Goal: Information Seeking & Learning: Learn about a topic

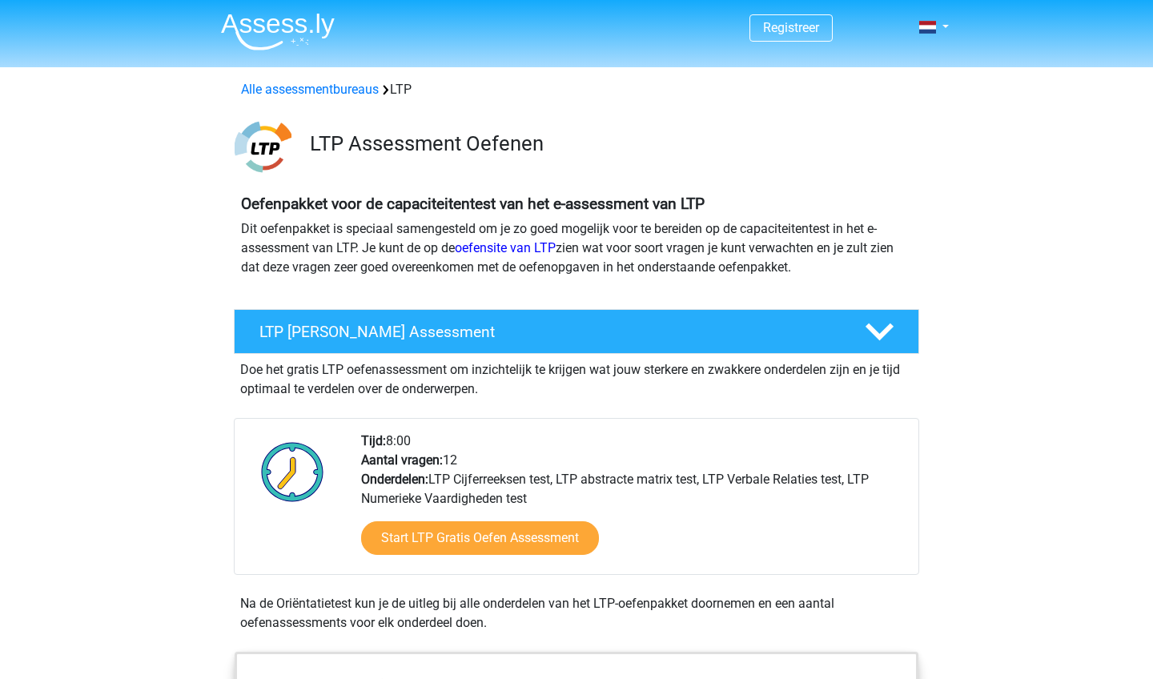
click at [281, 41] on img at bounding box center [278, 32] width 114 height 38
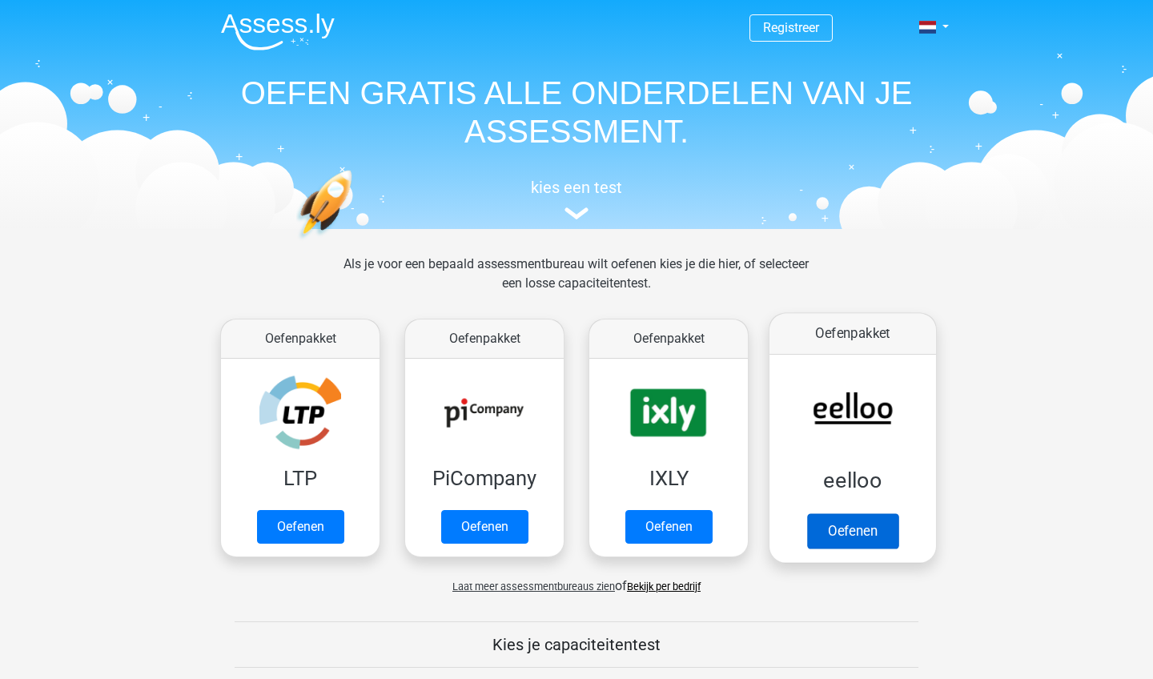
click at [829, 515] on link "Oefenen" at bounding box center [852, 530] width 91 height 35
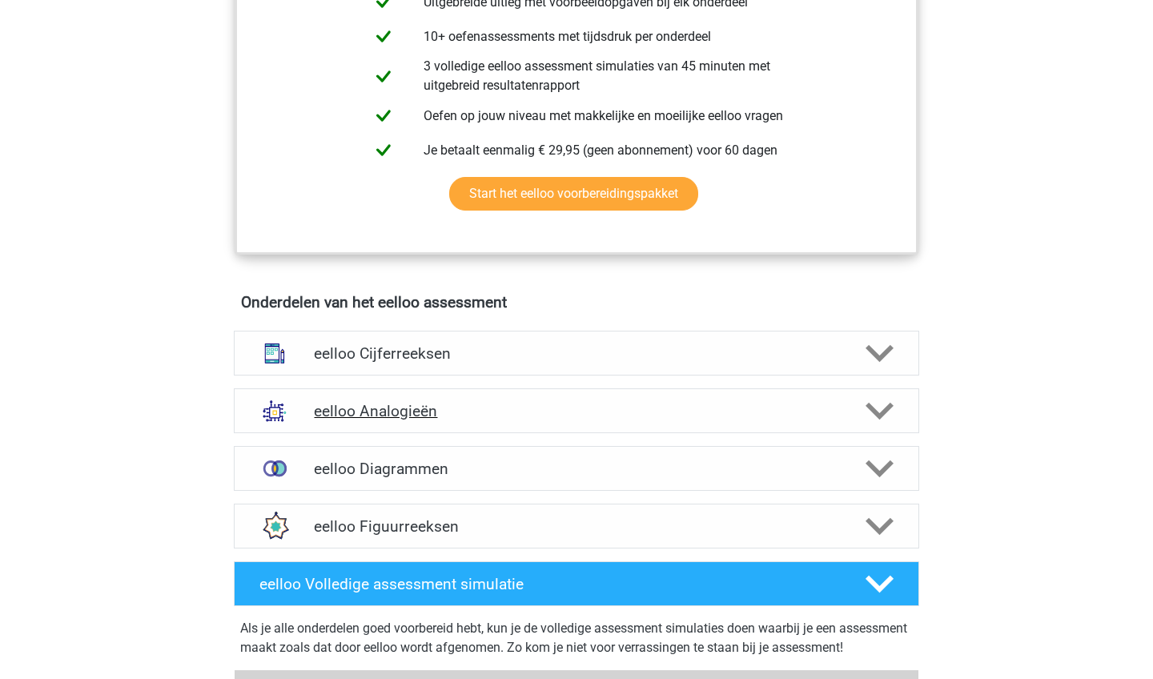
scroll to position [824, 0]
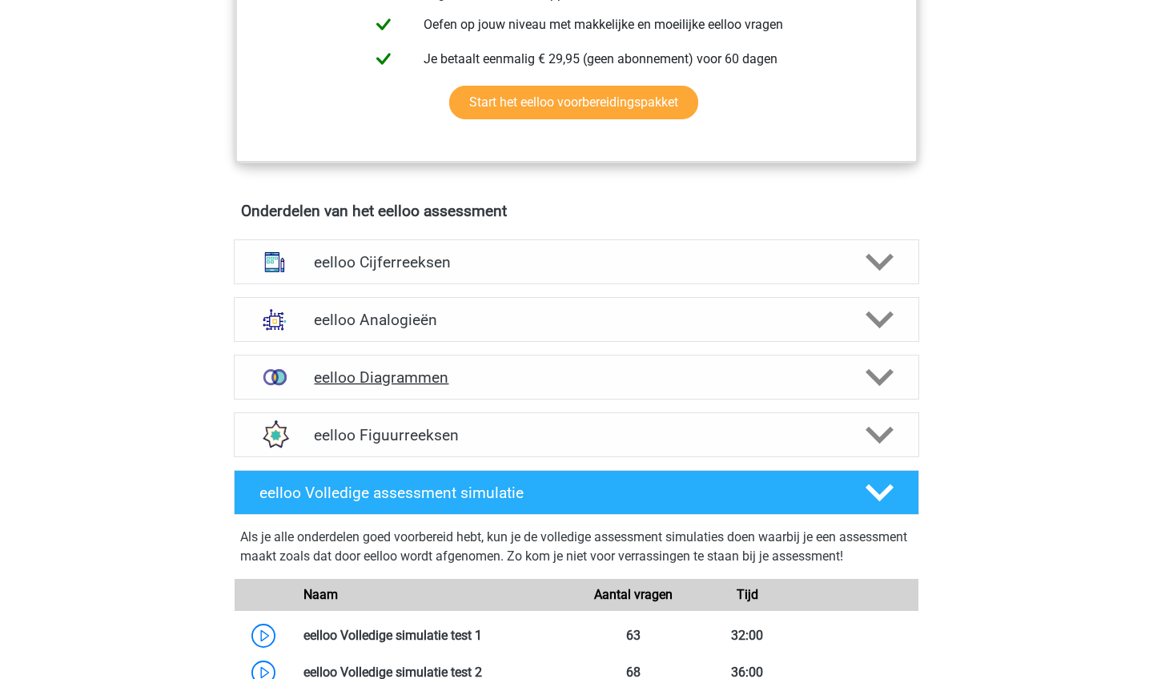
click at [767, 387] on h4 "eelloo Diagrammen" at bounding box center [576, 377] width 524 height 18
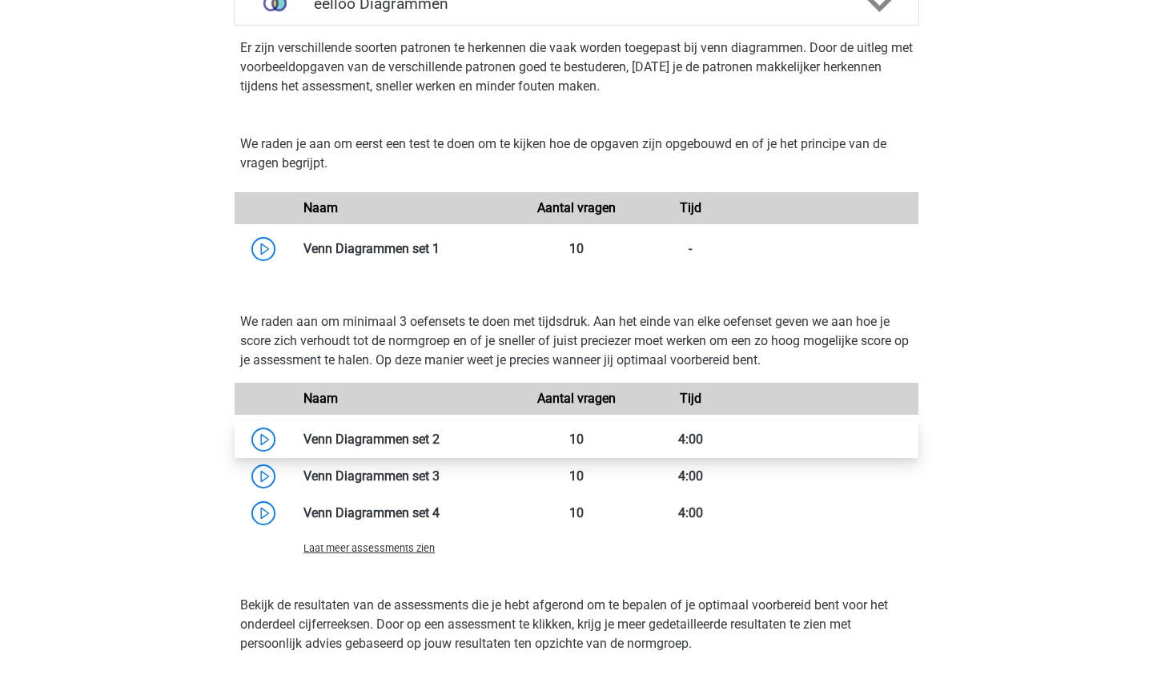
scroll to position [1199, 0]
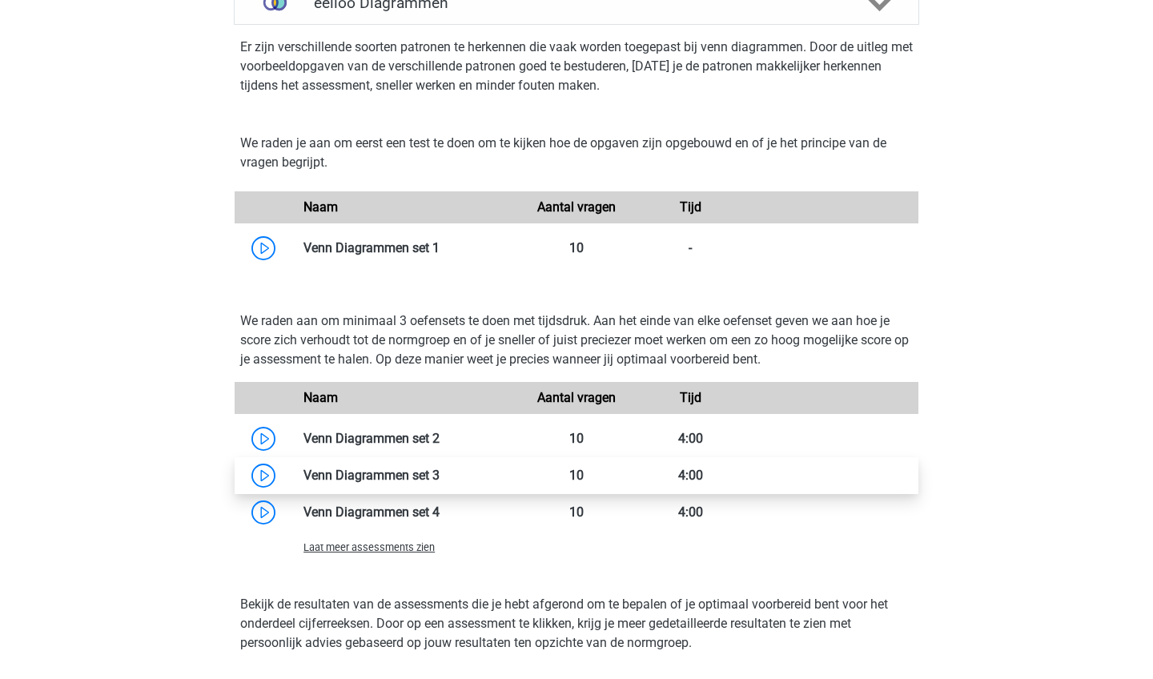
click at [439, 483] on link at bounding box center [439, 474] width 0 height 15
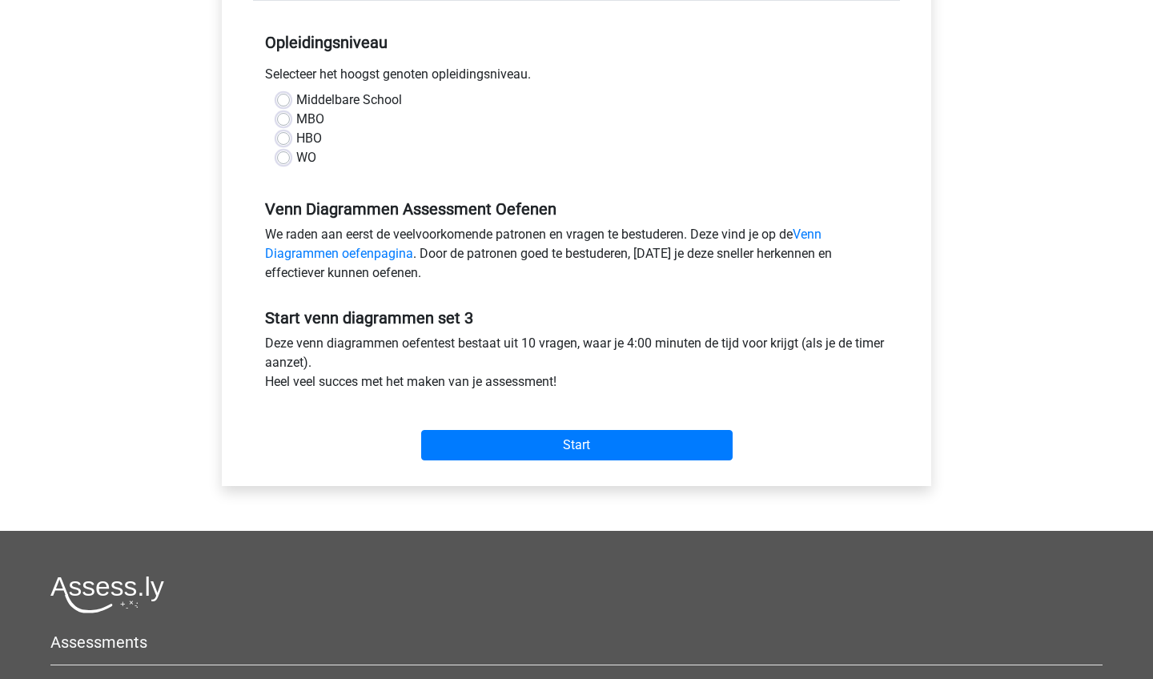
scroll to position [312, 0]
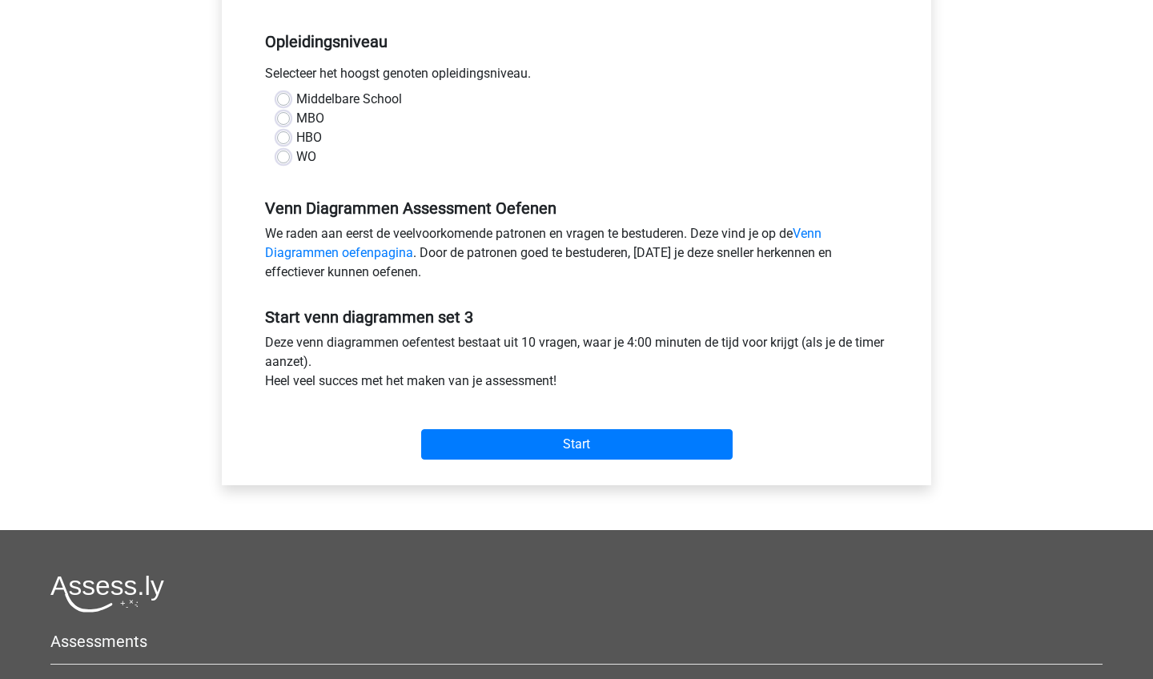
click at [302, 158] on label "WO" at bounding box center [306, 156] width 20 height 19
click at [290, 158] on input "WO" at bounding box center [283, 155] width 13 height 16
radio input "true"
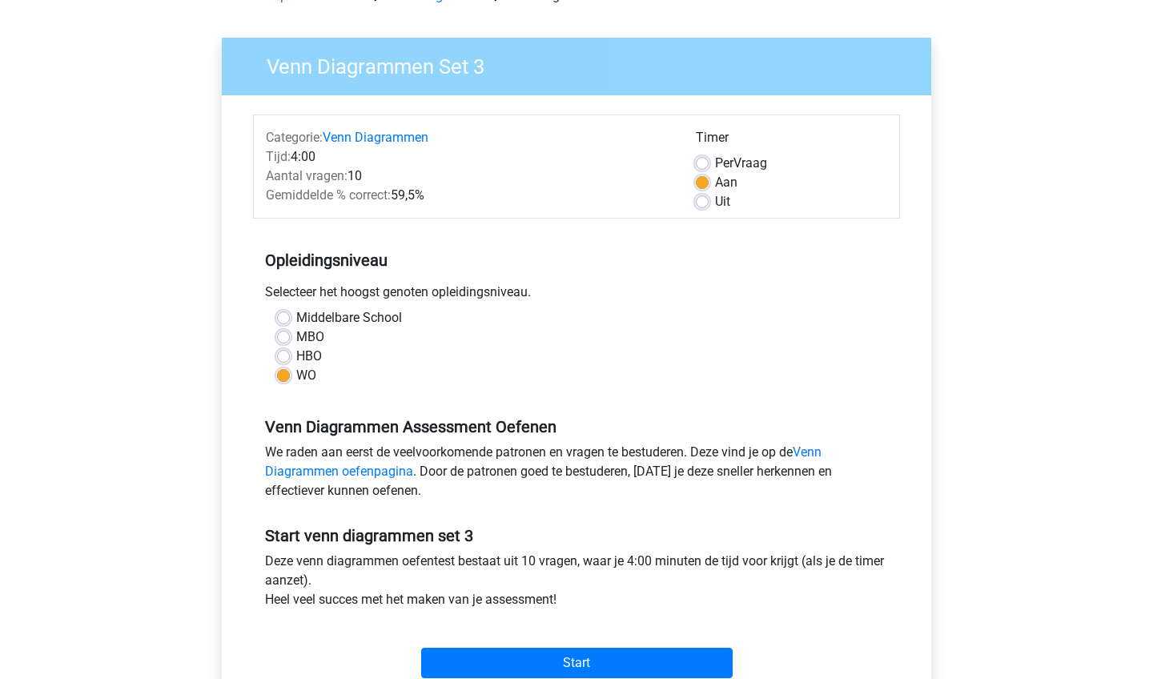
scroll to position [94, 0]
click at [715, 203] on label "Uit" at bounding box center [722, 201] width 15 height 19
click at [700, 203] on input "Uit" at bounding box center [702, 200] width 13 height 16
radio input "true"
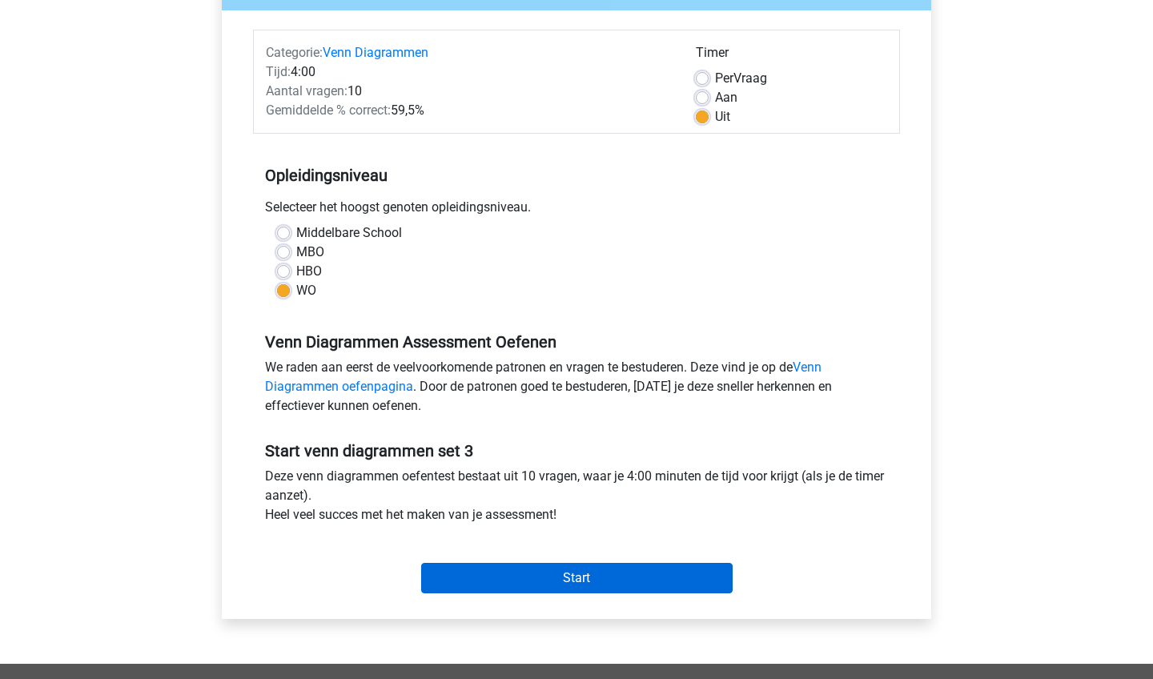
click at [625, 571] on input "Start" at bounding box center [576, 578] width 311 height 30
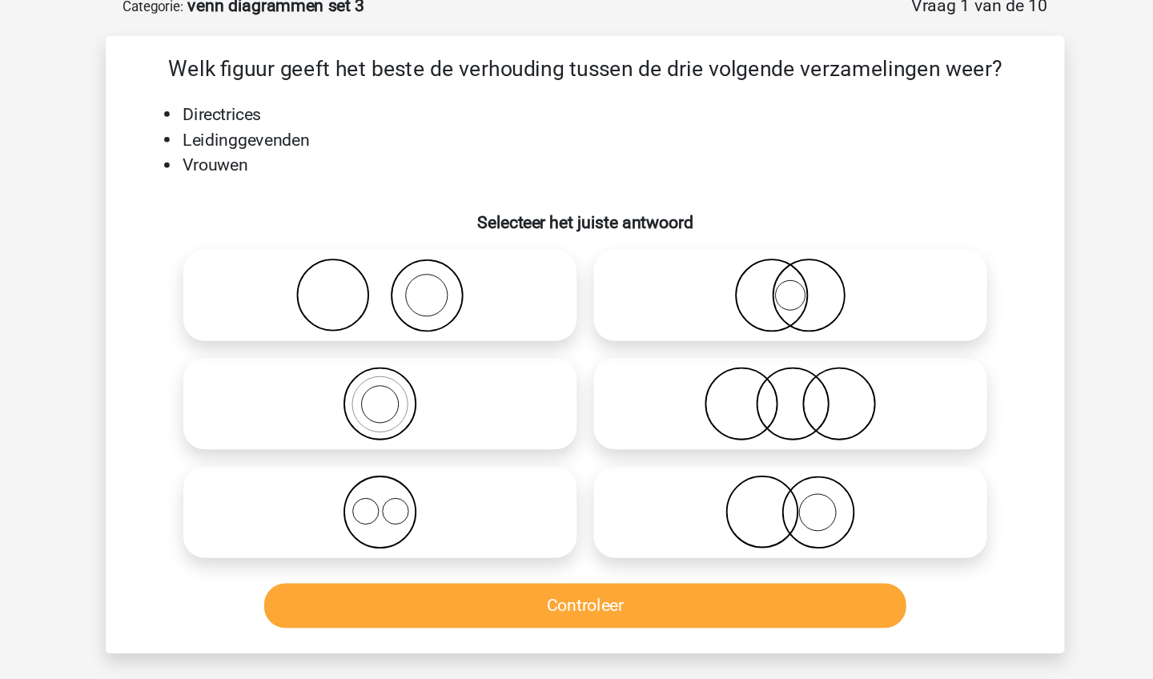
click at [589, 443] on icon at bounding box center [730, 471] width 283 height 56
click at [731, 452] on input "radio" at bounding box center [736, 457] width 10 height 10
radio input "true"
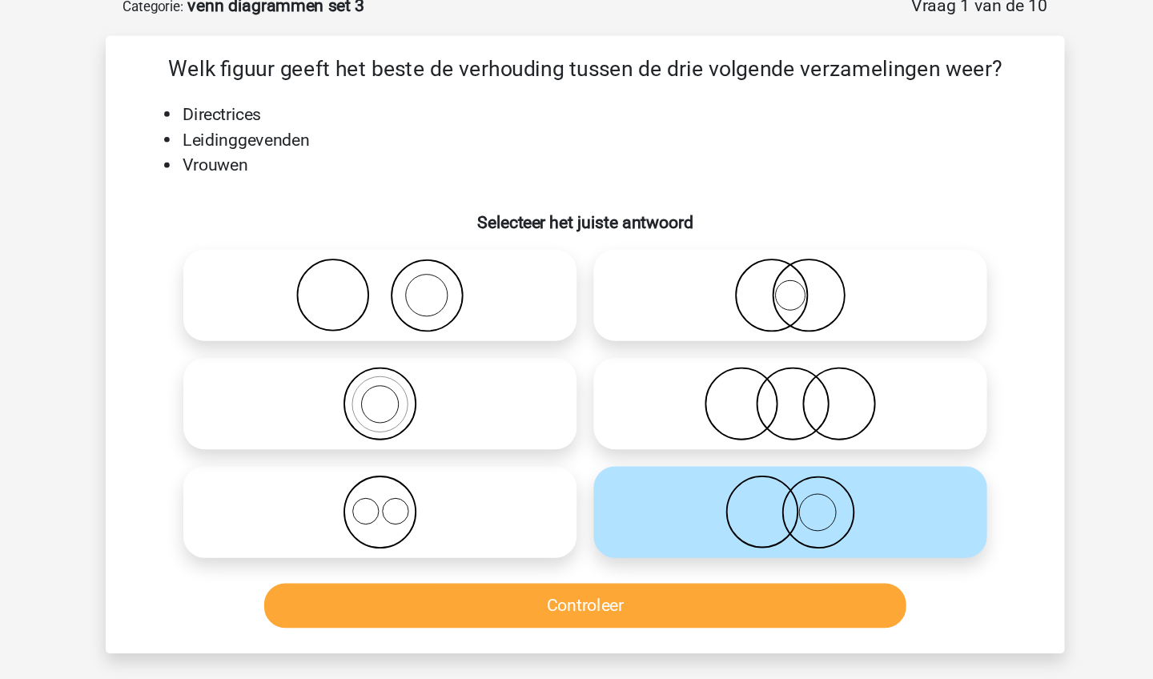
click at [630, 279] on icon at bounding box center [730, 307] width 283 height 56
click at [731, 289] on input "radio" at bounding box center [736, 294] width 10 height 10
radio input "true"
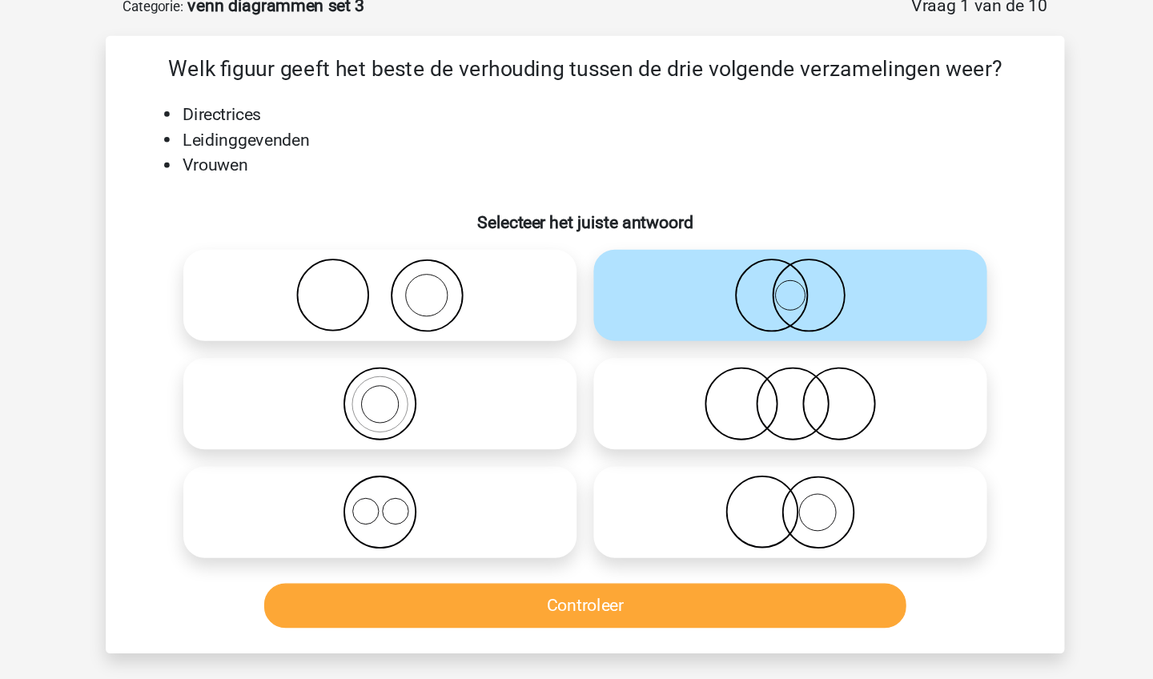
click at [589, 443] on icon at bounding box center [730, 471] width 283 height 56
click at [731, 452] on input "radio" at bounding box center [736, 457] width 10 height 10
radio input "true"
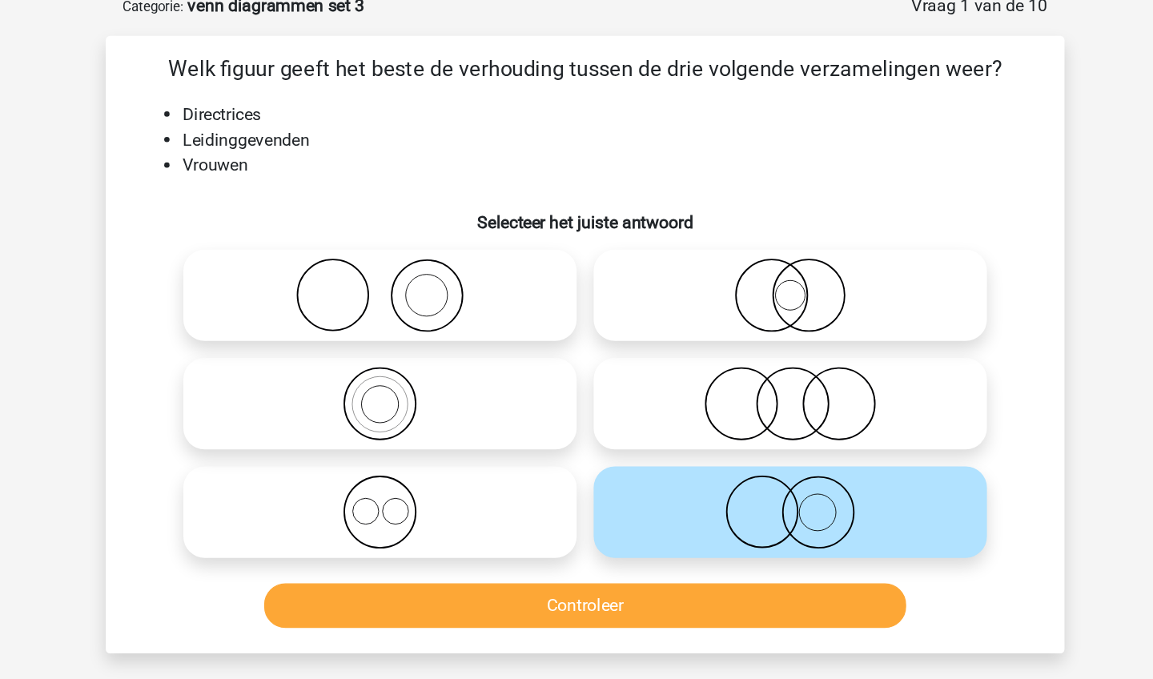
click at [559, 524] on button "Controleer" at bounding box center [577, 541] width 484 height 34
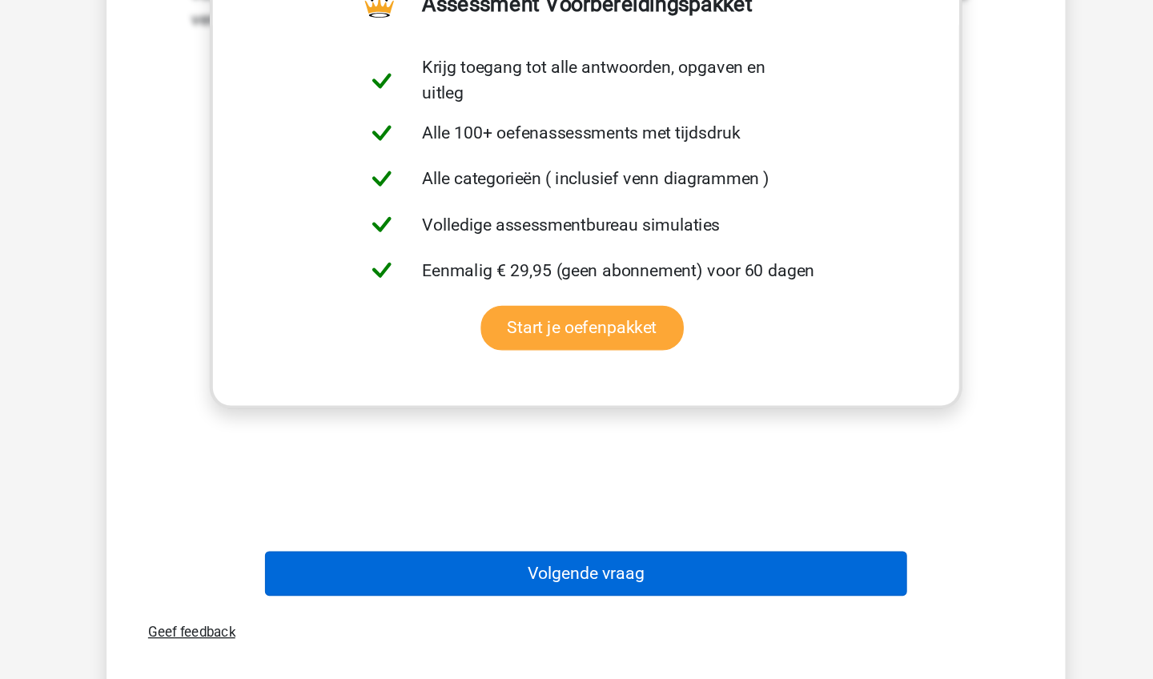
click at [559, 583] on button "Volgende vraag" at bounding box center [577, 600] width 484 height 34
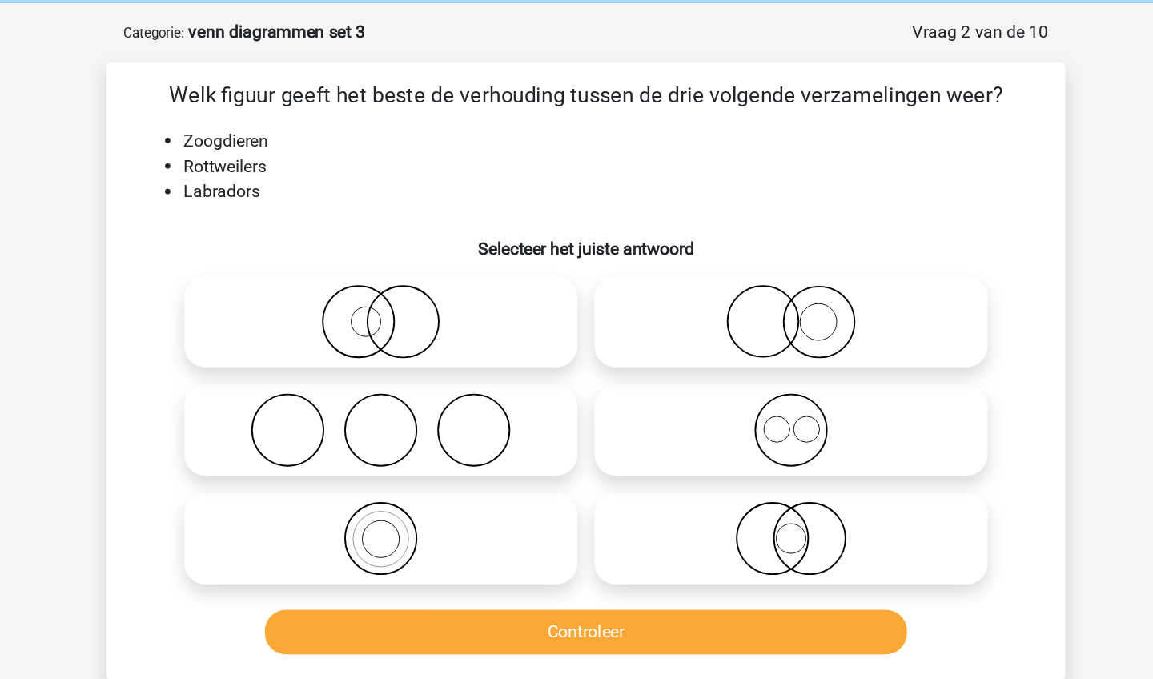
scroll to position [62, 0]
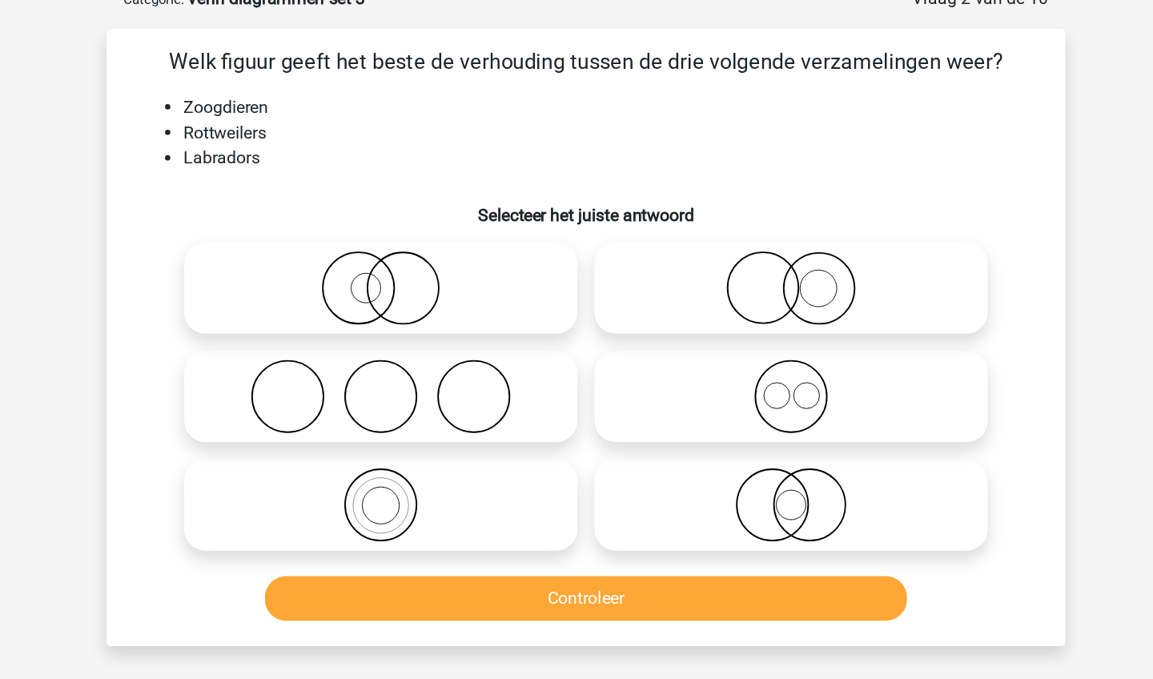
click at [351, 300] on icon at bounding box center [421, 327] width 283 height 56
click at [422, 309] on input "radio" at bounding box center [427, 314] width 10 height 10
radio input "true"
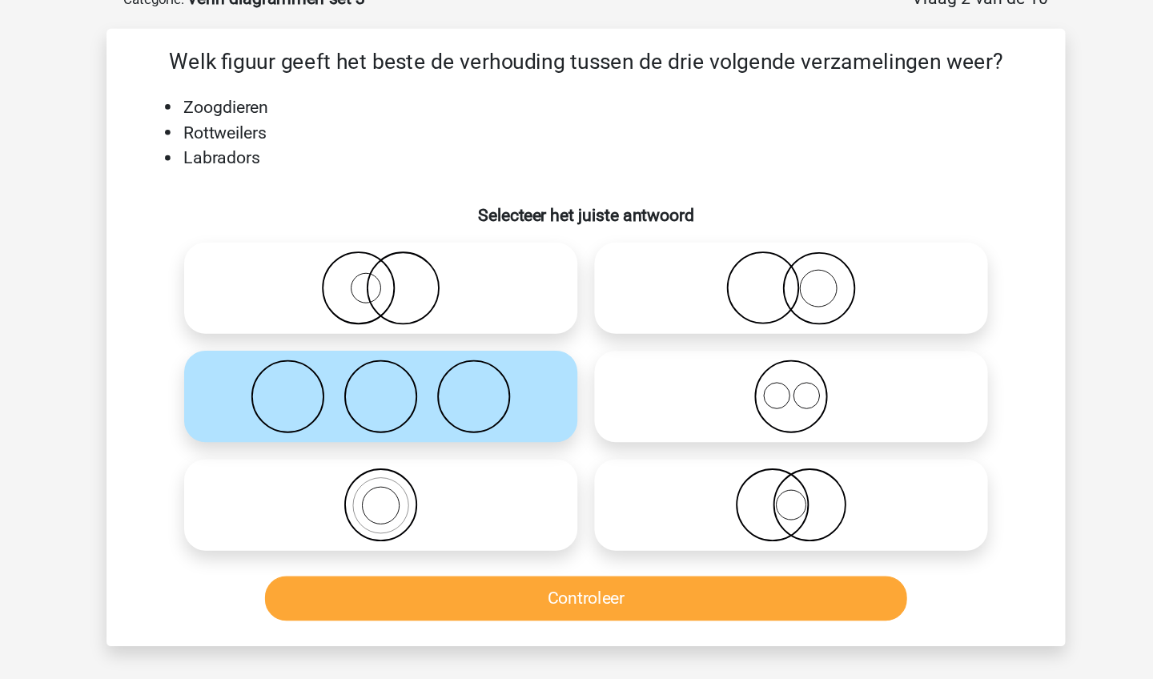
click at [369, 463] on button "Controleer" at bounding box center [577, 480] width 484 height 34
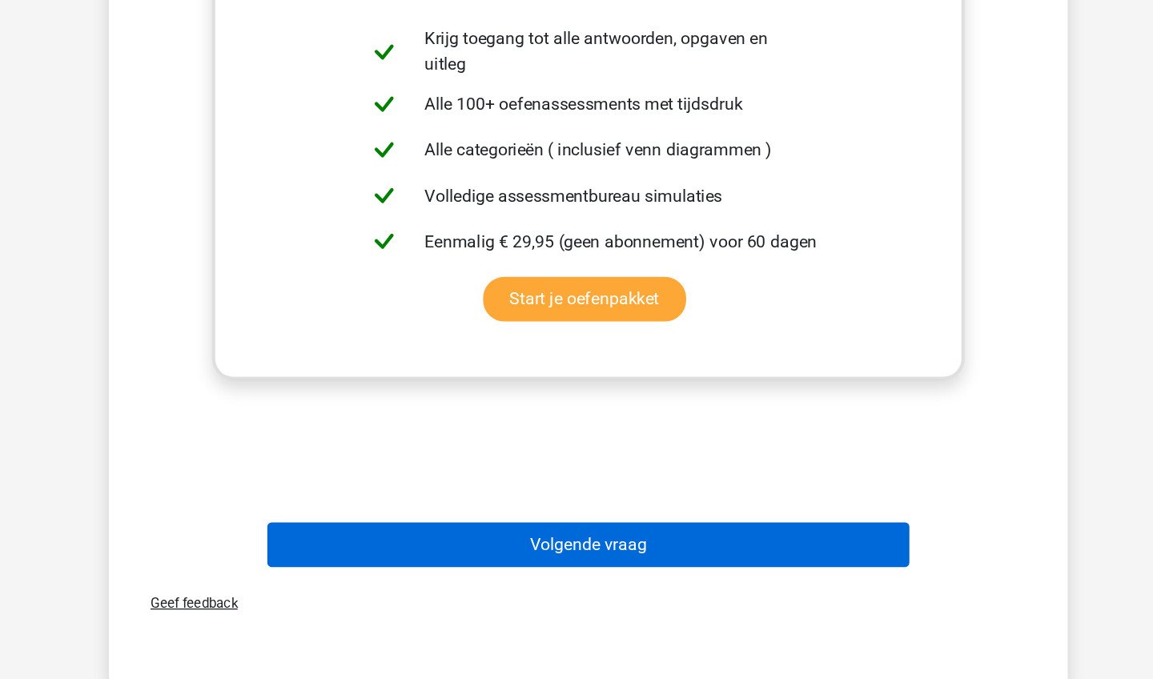
click at [420, 561] on button "Volgende vraag" at bounding box center [577, 578] width 484 height 34
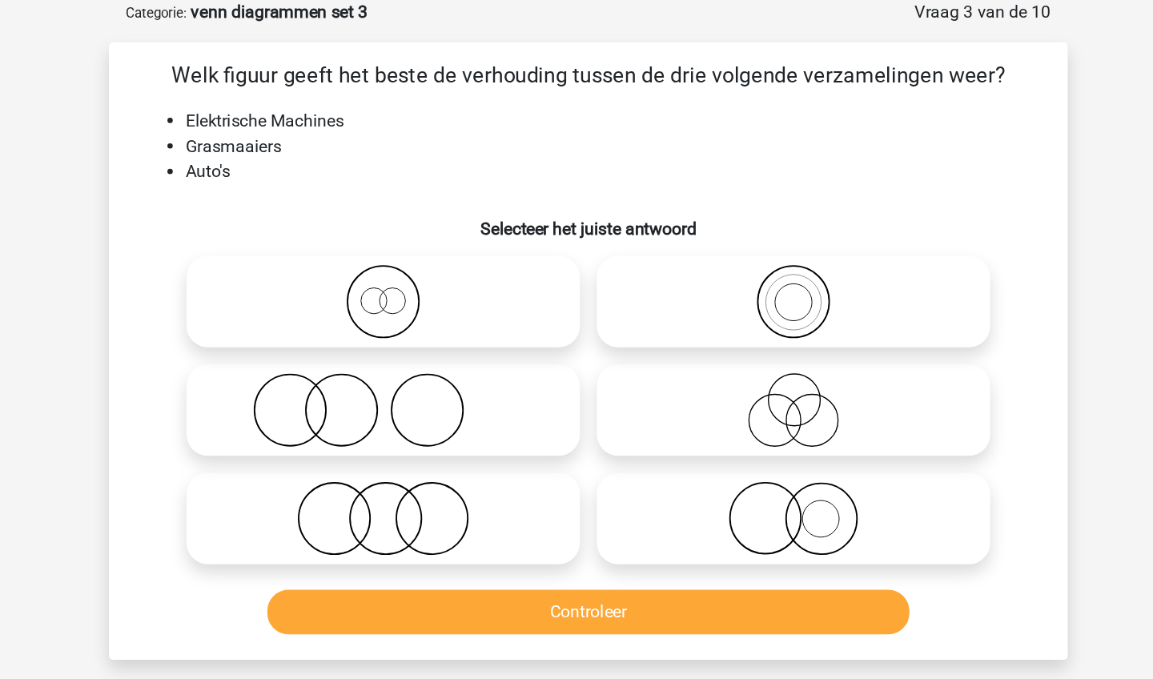
scroll to position [76, 0]
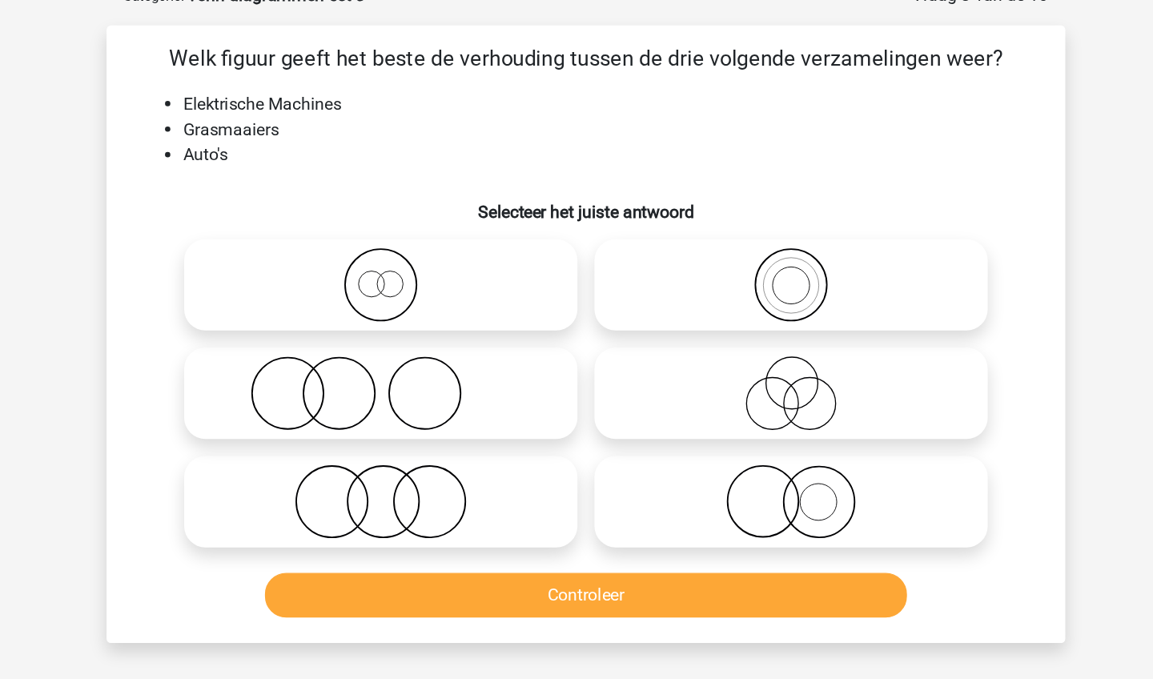
click at [404, 388] on icon at bounding box center [421, 395] width 283 height 56
click at [422, 387] on input "radio" at bounding box center [427, 381] width 10 height 10
radio input "true"
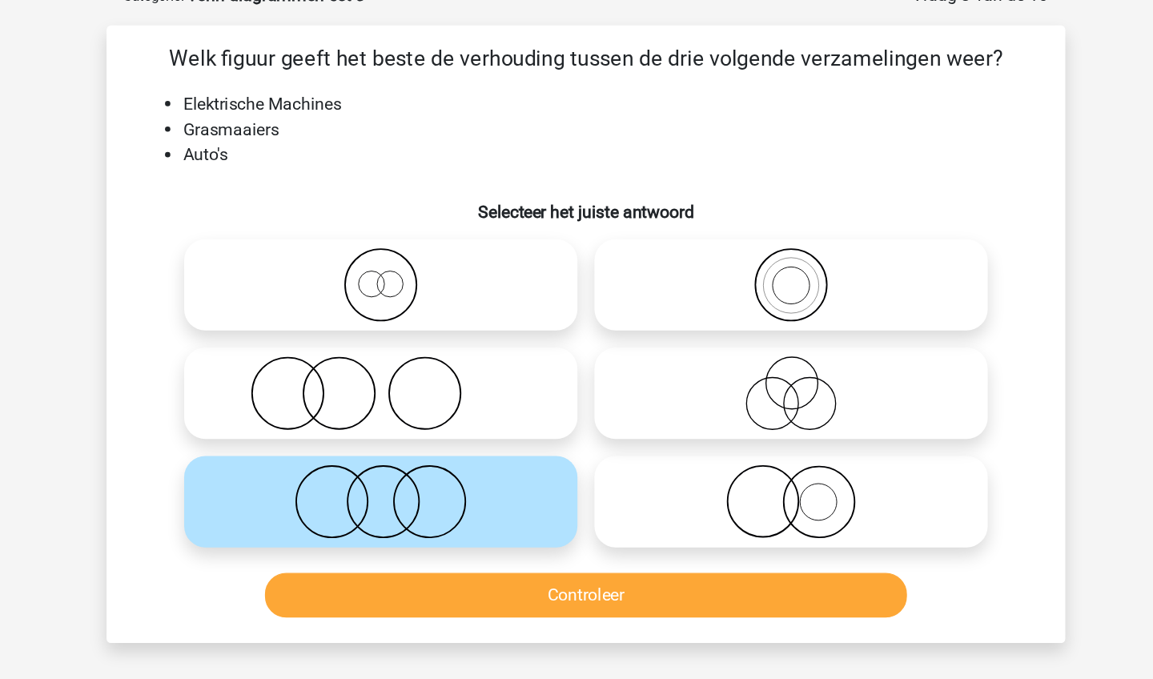
click at [424, 448] on button "Controleer" at bounding box center [577, 465] width 484 height 34
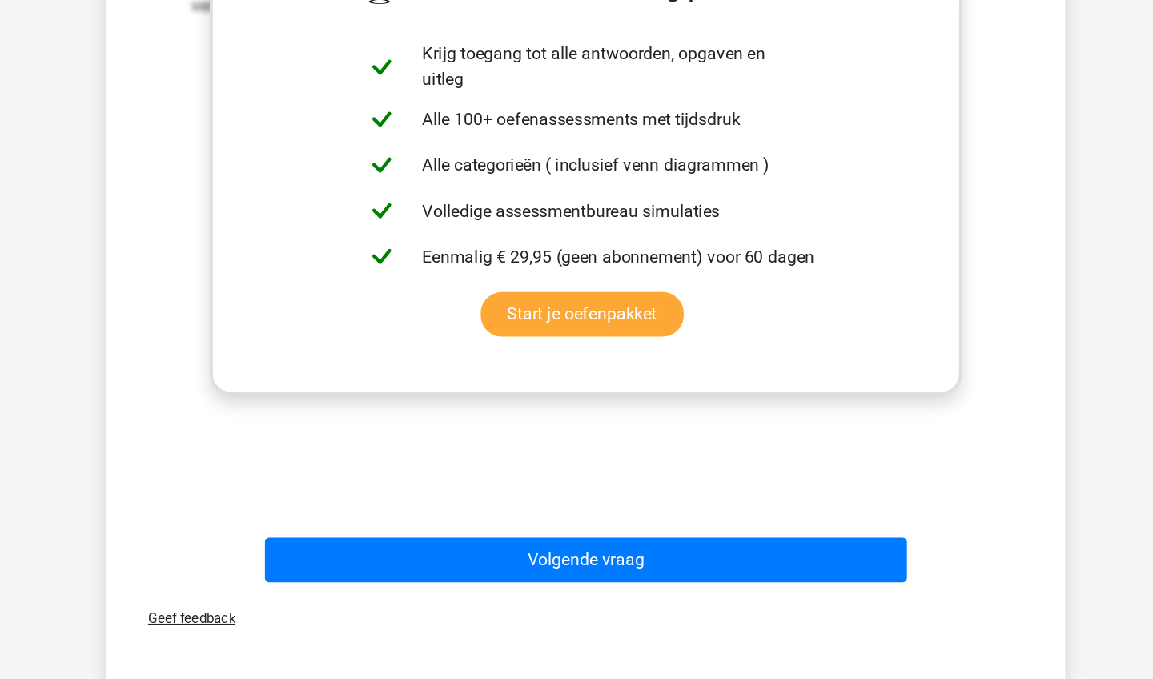
scroll to position [484, 0]
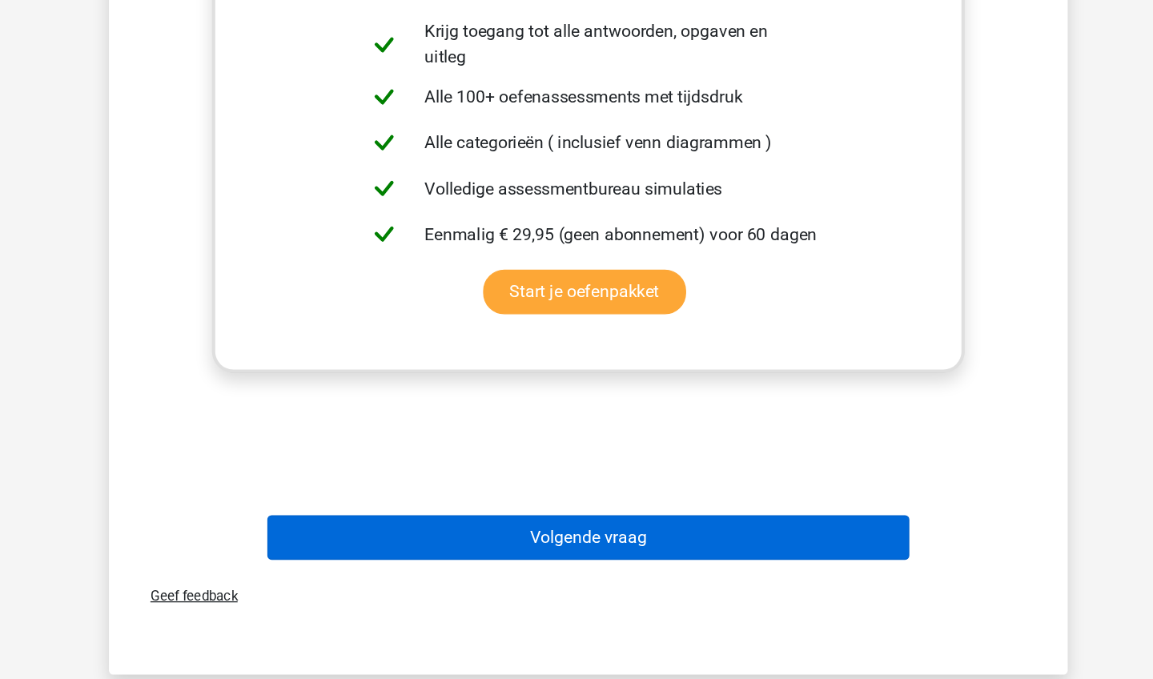
click at [464, 555] on button "Volgende vraag" at bounding box center [577, 572] width 484 height 34
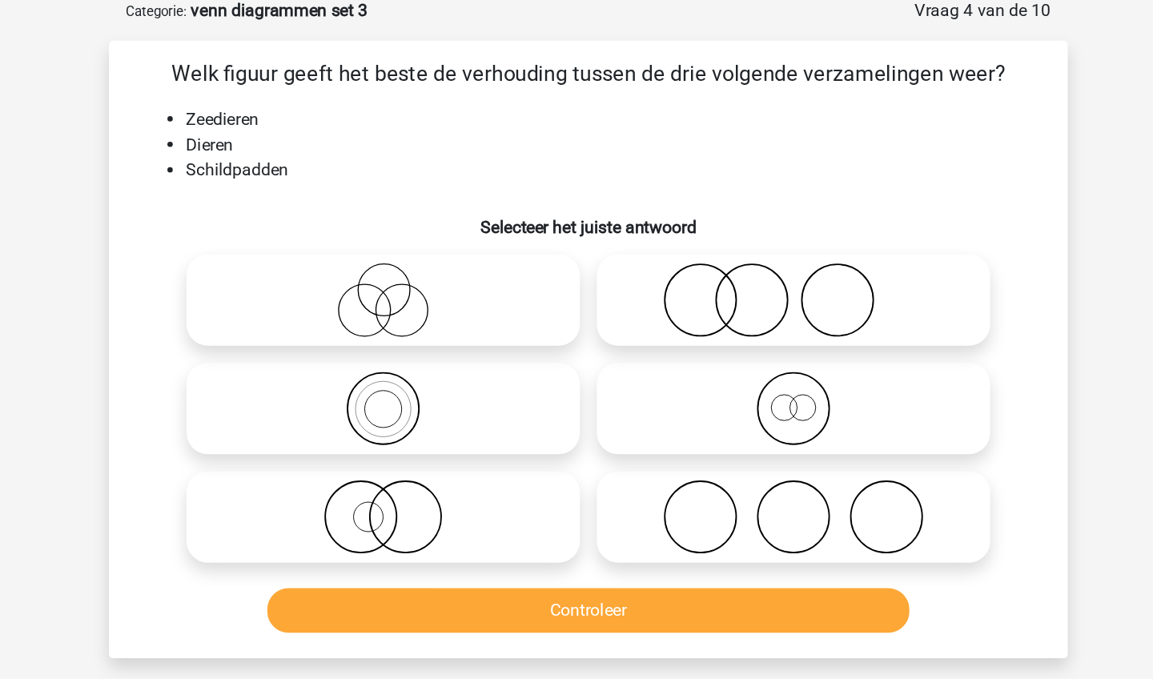
scroll to position [80, 0]
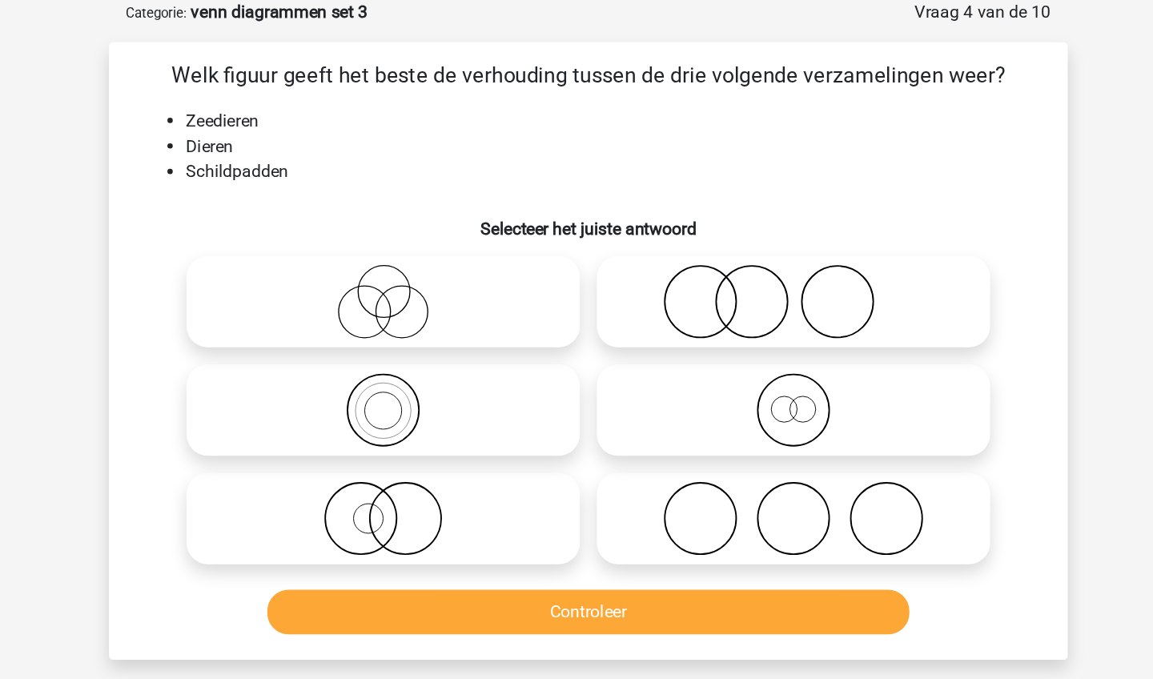
click at [380, 305] on icon at bounding box center [421, 309] width 283 height 56
click at [422, 301] on input "radio" at bounding box center [427, 296] width 10 height 10
radio input "true"
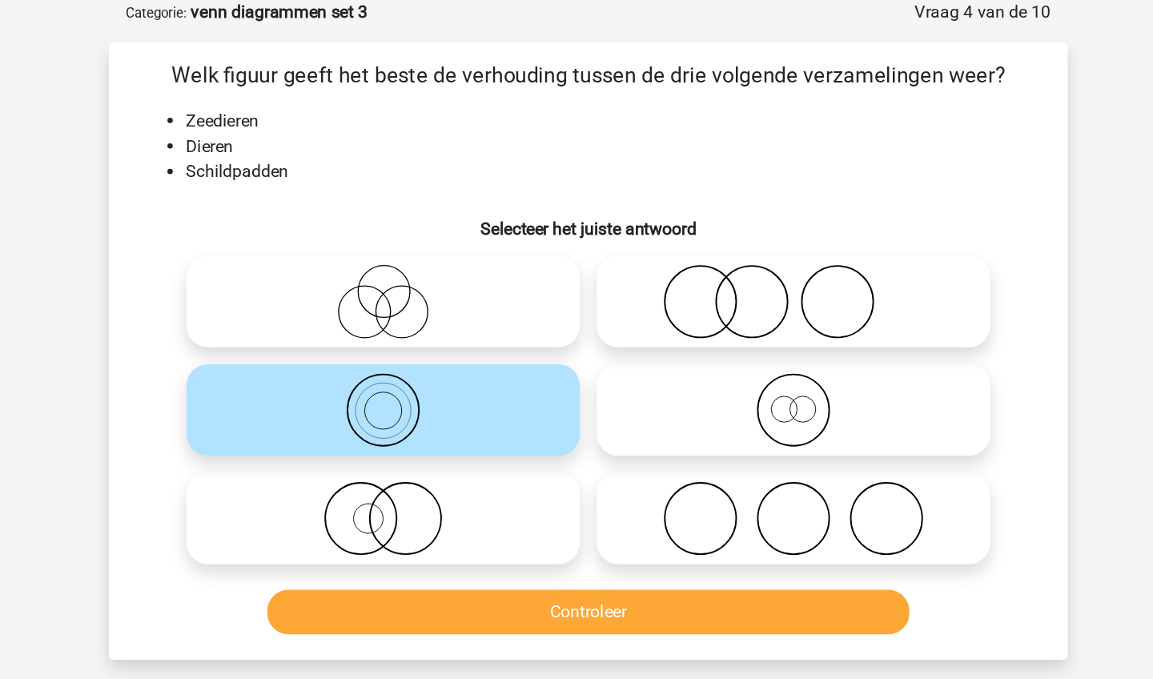
click at [379, 459] on button "Controleer" at bounding box center [577, 461] width 484 height 34
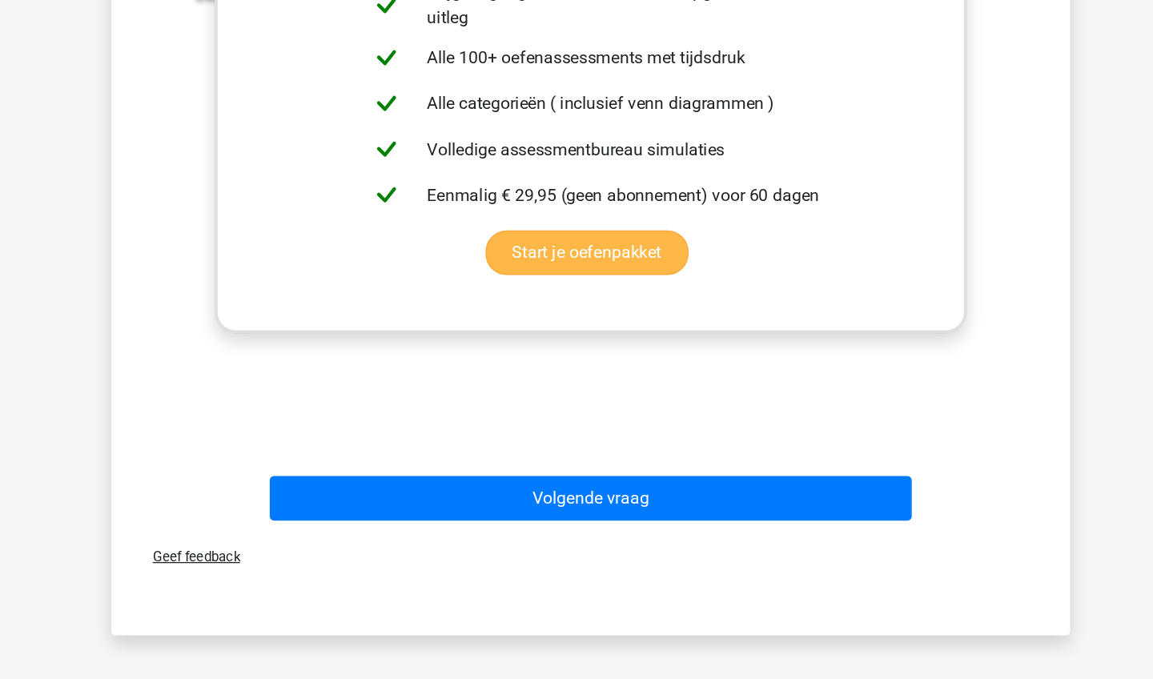
scroll to position [514, 0]
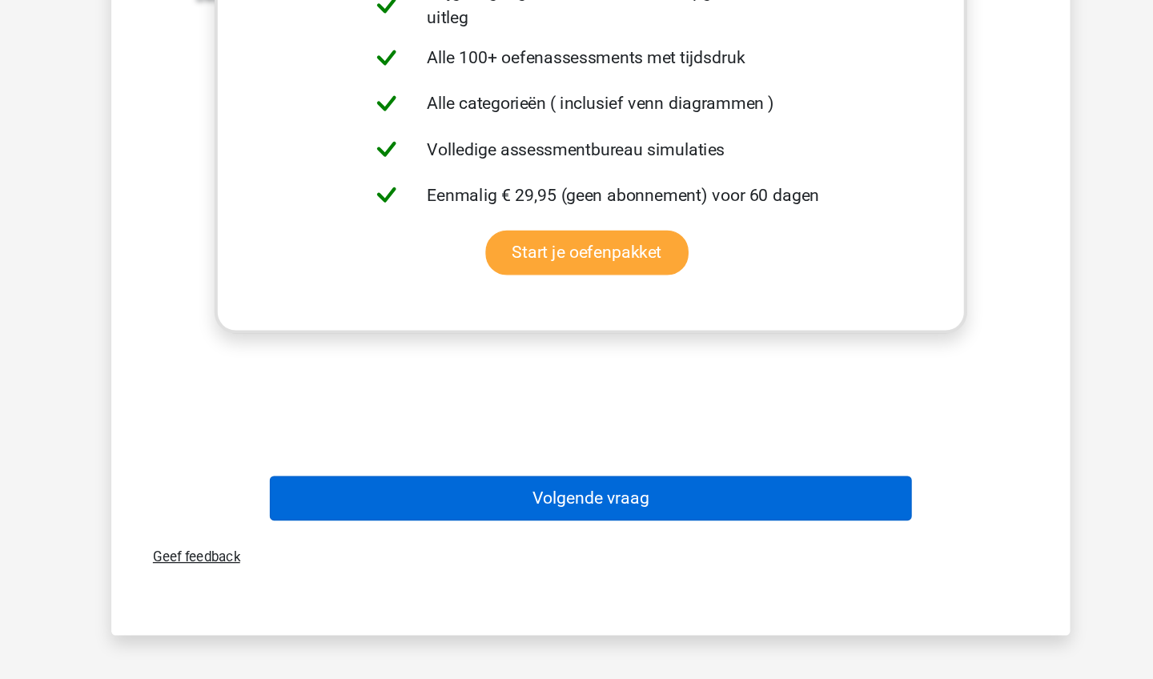
click at [483, 526] on button "Volgende vraag" at bounding box center [577, 543] width 484 height 34
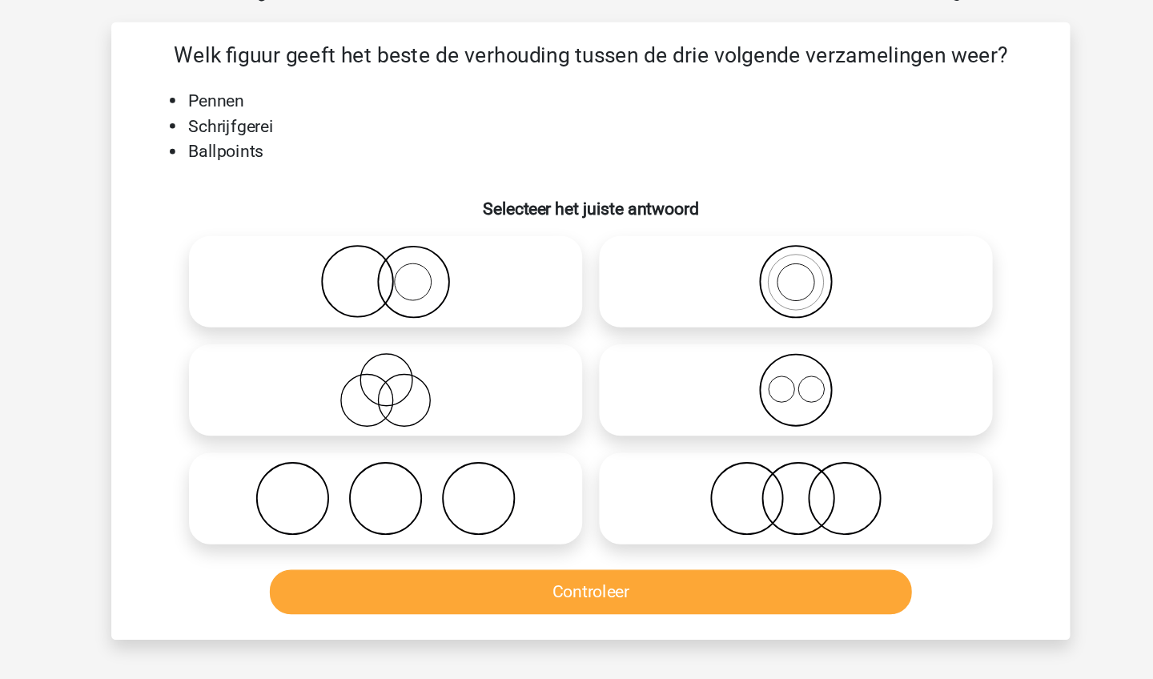
scroll to position [80, 0]
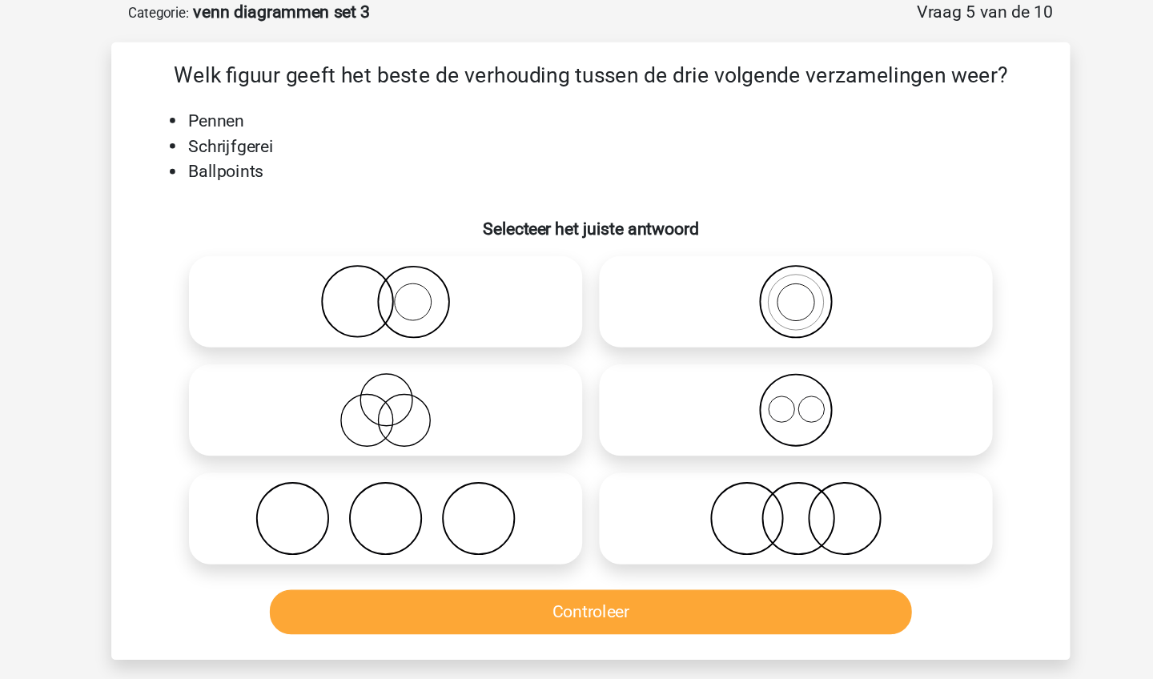
click at [589, 333] on icon at bounding box center [730, 309] width 283 height 56
click at [731, 301] on input "radio" at bounding box center [736, 296] width 10 height 10
radio input "true"
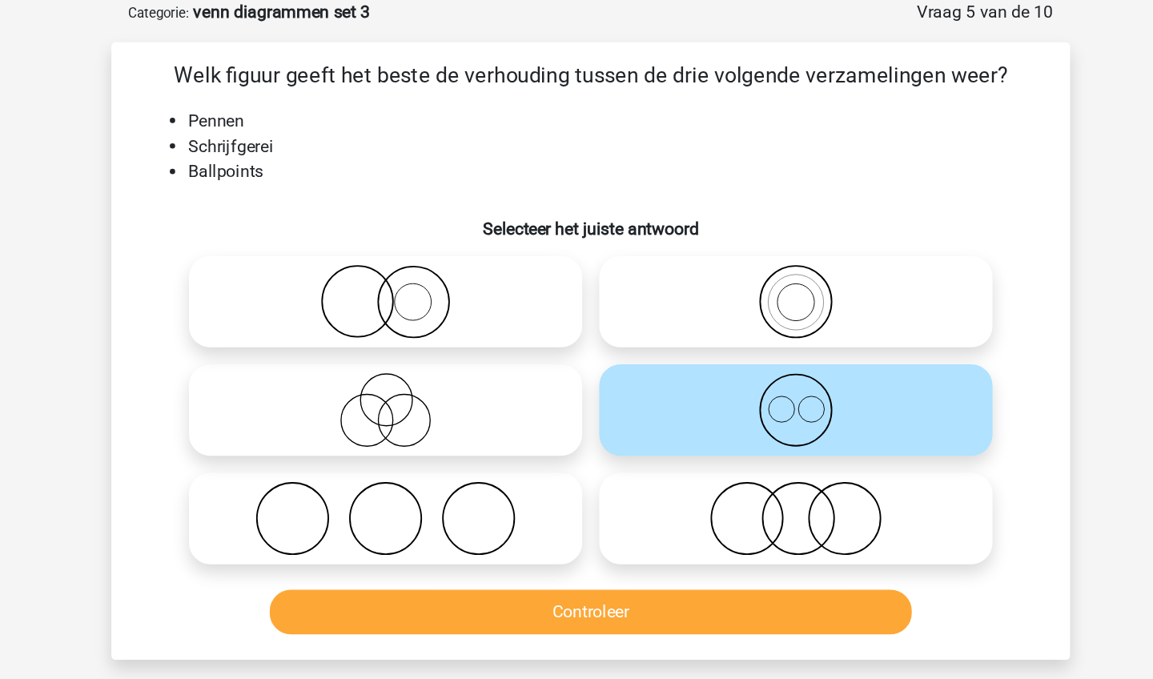
click at [501, 467] on button "Controleer" at bounding box center [577, 461] width 484 height 34
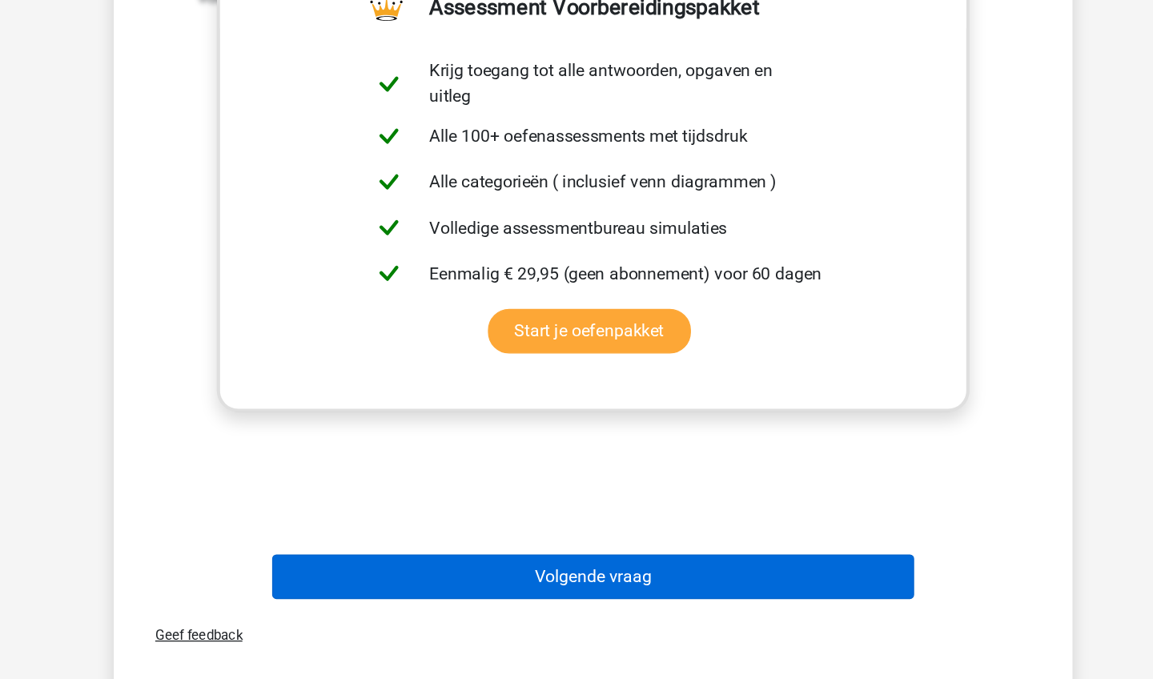
click at [537, 585] on button "Volgende vraag" at bounding box center [577, 602] width 484 height 34
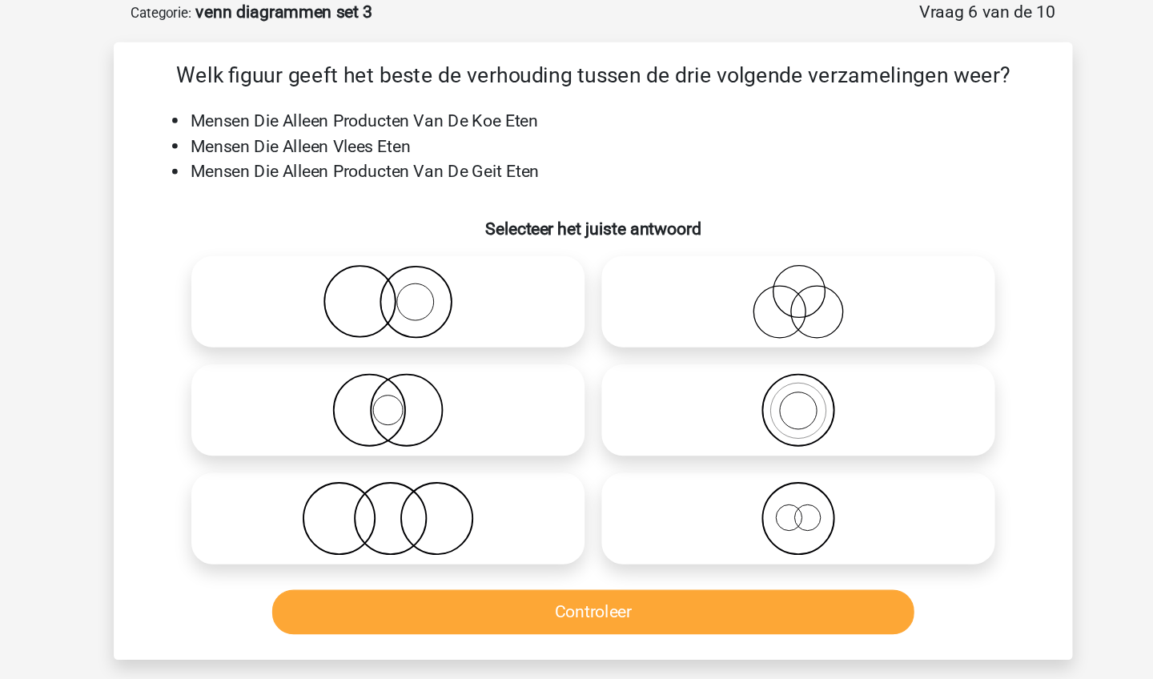
click at [627, 236] on icon at bounding box center [730, 227] width 283 height 56
click at [731, 219] on input "radio" at bounding box center [736, 214] width 10 height 10
radio input "true"
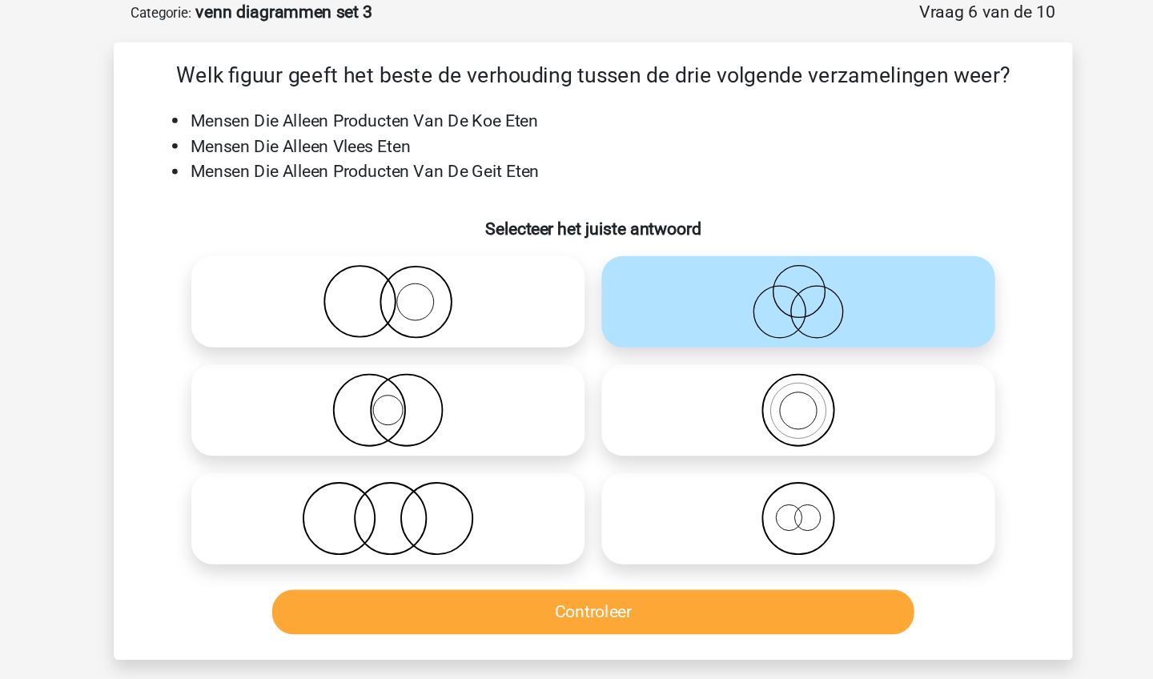
click at [524, 471] on button "Controleer" at bounding box center [577, 461] width 484 height 34
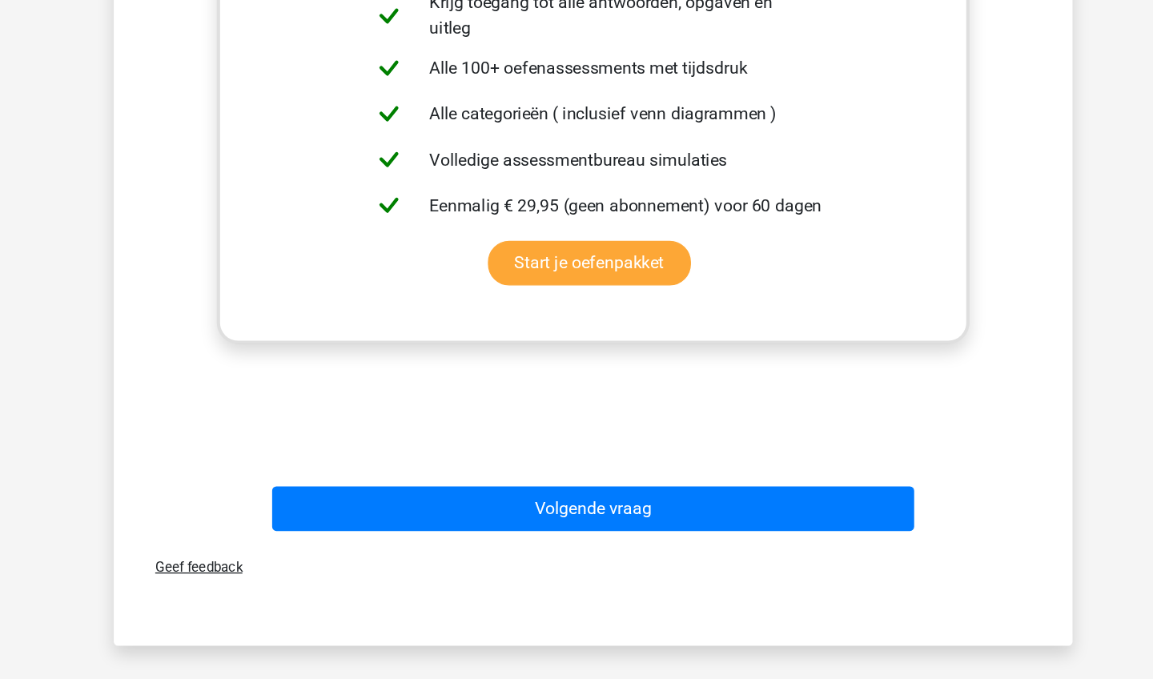
scroll to position [511, 0]
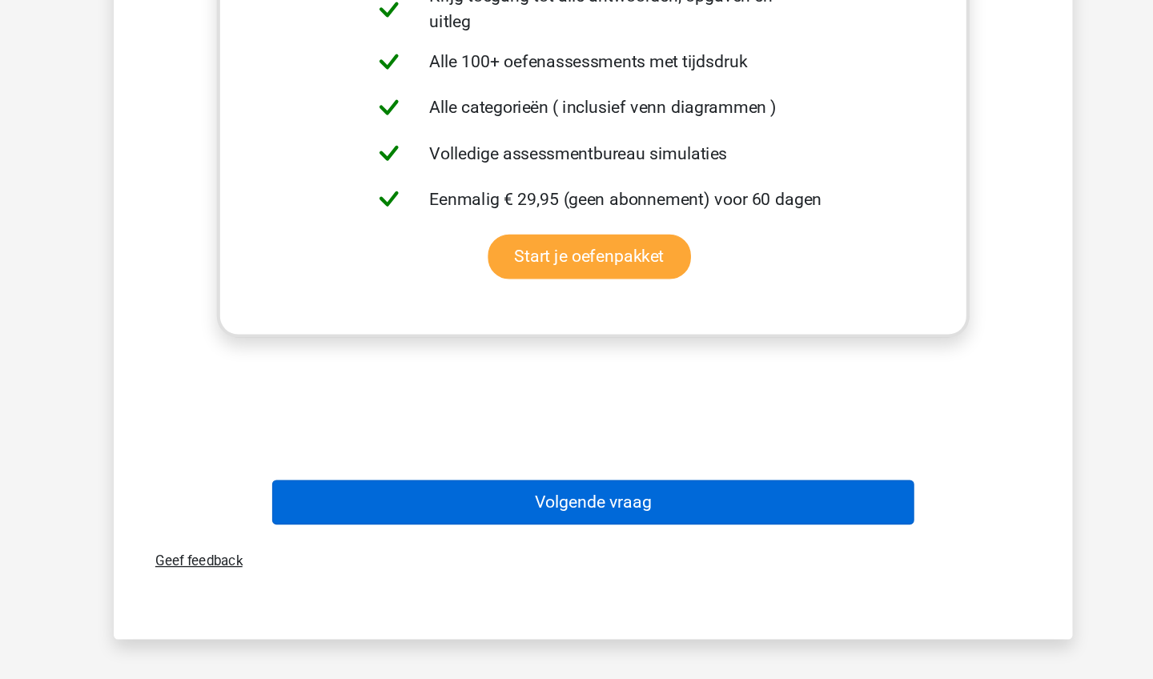
click at [580, 529] on button "Volgende vraag" at bounding box center [577, 546] width 484 height 34
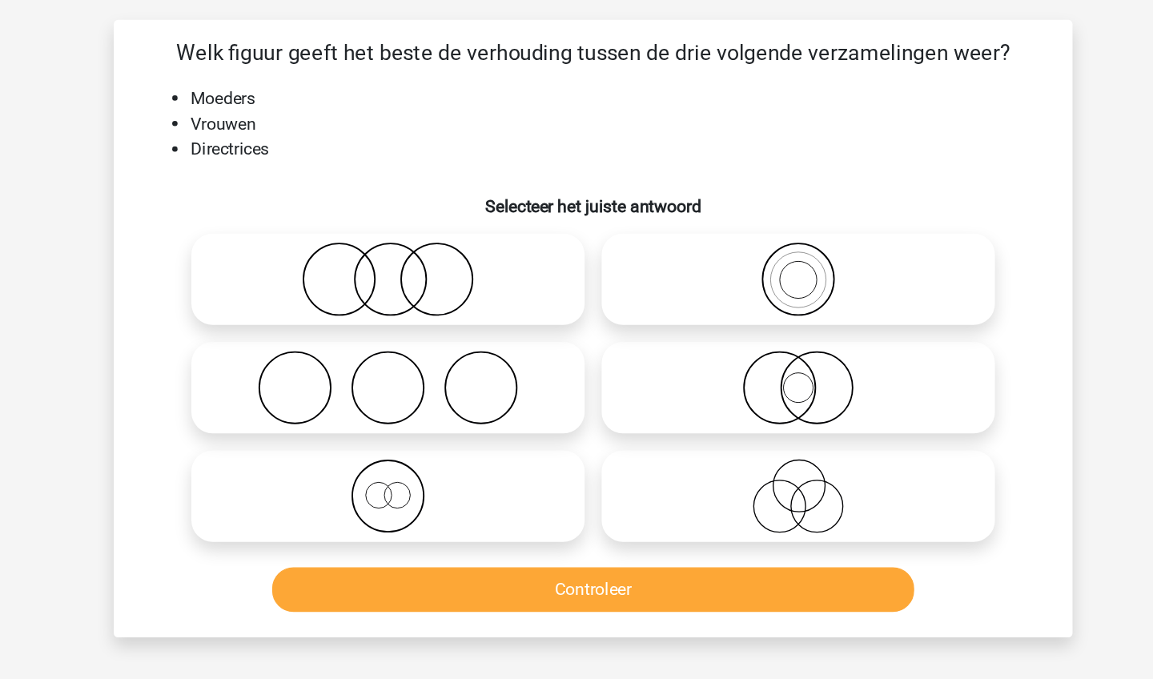
scroll to position [80, 0]
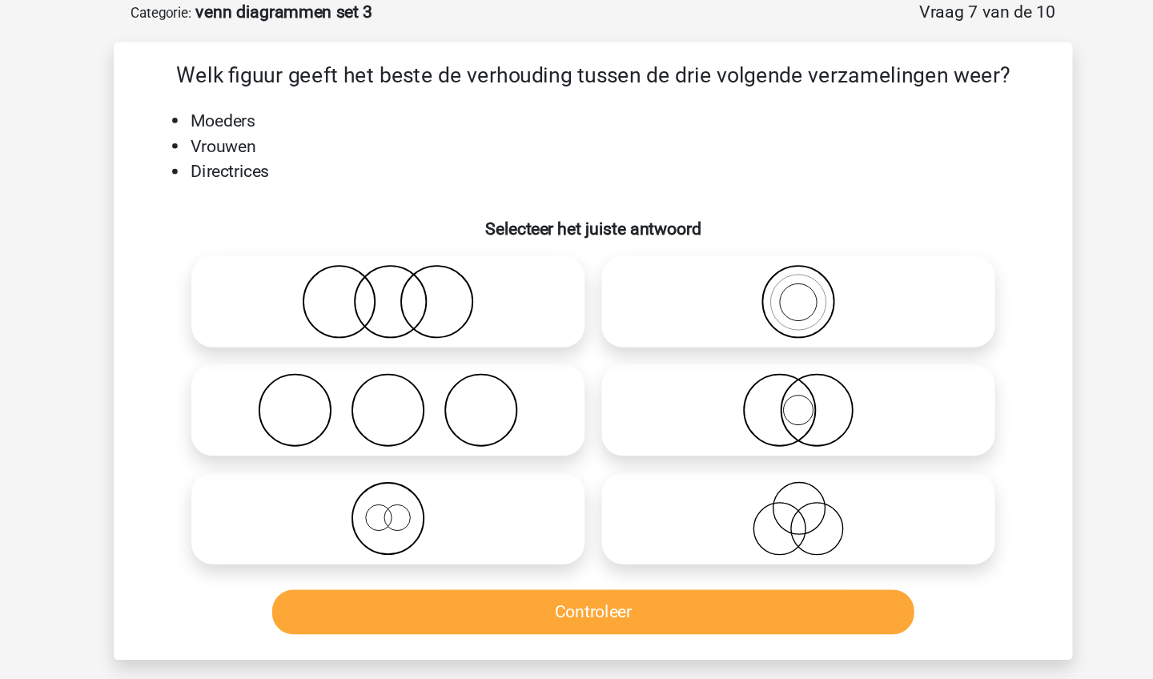
click at [339, 236] on icon at bounding box center [421, 227] width 283 height 56
click at [422, 219] on input "radio" at bounding box center [427, 214] width 10 height 10
radio input "true"
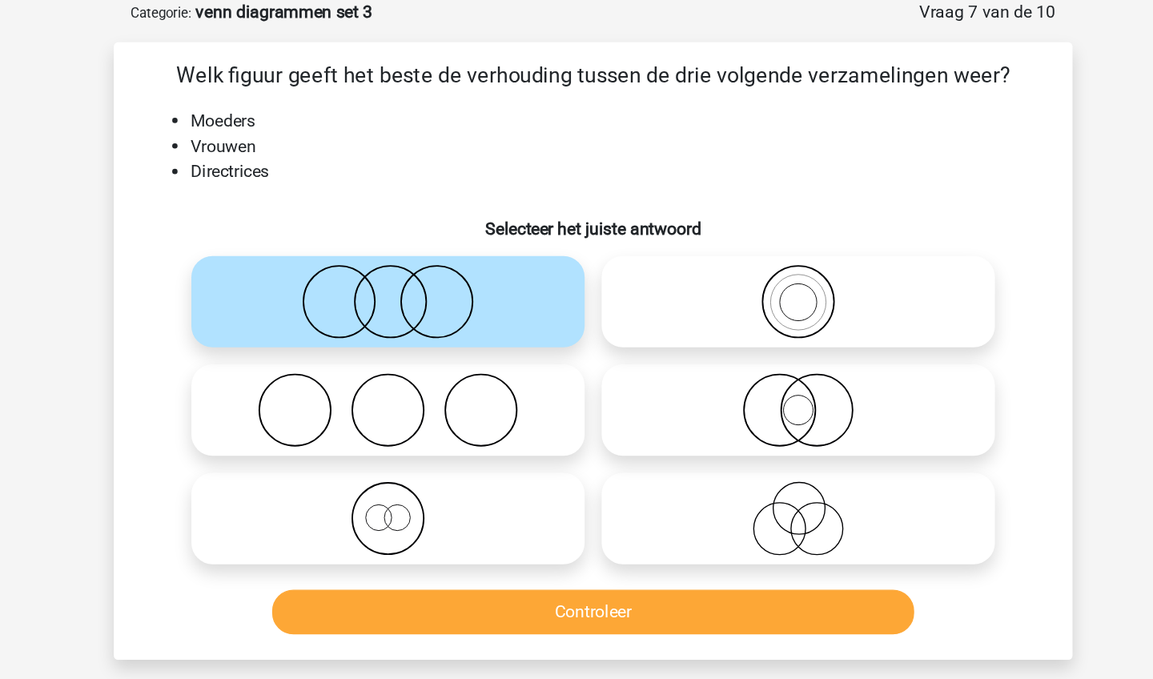
click at [346, 454] on button "Controleer" at bounding box center [577, 461] width 484 height 34
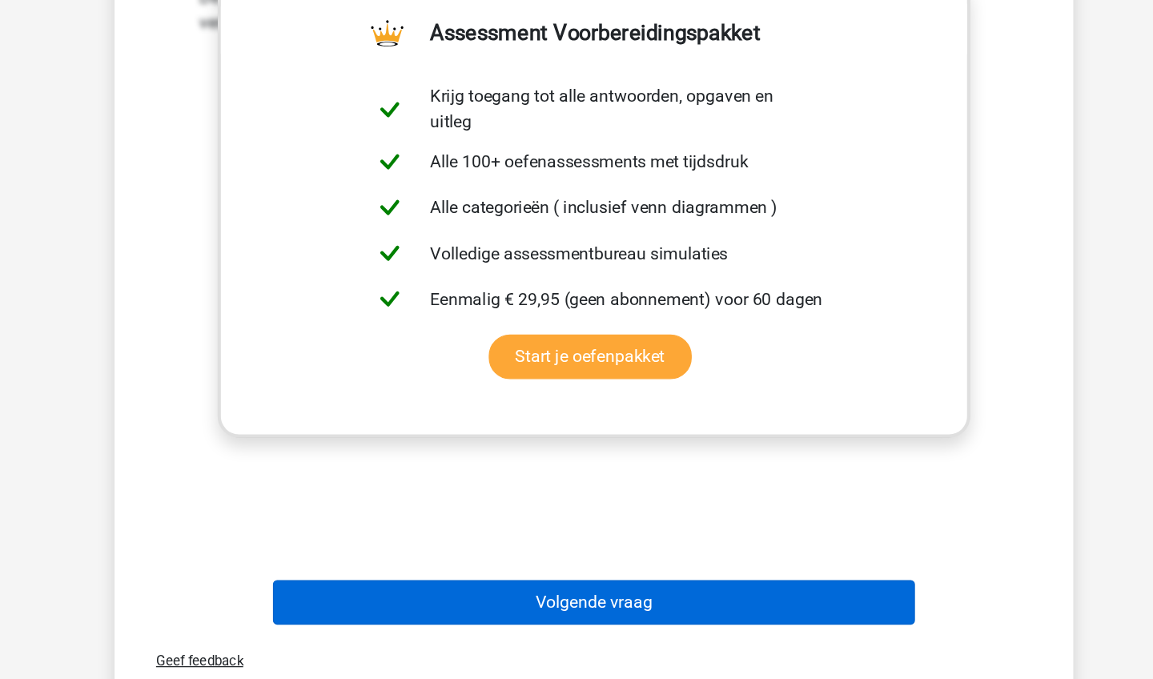
click at [335, 604] on button "Volgende vraag" at bounding box center [577, 621] width 484 height 34
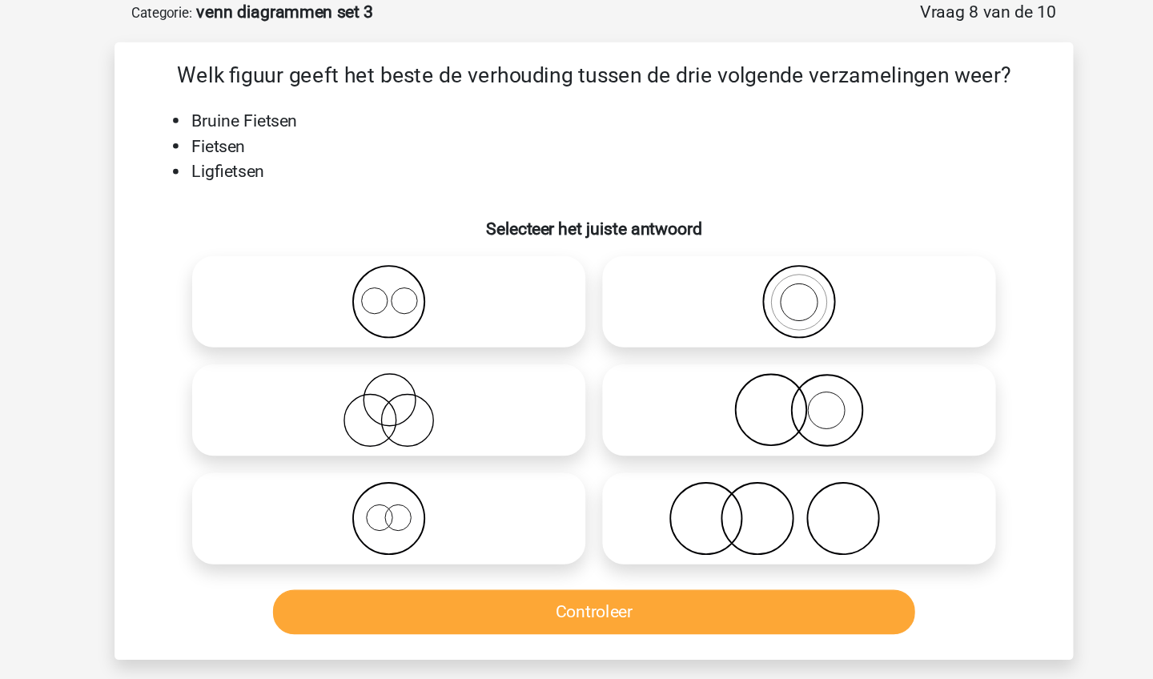
click at [353, 226] on icon at bounding box center [421, 227] width 283 height 56
click at [422, 219] on input "radio" at bounding box center [427, 214] width 10 height 10
radio input "true"
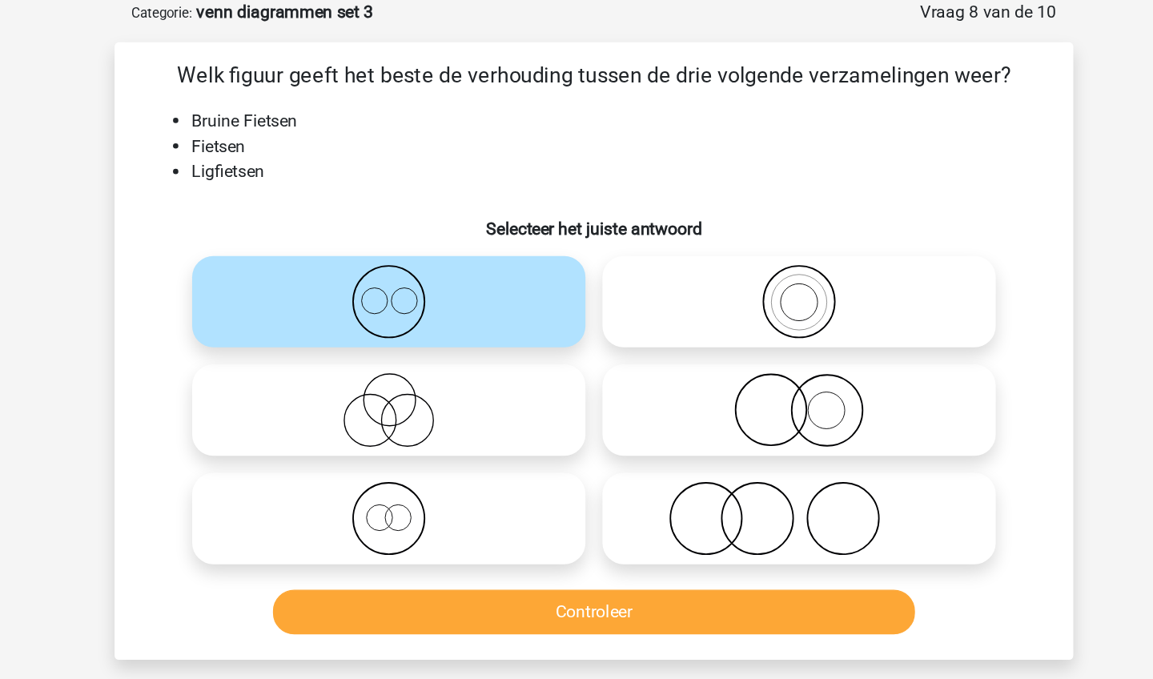
click at [311, 376] on icon at bounding box center [421, 391] width 283 height 56
click at [422, 376] on input "radio" at bounding box center [427, 377] width 10 height 10
radio input "true"
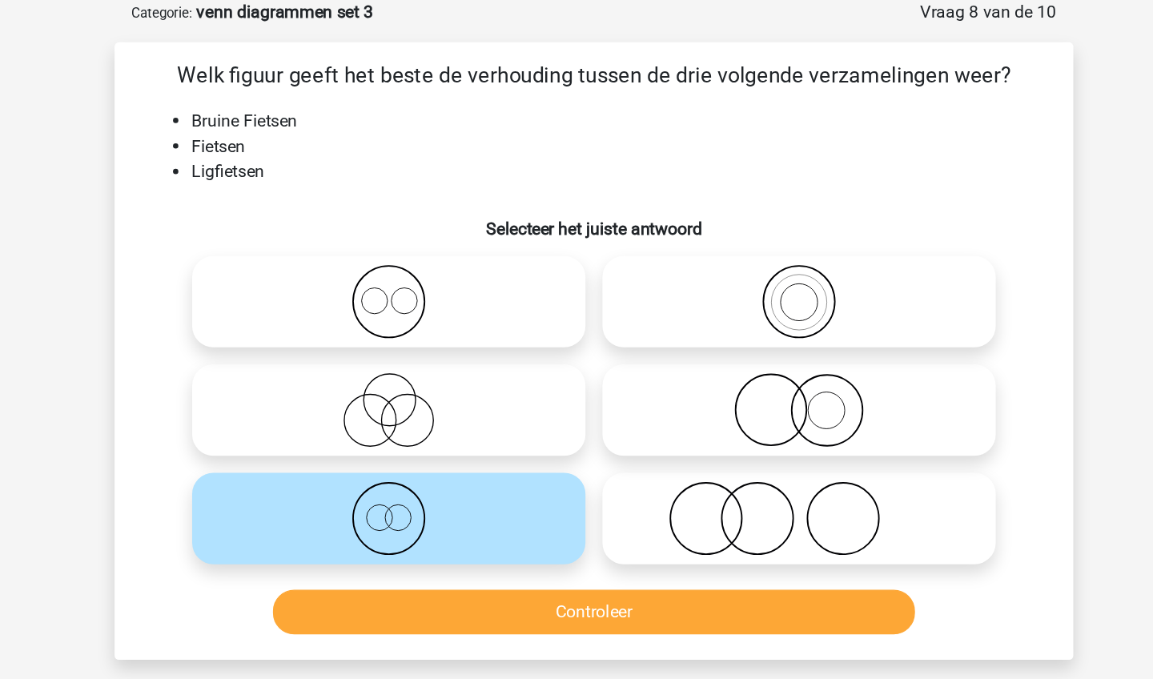
click at [335, 459] on button "Controleer" at bounding box center [577, 461] width 484 height 34
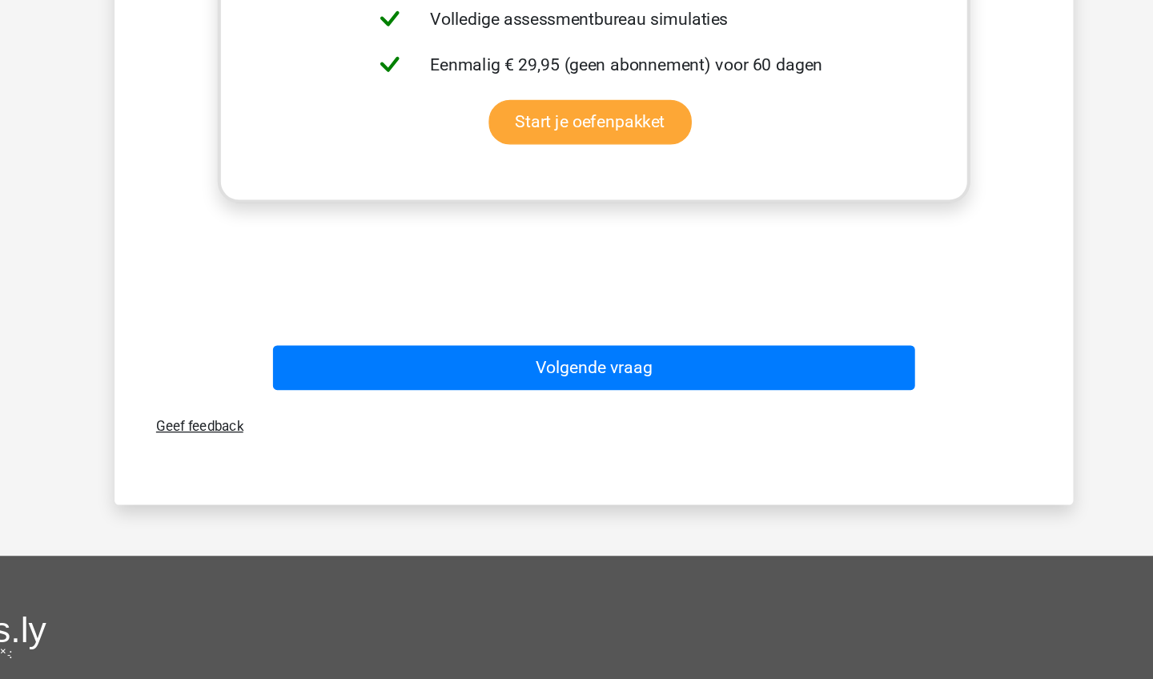
scroll to position [628, 0]
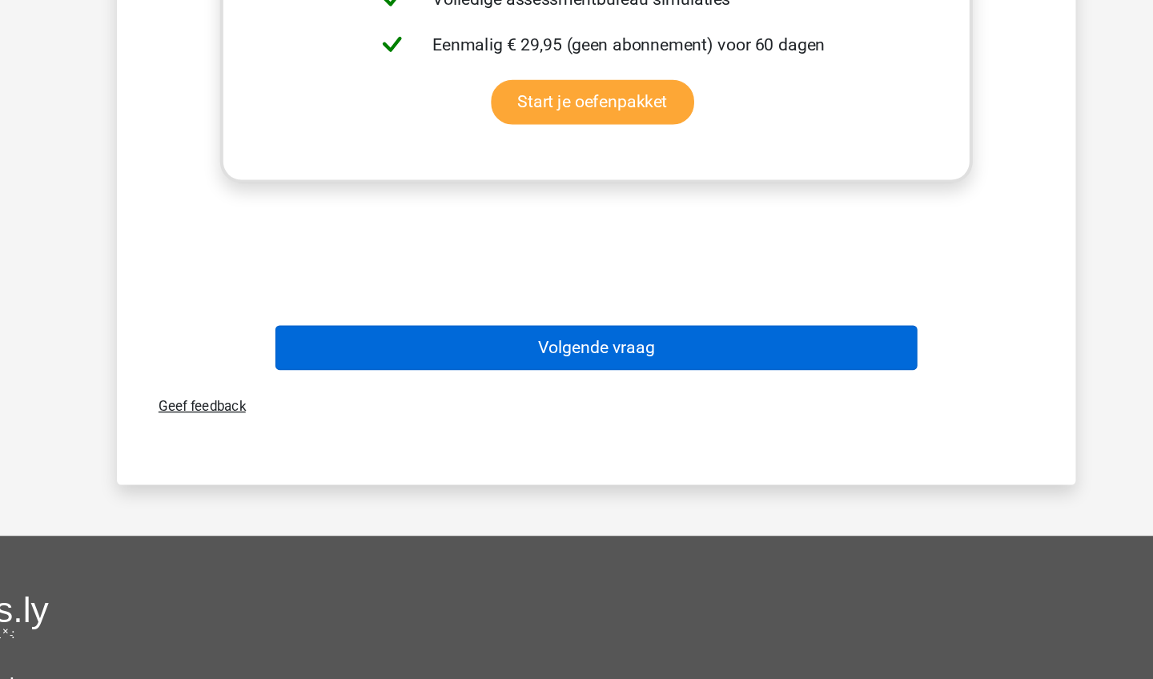
click at [466, 412] on button "Volgende vraag" at bounding box center [577, 429] width 484 height 34
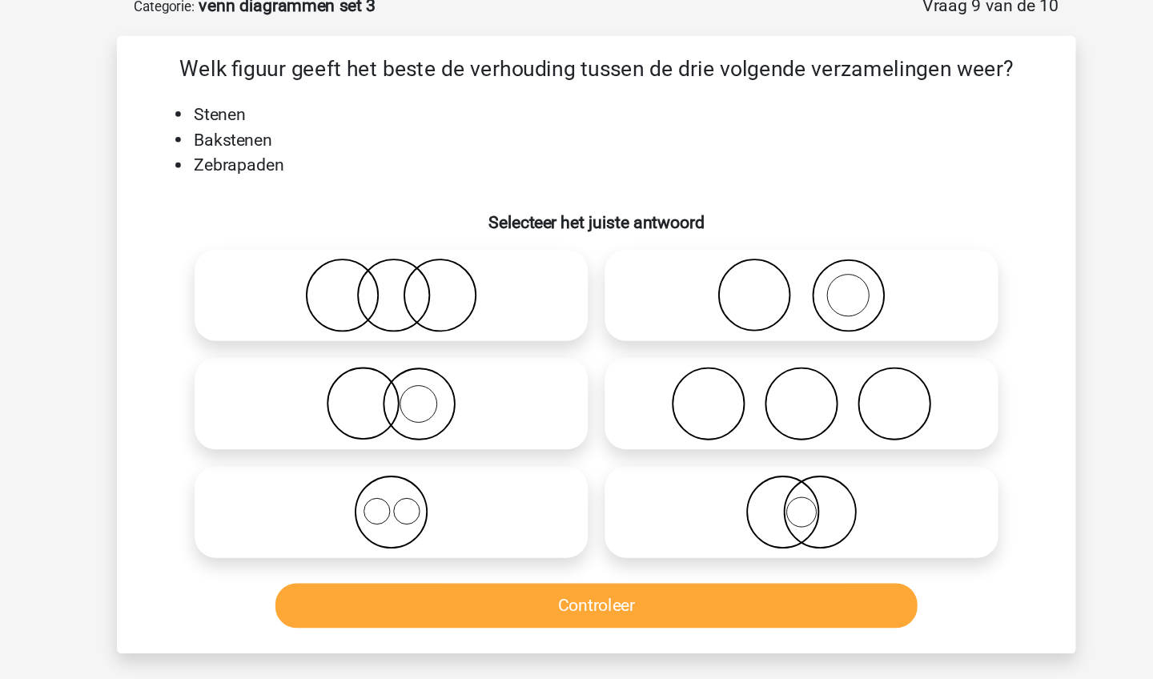
scroll to position [80, 0]
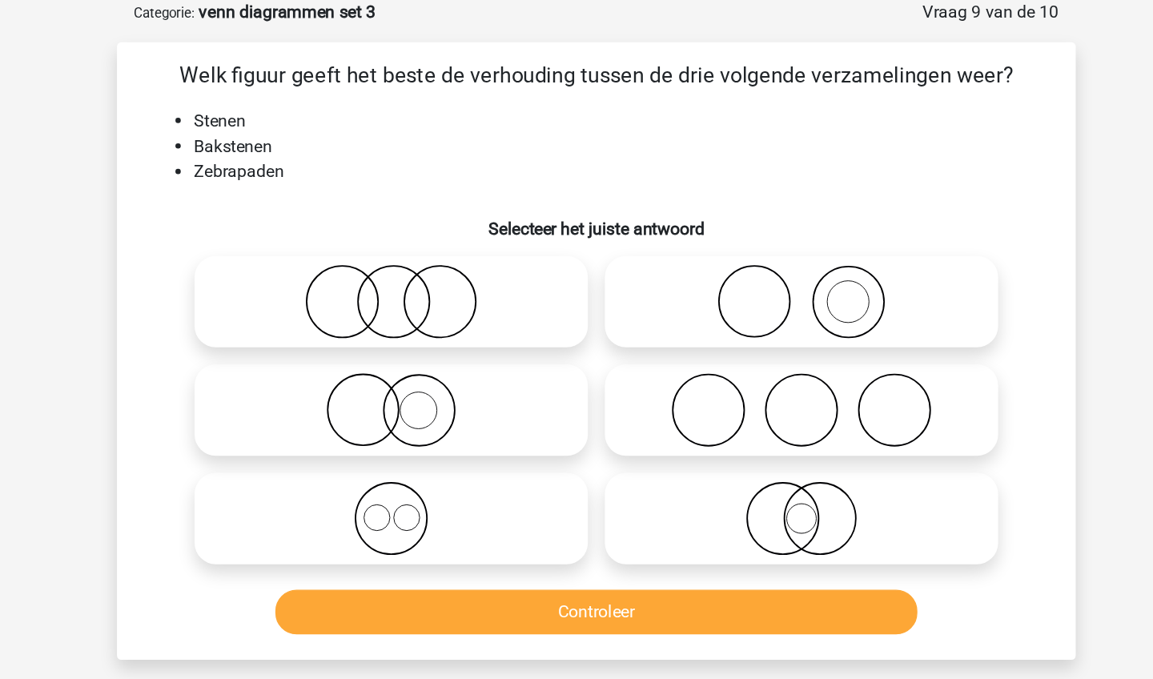
click at [607, 243] on icon at bounding box center [730, 227] width 283 height 56
click at [731, 219] on input "radio" at bounding box center [736, 214] width 10 height 10
radio input "true"
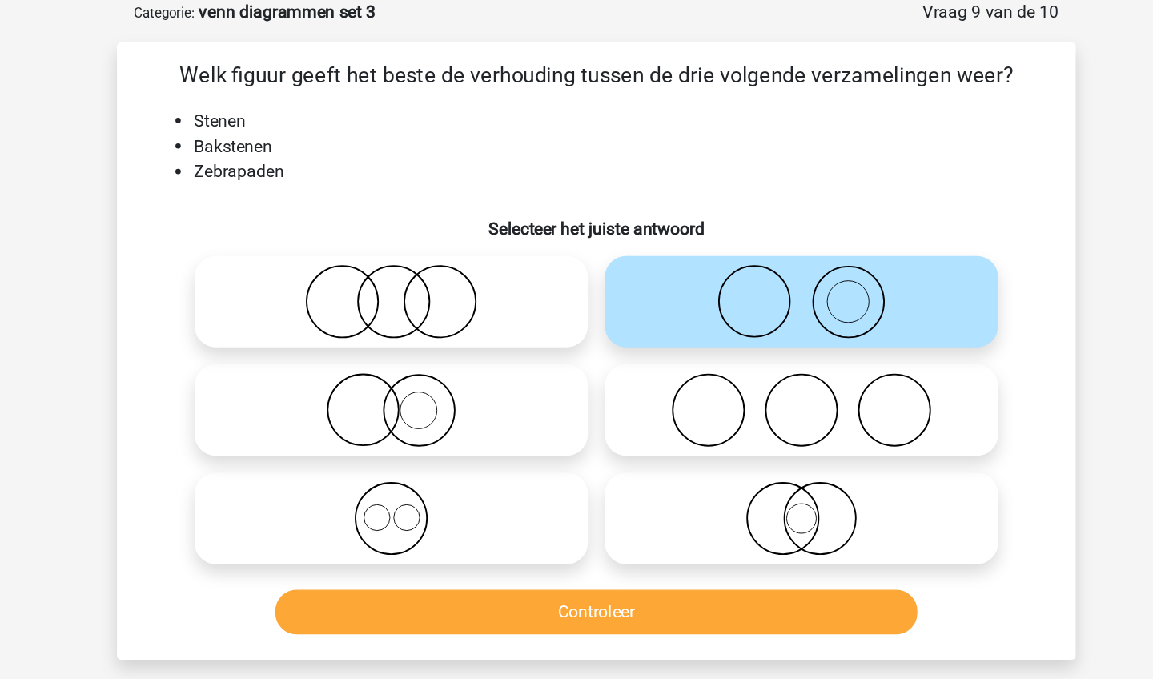
click at [479, 464] on button "Controleer" at bounding box center [577, 461] width 484 height 34
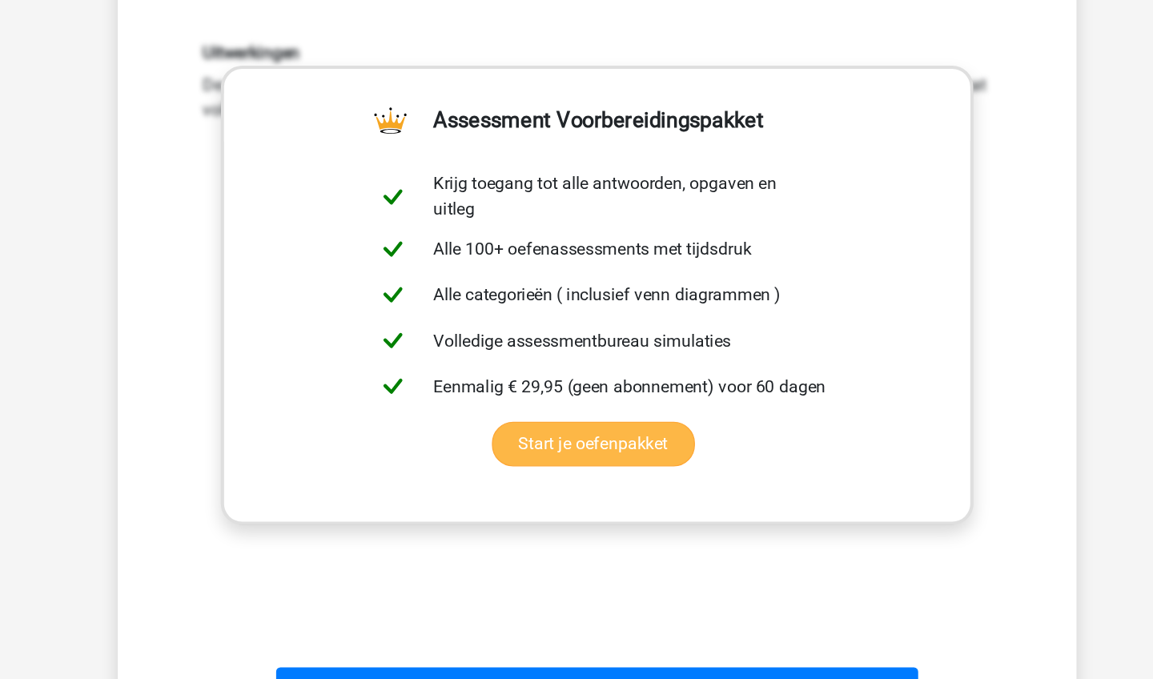
scroll to position [371, 0]
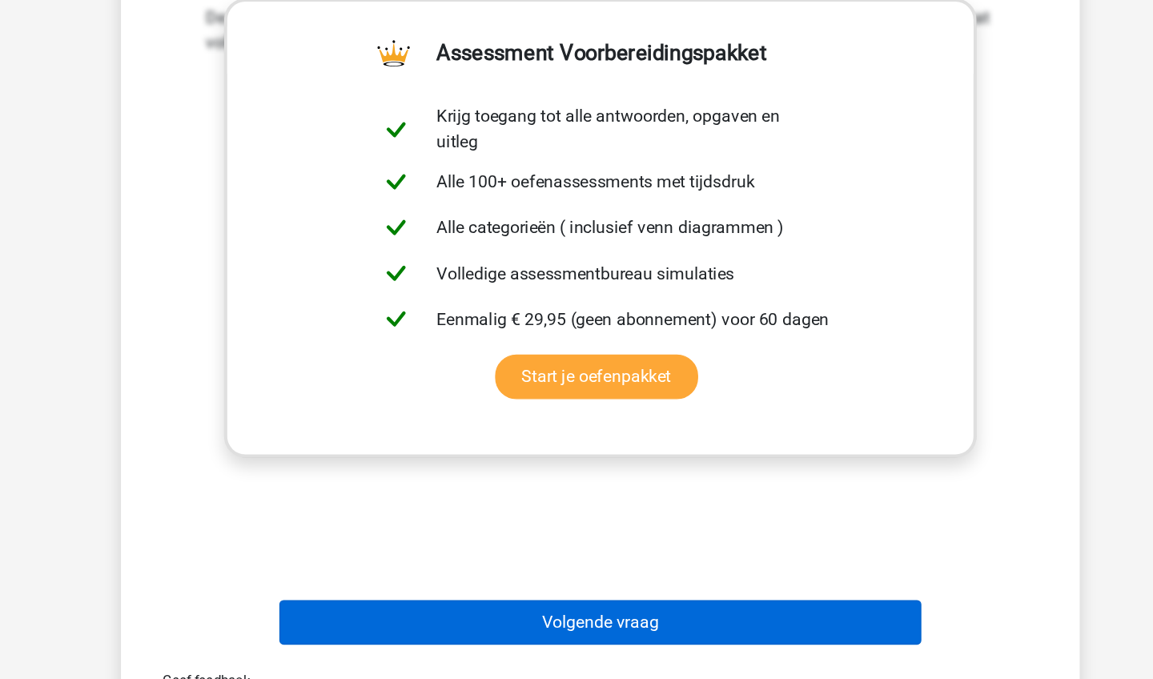
click button "Volgende vraag"
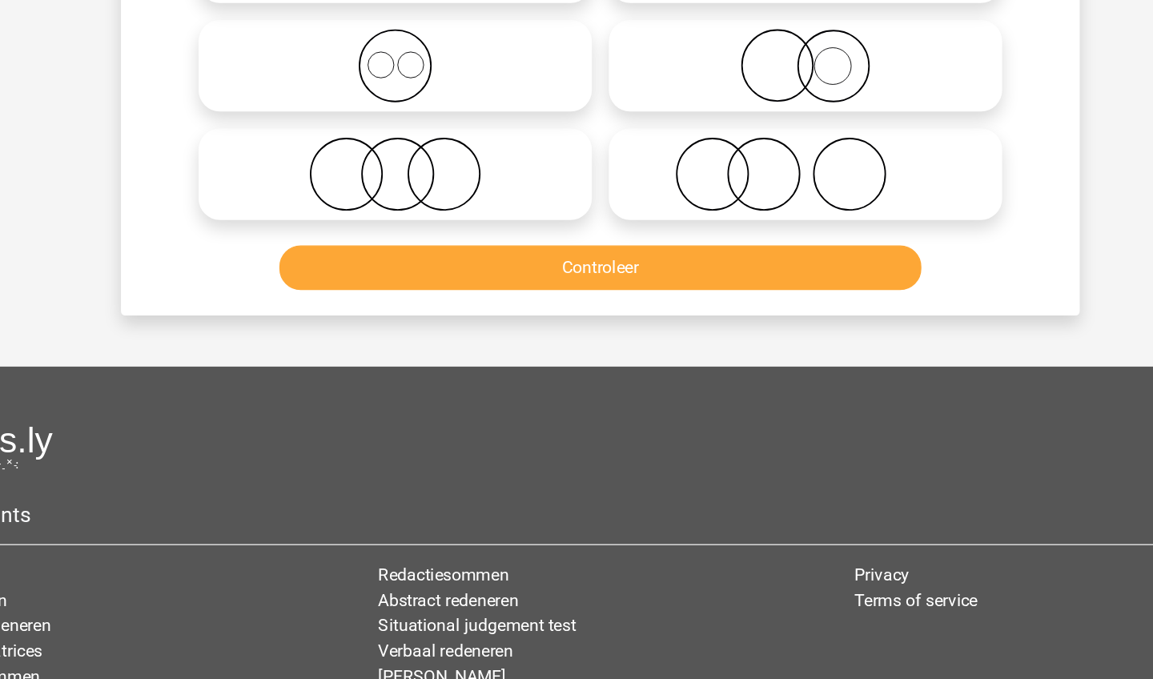
scroll to position [80, 0]
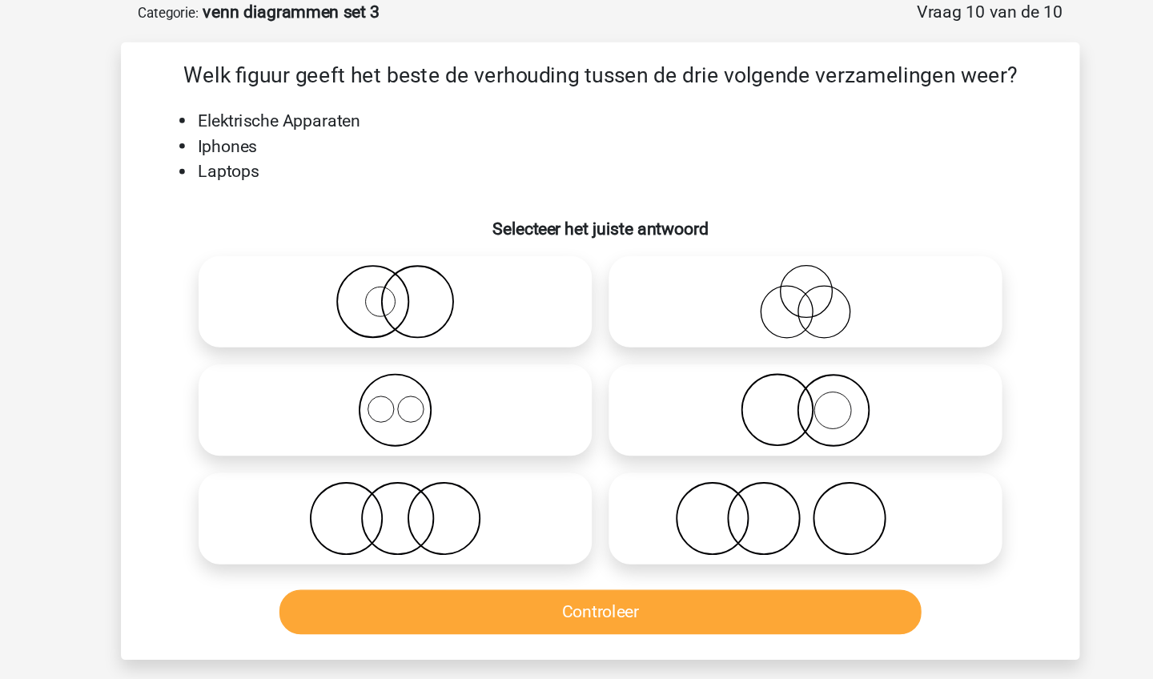
click icon
click input "radio"
radio input "true"
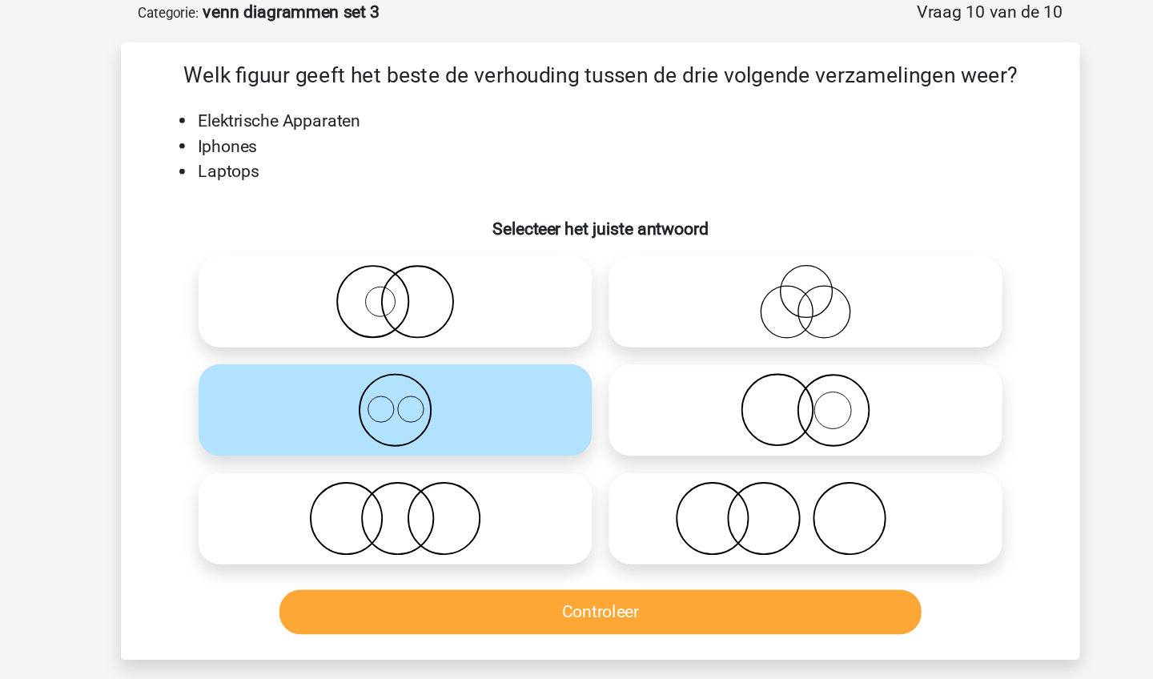
click button "Controleer"
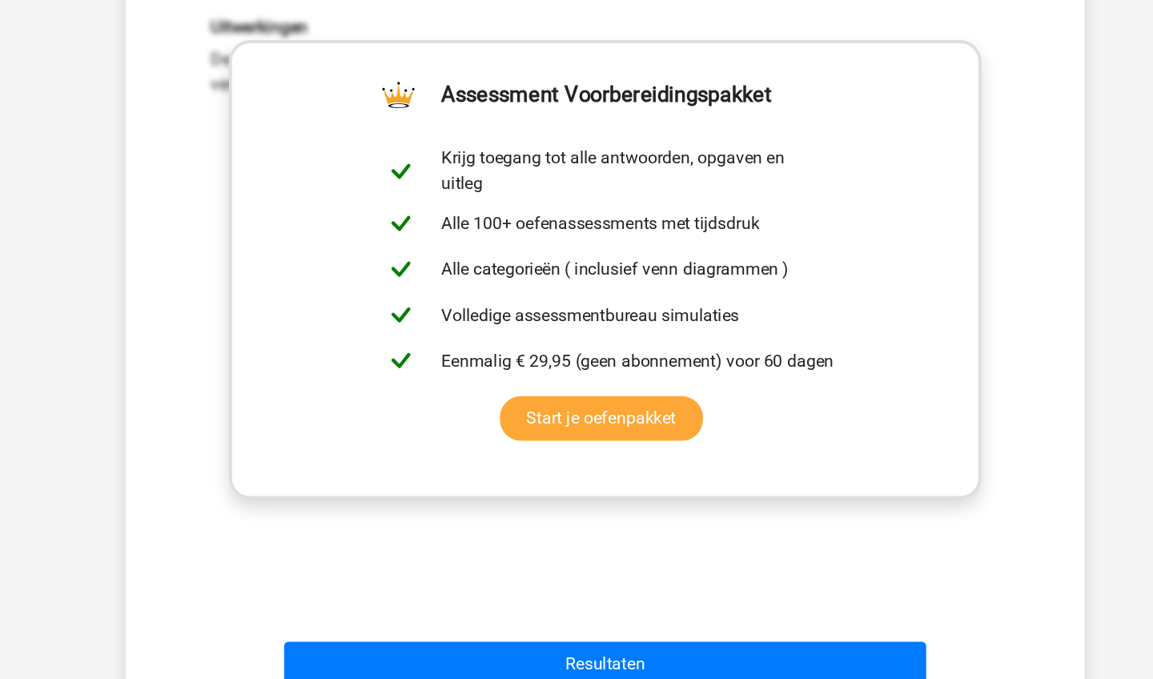
scroll to position [538, 0]
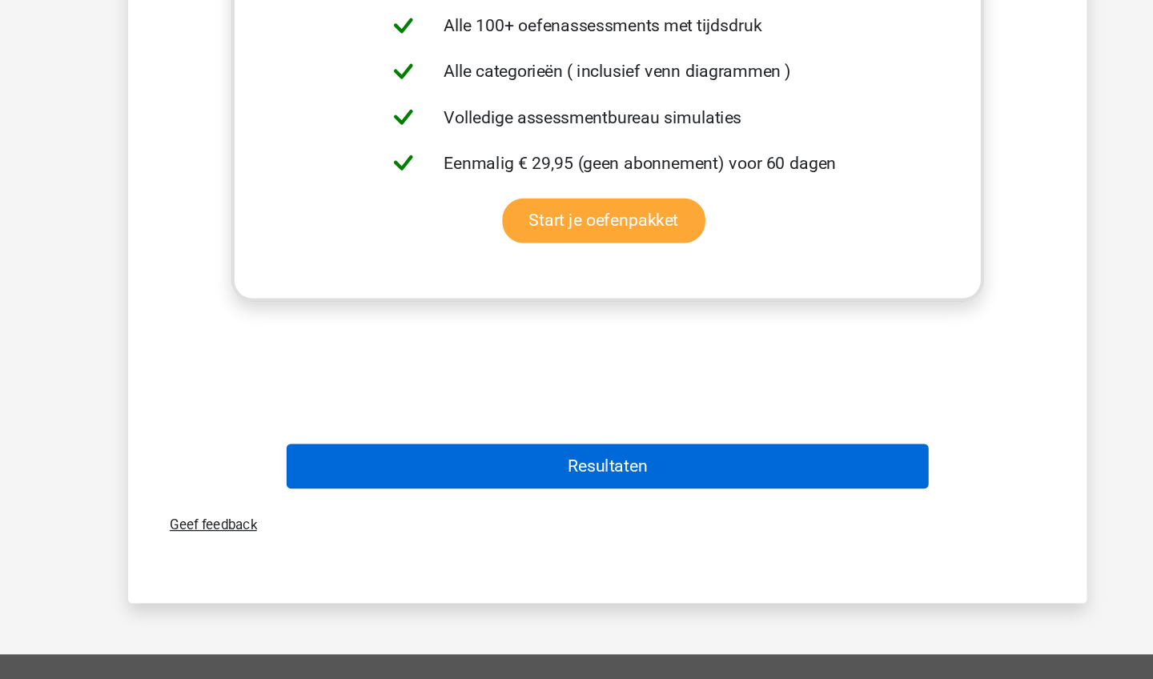
click button "Resultaten"
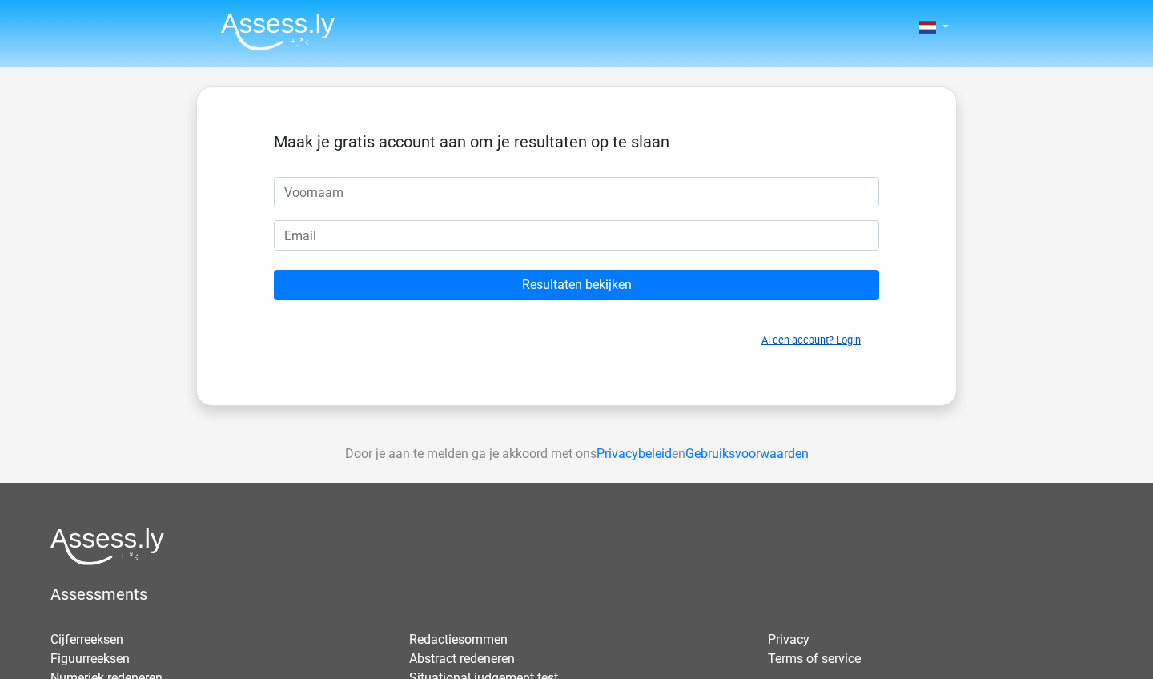
click at [781, 344] on link "Al een account? Login" at bounding box center [810, 340] width 99 height 12
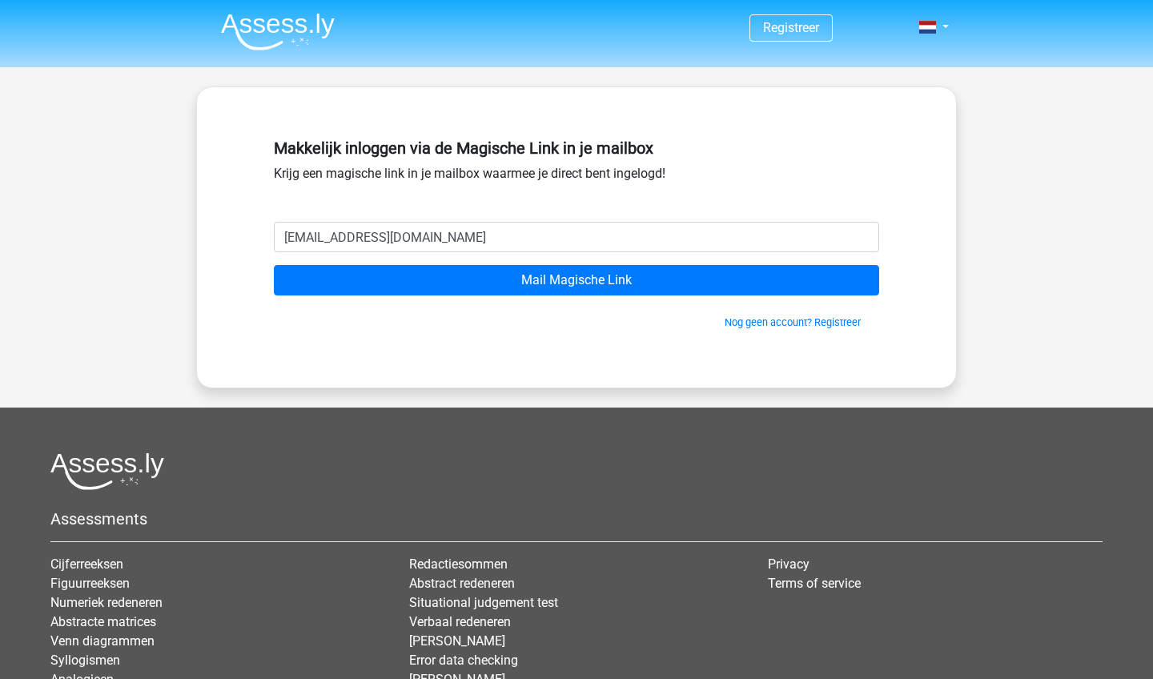
type input "[EMAIL_ADDRESS][DOMAIN_NAME]"
click at [576, 280] on input "Mail Magische Link" at bounding box center [576, 280] width 605 height 30
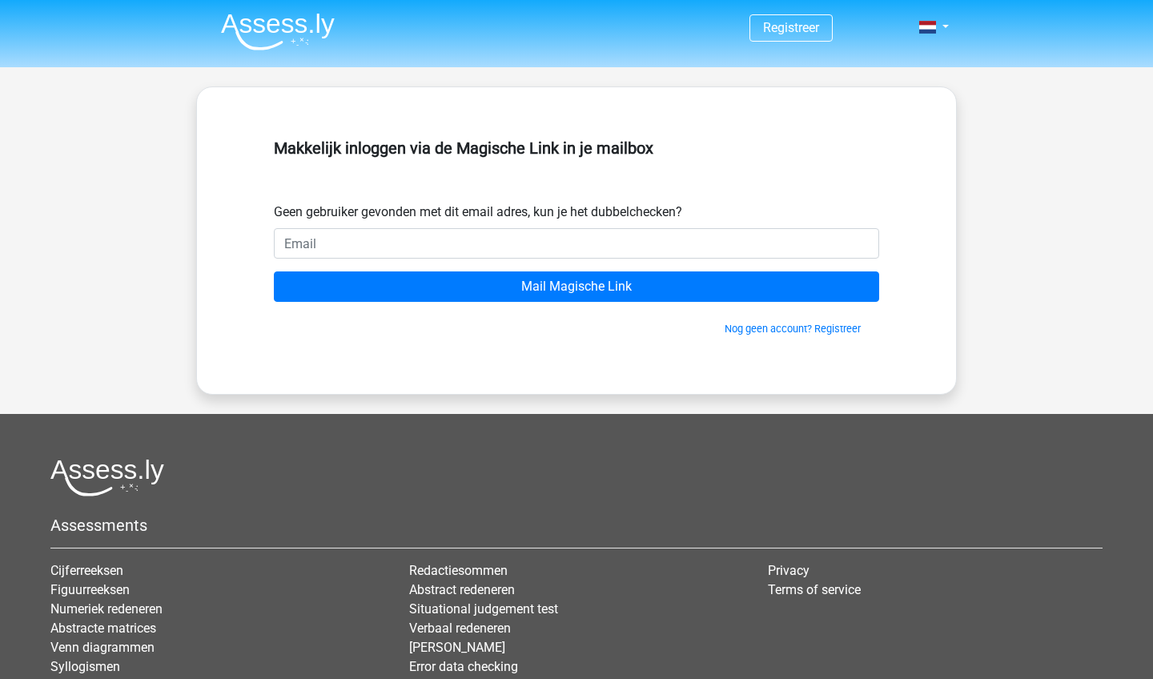
click at [259, 31] on img at bounding box center [278, 32] width 114 height 38
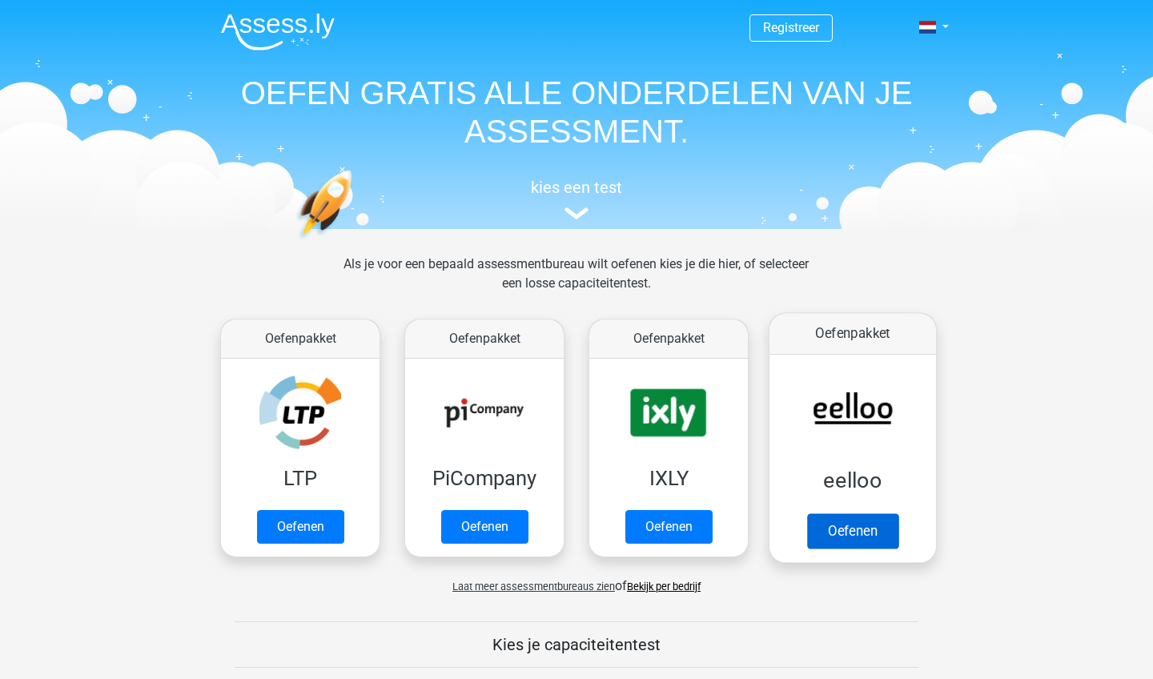
click at [853, 543] on link "Oefenen" at bounding box center [852, 530] width 91 height 35
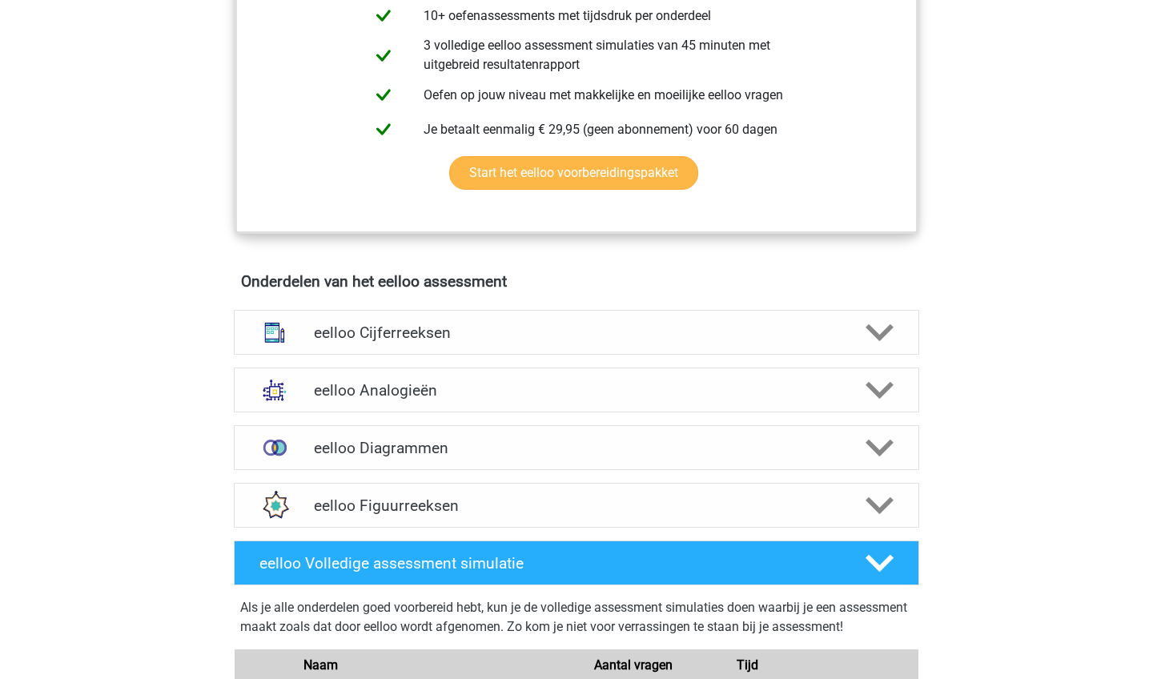
scroll to position [760, 0]
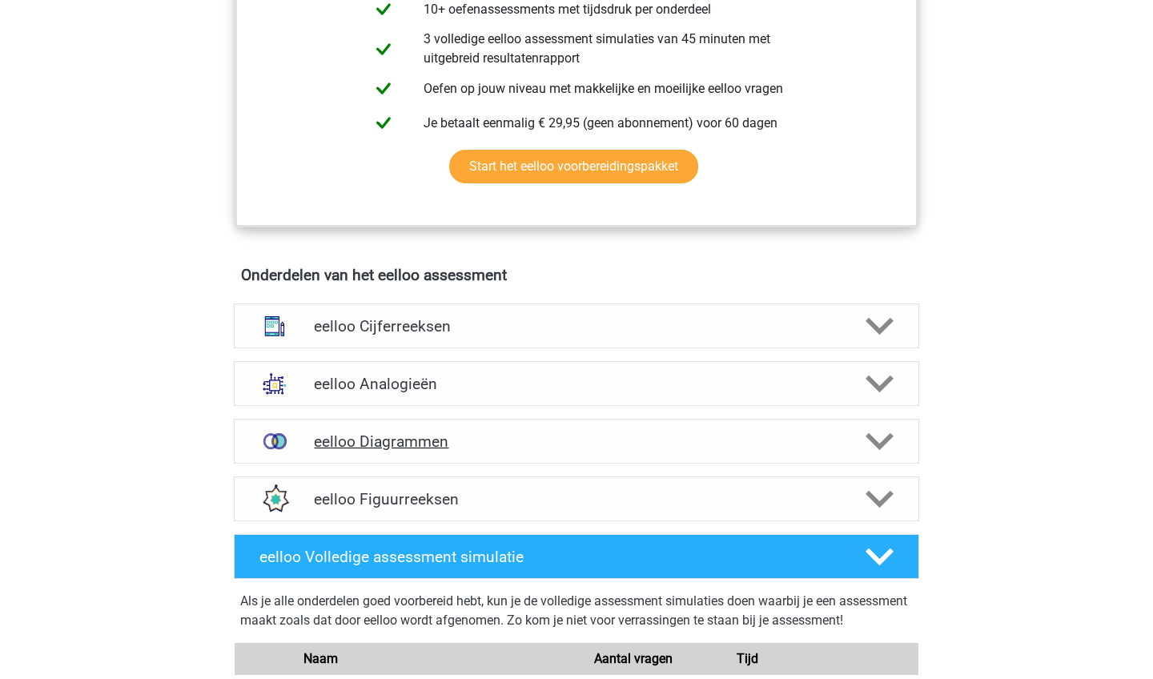
click at [729, 443] on h4 "eelloo Diagrammen" at bounding box center [576, 441] width 524 height 18
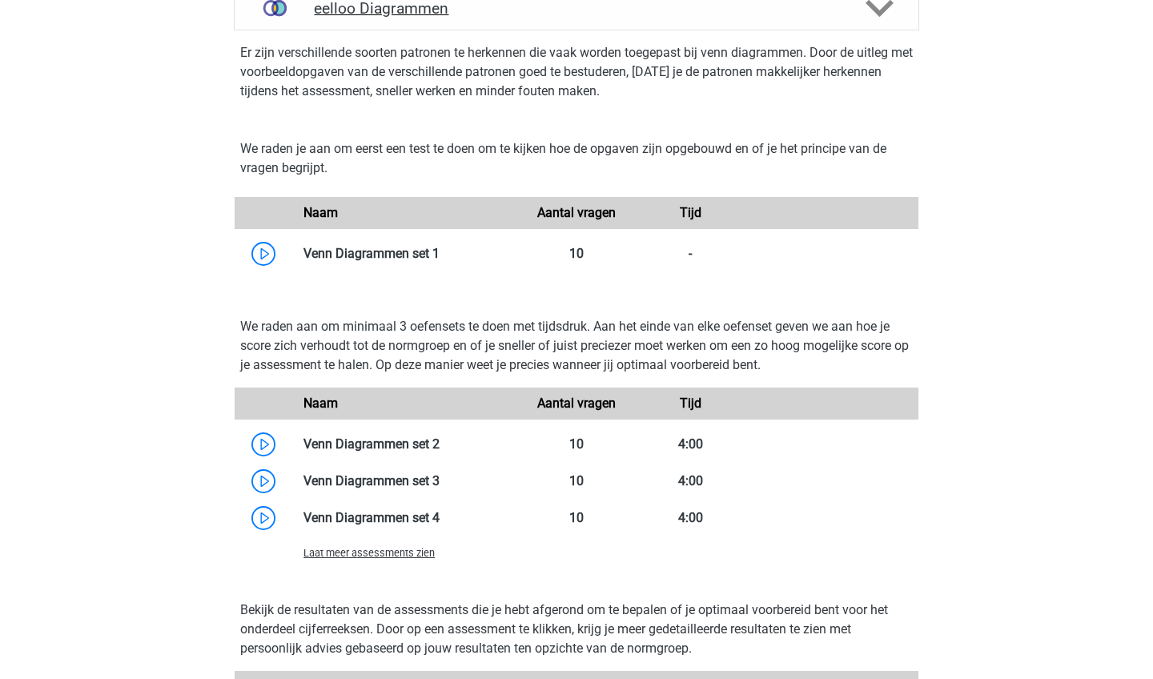
scroll to position [1197, 0]
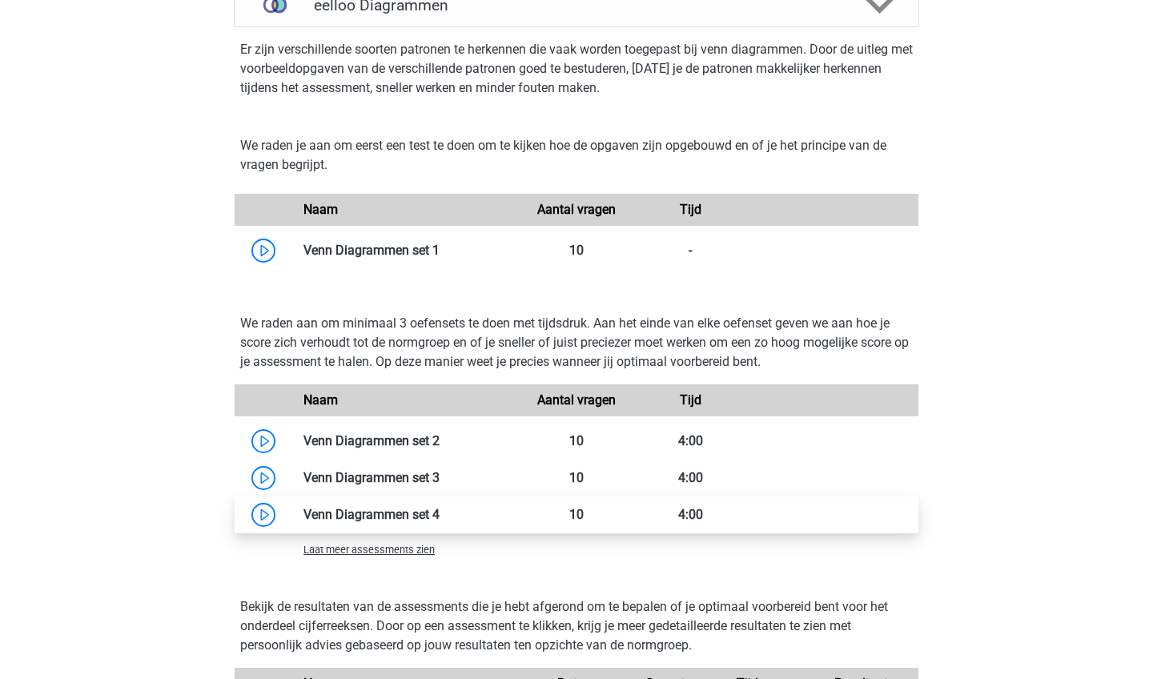
click at [439, 522] on link at bounding box center [439, 514] width 0 height 15
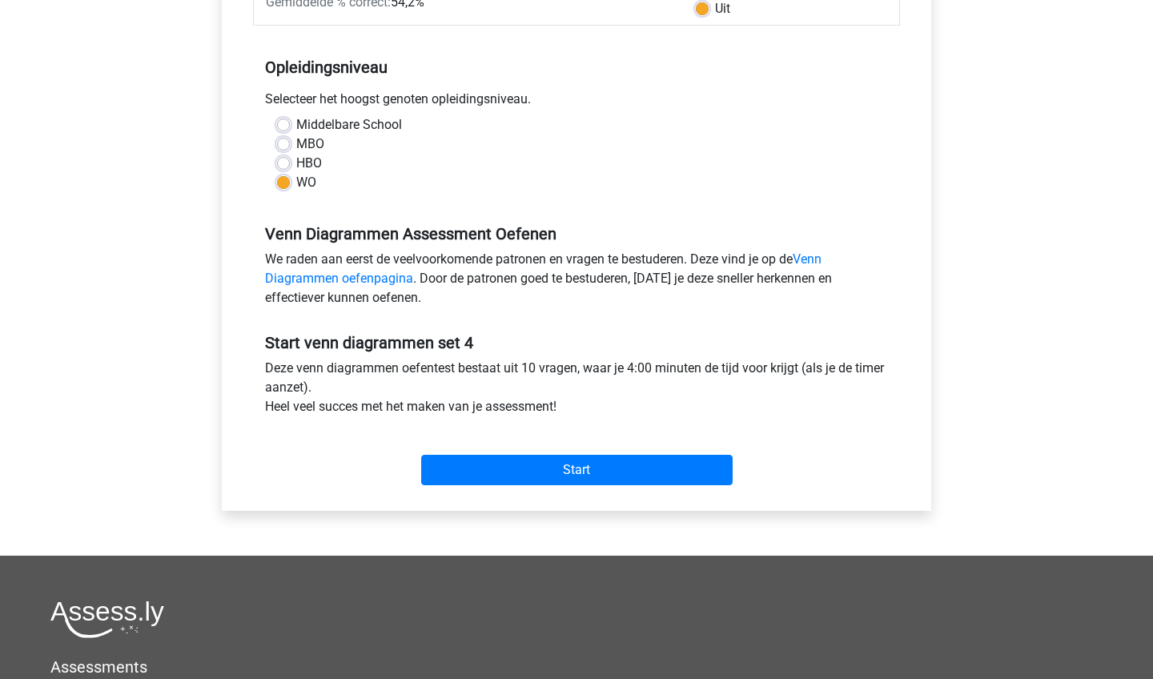
scroll to position [328, 0]
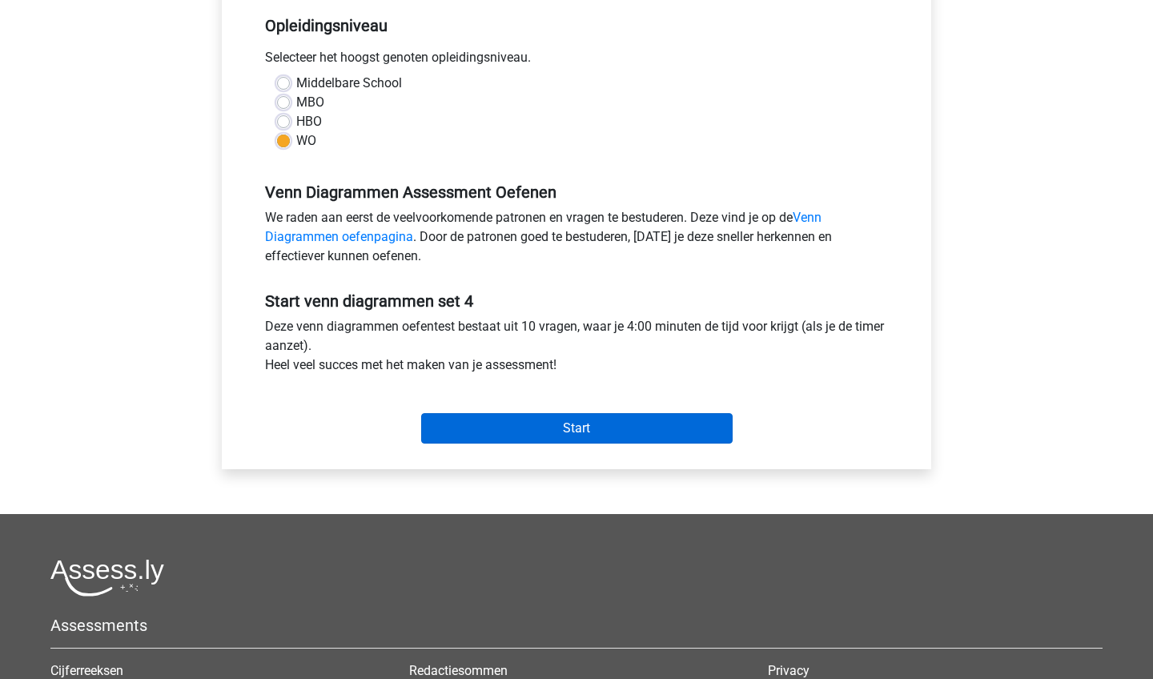
click at [616, 427] on input "Start" at bounding box center [576, 428] width 311 height 30
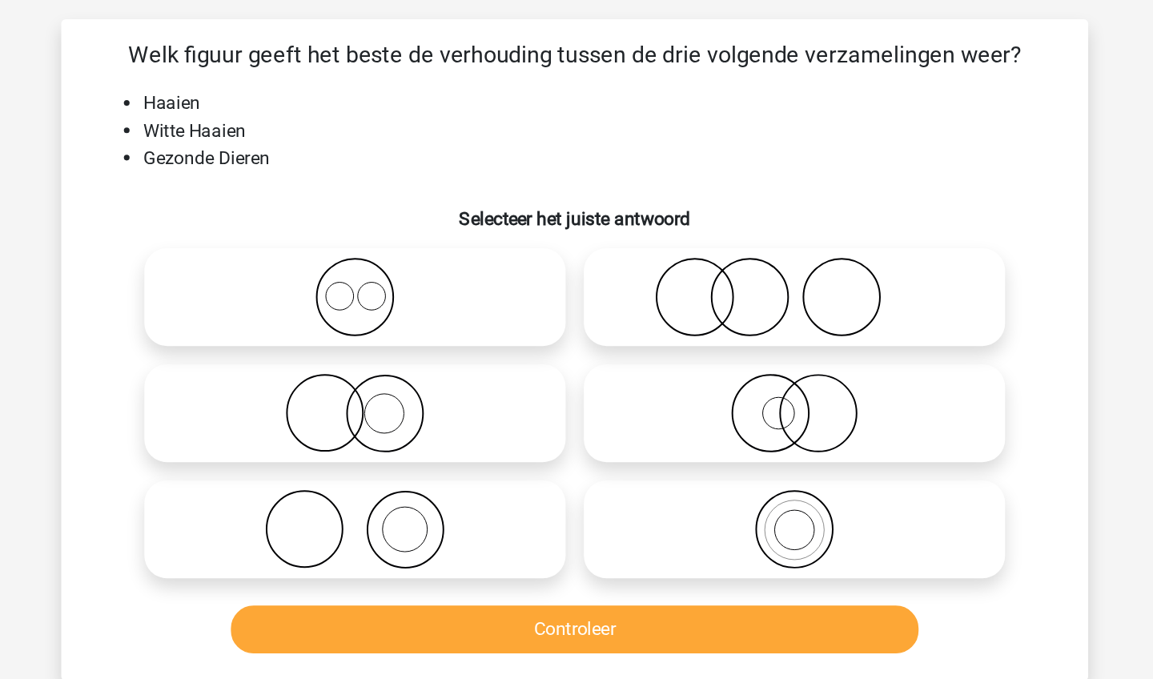
click at [283, 443] on icon at bounding box center [421, 471] width 283 height 56
click at [422, 452] on input "radio" at bounding box center [427, 457] width 10 height 10
radio input "true"
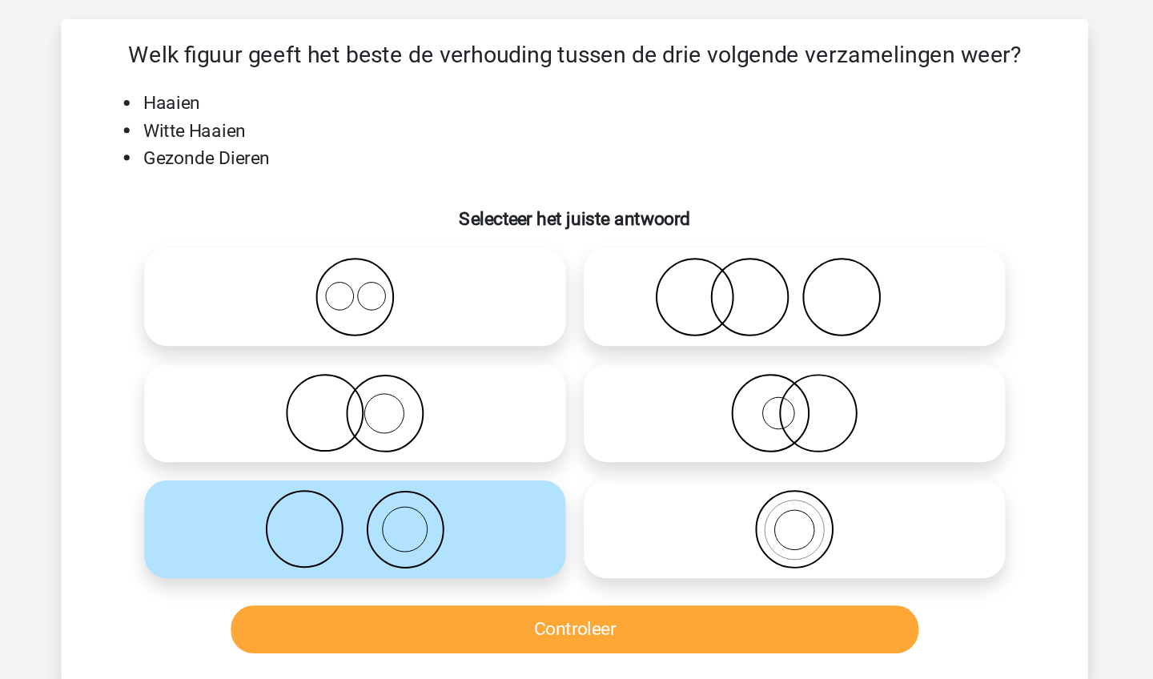
click at [335, 524] on button "Controleer" at bounding box center [577, 541] width 484 height 34
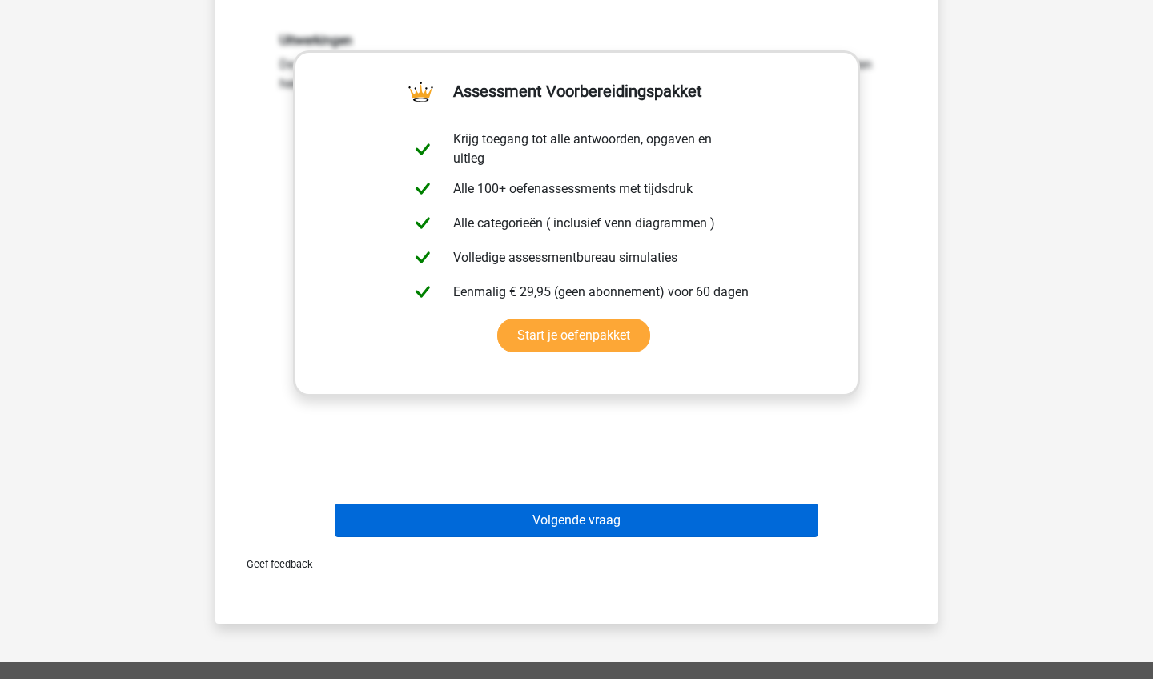
click at [668, 530] on button "Volgende vraag" at bounding box center [577, 520] width 484 height 34
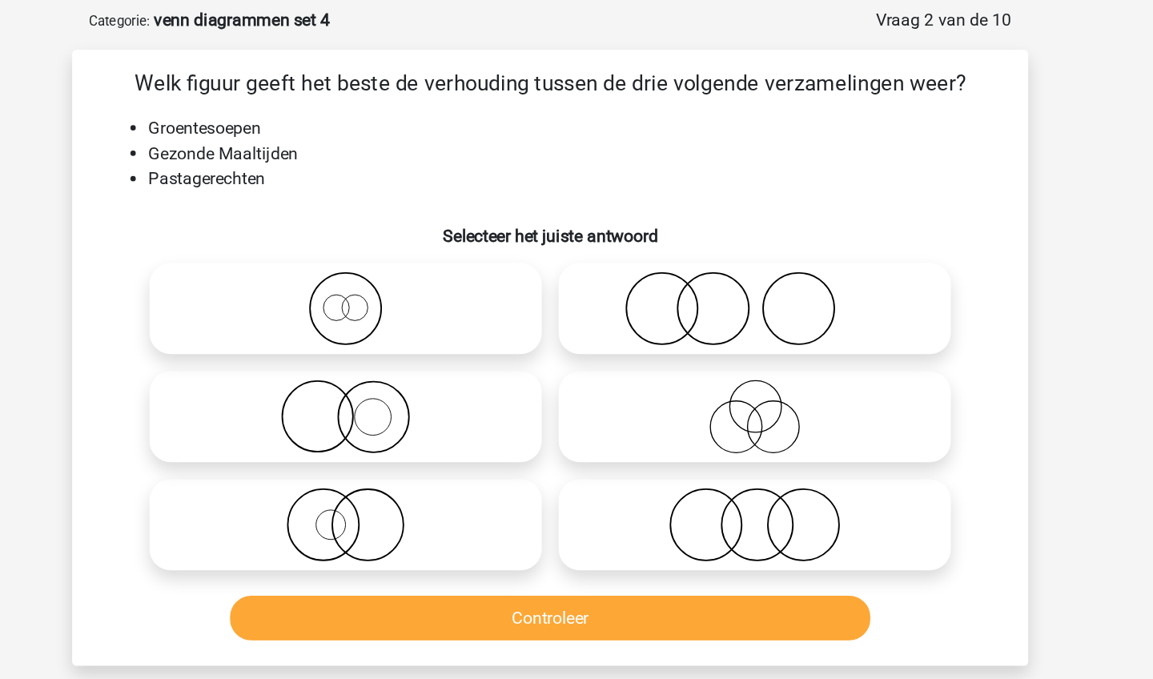
click at [589, 361] on icon at bounding box center [730, 389] width 283 height 56
click at [731, 371] on input "radio" at bounding box center [736, 376] width 10 height 10
radio input "true"
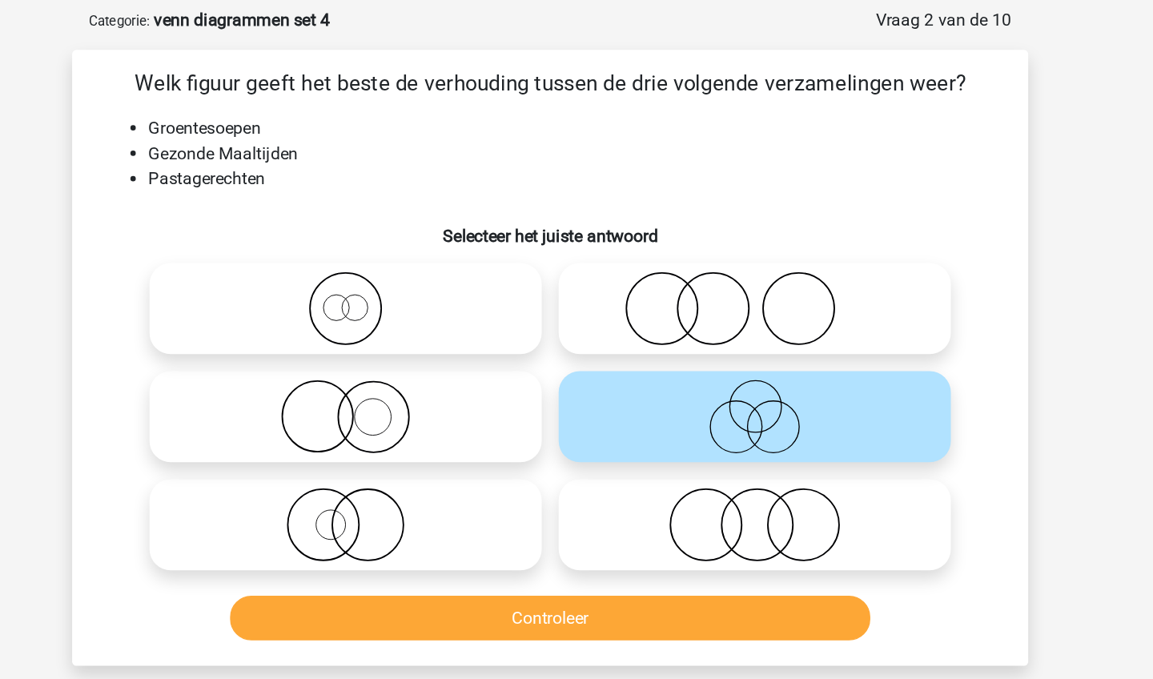
click at [589, 443] on icon at bounding box center [730, 471] width 283 height 56
click at [731, 452] on input "radio" at bounding box center [736, 457] width 10 height 10
radio input "true"
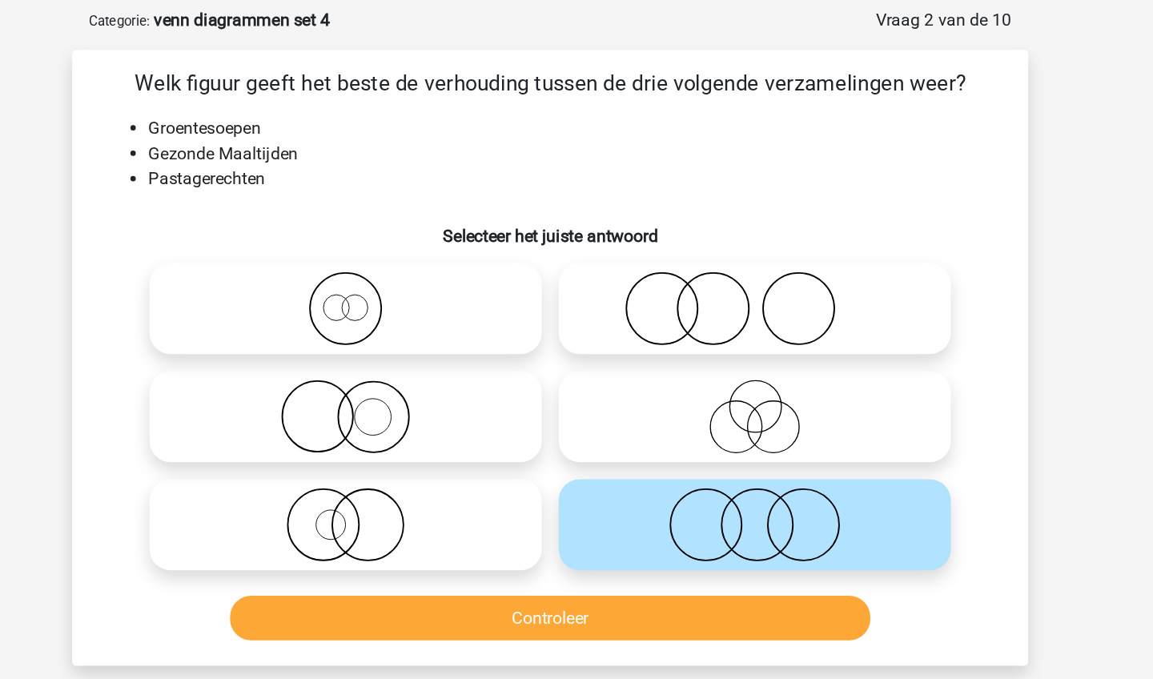
click at [487, 524] on button "Controleer" at bounding box center [577, 541] width 484 height 34
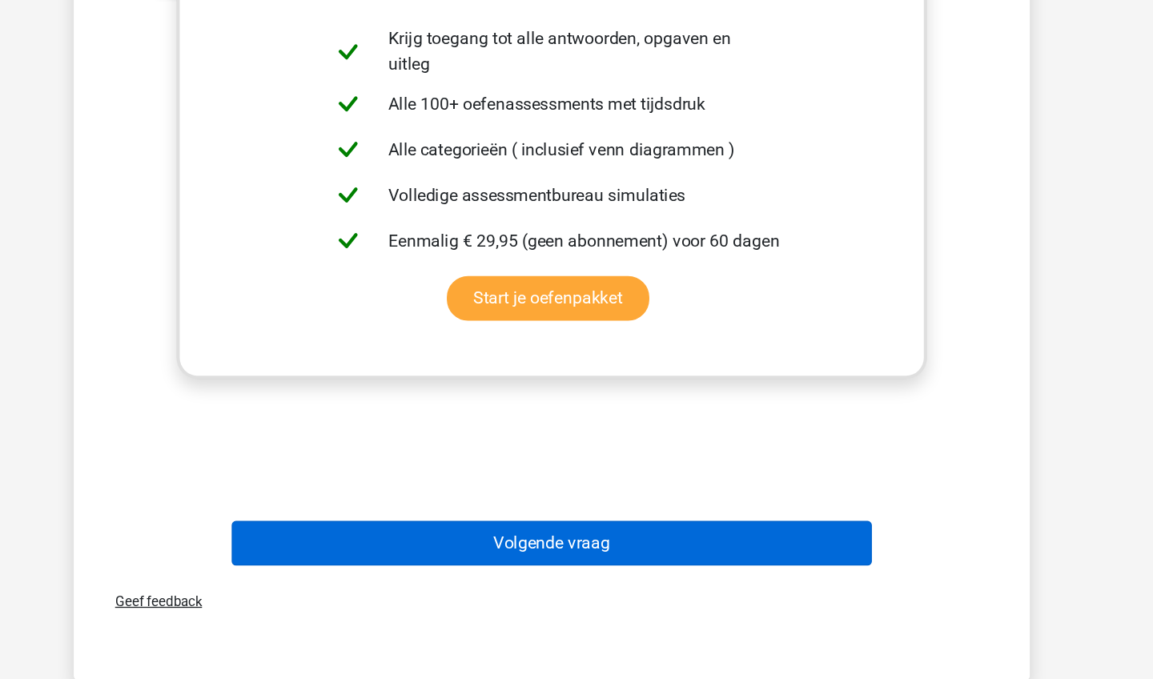
click at [523, 559] on button "Volgende vraag" at bounding box center [577, 576] width 484 height 34
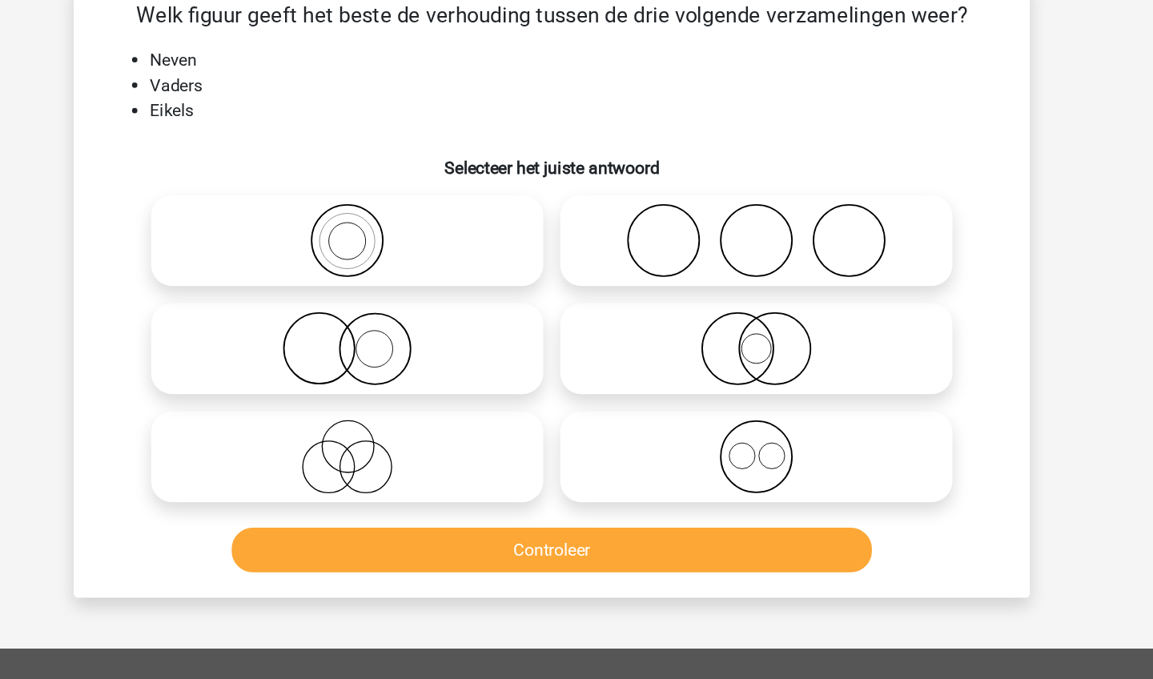
scroll to position [80, 0]
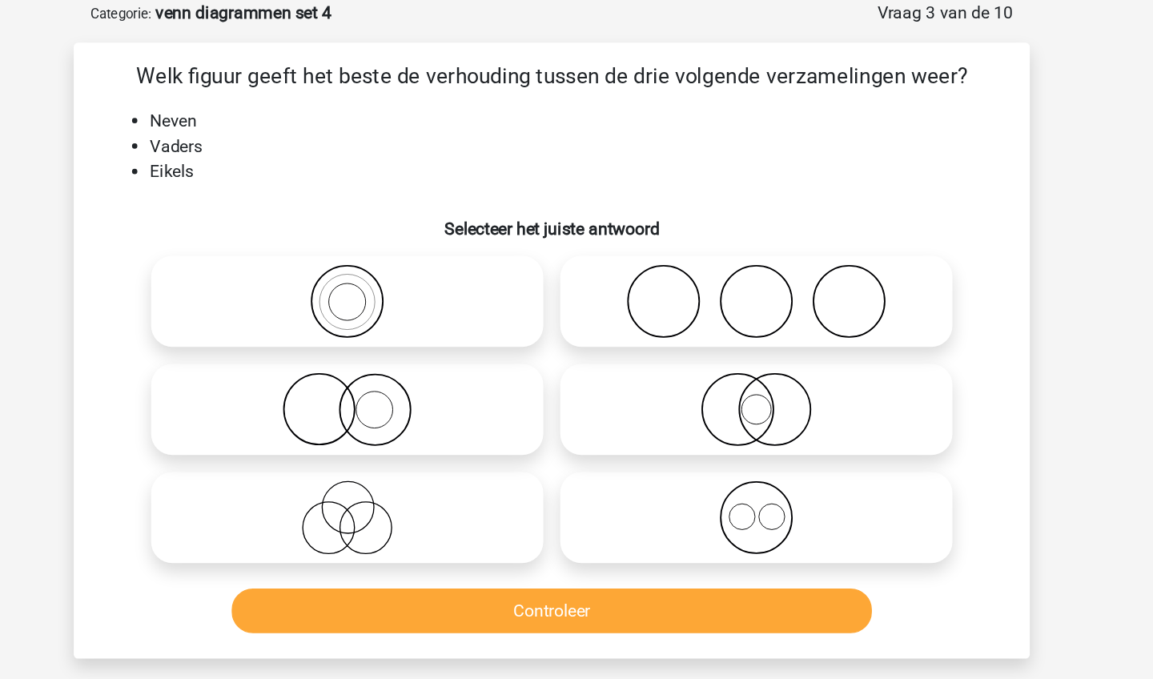
click at [341, 403] on icon at bounding box center [421, 391] width 283 height 56
click at [422, 383] on input "radio" at bounding box center [427, 377] width 10 height 10
radio input "true"
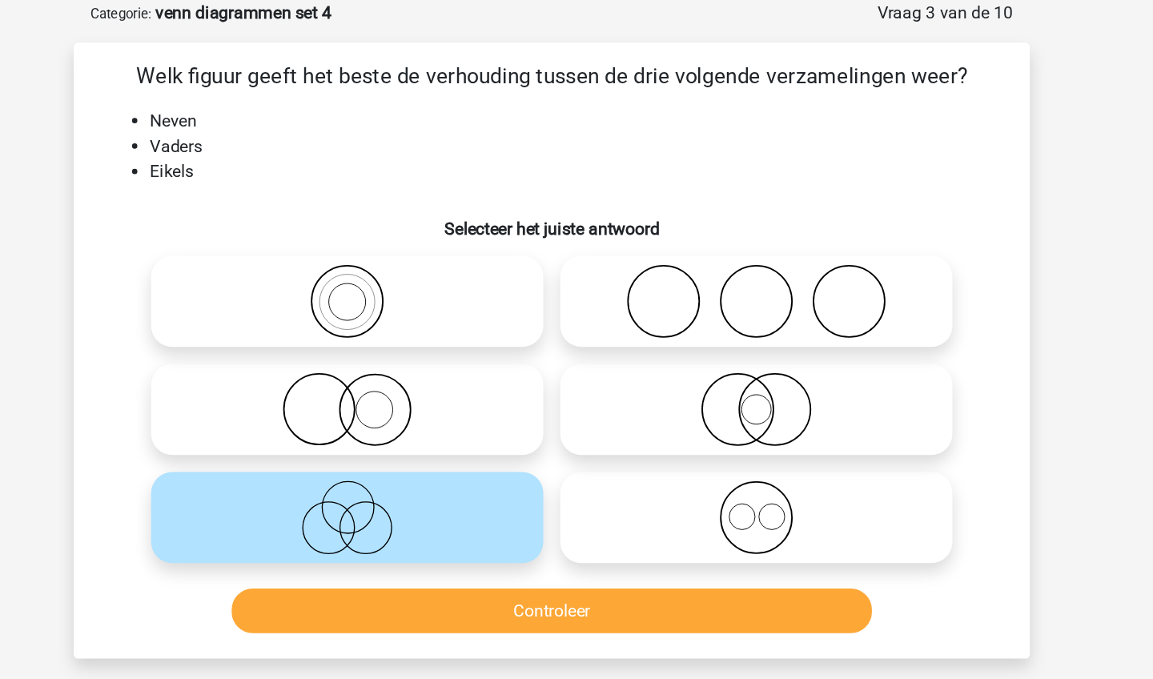
click at [335, 467] on button "Controleer" at bounding box center [577, 461] width 484 height 34
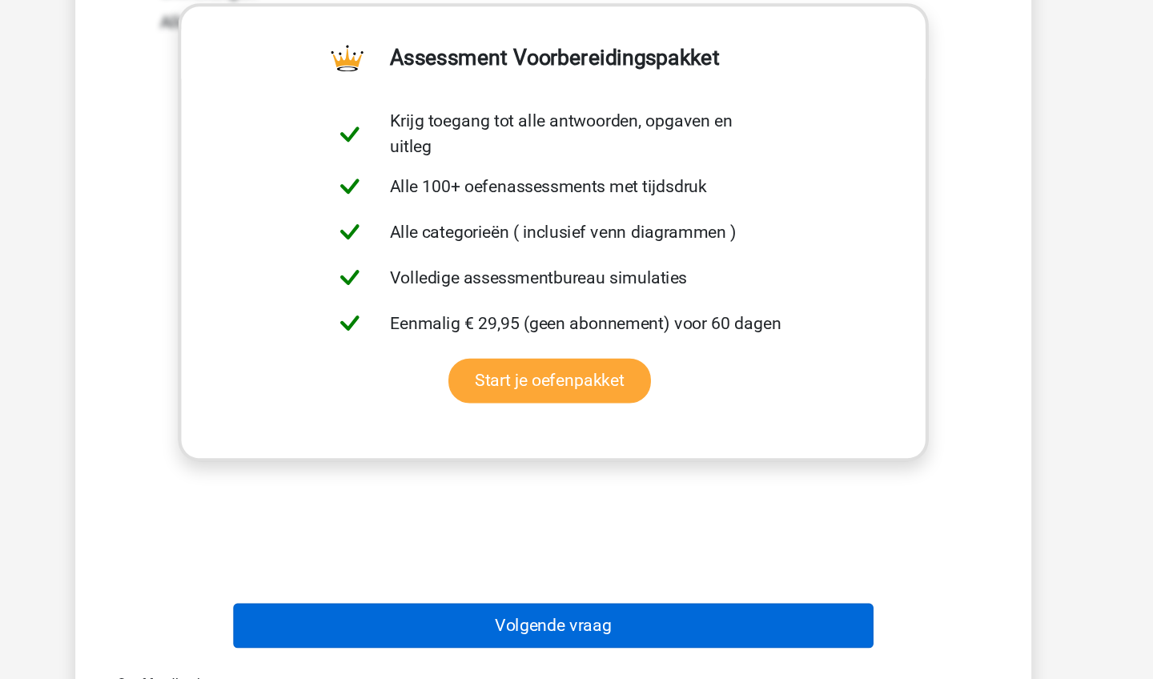
click at [348, 622] on button "Volgende vraag" at bounding box center [577, 639] width 484 height 34
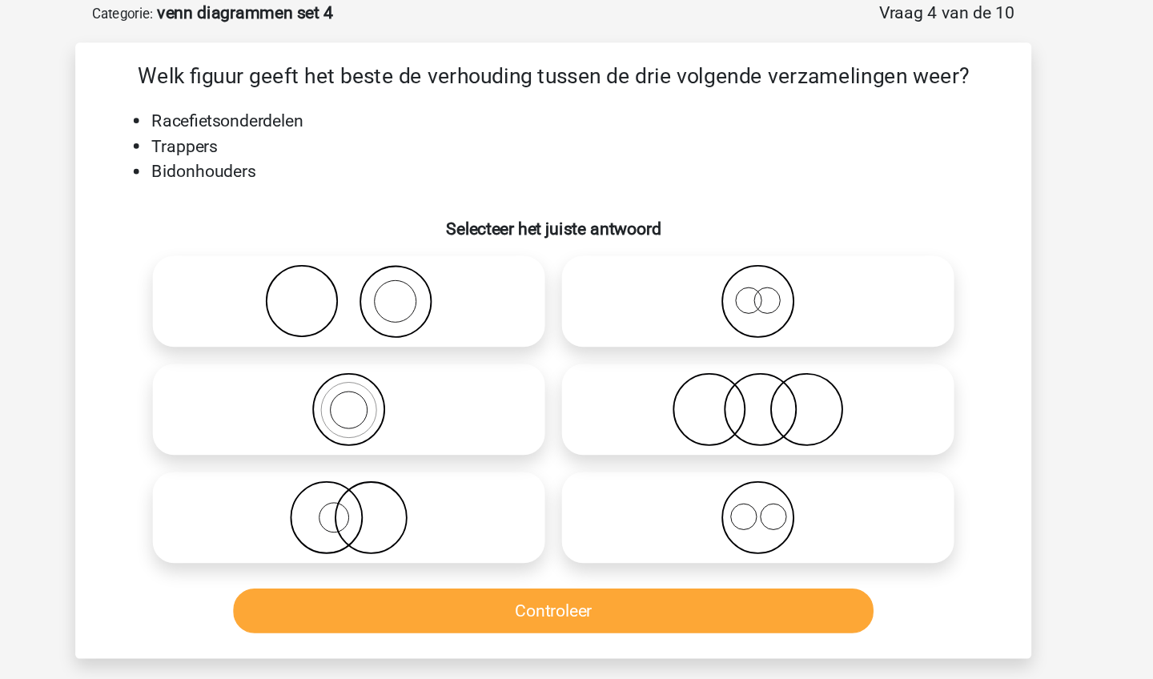
click at [589, 393] on icon at bounding box center [730, 391] width 283 height 56
click at [731, 383] on input "radio" at bounding box center [736, 377] width 10 height 10
radio input "true"
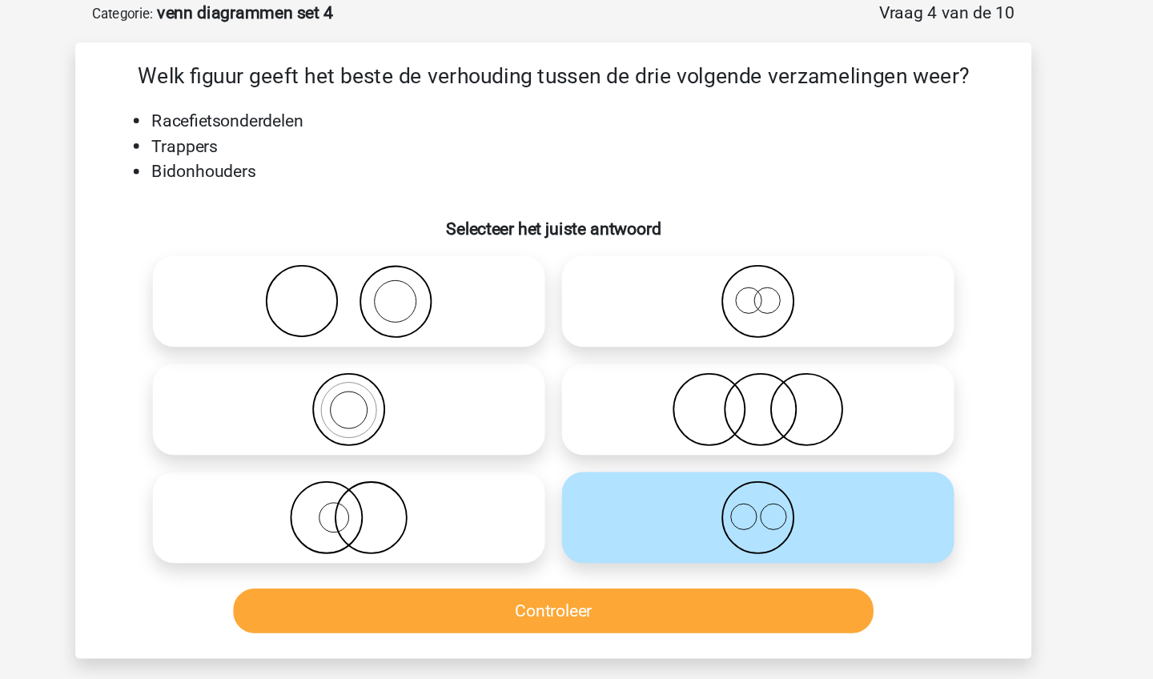
click at [535, 447] on button "Controleer" at bounding box center [577, 461] width 484 height 34
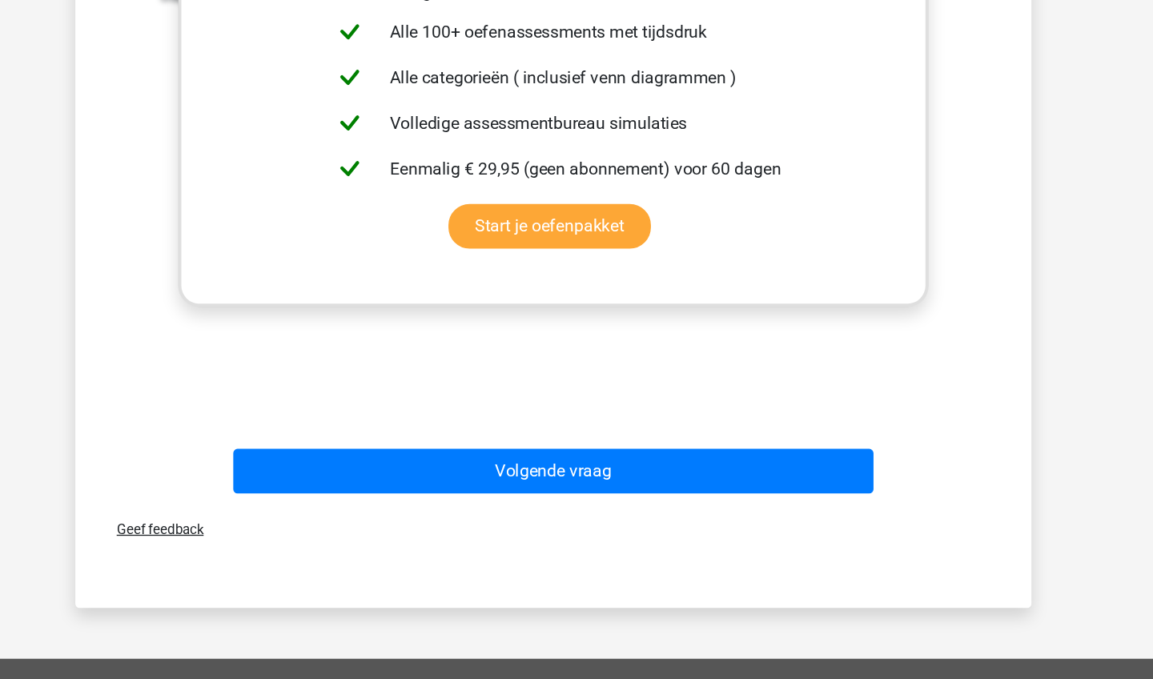
scroll to position [539, 0]
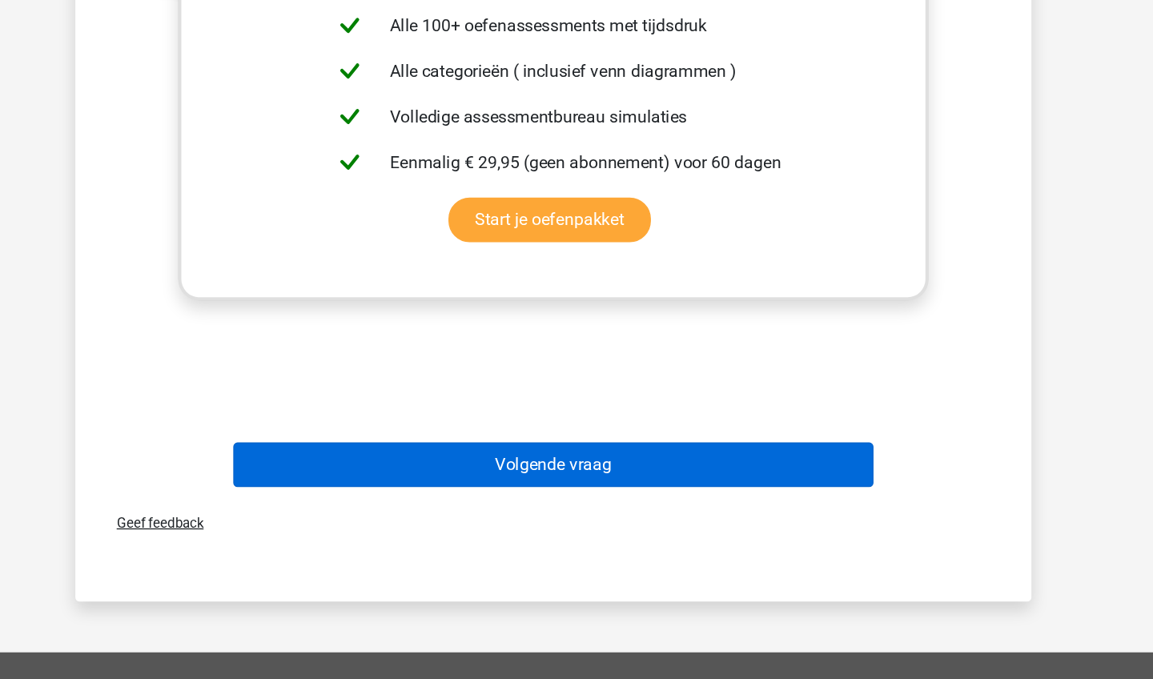
click at [558, 500] on button "Volgende vraag" at bounding box center [577, 517] width 484 height 34
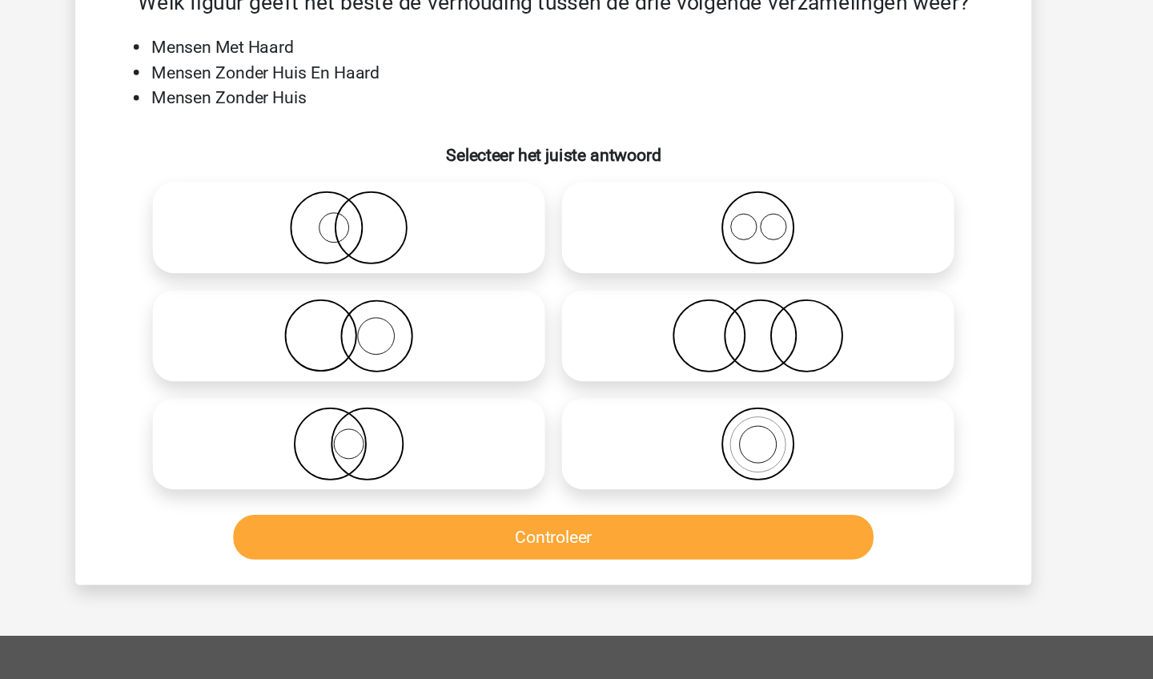
scroll to position [80, 0]
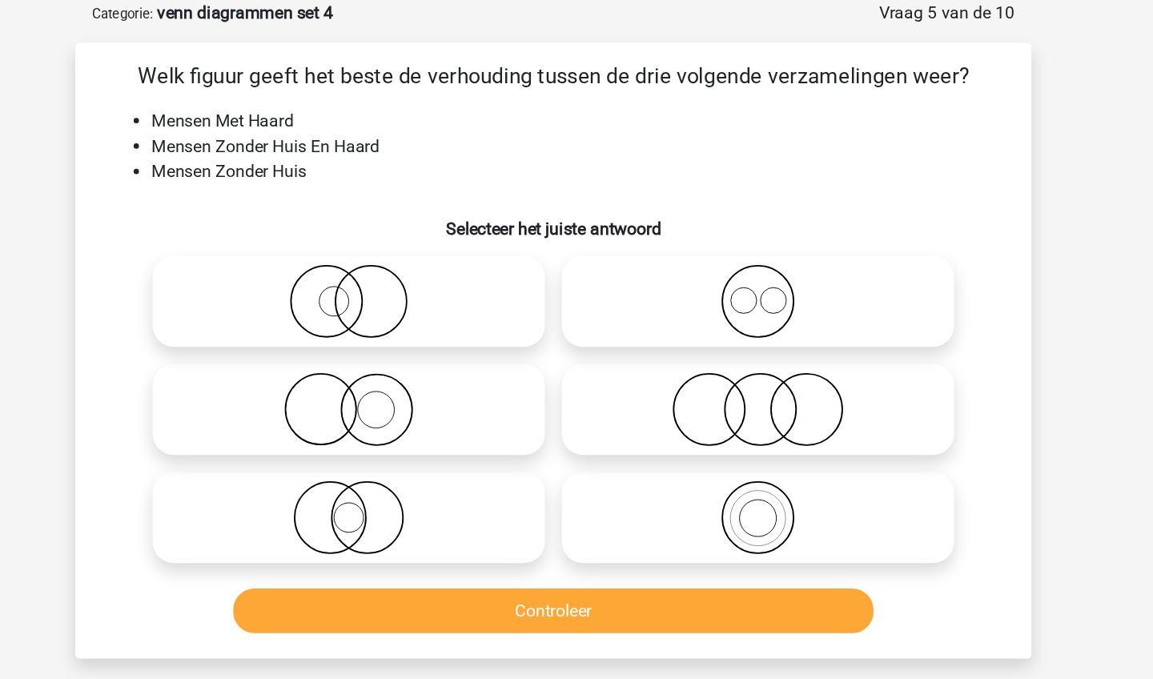
click at [589, 300] on icon at bounding box center [730, 309] width 283 height 56
click at [731, 300] on input "radio" at bounding box center [736, 296] width 10 height 10
radio input "true"
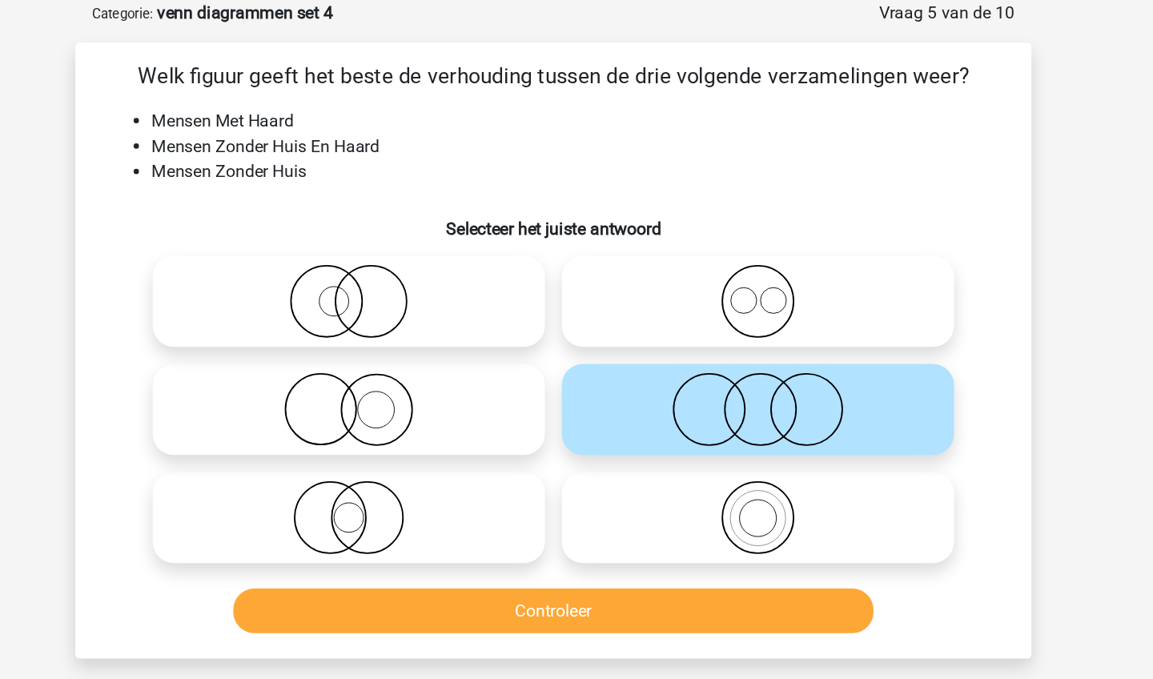
click at [524, 455] on button "Controleer" at bounding box center [577, 461] width 484 height 34
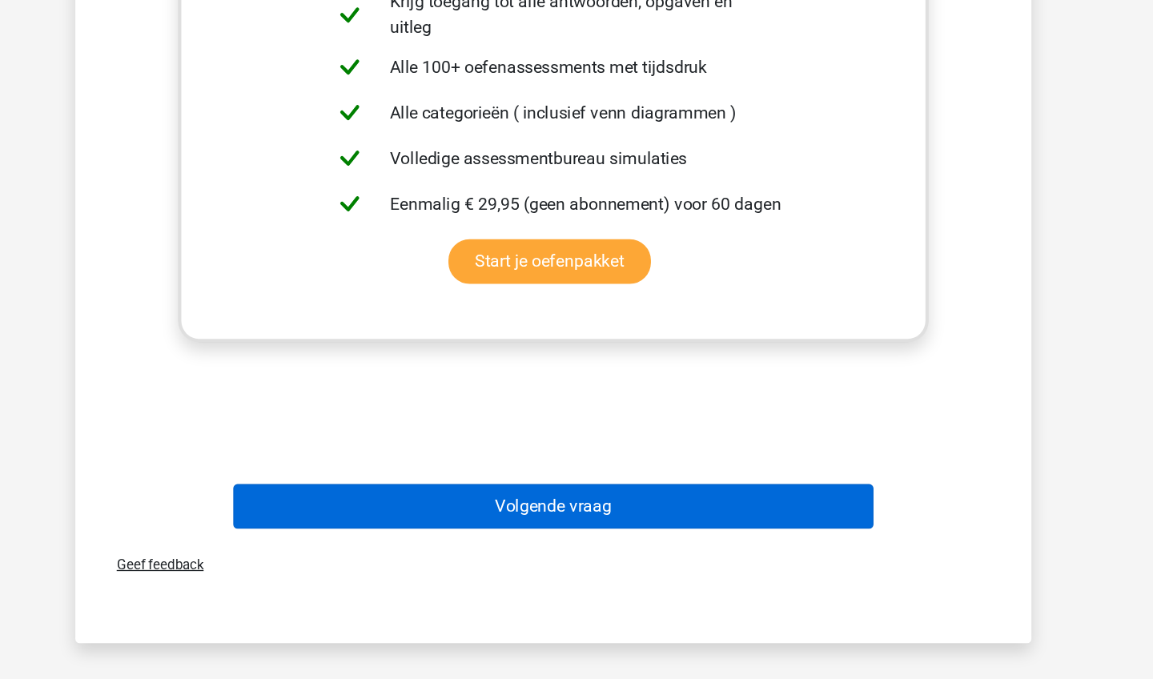
click at [335, 531] on button "Volgende vraag" at bounding box center [577, 548] width 484 height 34
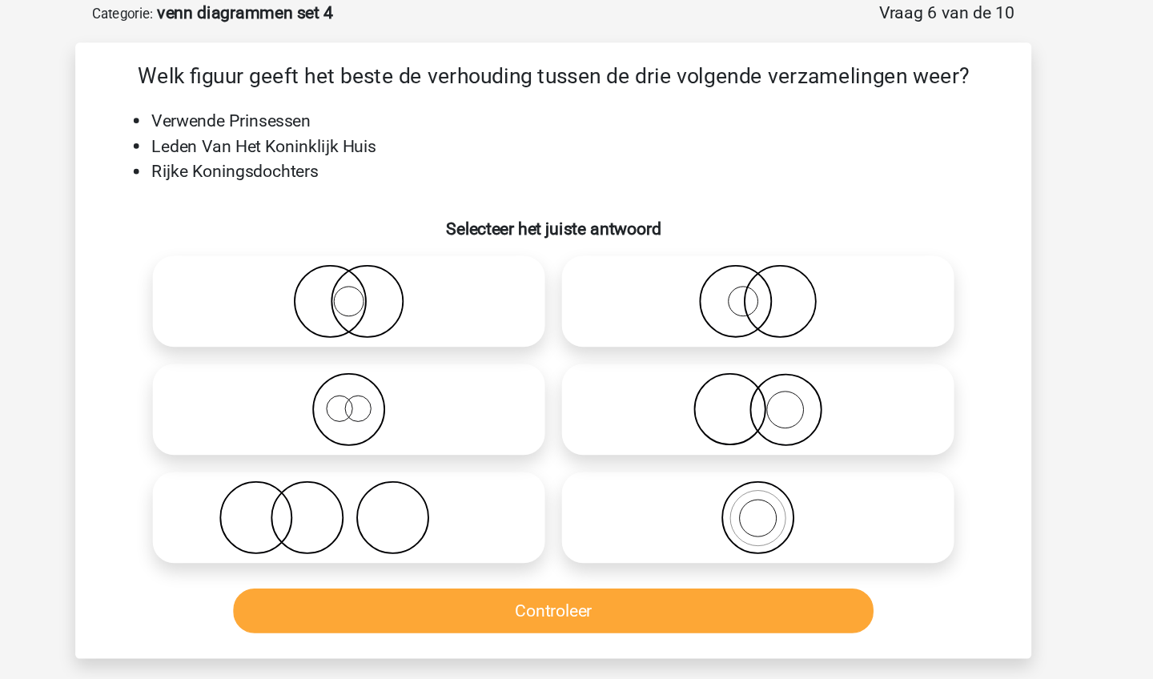
click at [273, 114] on li "Leden Van Het Koninklijk Huis" at bounding box center [592, 110] width 639 height 19
click at [273, 127] on li "Rijke Koningsdochters" at bounding box center [592, 129] width 639 height 19
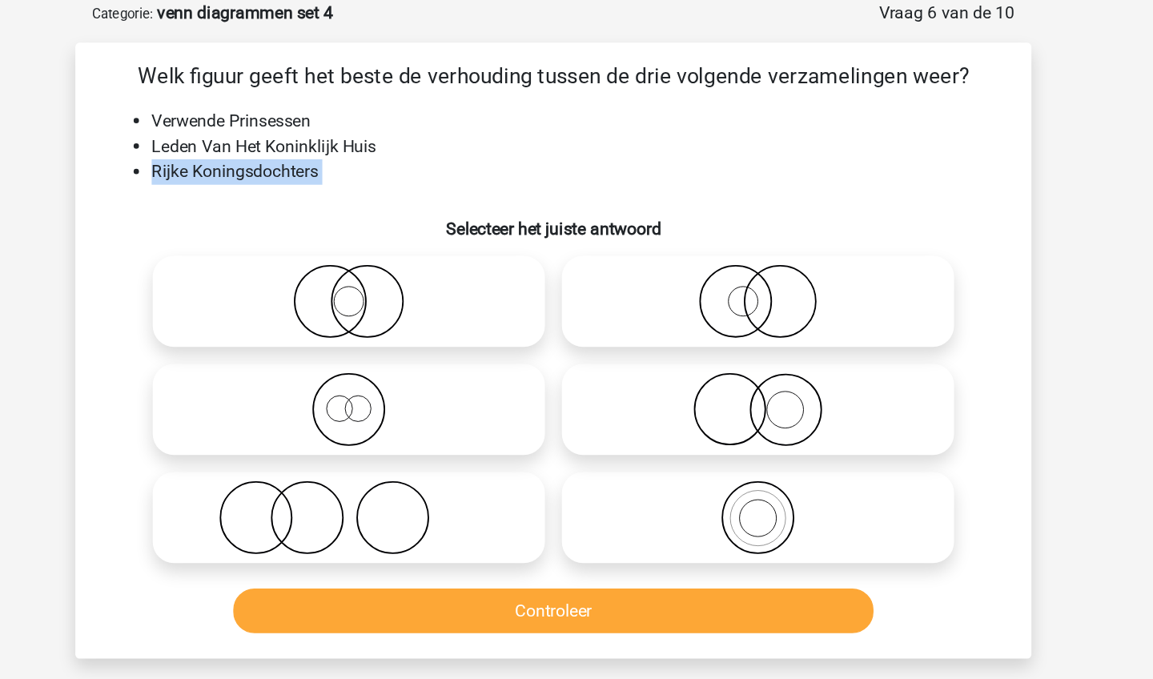
click at [273, 127] on li "Rijke Koningsdochters" at bounding box center [592, 129] width 639 height 19
click at [274, 257] on label at bounding box center [422, 227] width 296 height 69
click at [422, 219] on input "radio" at bounding box center [427, 214] width 10 height 10
radio input "true"
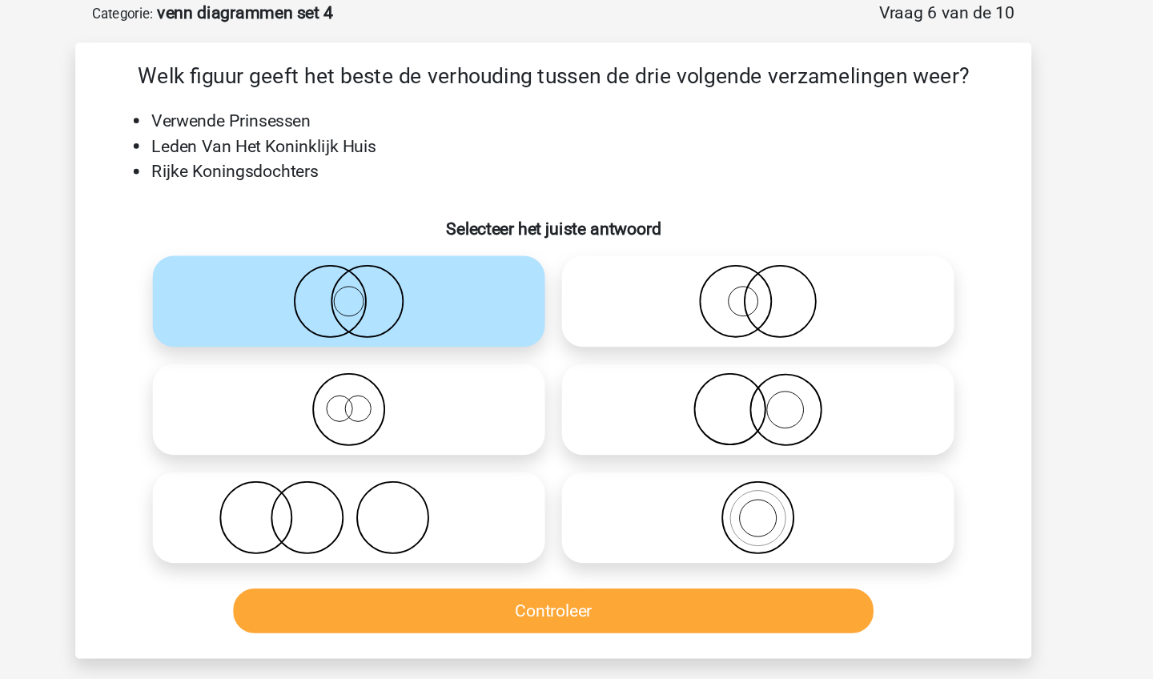
click at [280, 309] on icon at bounding box center [421, 309] width 283 height 56
click at [422, 301] on input "radio" at bounding box center [427, 296] width 10 height 10
radio input "true"
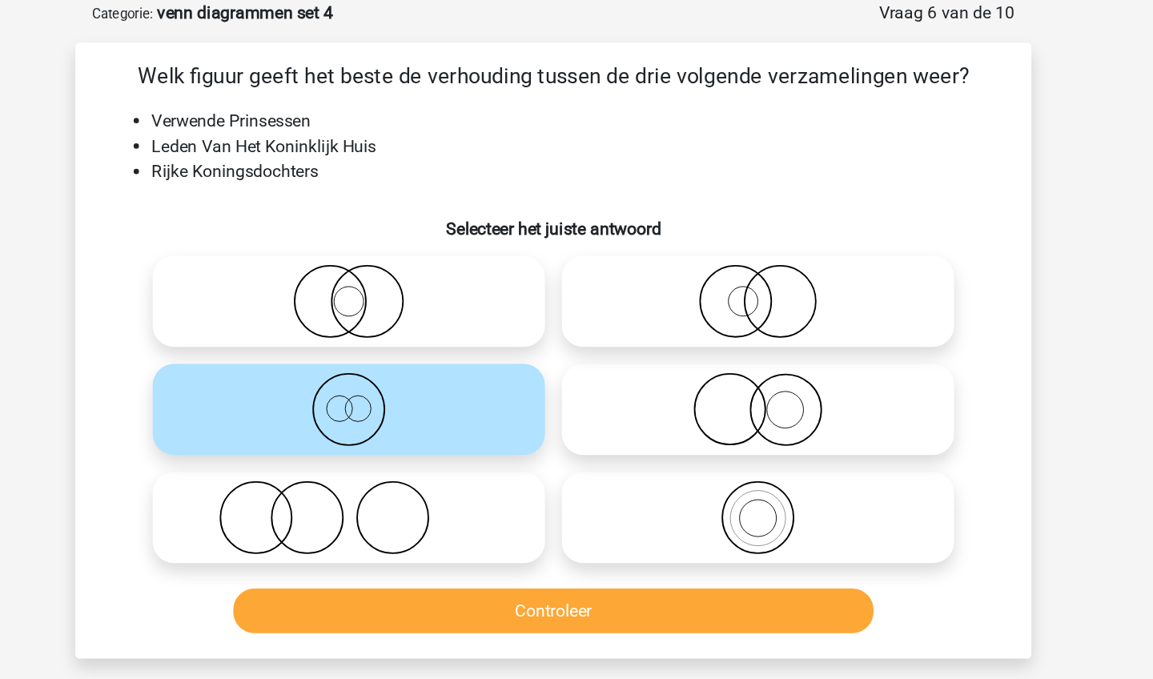
click at [335, 465] on button "Controleer" at bounding box center [577, 461] width 484 height 34
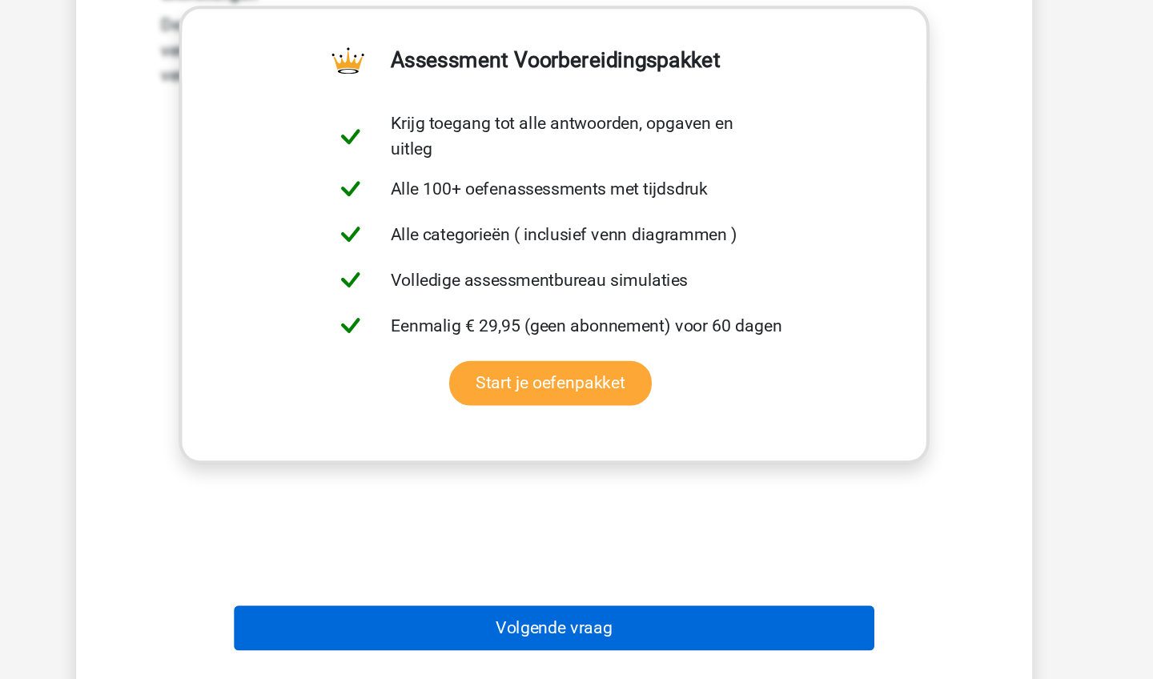
click at [335, 624] on button "Volgende vraag" at bounding box center [577, 641] width 484 height 34
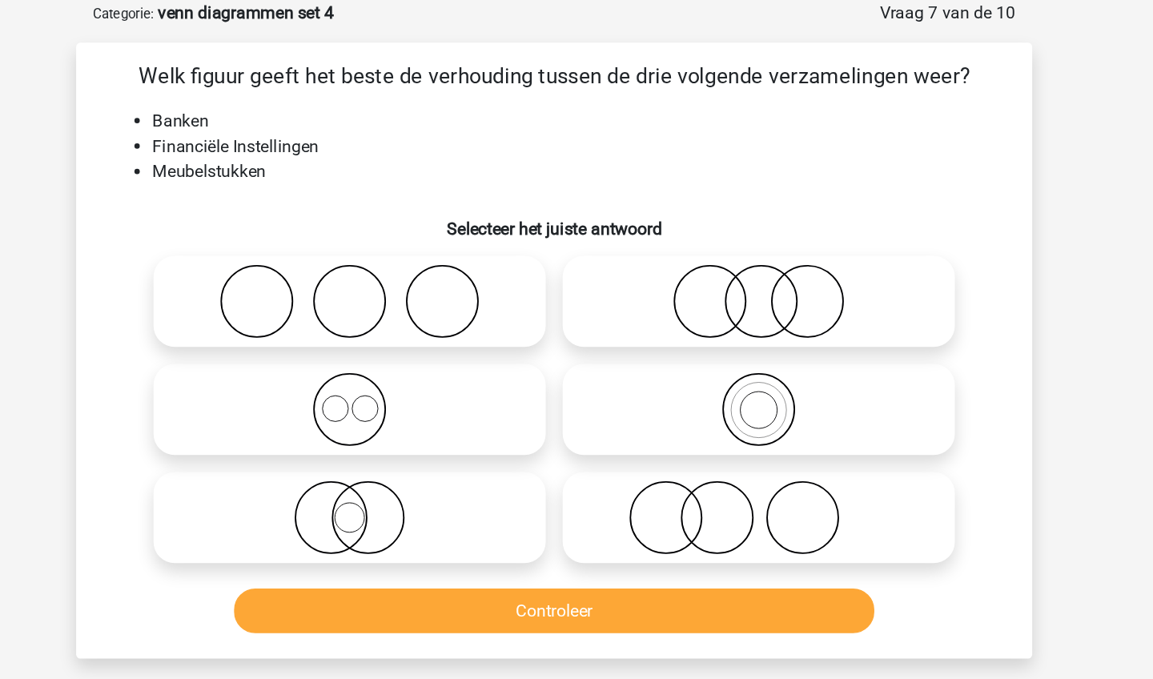
click at [273, 111] on li "Financiële Instellingen" at bounding box center [592, 110] width 639 height 19
click at [589, 399] on icon at bounding box center [730, 391] width 283 height 56
click at [731, 383] on input "radio" at bounding box center [736, 377] width 10 height 10
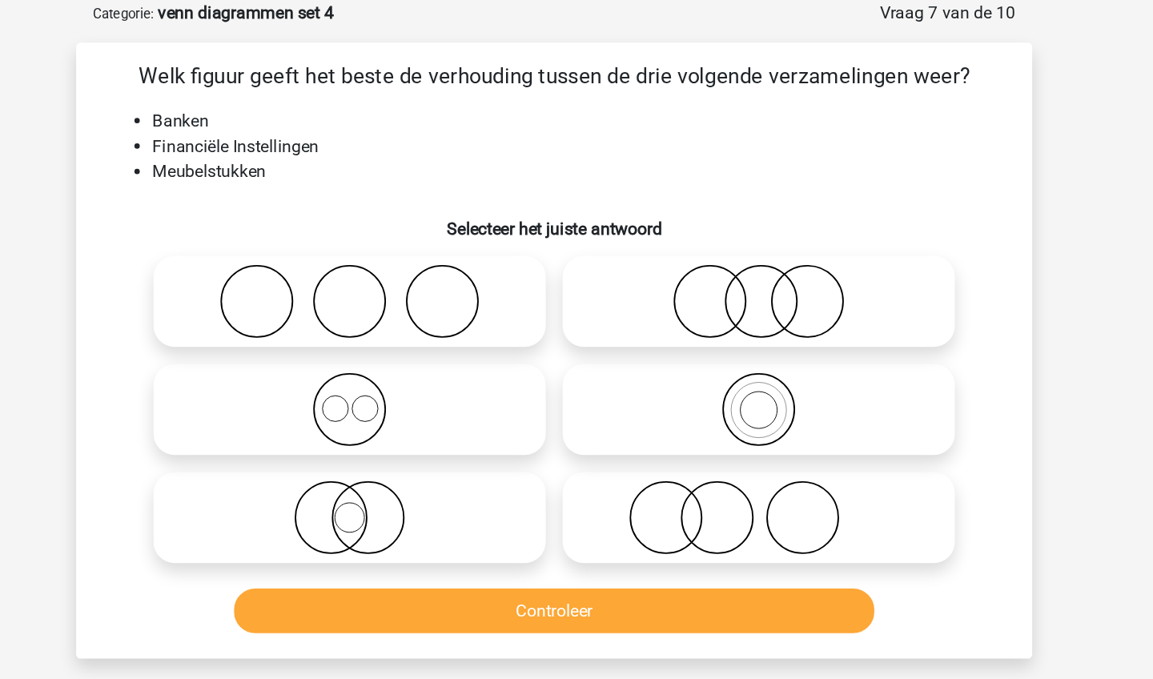
radio input "true"
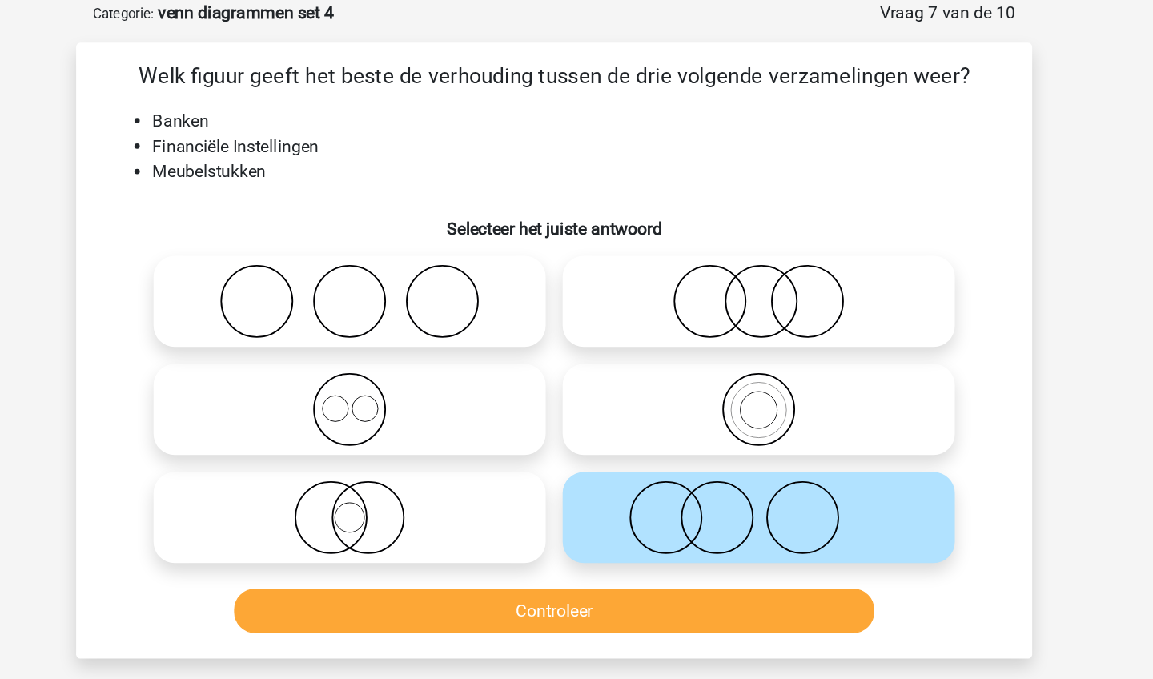
click at [487, 472] on button "Controleer" at bounding box center [577, 461] width 484 height 34
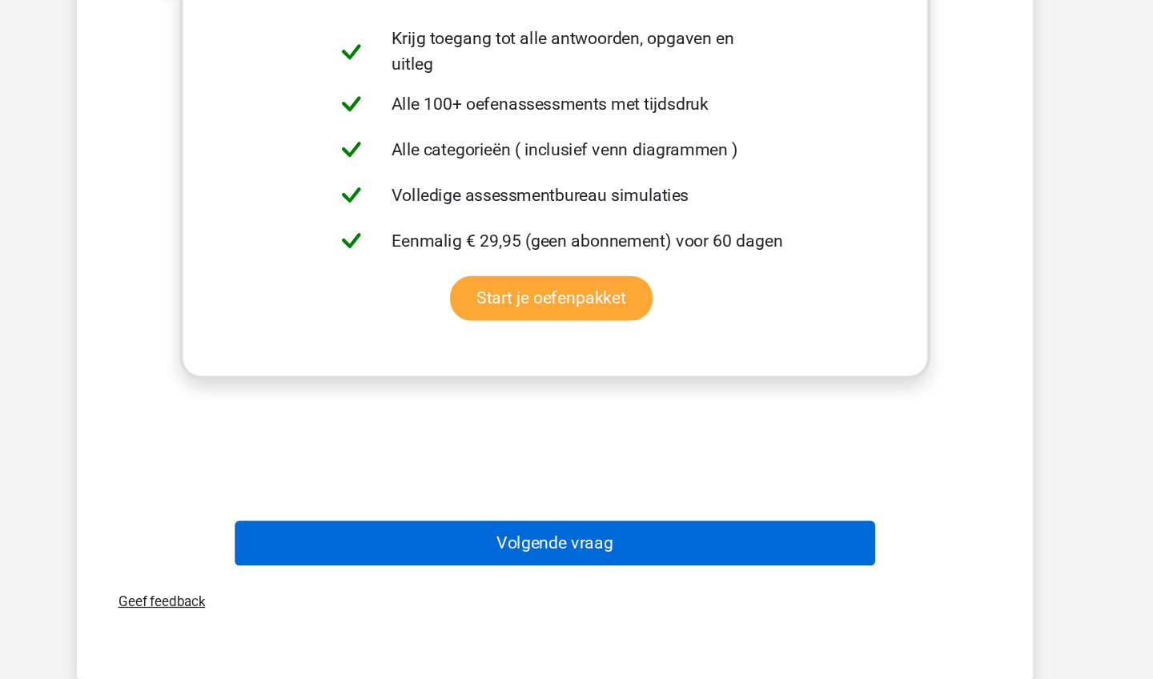
click at [489, 559] on button "Volgende vraag" at bounding box center [577, 576] width 484 height 34
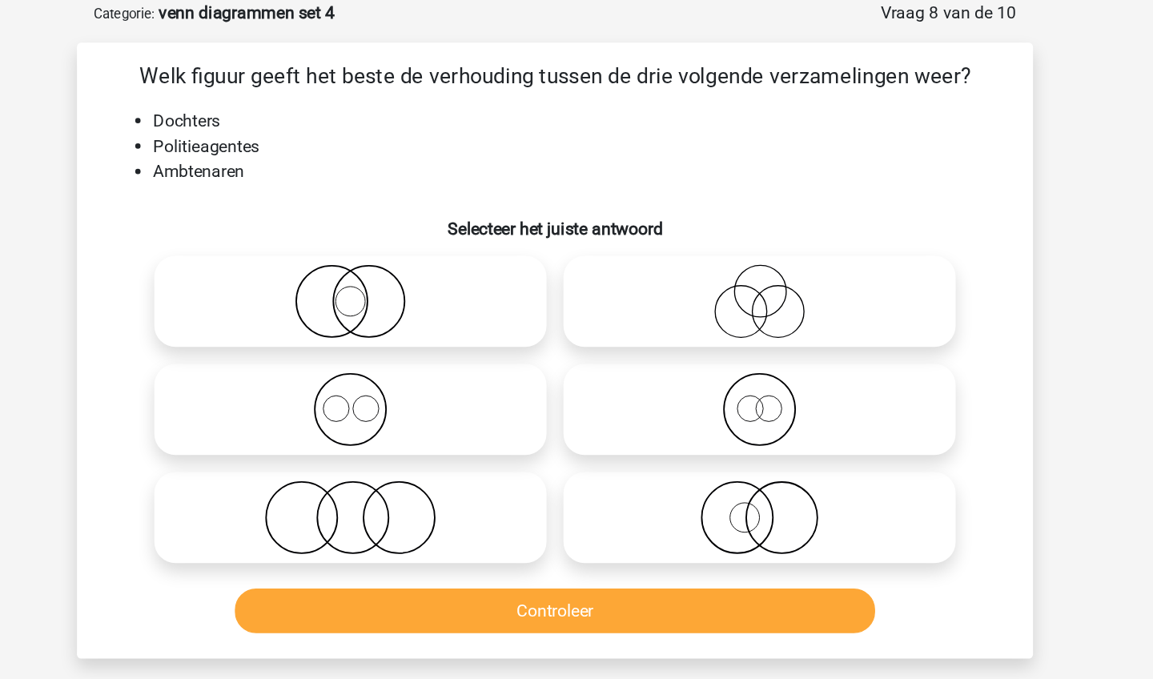
click at [605, 387] on icon at bounding box center [730, 391] width 283 height 56
click at [731, 383] on input "radio" at bounding box center [736, 377] width 10 height 10
radio input "true"
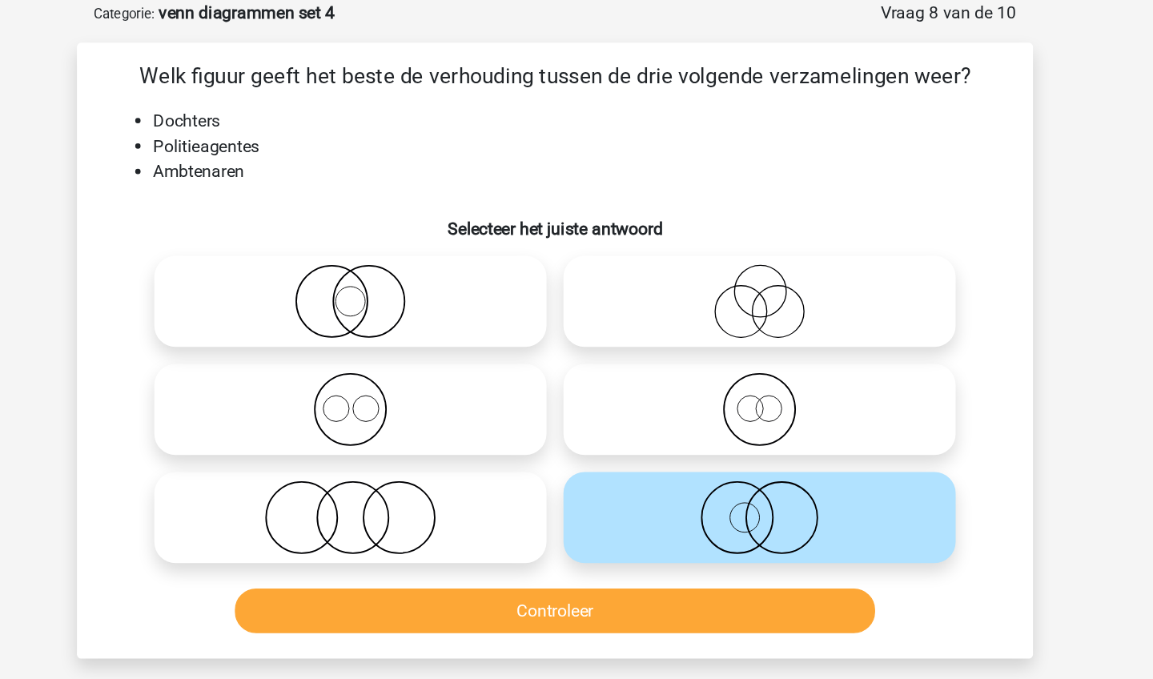
click at [551, 463] on button "Controleer" at bounding box center [577, 461] width 484 height 34
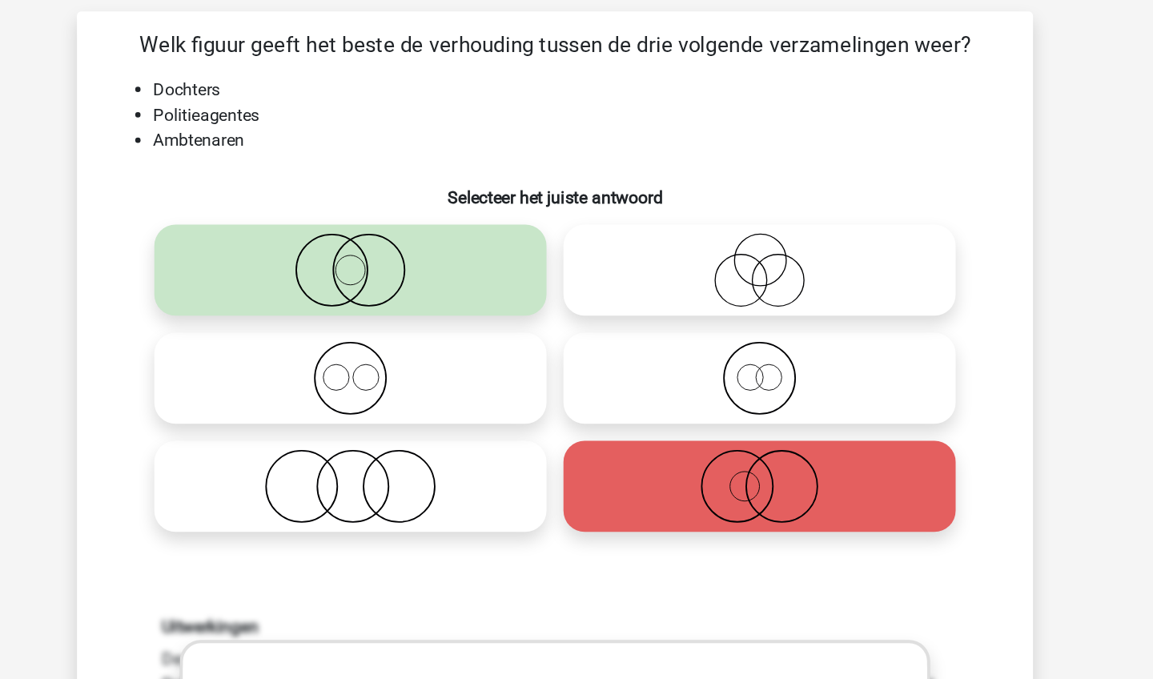
scroll to position [86, 0]
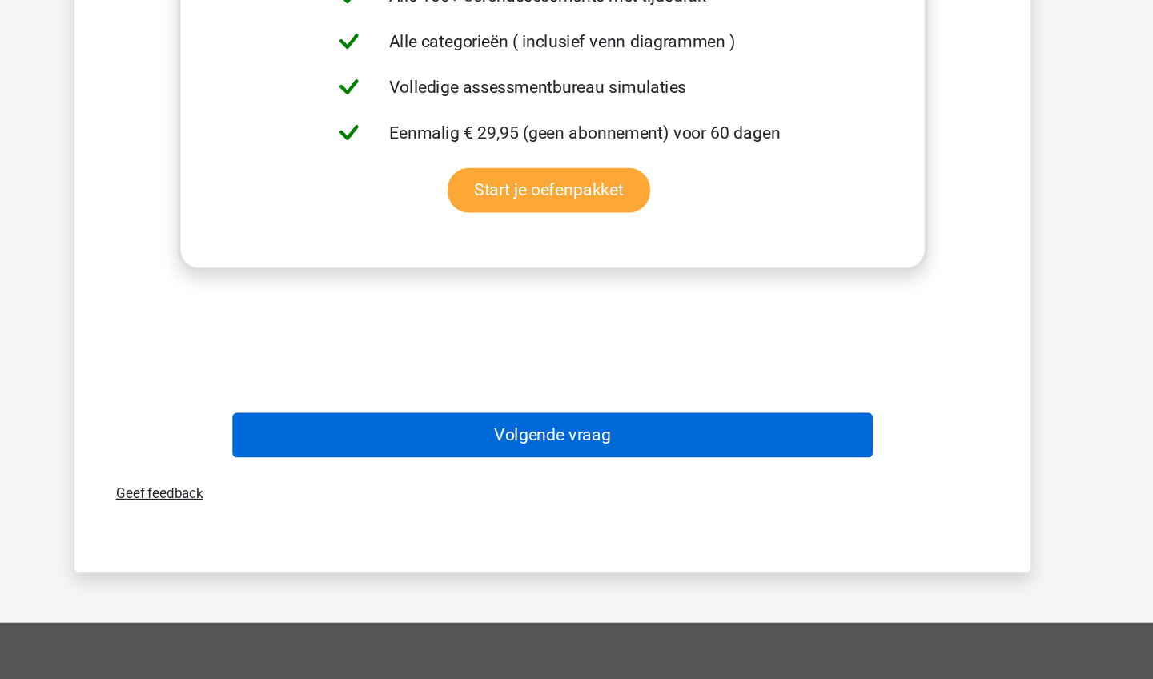
click at [335, 478] on button "Volgende vraag" at bounding box center [577, 495] width 484 height 34
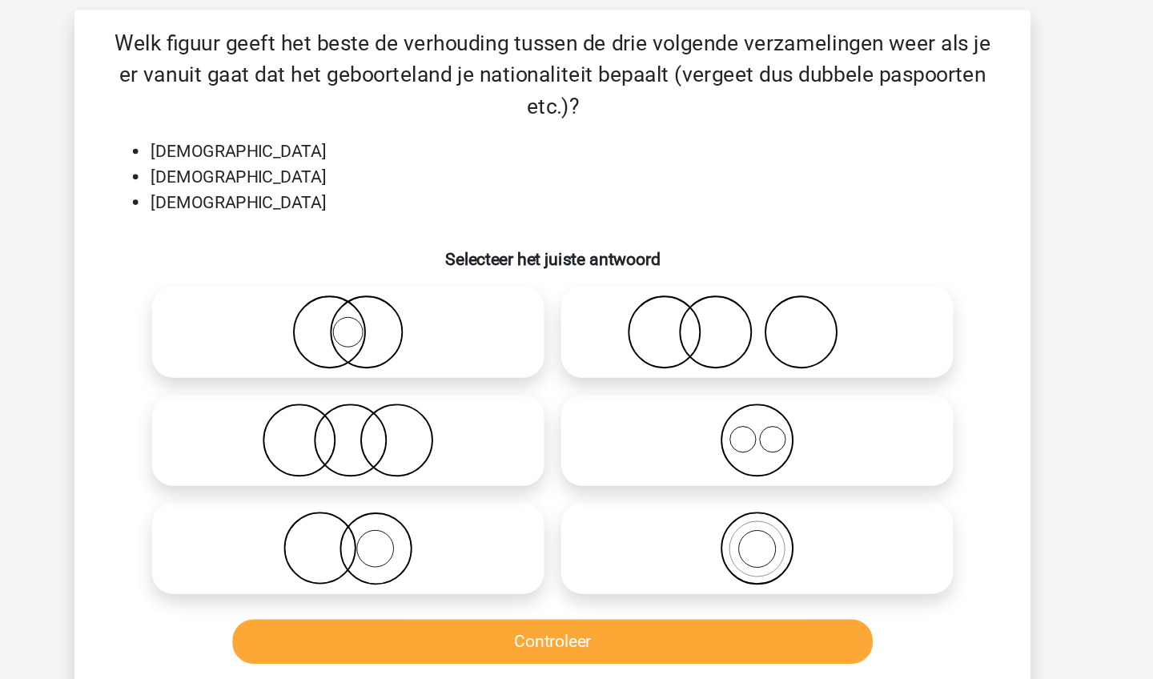
scroll to position [80, 0]
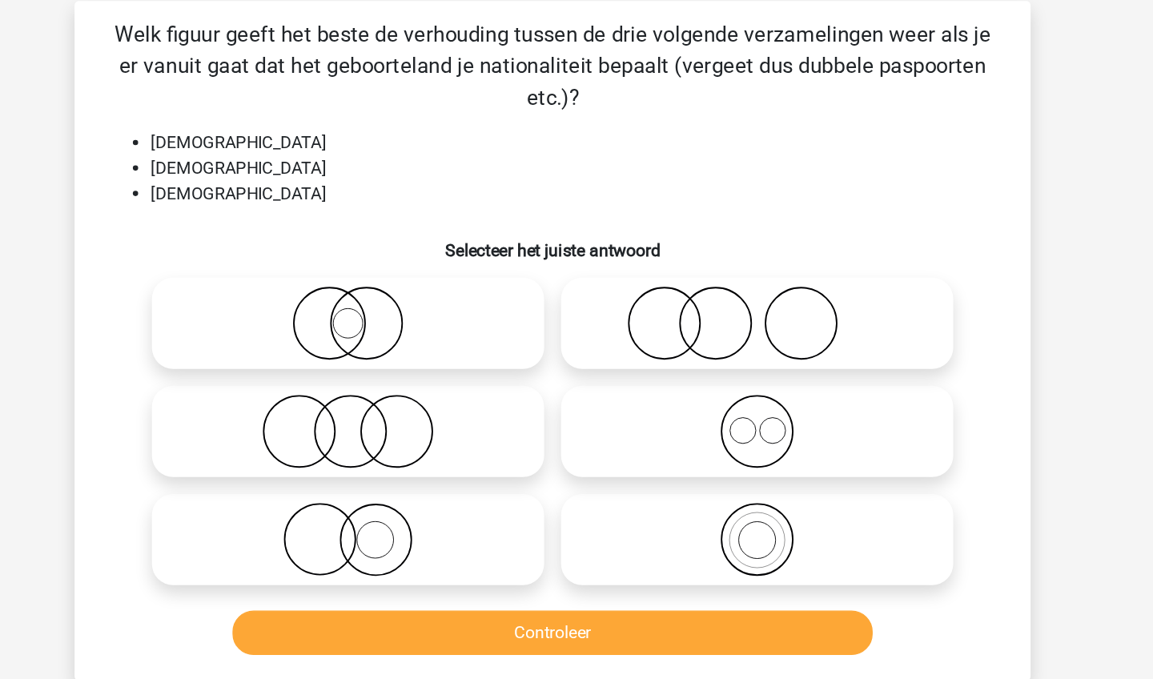
click at [589, 329] on icon at bounding box center [730, 357] width 283 height 56
click at [731, 339] on input "radio" at bounding box center [736, 344] width 10 height 10
radio input "true"
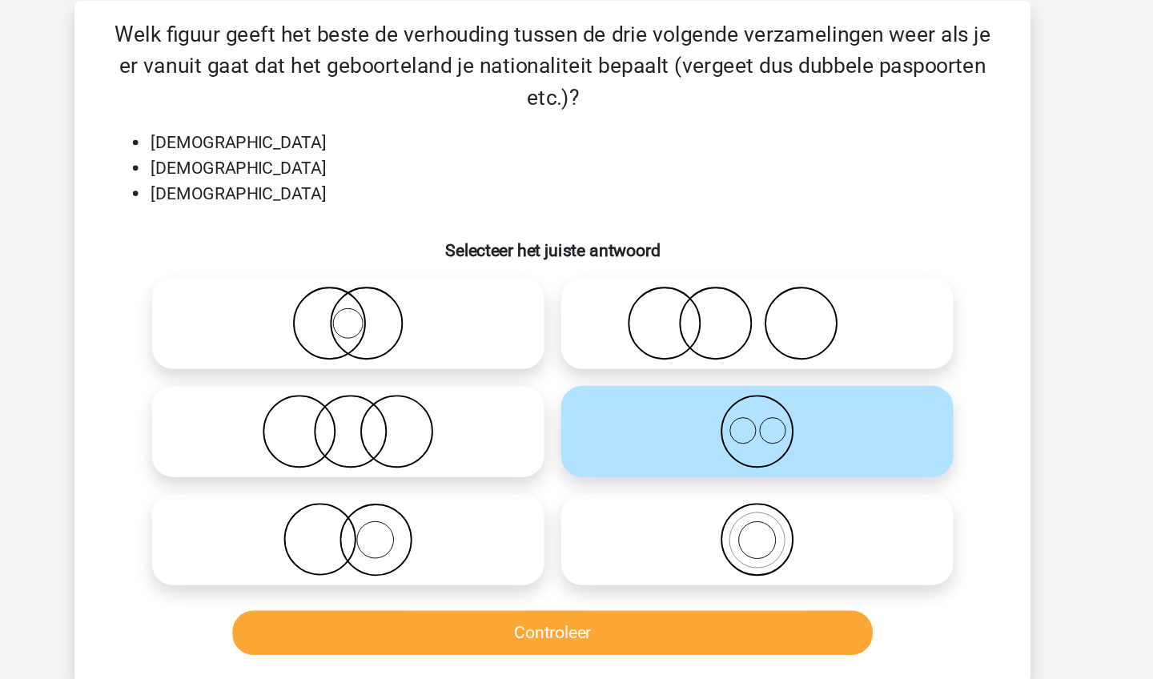
click at [499, 492] on button "Controleer" at bounding box center [577, 509] width 484 height 34
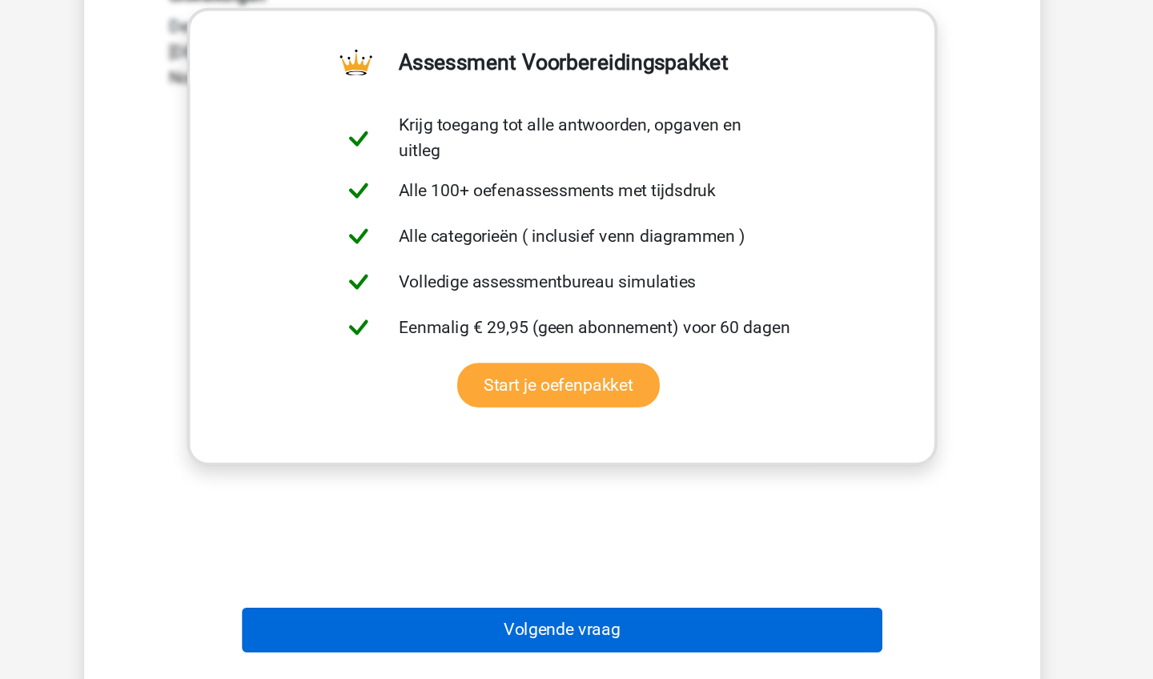
click at [499, 625] on button "Volgende vraag" at bounding box center [577, 642] width 484 height 34
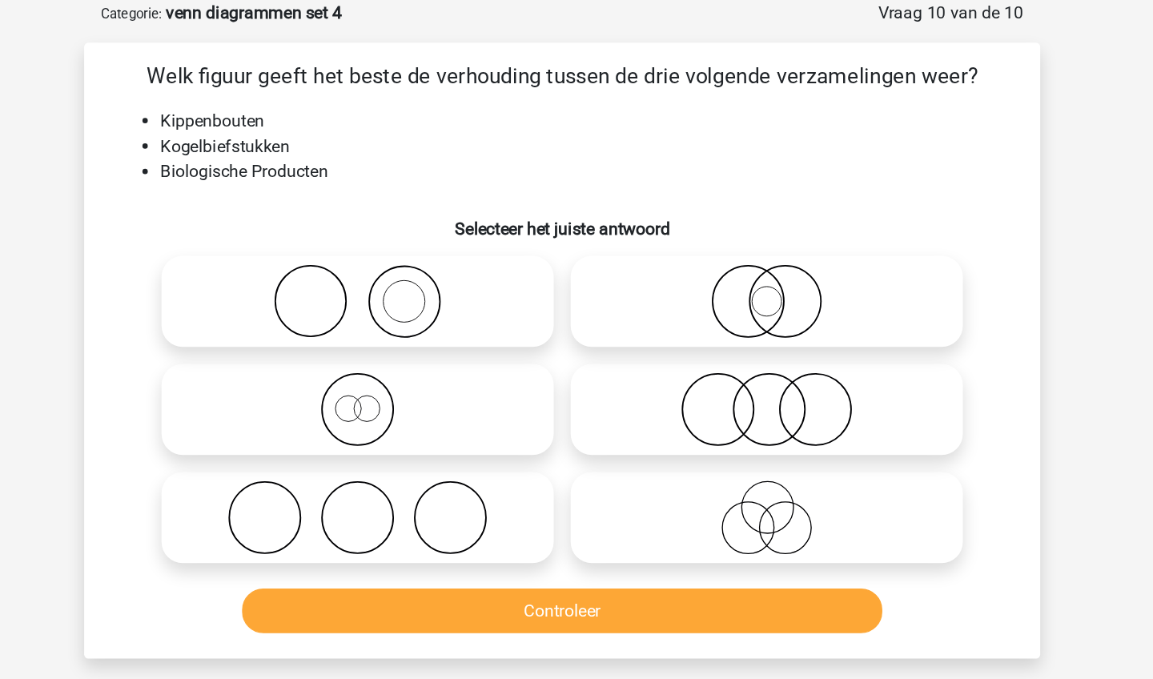
click at [589, 300] on icon at bounding box center [730, 309] width 283 height 56
click at [731, 300] on input "radio" at bounding box center [736, 296] width 10 height 10
radio input "true"
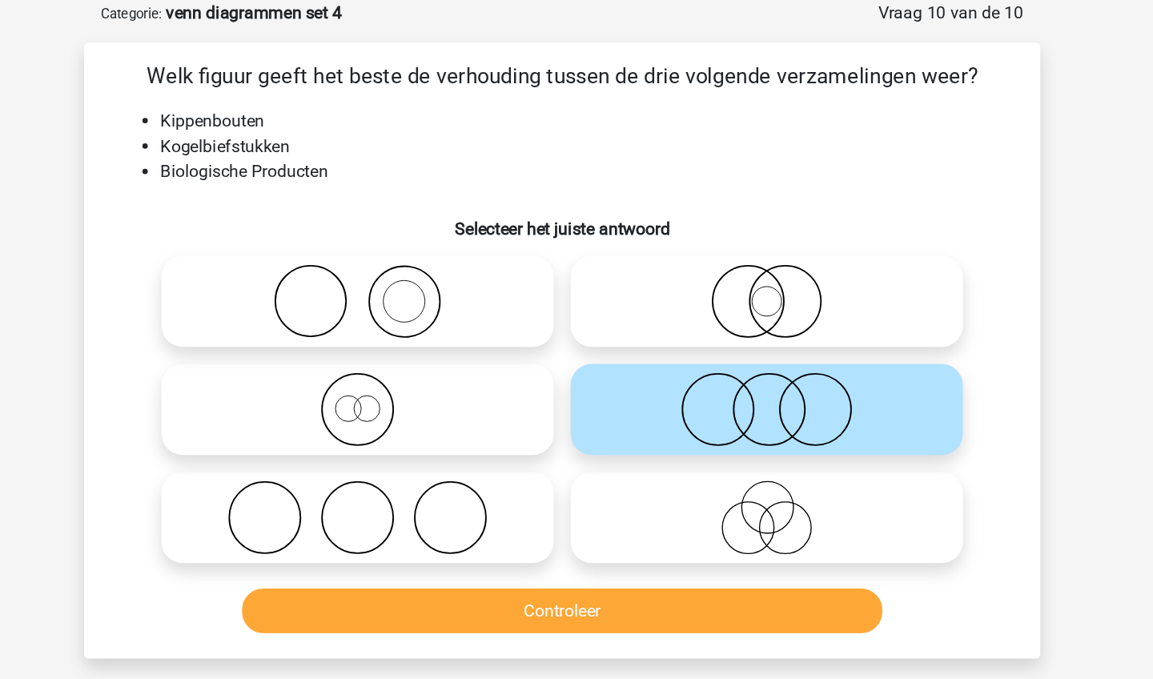
click at [463, 476] on button "Controleer" at bounding box center [577, 461] width 484 height 34
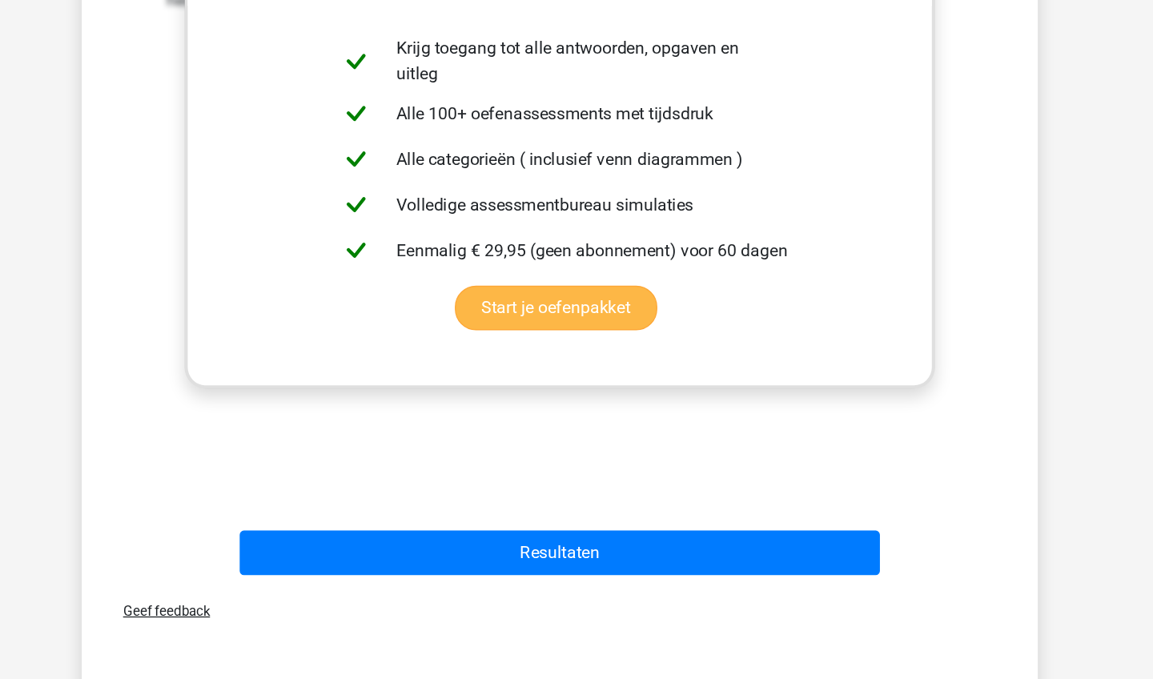
scroll to position [473, 0]
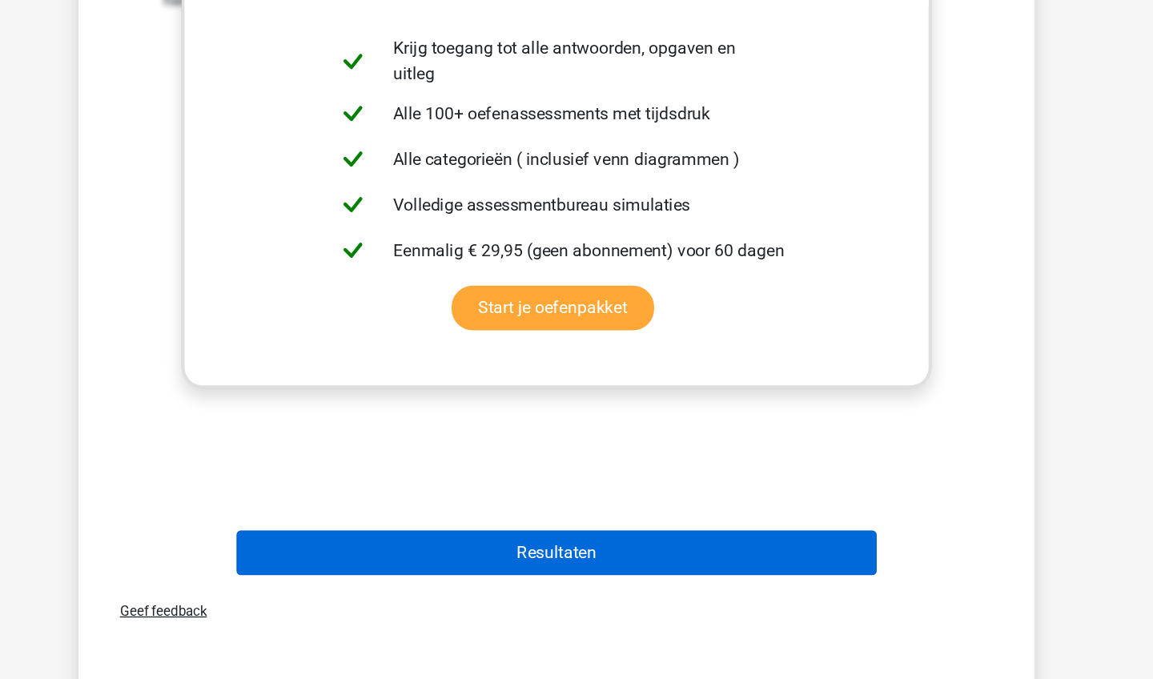
click at [496, 567] on button "Resultaten" at bounding box center [577, 584] width 484 height 34
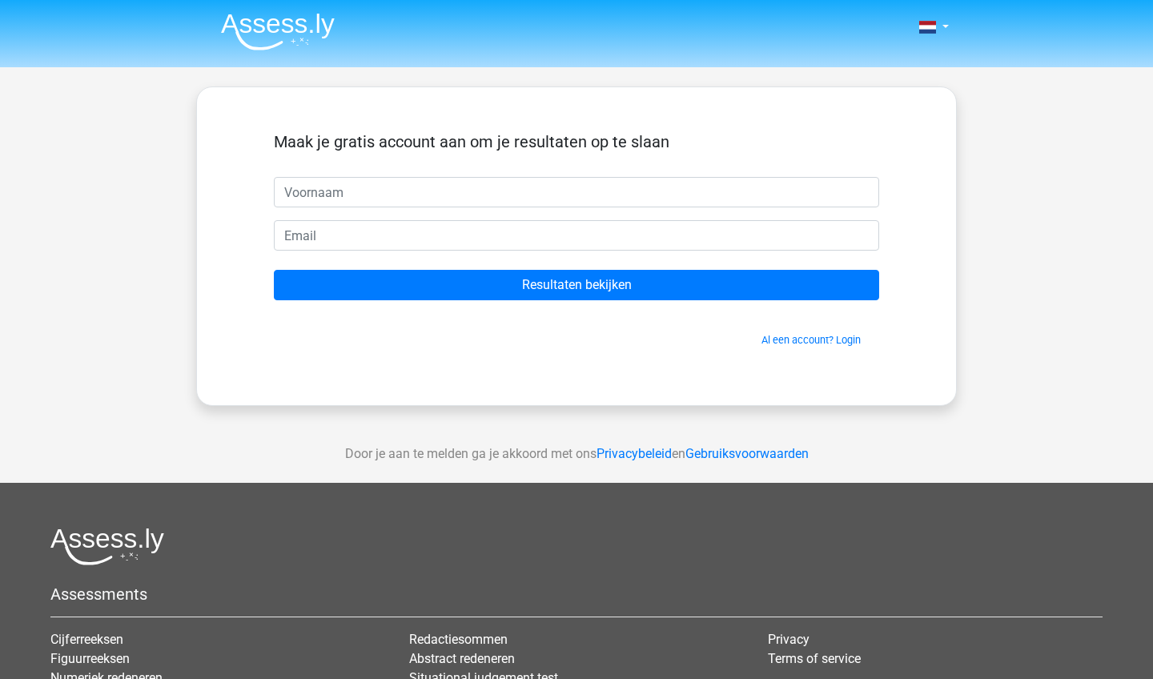
click at [240, 46] on img at bounding box center [278, 32] width 114 height 38
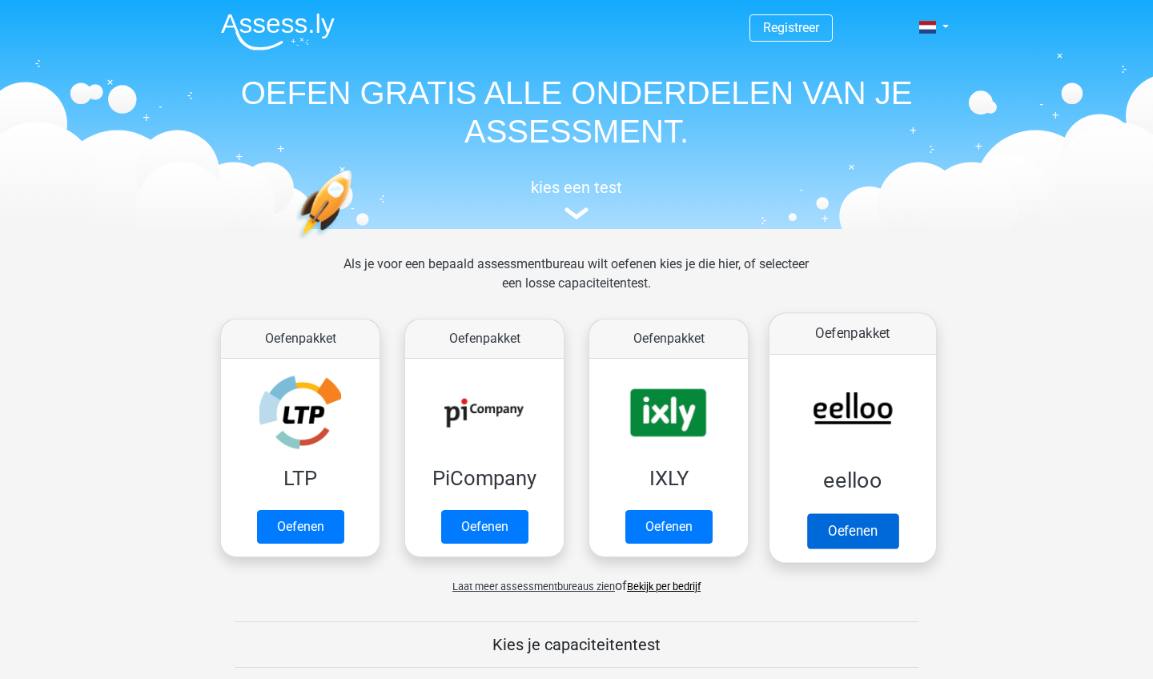
click at [848, 537] on link "Oefenen" at bounding box center [852, 530] width 91 height 35
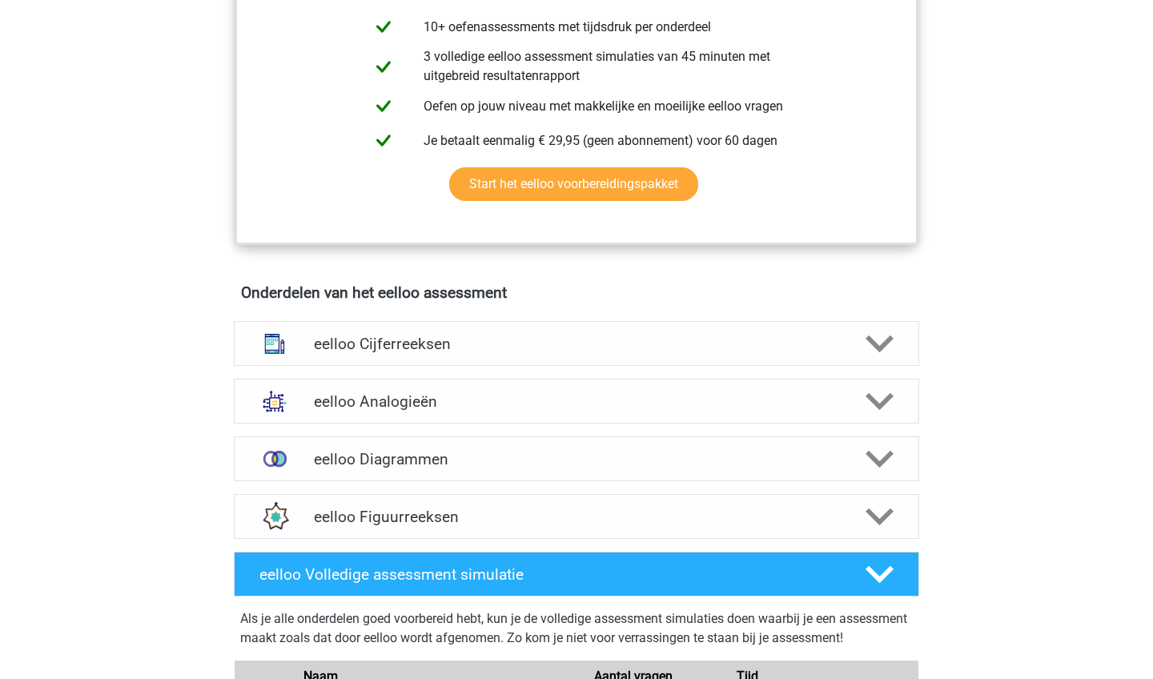
scroll to position [744, 0]
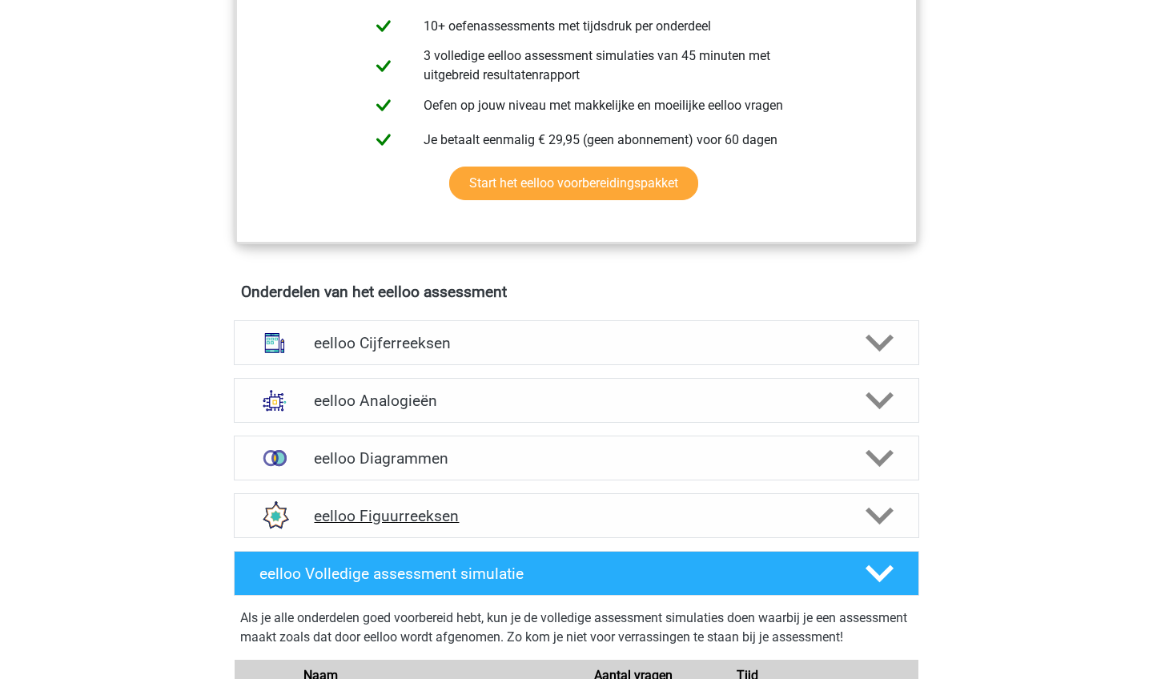
click at [711, 517] on h4 "eelloo Figuurreeksen" at bounding box center [576, 516] width 524 height 18
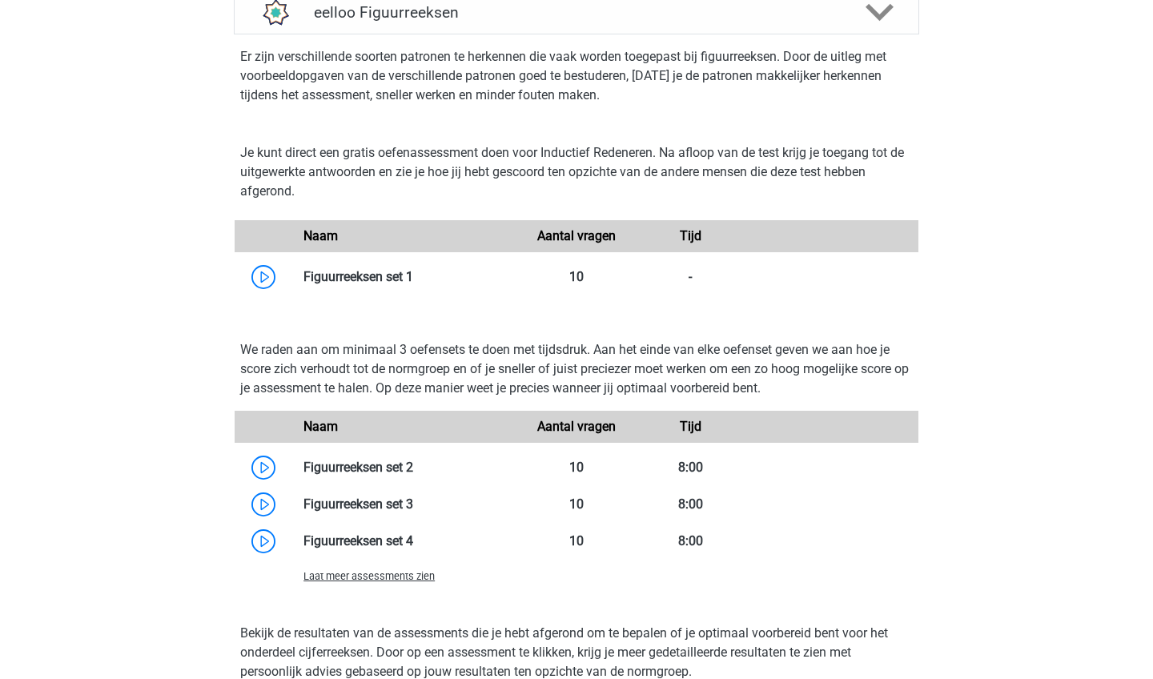
scroll to position [1317, 0]
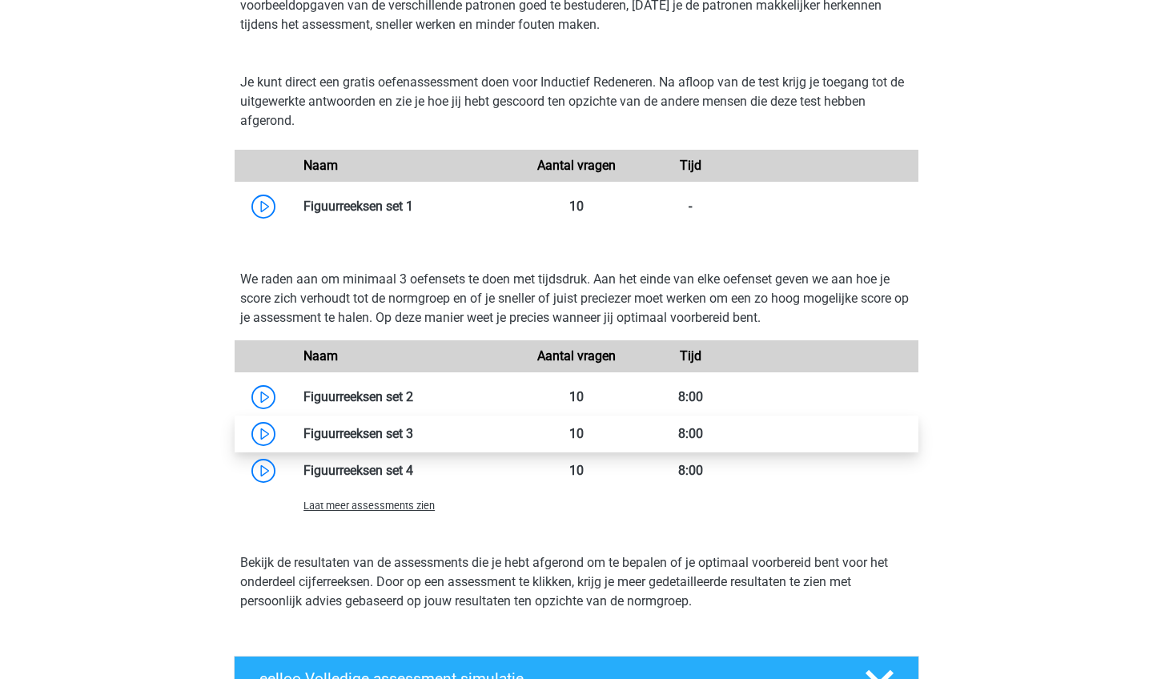
click at [413, 435] on link at bounding box center [413, 433] width 0 height 15
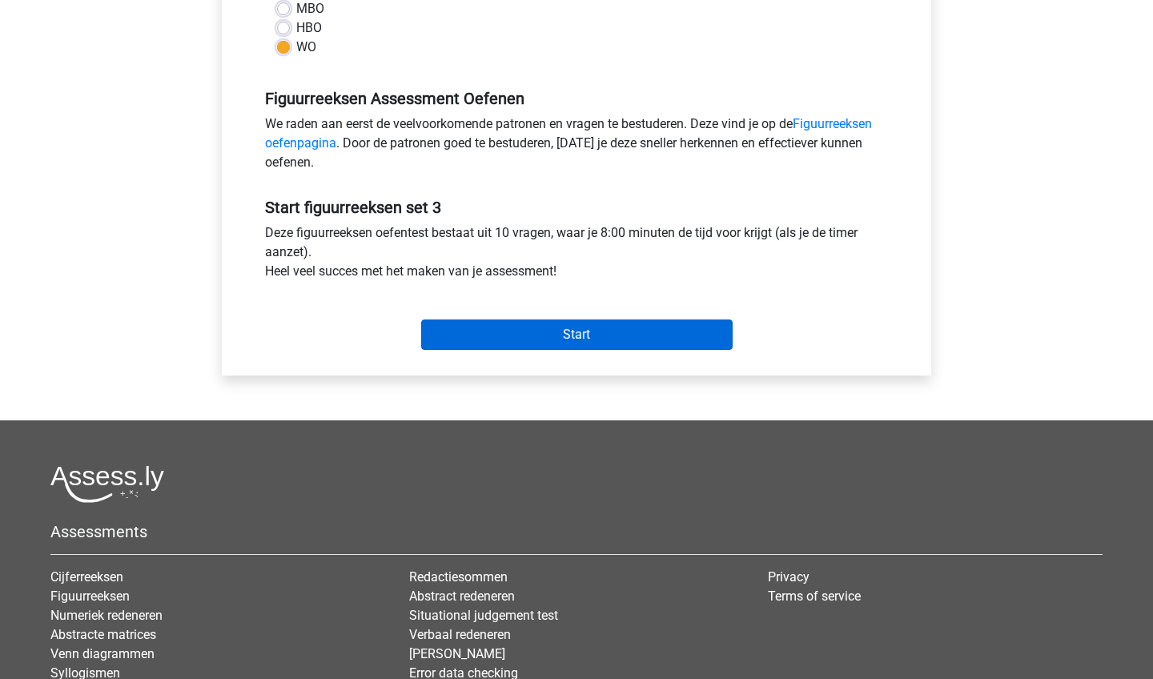
scroll to position [432, 0]
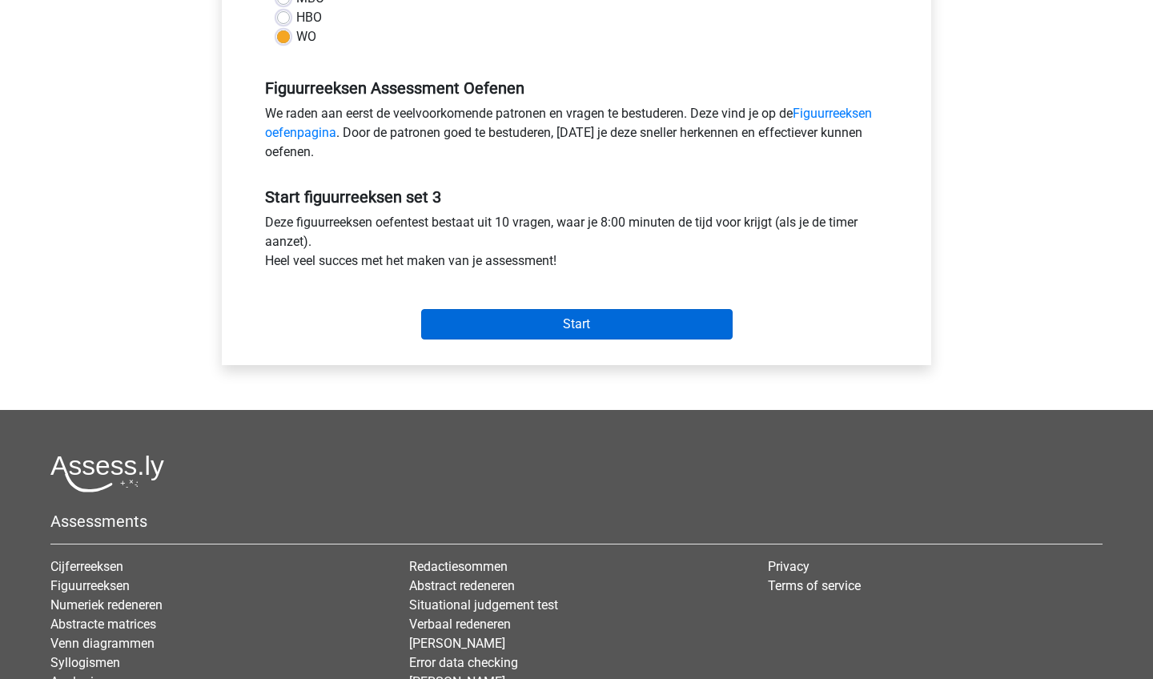
click at [500, 338] on input "Start" at bounding box center [576, 324] width 311 height 30
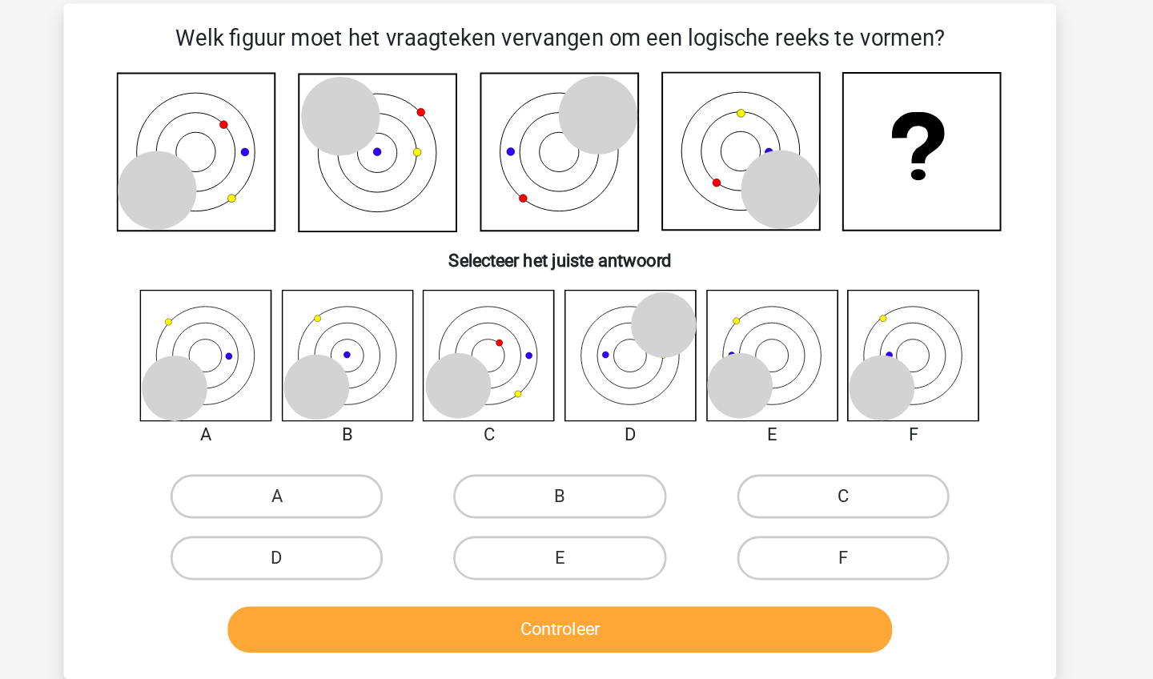
click at [705, 455] on label "C" at bounding box center [782, 471] width 154 height 32
click at [782, 471] on input "C" at bounding box center [787, 476] width 10 height 10
radio input "true"
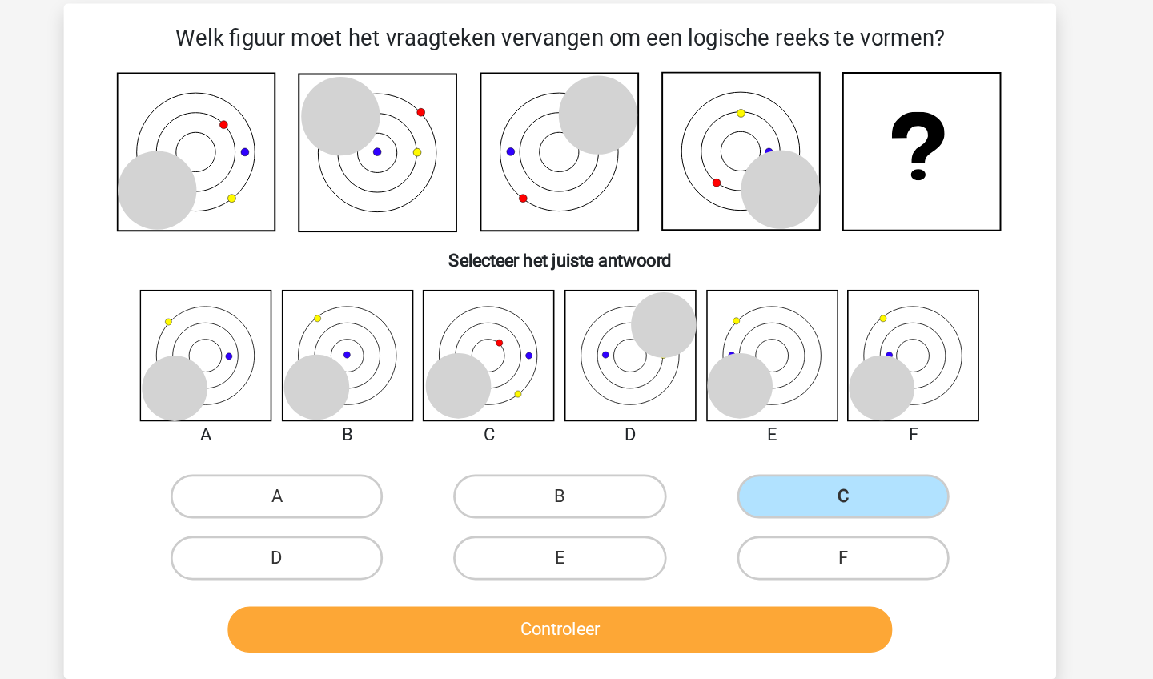
click at [481, 551] on button "Controleer" at bounding box center [577, 568] width 484 height 34
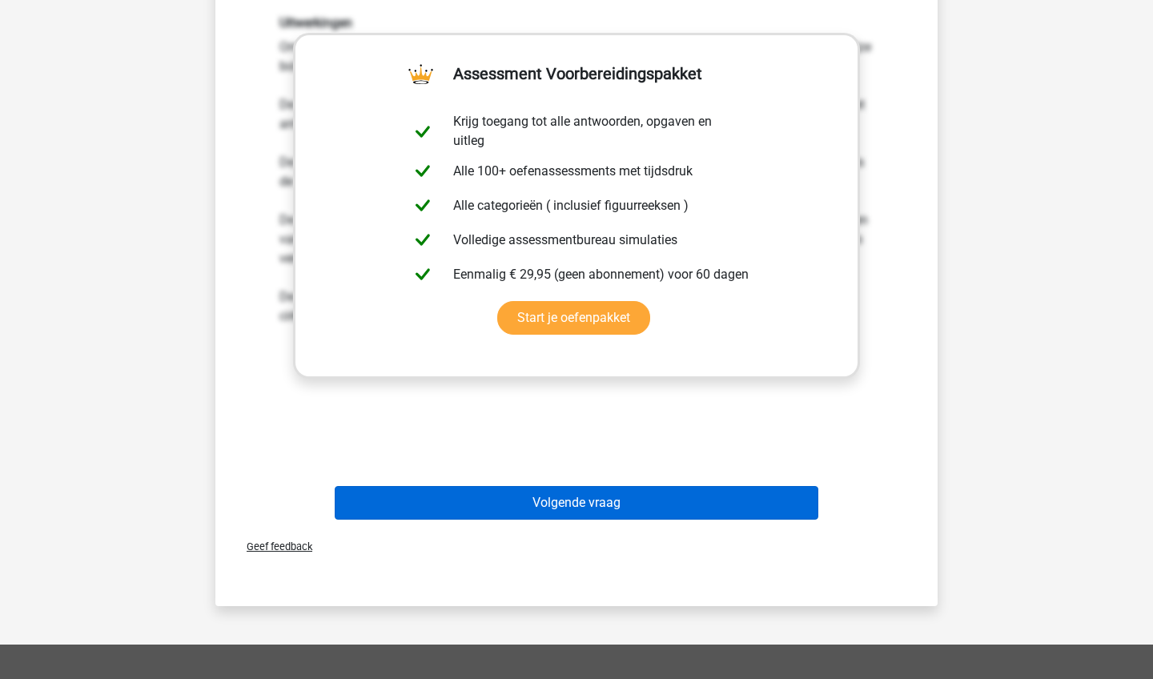
click at [700, 503] on button "Volgende vraag" at bounding box center [577, 503] width 484 height 34
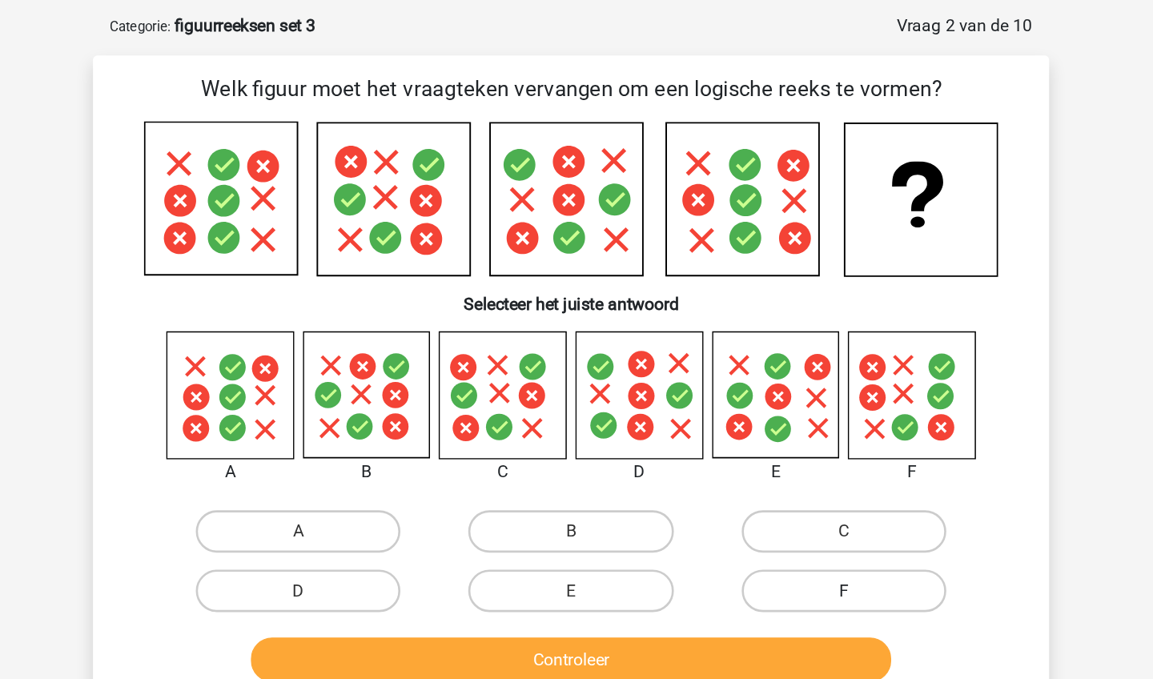
click at [705, 500] on label "F" at bounding box center [782, 516] width 154 height 32
click at [782, 516] on input "F" at bounding box center [787, 521] width 10 height 10
radio input "true"
click at [615, 551] on button "Controleer" at bounding box center [577, 568] width 484 height 34
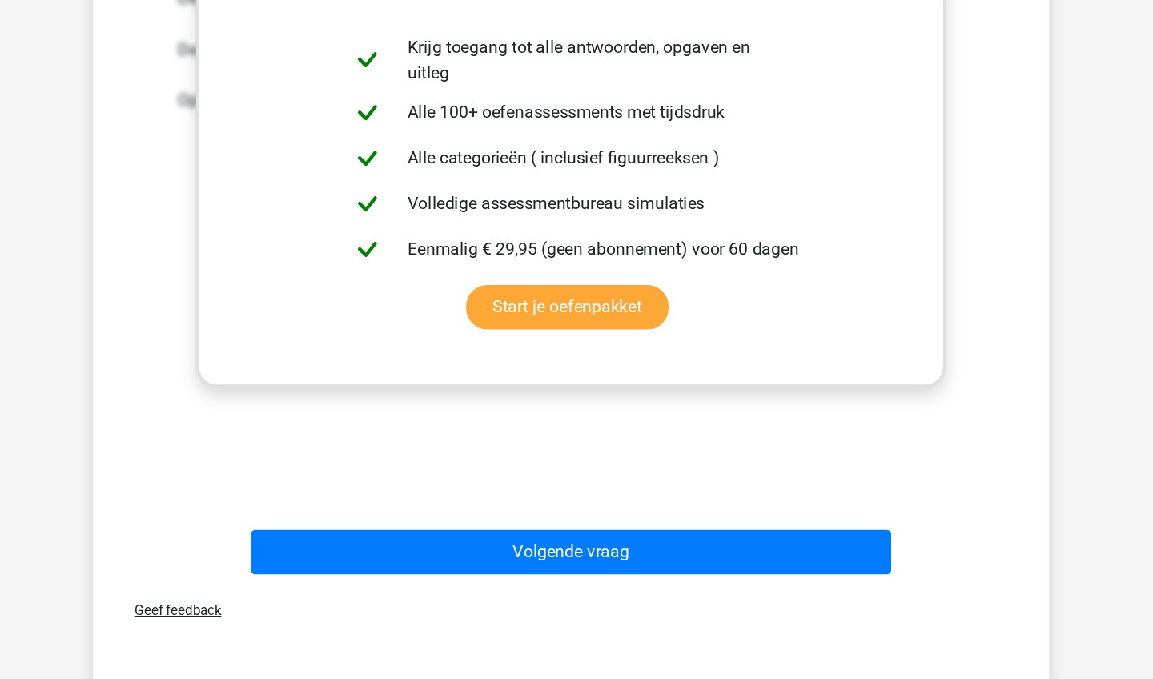
scroll to position [508, 0]
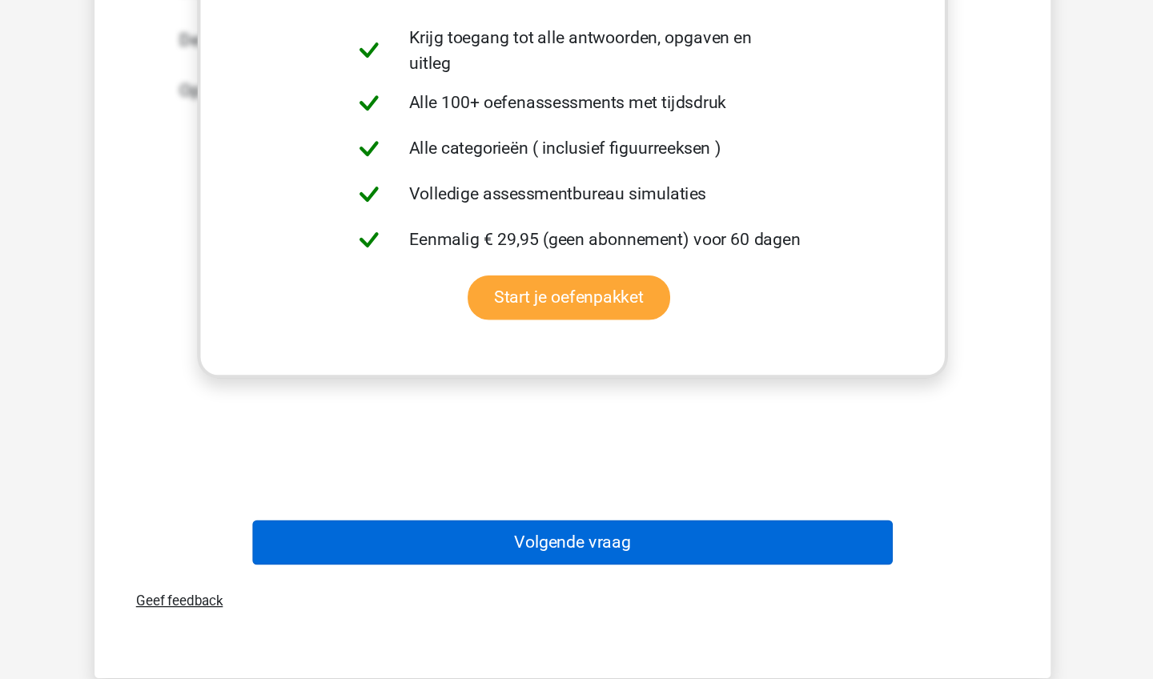
click at [578, 559] on button "Volgende vraag" at bounding box center [577, 576] width 484 height 34
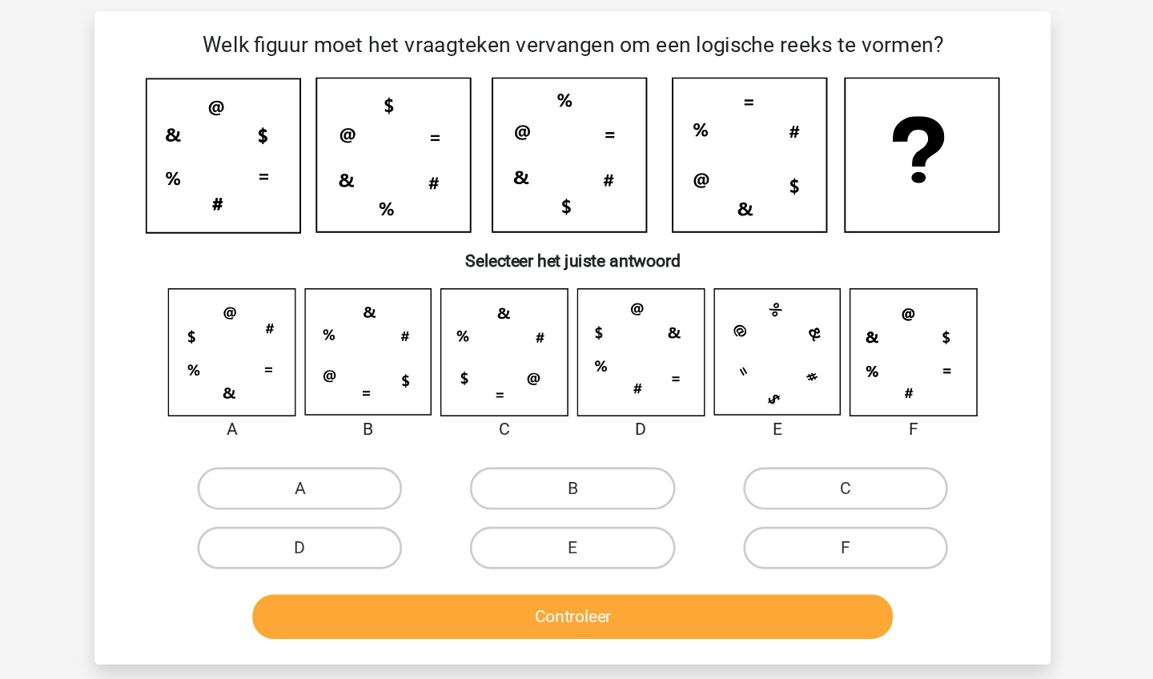
scroll to position [80, 0]
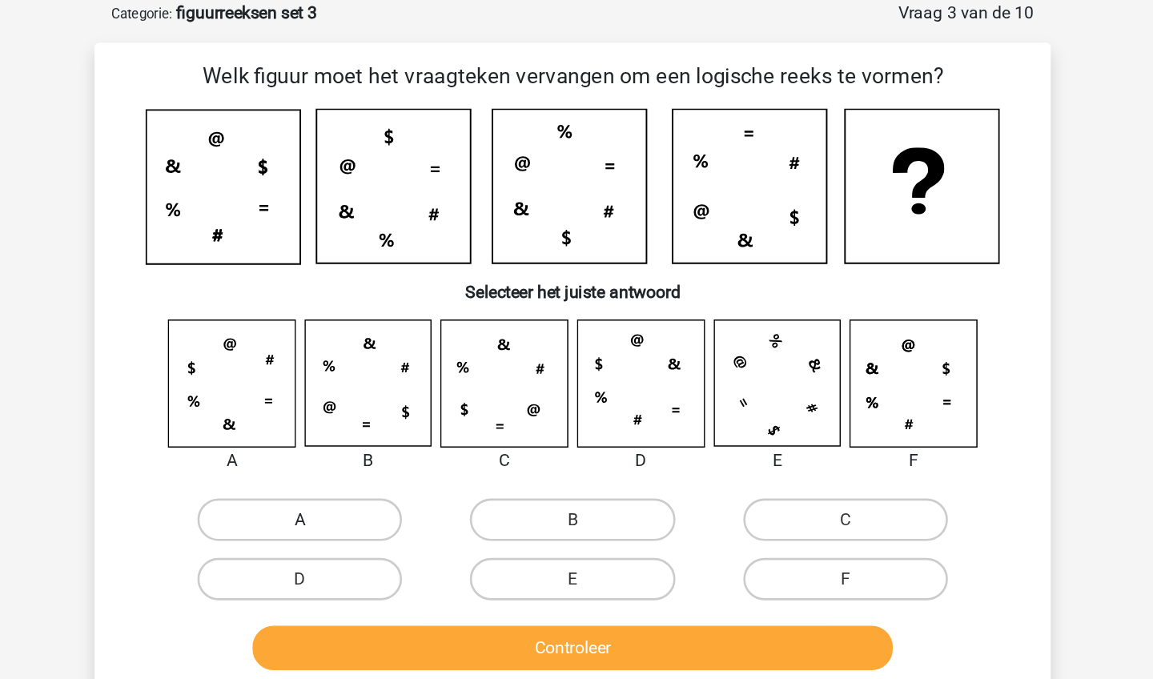
click at [293, 396] on label "A" at bounding box center [370, 392] width 154 height 32
click at [371, 396] on input "A" at bounding box center [376, 397] width 10 height 10
radio input "true"
click at [335, 484] on button "Controleer" at bounding box center [577, 489] width 484 height 34
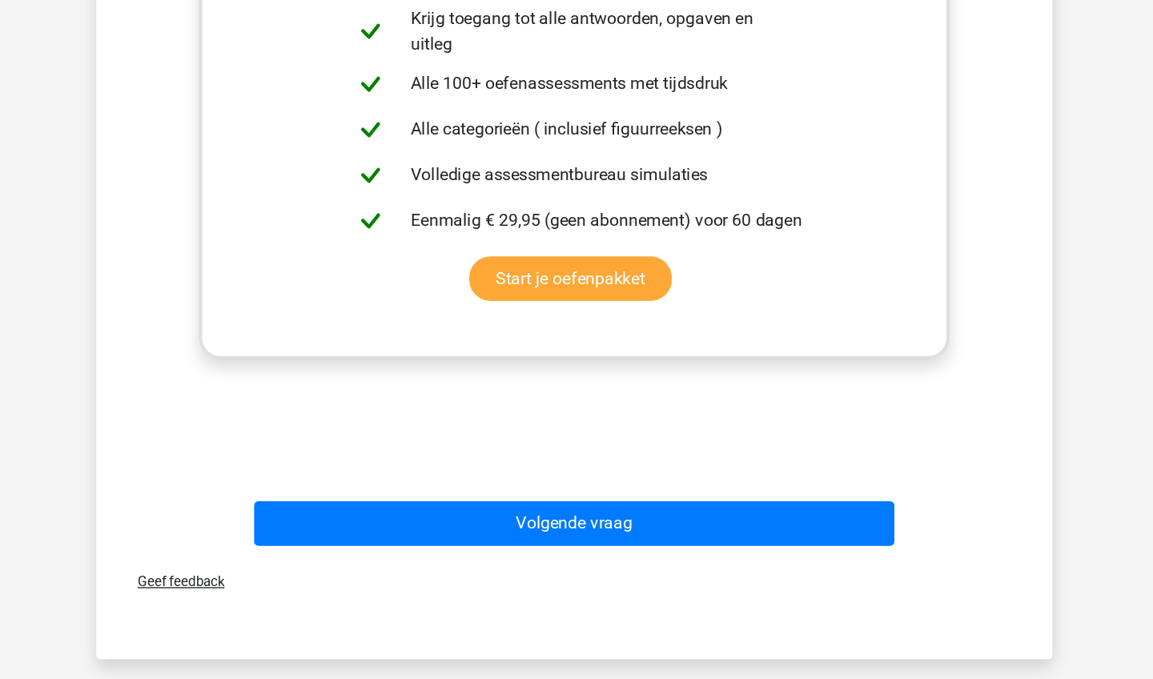
scroll to position [544, 0]
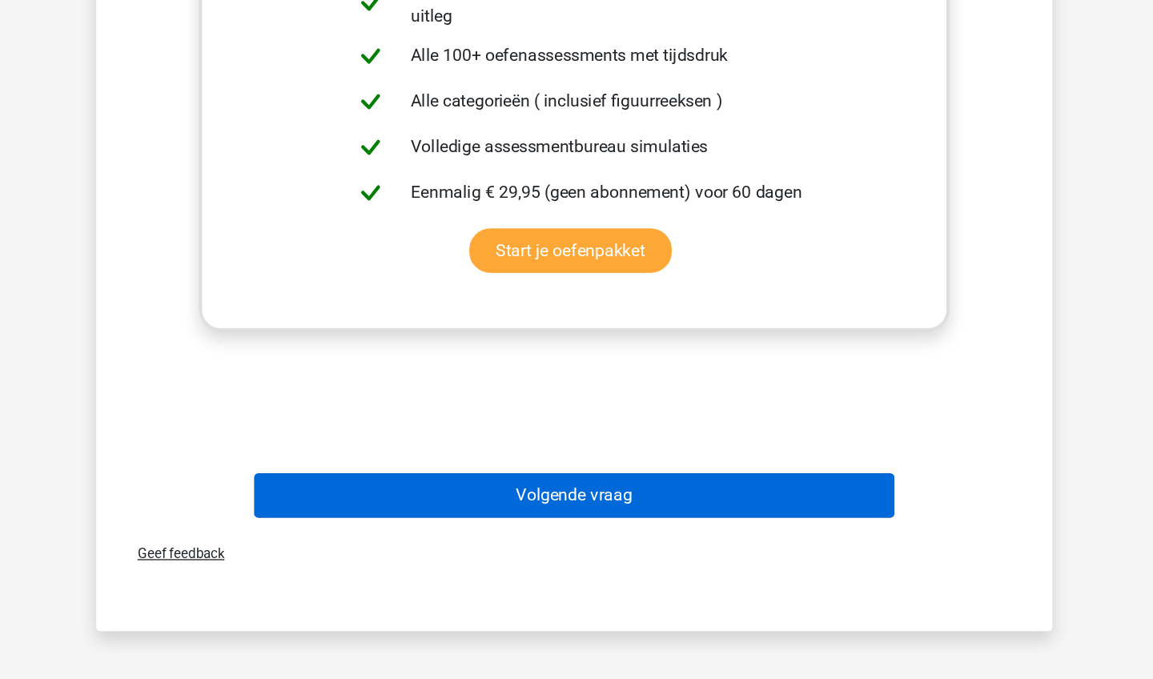
click at [363, 523] on button "Volgende vraag" at bounding box center [577, 540] width 484 height 34
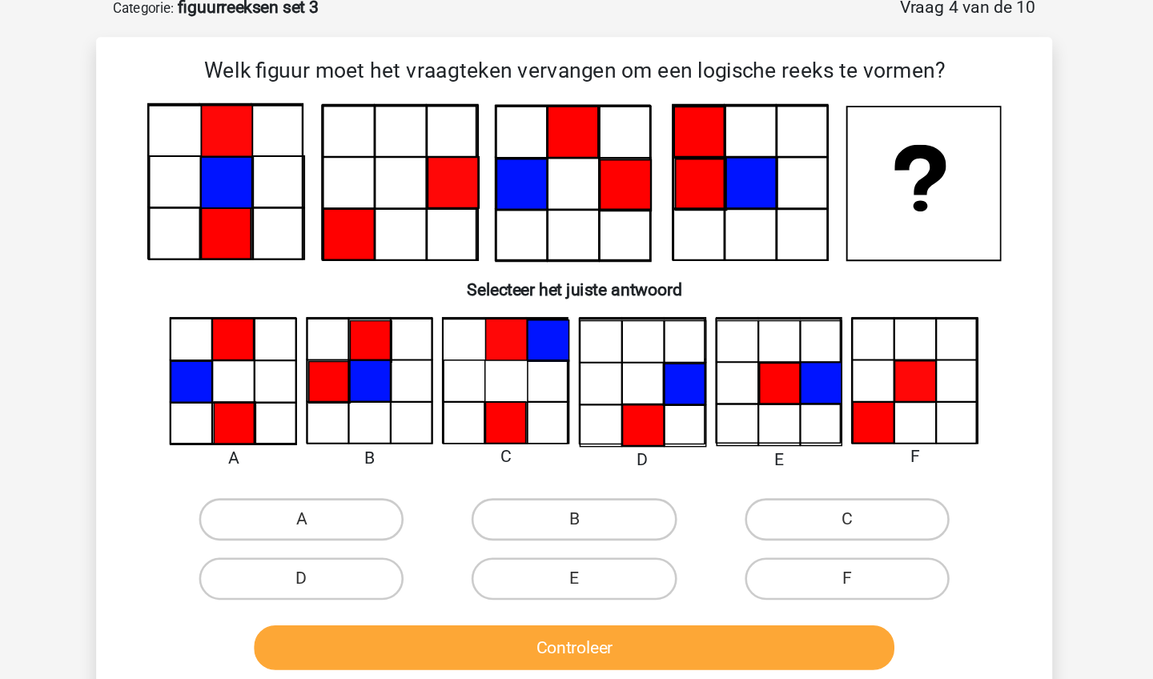
scroll to position [80, 0]
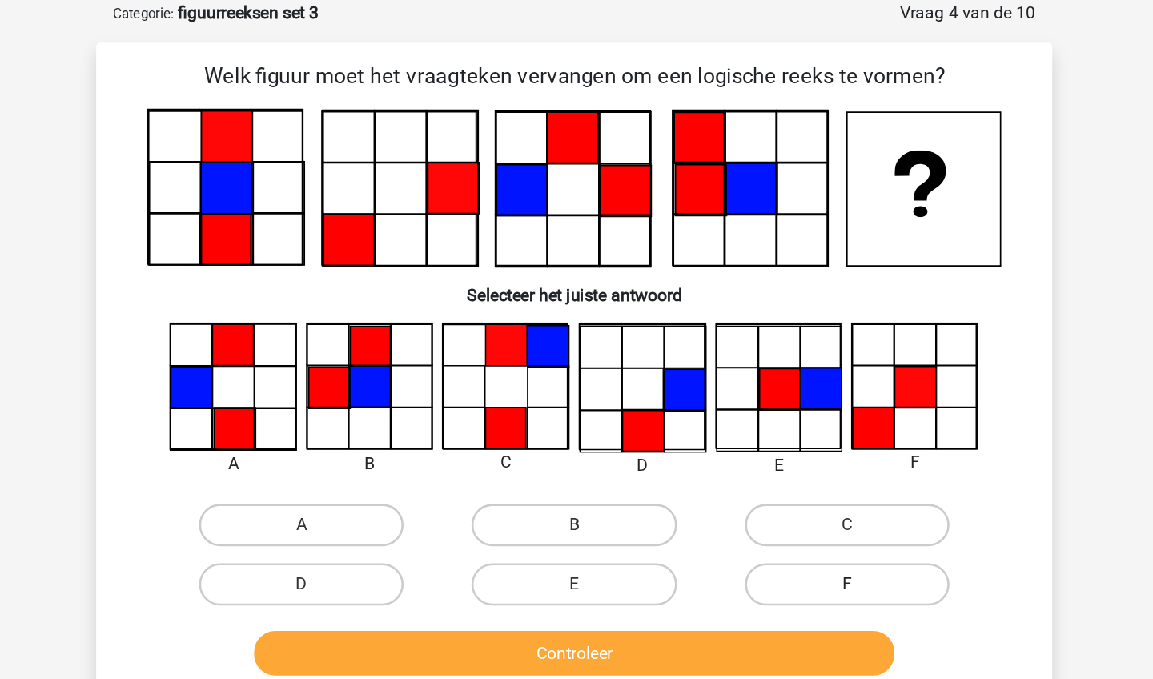
click at [705, 435] on label "F" at bounding box center [782, 441] width 154 height 32
click at [782, 441] on input "F" at bounding box center [787, 446] width 10 height 10
radio input "true"
click at [608, 487] on button "Controleer" at bounding box center [577, 493] width 484 height 34
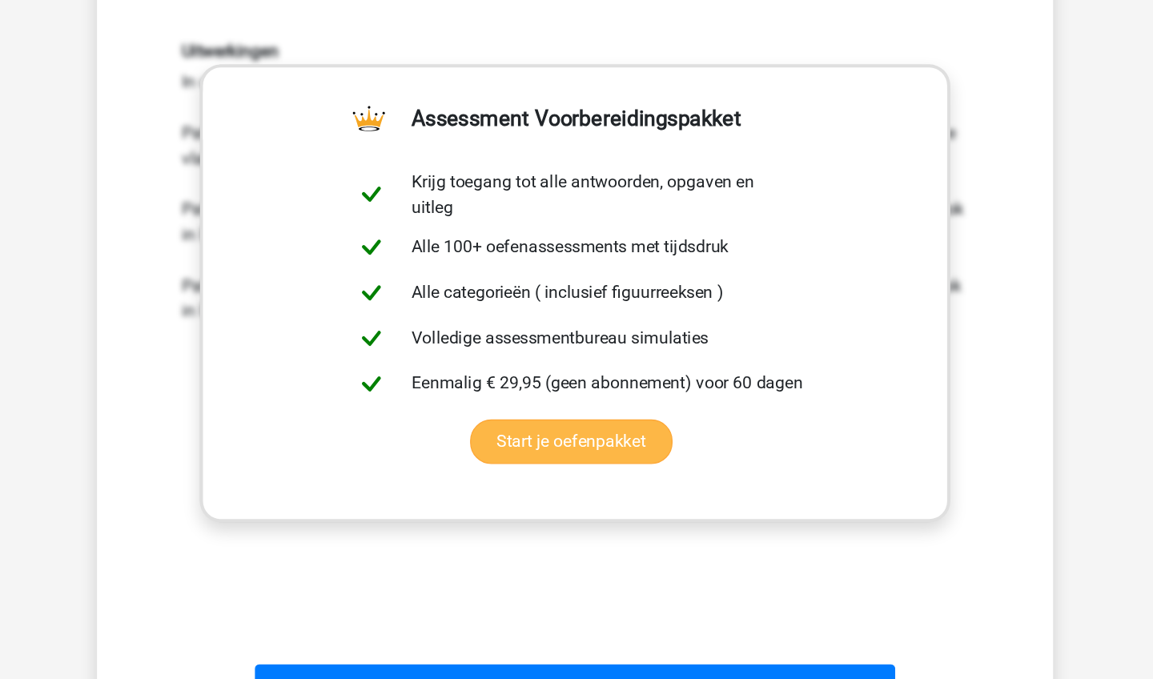
scroll to position [455, 0]
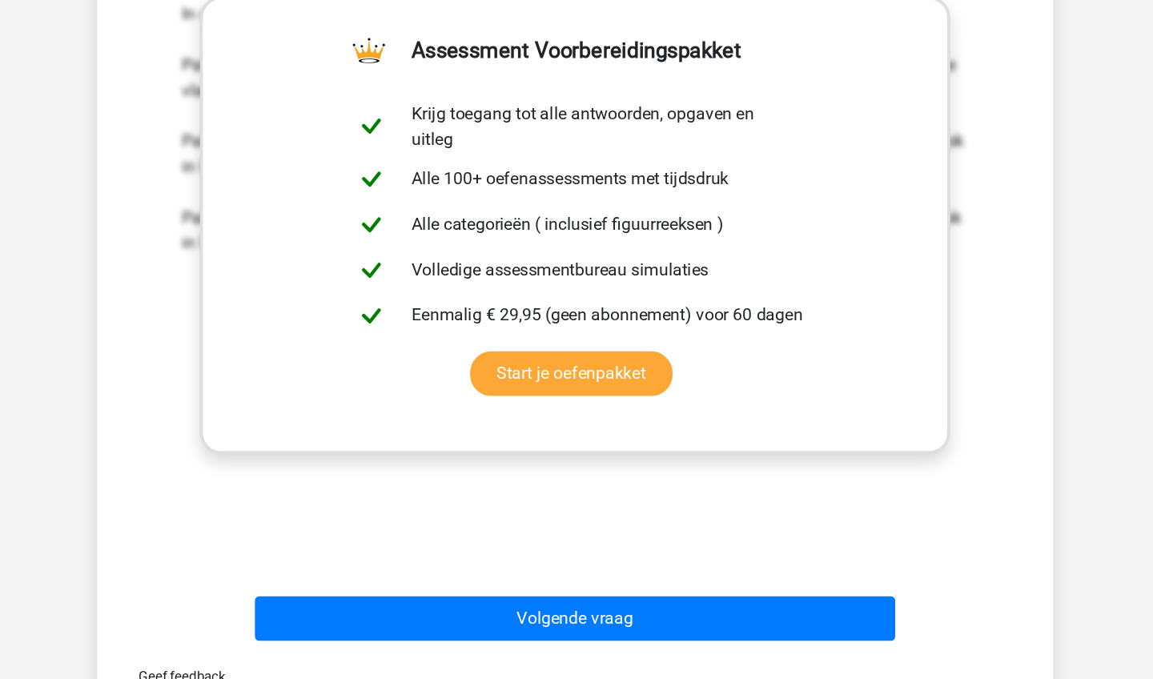
click at [608, 616] on div "Volgende vraag" at bounding box center [576, 636] width 618 height 40
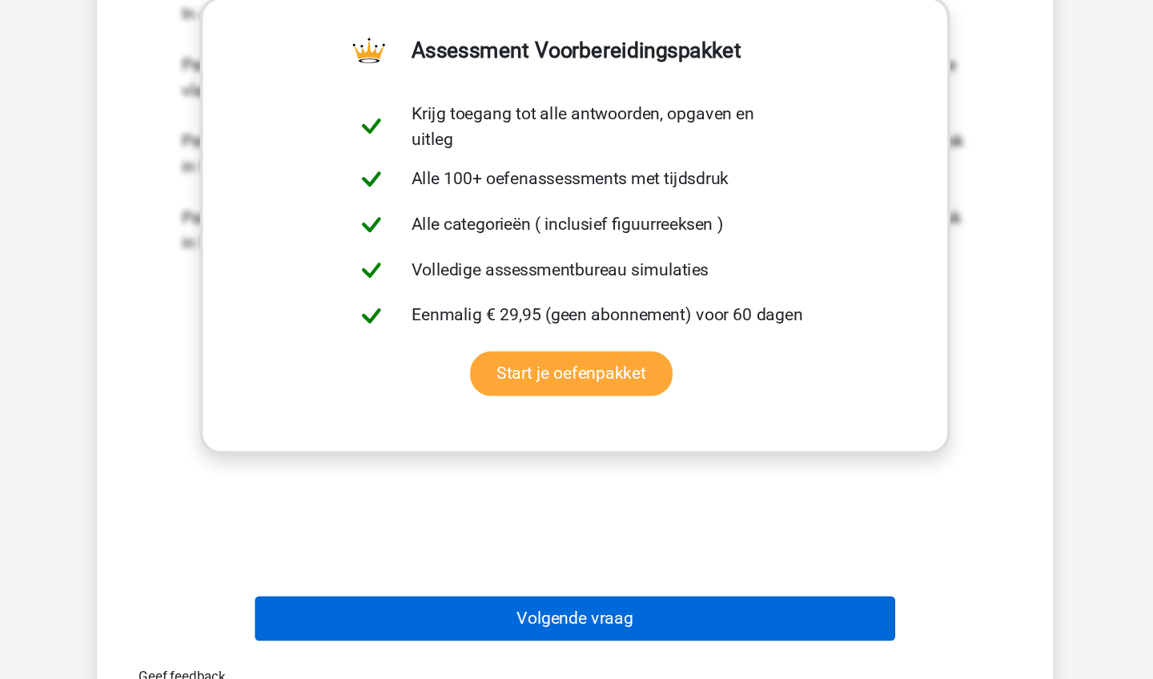
click at [620, 616] on button "Volgende vraag" at bounding box center [577, 633] width 484 height 34
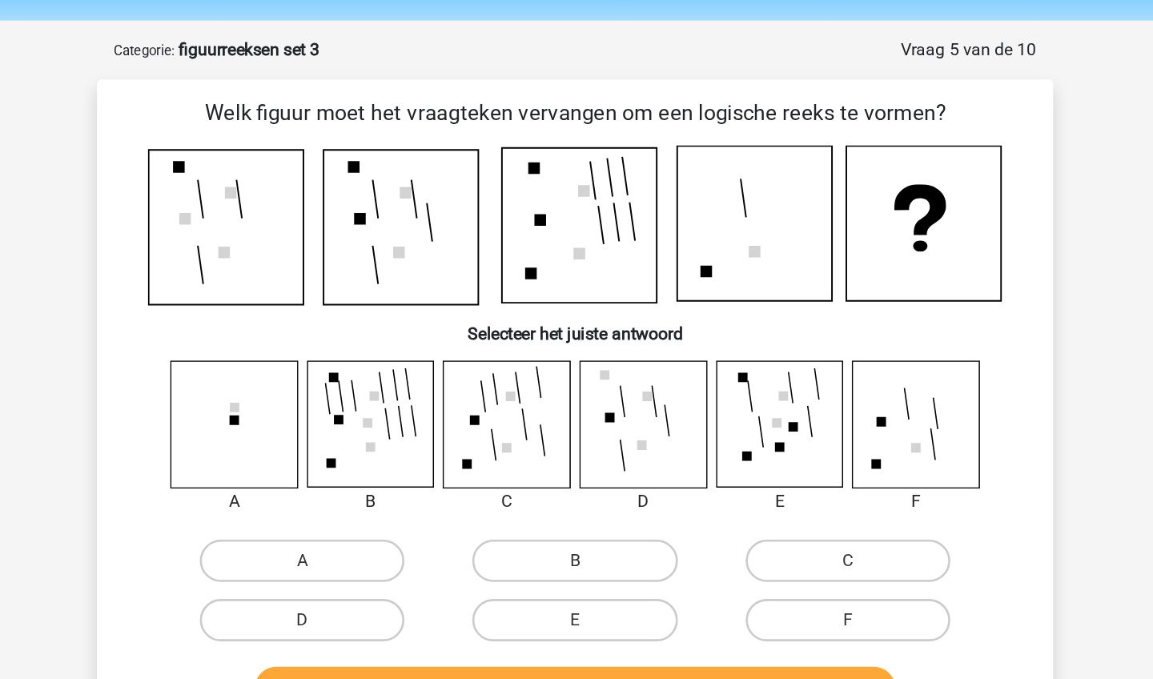
scroll to position [51, 0]
click at [705, 465] on label "F" at bounding box center [782, 469] width 154 height 32
click at [782, 469] on input "F" at bounding box center [787, 474] width 10 height 10
radio input "true"
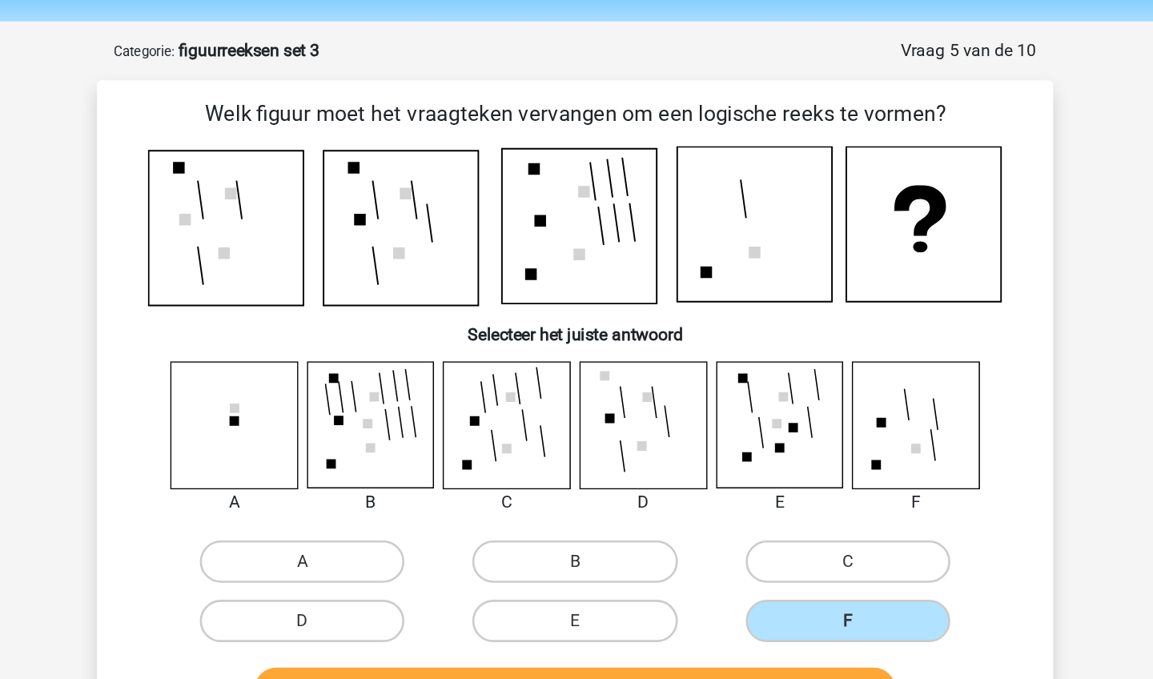
click at [638, 511] on button "Controleer" at bounding box center [577, 521] width 484 height 34
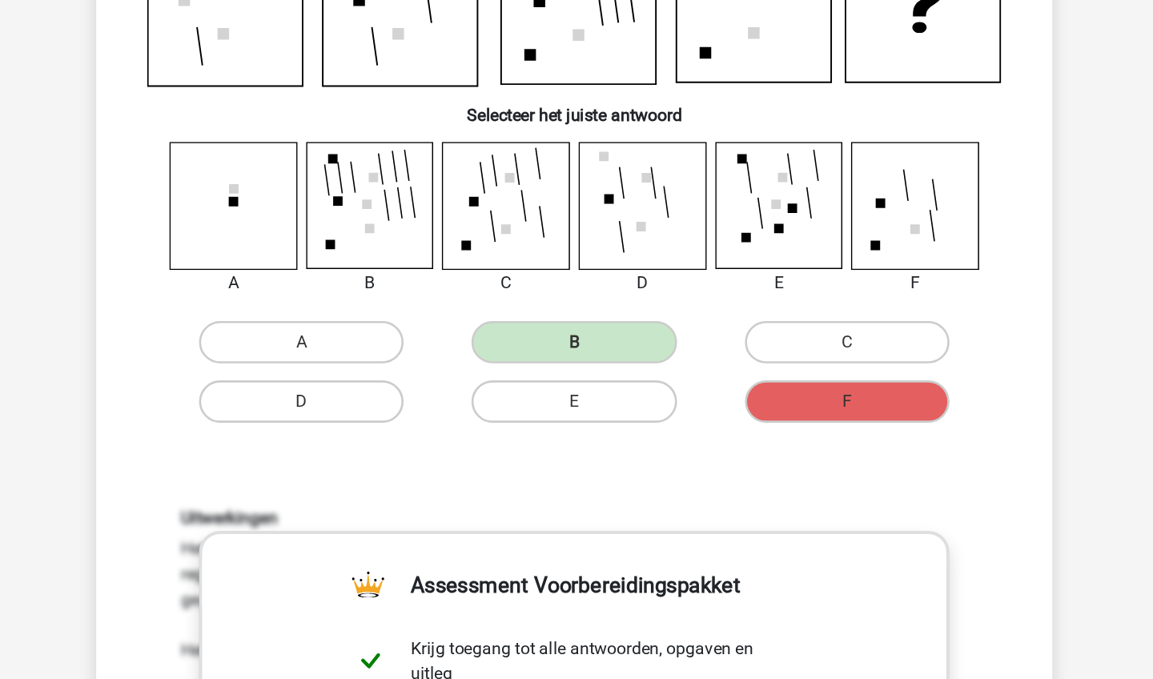
scroll to position [52, 0]
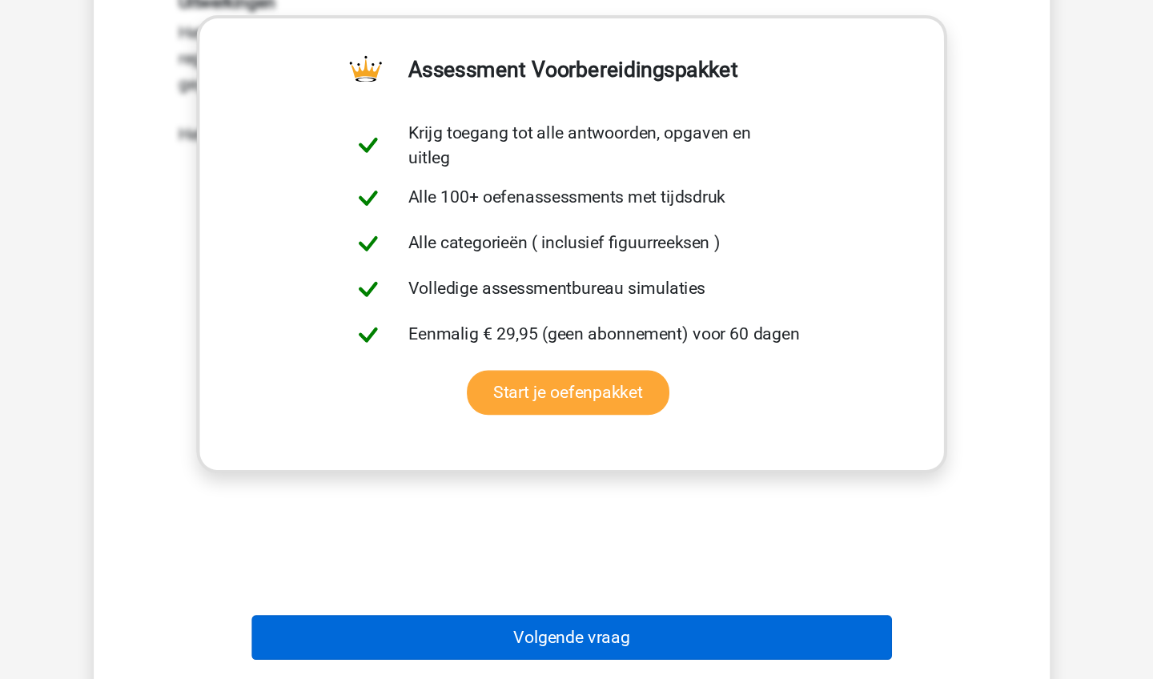
click at [636, 631] on button "Volgende vraag" at bounding box center [577, 648] width 484 height 34
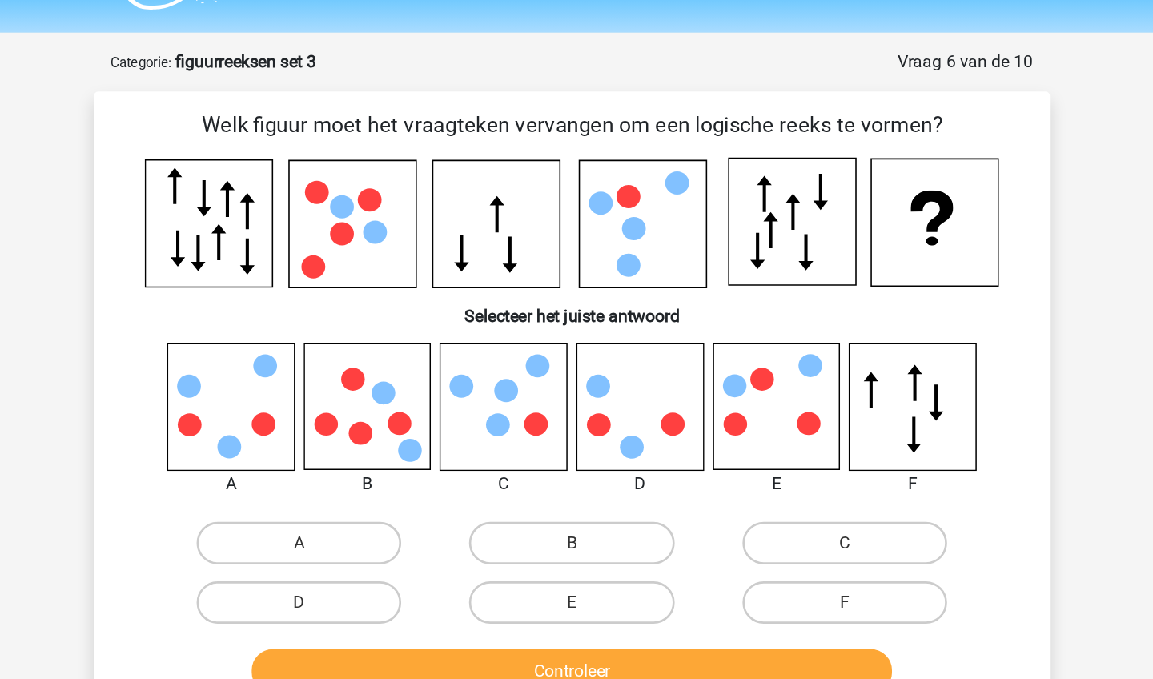
scroll to position [42, 0]
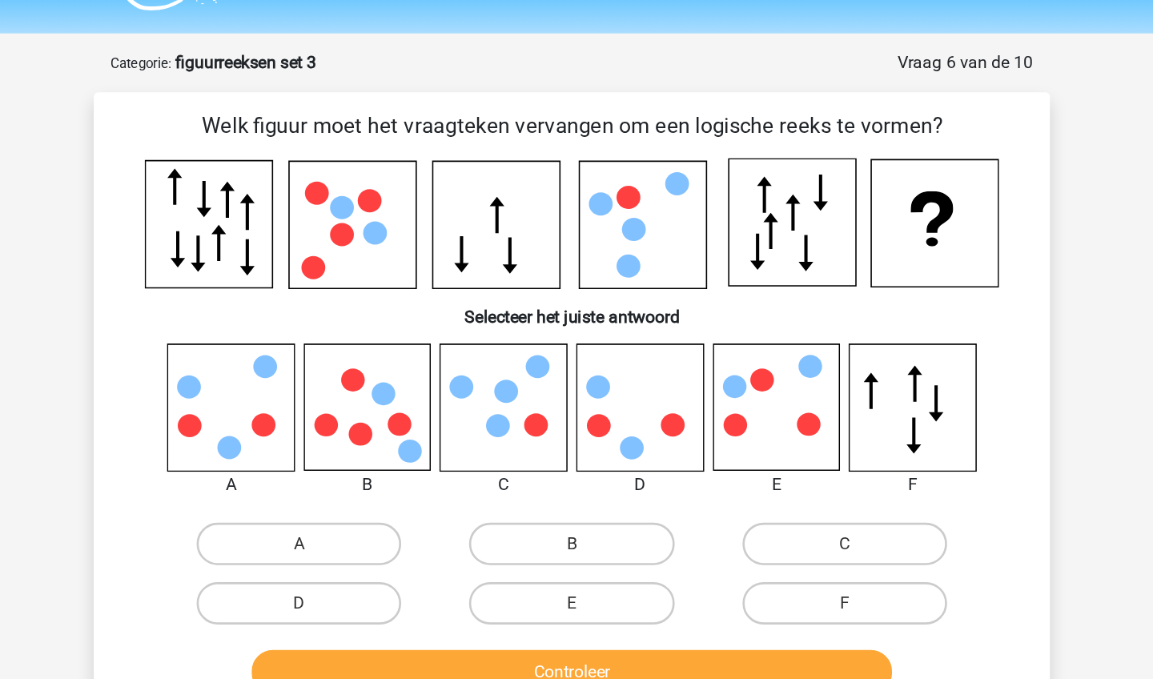
click at [374, 341] on icon at bounding box center [421, 307] width 95 height 95
click at [499, 415] on label "B" at bounding box center [576, 411] width 154 height 32
click at [576, 415] on input "B" at bounding box center [581, 416] width 10 height 10
radio input "true"
click at [448, 506] on button "Controleer" at bounding box center [577, 508] width 484 height 34
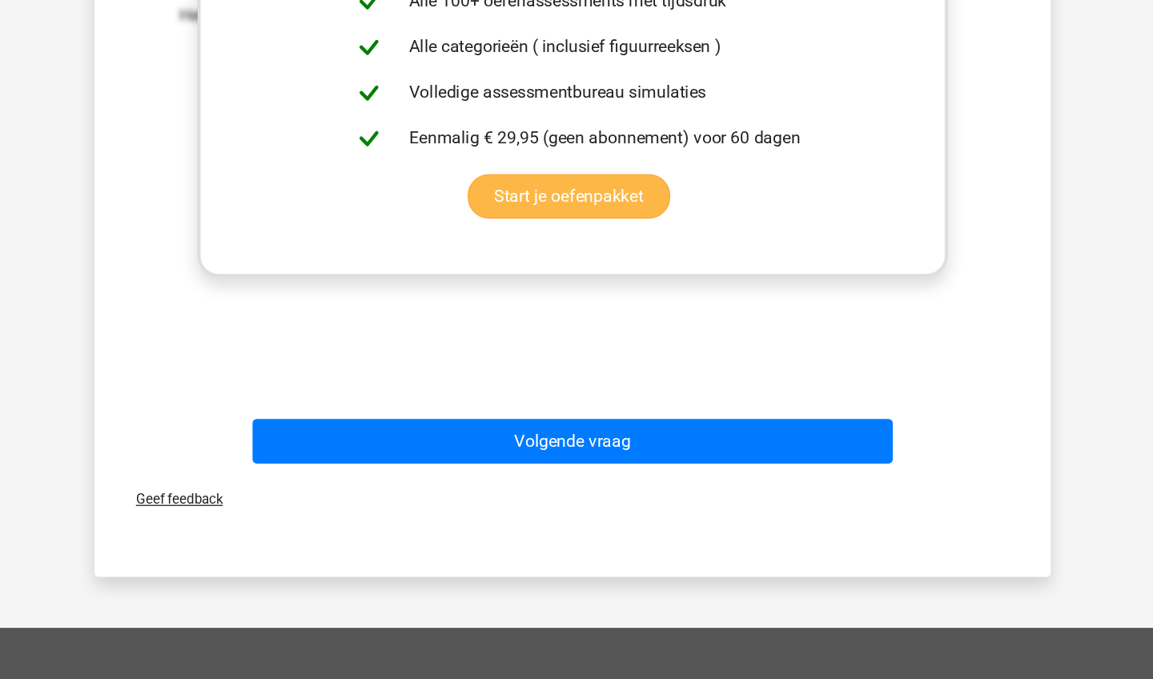
scroll to position [579, 0]
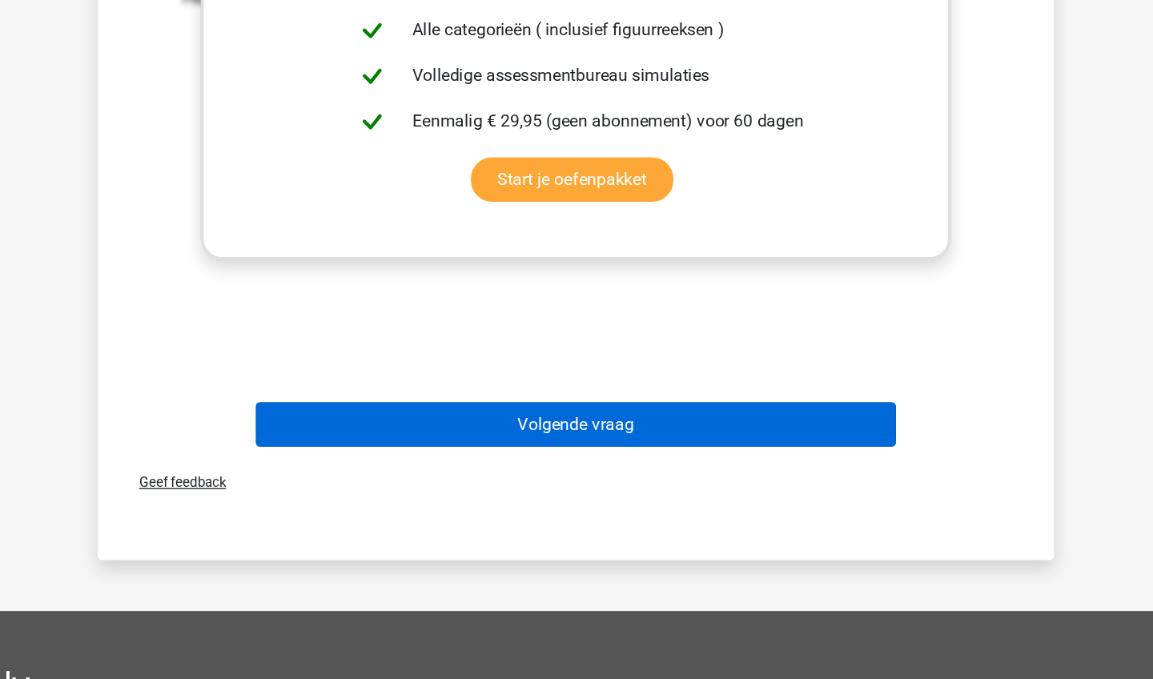
click at [511, 470] on button "Volgende vraag" at bounding box center [577, 487] width 484 height 34
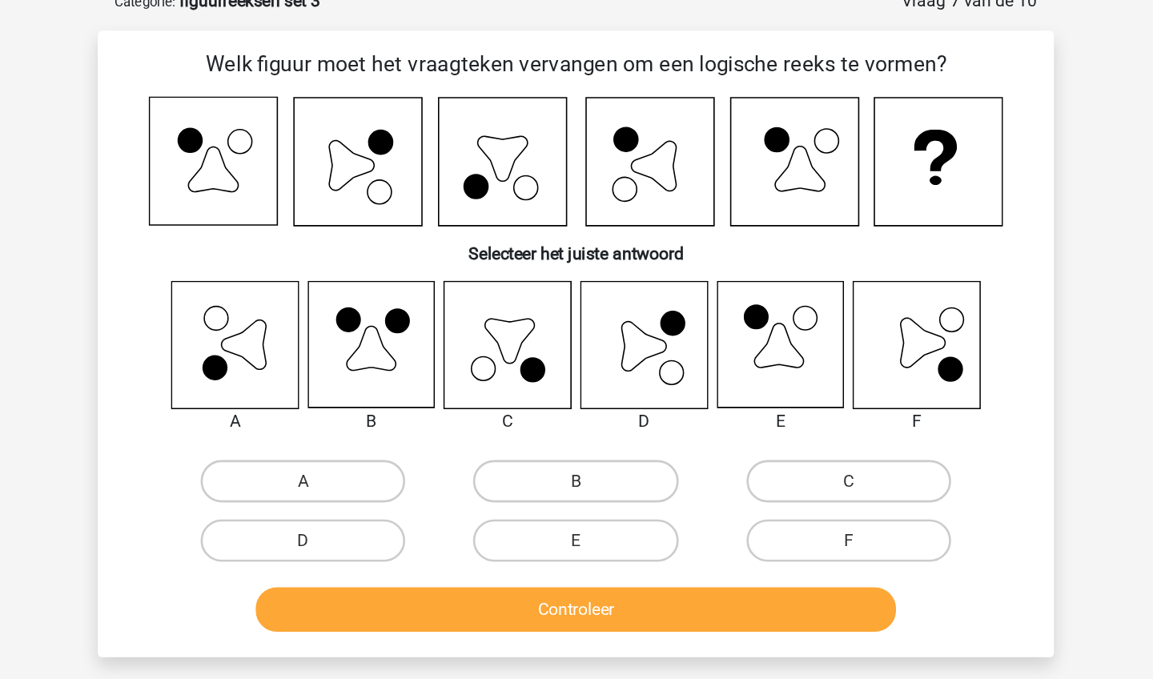
scroll to position [80, 0]
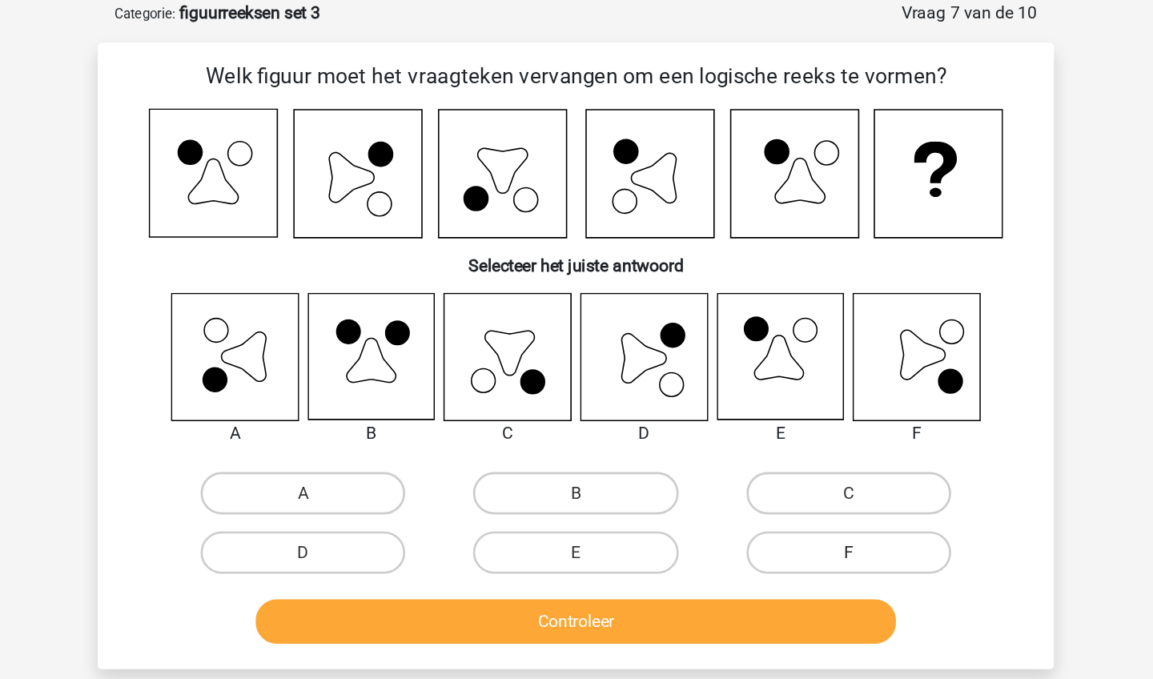
click at [705, 415] on label "F" at bounding box center [782, 417] width 154 height 32
click at [782, 417] on input "F" at bounding box center [787, 422] width 10 height 10
radio input "true"
click at [615, 467] on button "Controleer" at bounding box center [577, 469] width 484 height 34
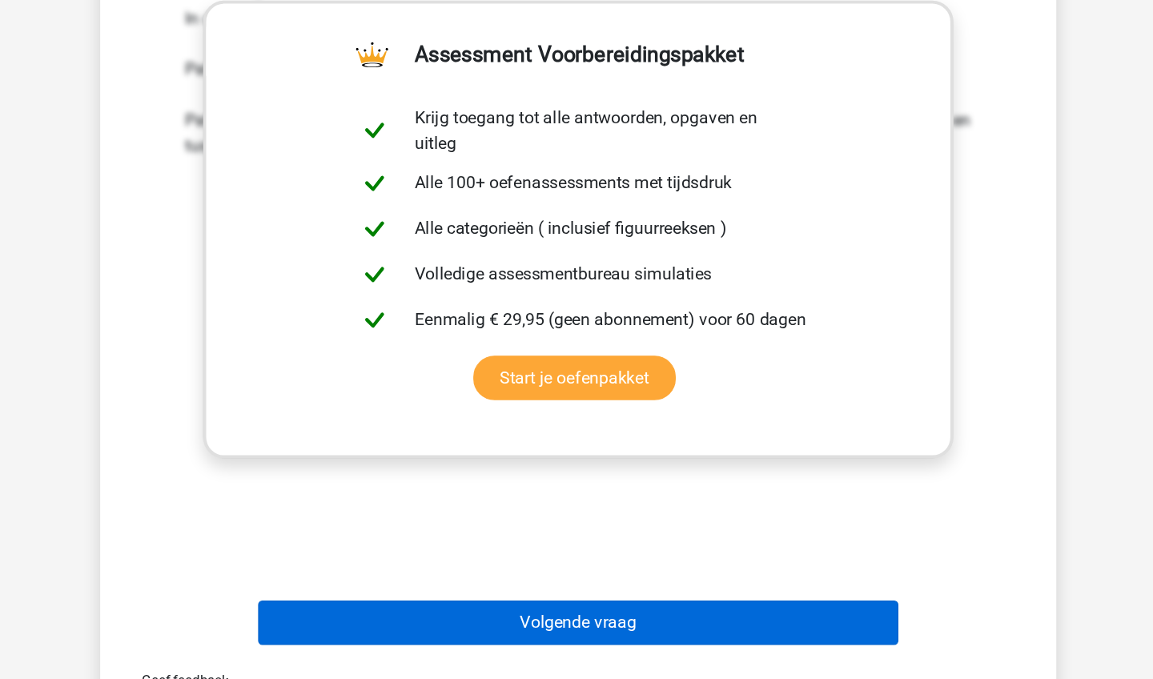
click at [622, 620] on button "Volgende vraag" at bounding box center [577, 637] width 484 height 34
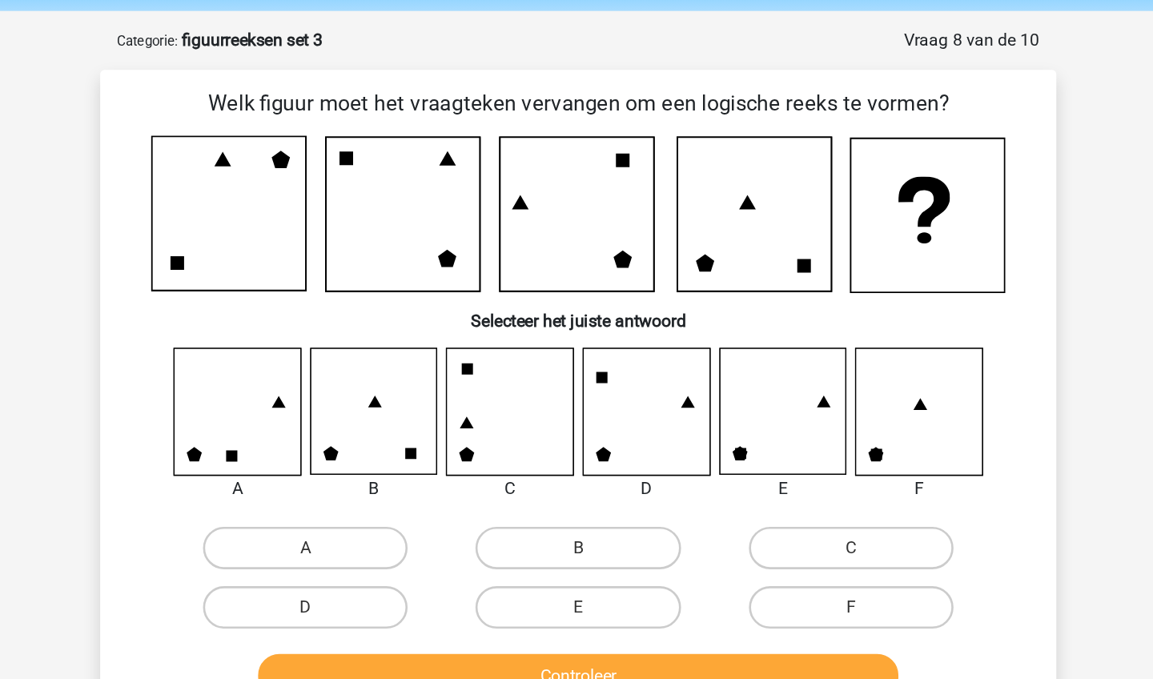
scroll to position [54, 0]
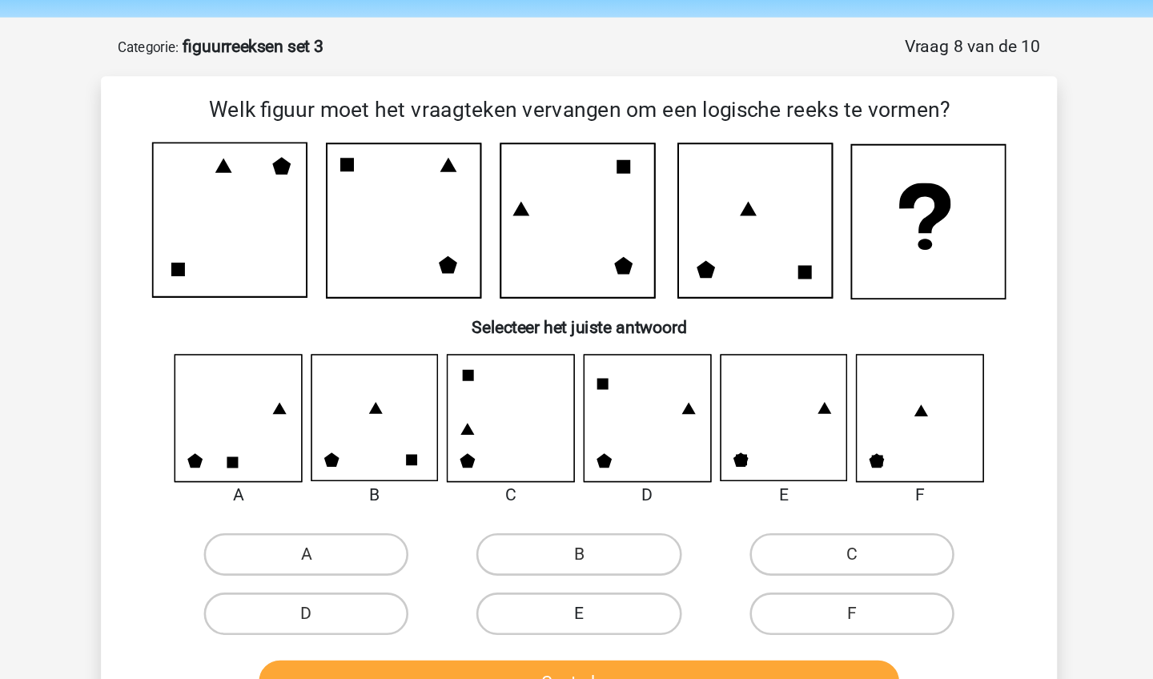
click at [499, 464] on label "E" at bounding box center [576, 463] width 154 height 32
click at [576, 464] on input "E" at bounding box center [581, 468] width 10 height 10
radio input "true"
click at [456, 504] on button "Controleer" at bounding box center [577, 516] width 484 height 34
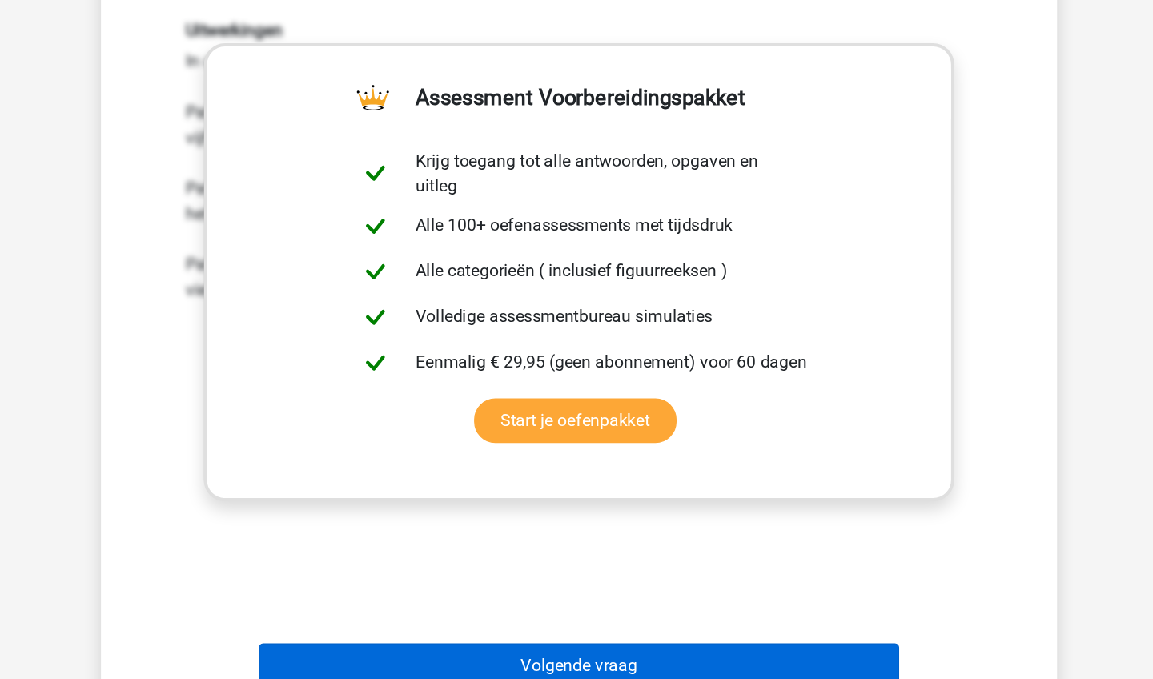
click at [450, 652] on button "Volgende vraag" at bounding box center [577, 669] width 484 height 34
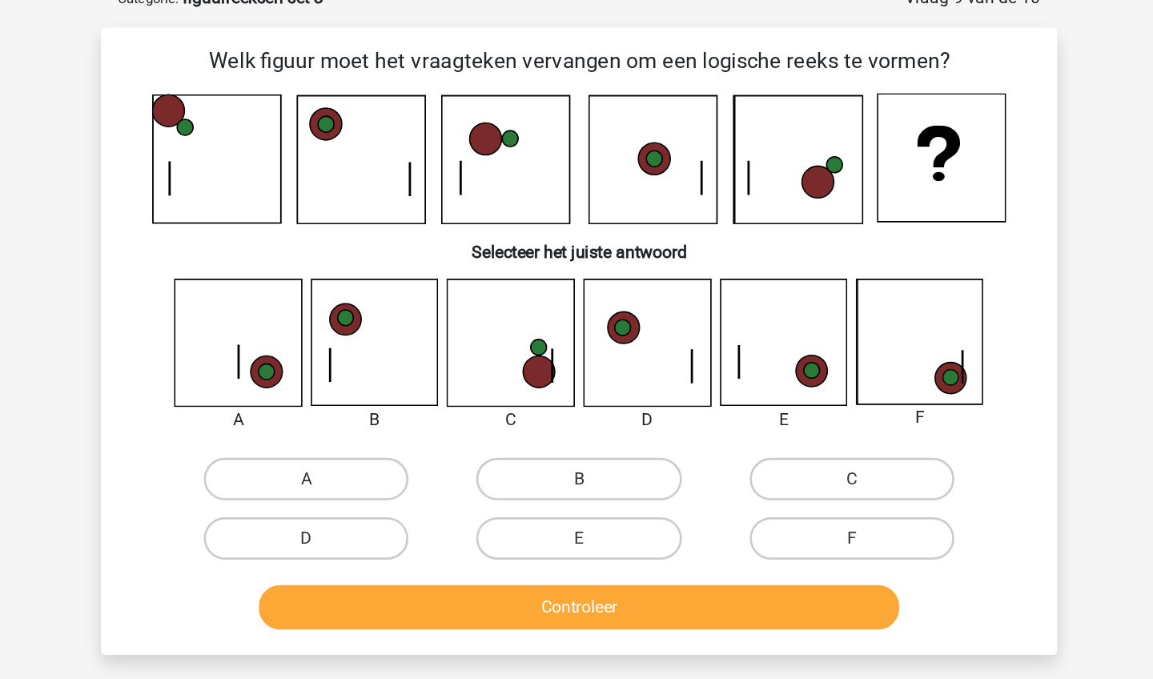
scroll to position [80, 0]
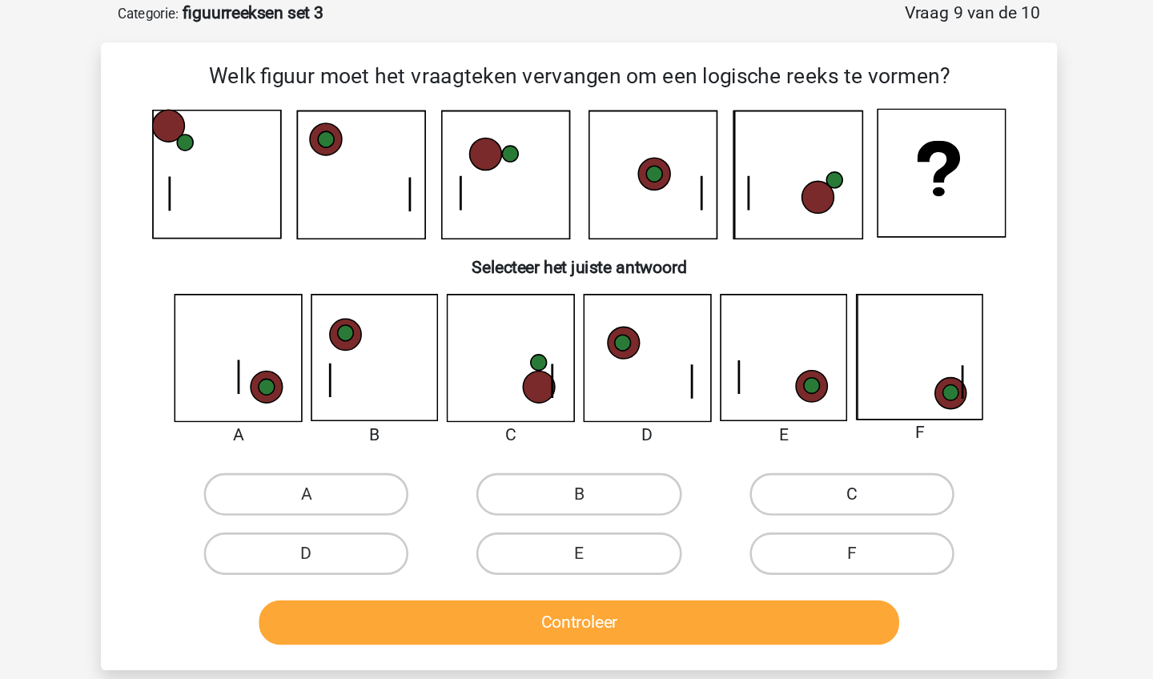
click at [705, 367] on label "C" at bounding box center [782, 373] width 154 height 32
click at [782, 373] on input "C" at bounding box center [787, 378] width 10 height 10
radio input "true"
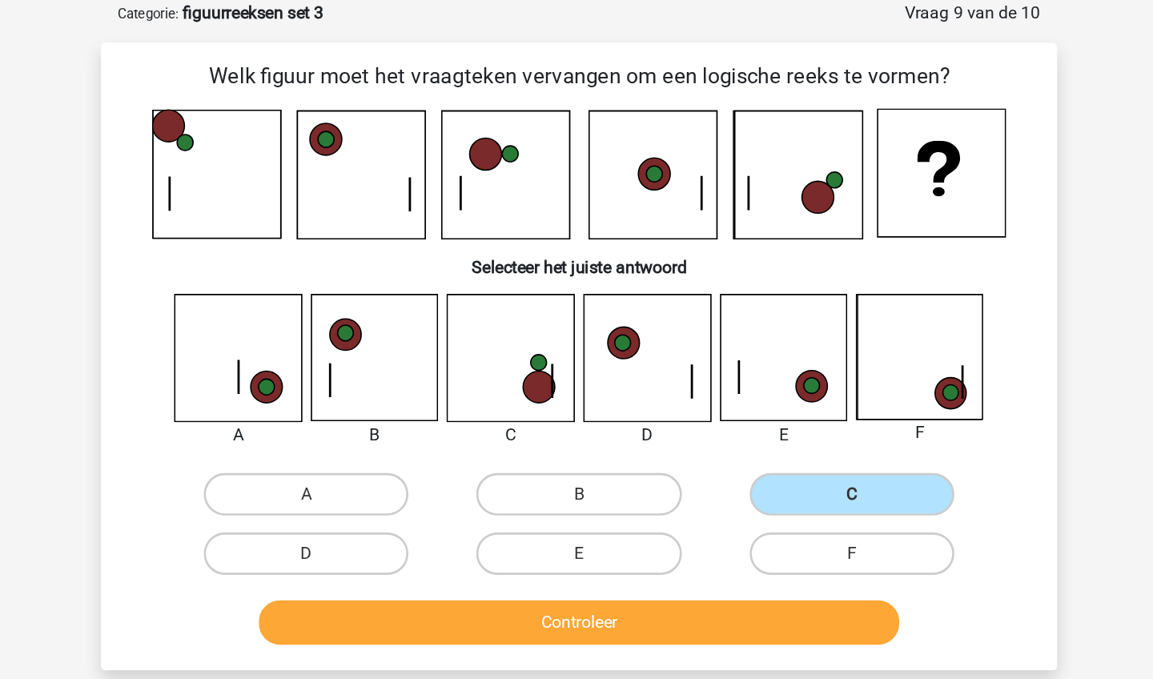
click at [562, 458] on button "Controleer" at bounding box center [577, 470] width 484 height 34
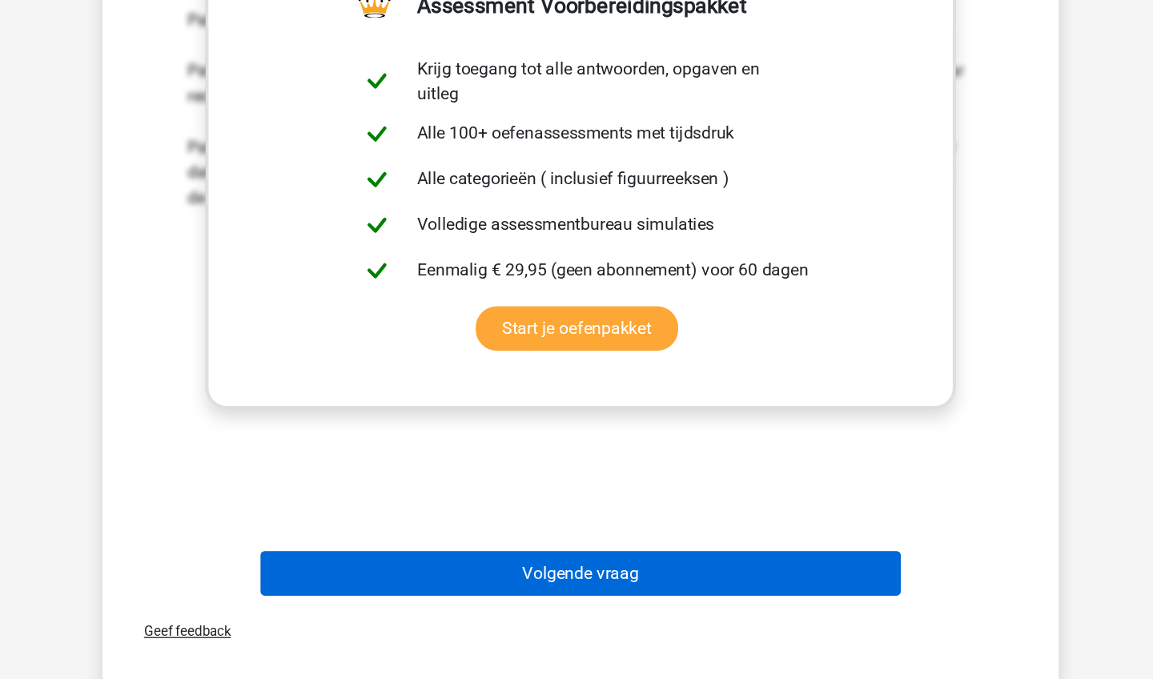
click at [595, 582] on button "Volgende vraag" at bounding box center [577, 599] width 484 height 34
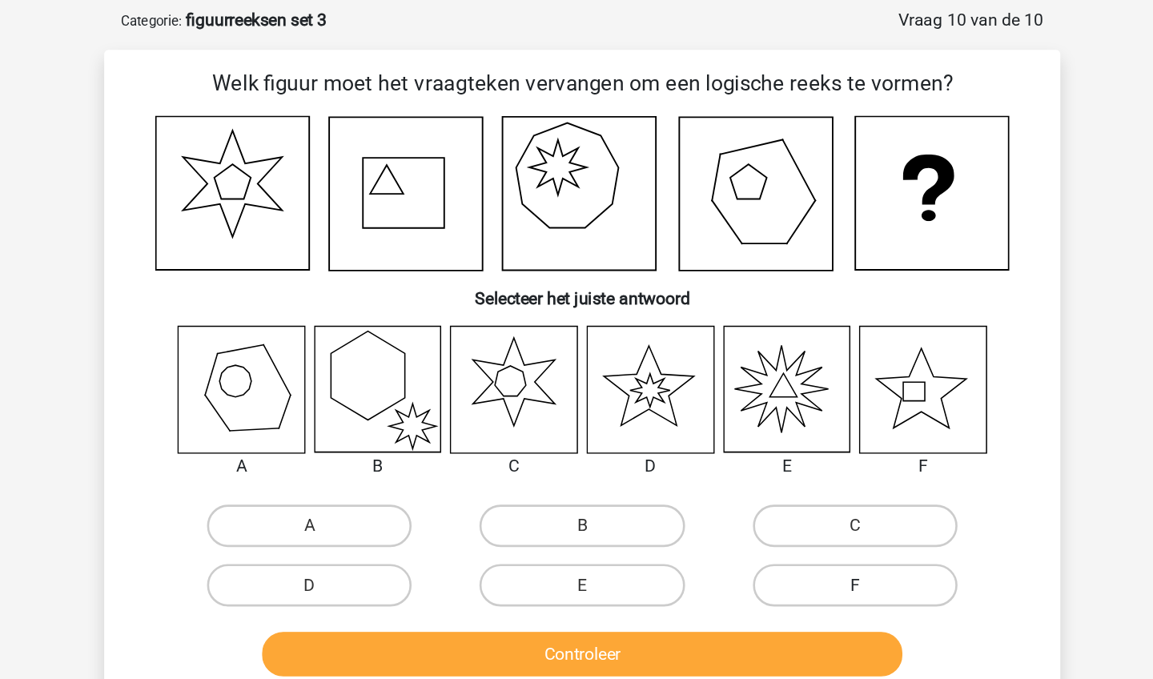
scroll to position [74, 0]
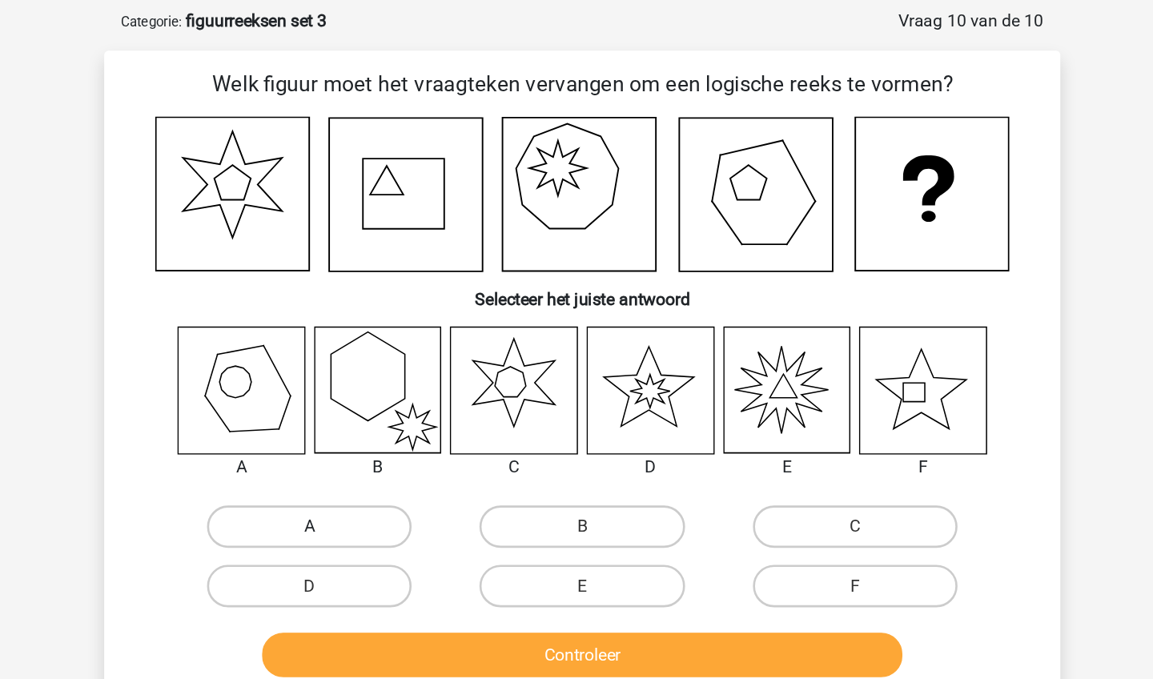
click at [293, 387] on label "A" at bounding box center [370, 398] width 154 height 32
click at [371, 398] on input "A" at bounding box center [376, 403] width 10 height 10
radio input "true"
click at [335, 494] on button "Controleer" at bounding box center [577, 495] width 484 height 34
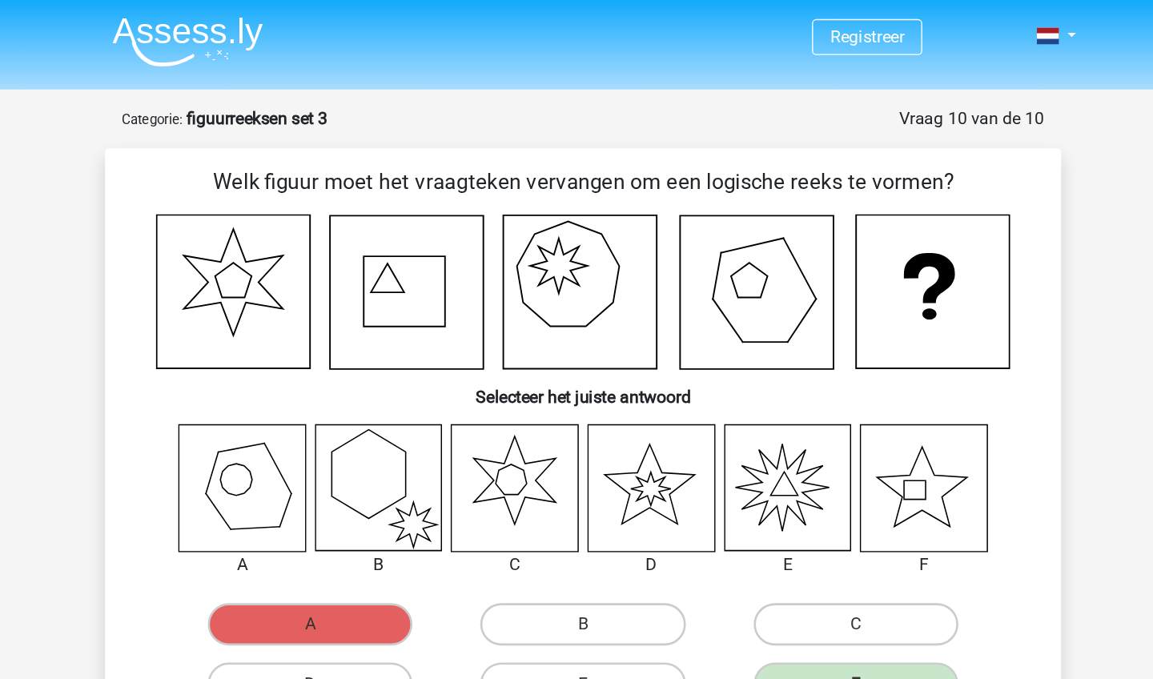
scroll to position [0, 0]
click at [221, 26] on img at bounding box center [278, 32] width 114 height 38
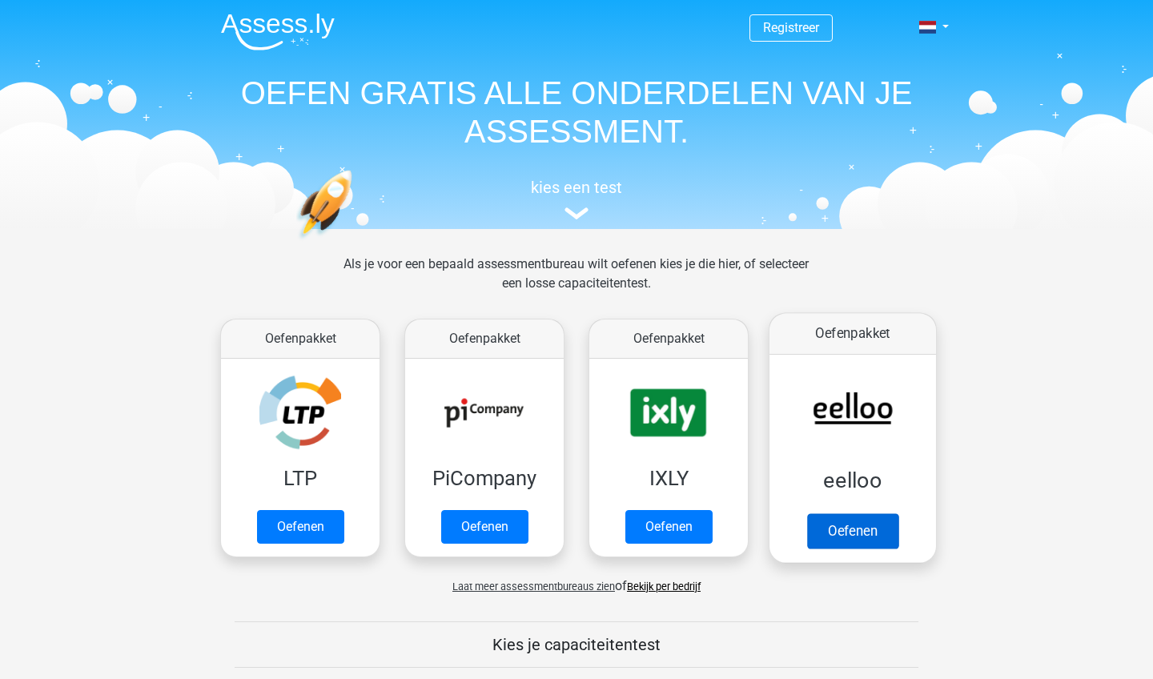
click at [842, 527] on link "Oefenen" at bounding box center [852, 530] width 91 height 35
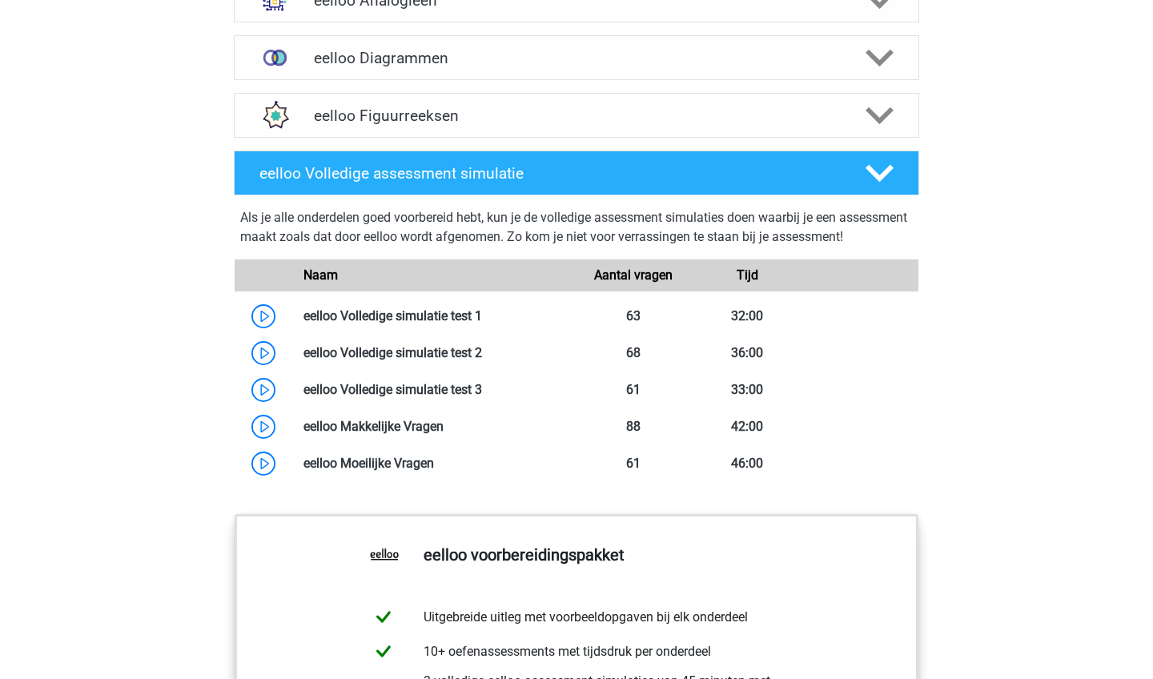
scroll to position [1153, 0]
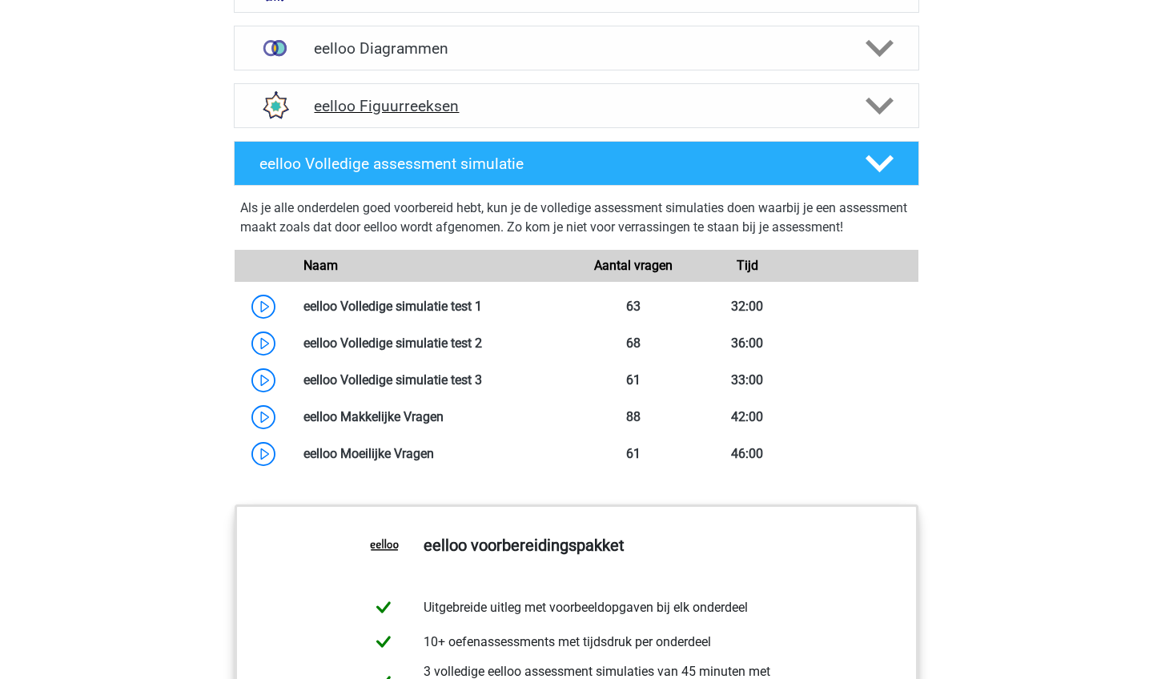
click at [592, 113] on h4 "eelloo Figuurreeksen" at bounding box center [576, 106] width 524 height 18
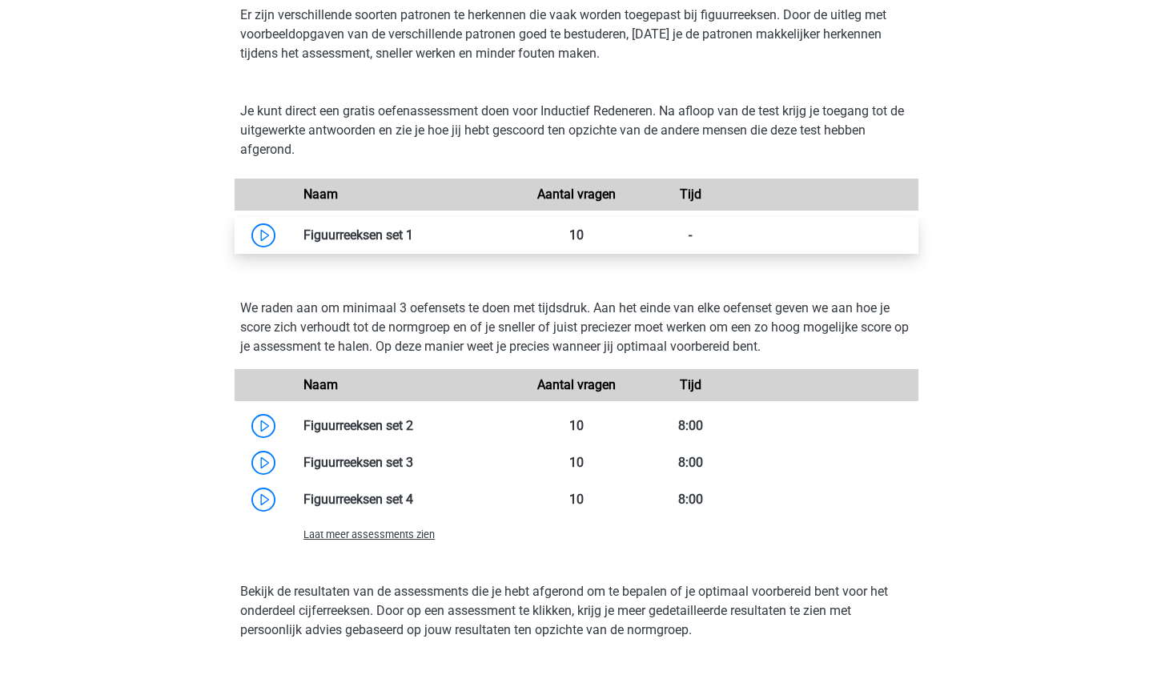
scroll to position [1289, 0]
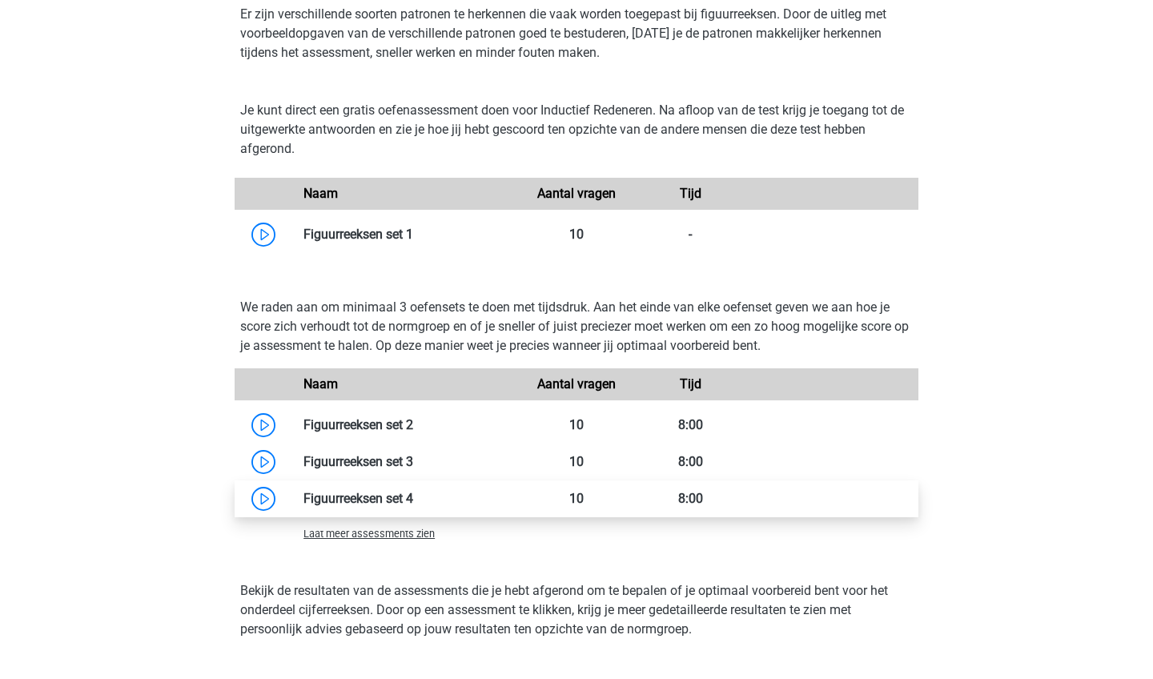
click at [413, 506] on link at bounding box center [413, 498] width 0 height 15
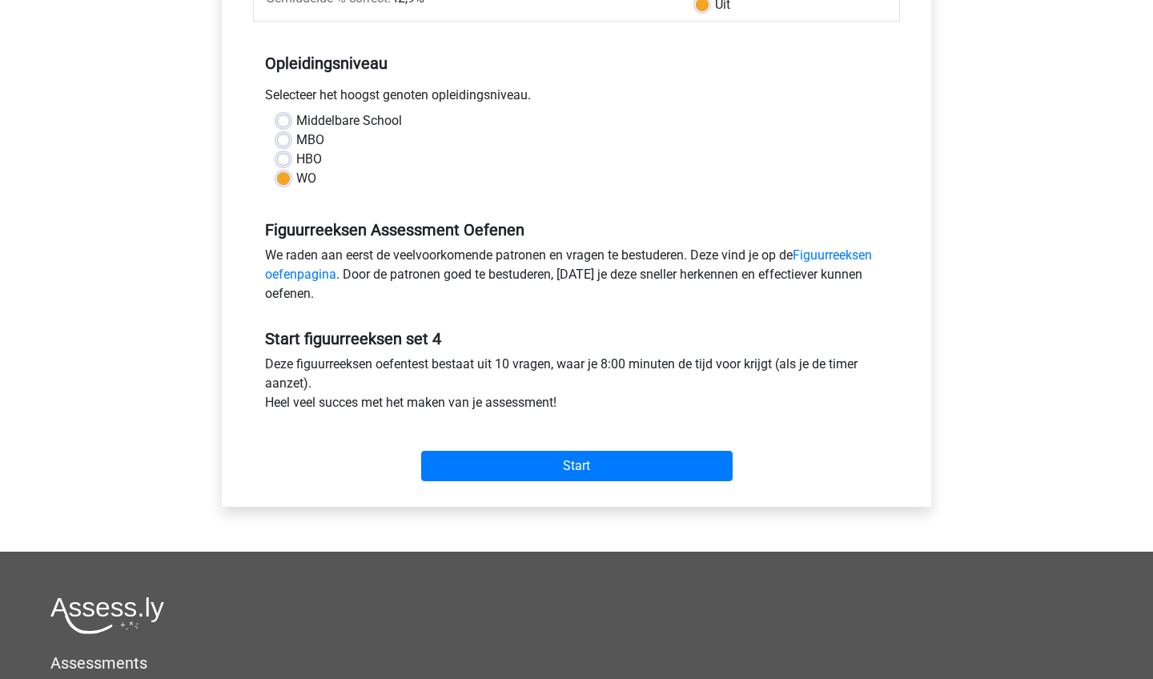
scroll to position [287, 0]
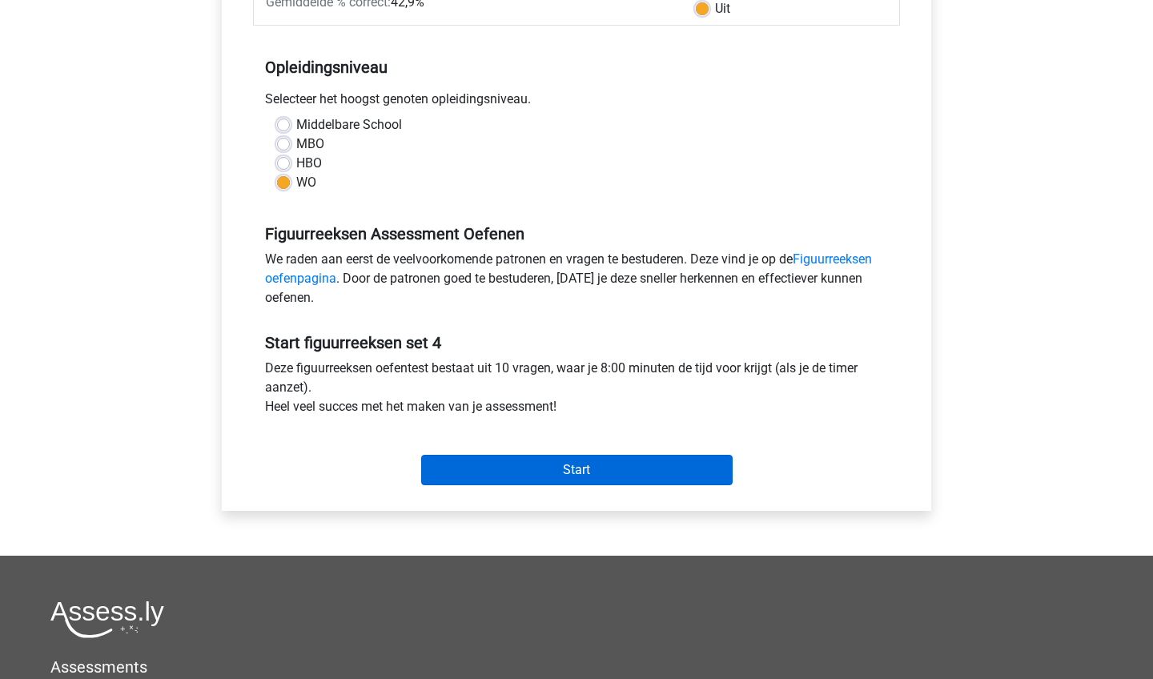
click at [531, 463] on input "Start" at bounding box center [576, 470] width 311 height 30
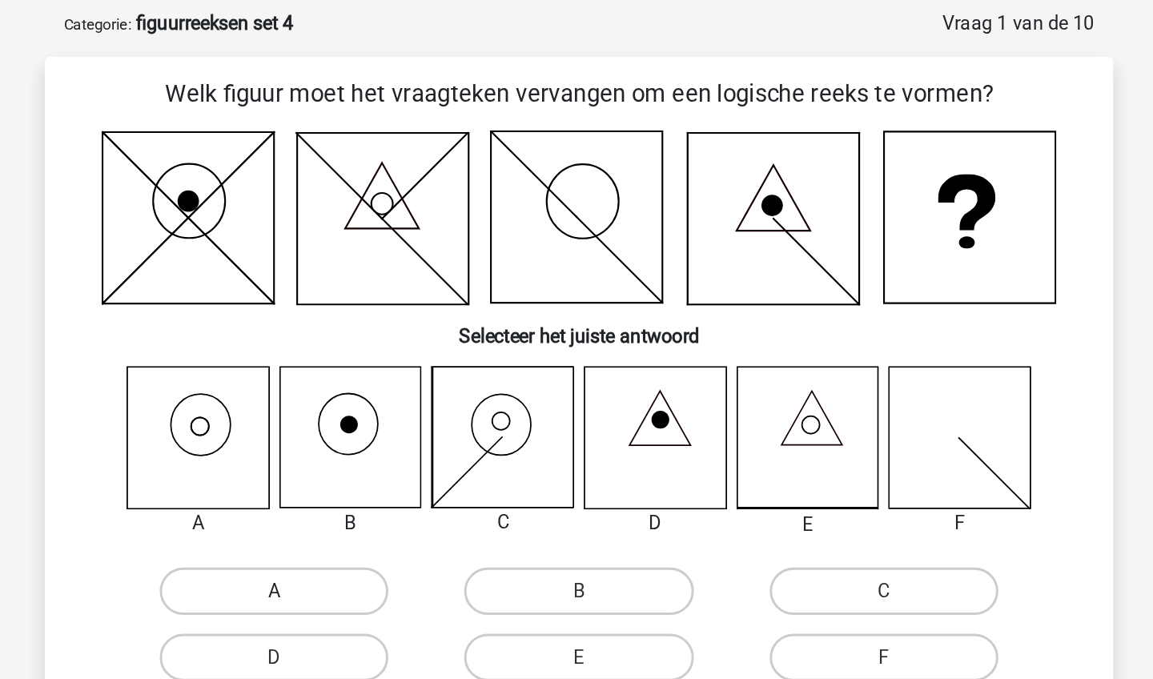
click at [293, 457] on label "A" at bounding box center [370, 473] width 154 height 32
click at [371, 473] on input "A" at bounding box center [376, 478] width 10 height 10
radio input "true"
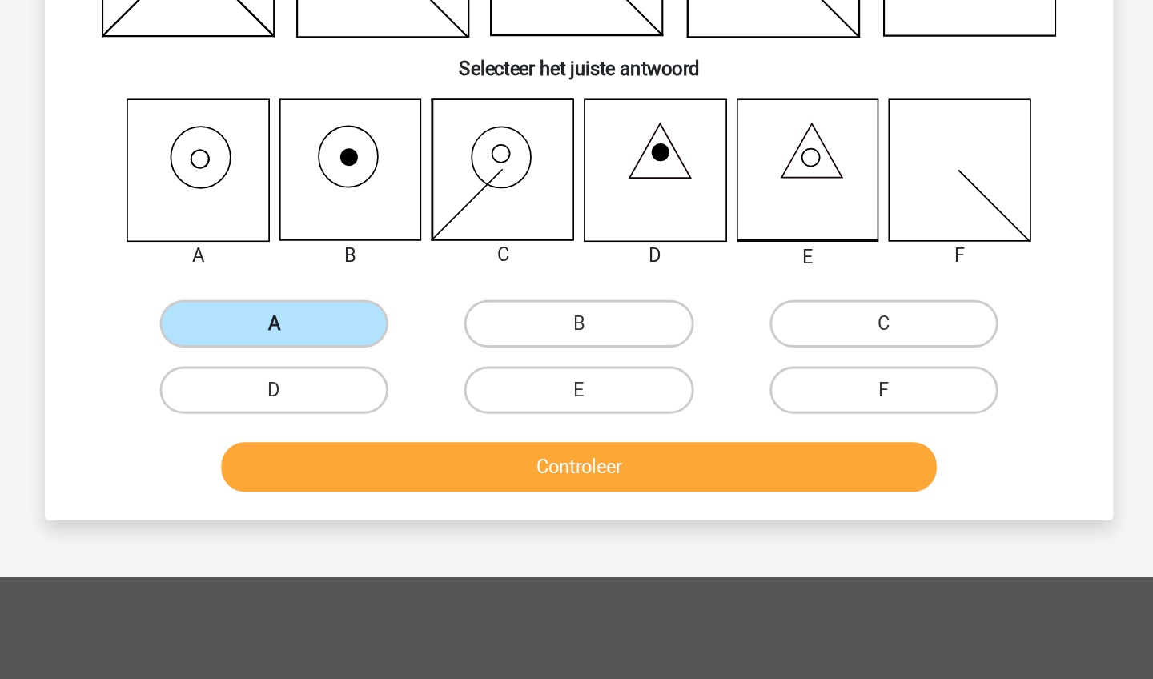
scroll to position [39, 0]
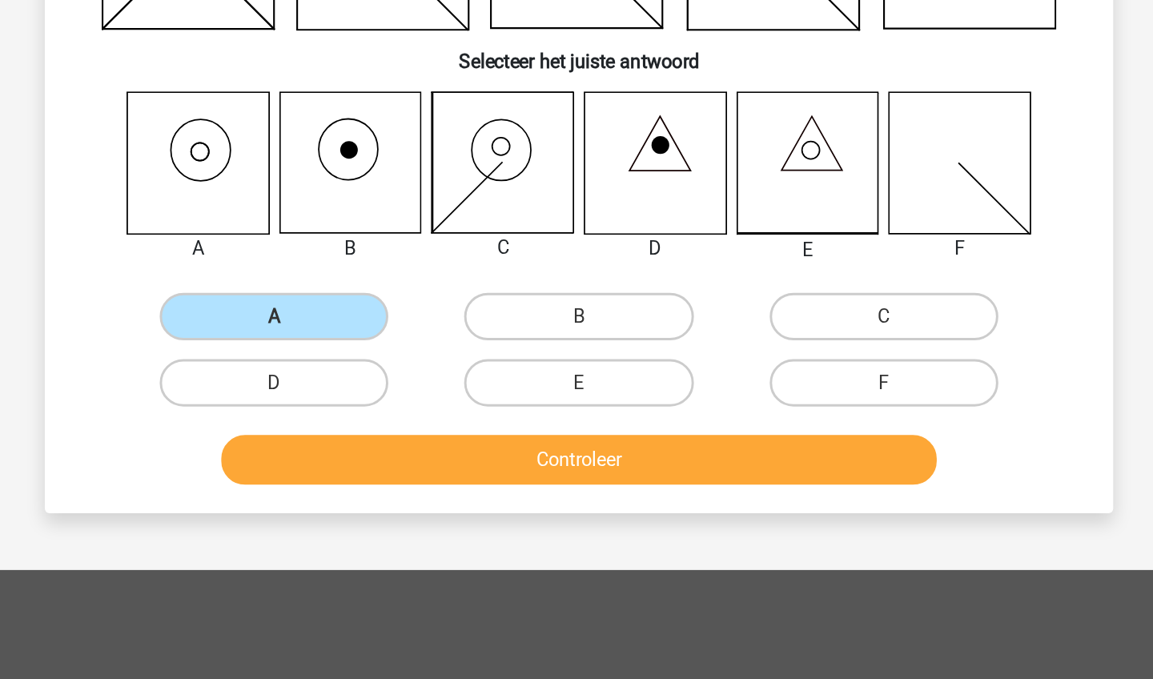
click at [335, 514] on button "Controleer" at bounding box center [577, 531] width 484 height 34
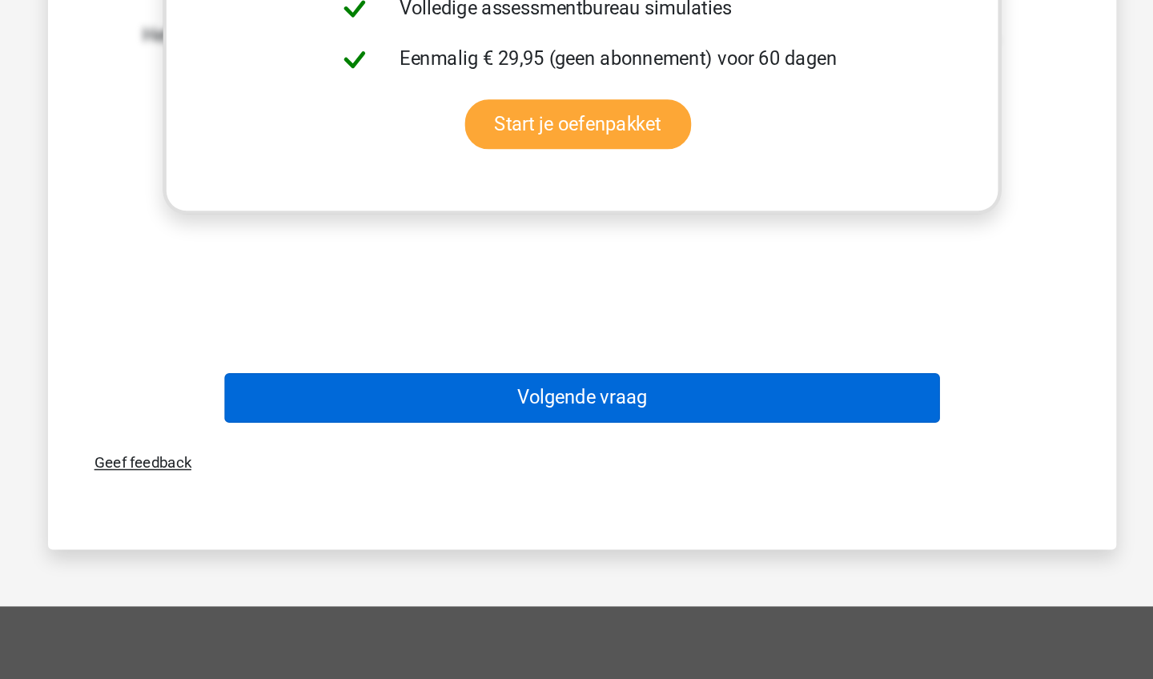
click at [345, 472] on button "Volgende vraag" at bounding box center [577, 489] width 484 height 34
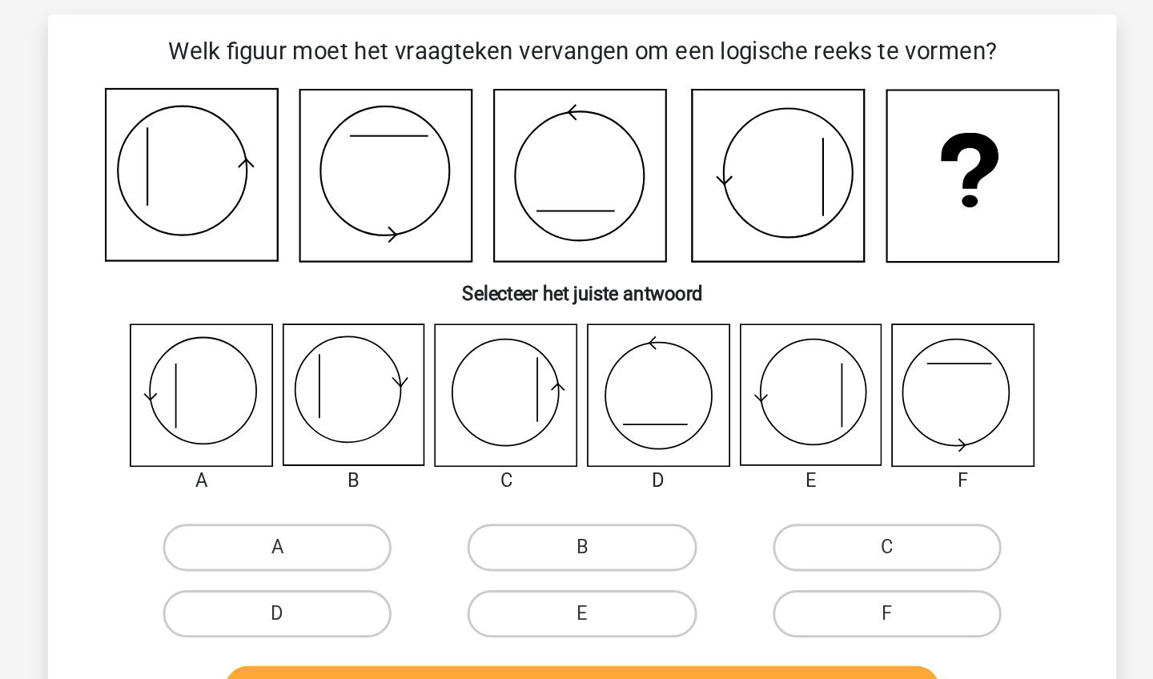
scroll to position [80, 0]
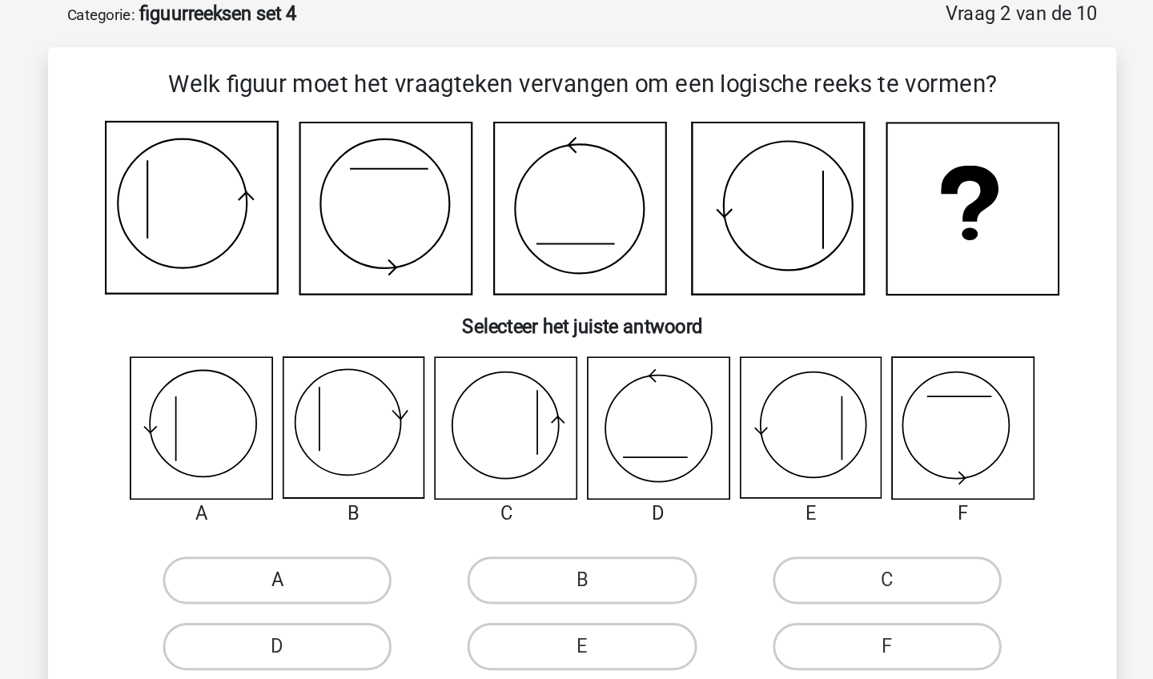
click at [293, 391] on label "A" at bounding box center [370, 392] width 154 height 32
click at [371, 392] on input "A" at bounding box center [376, 397] width 10 height 10
radio input "true"
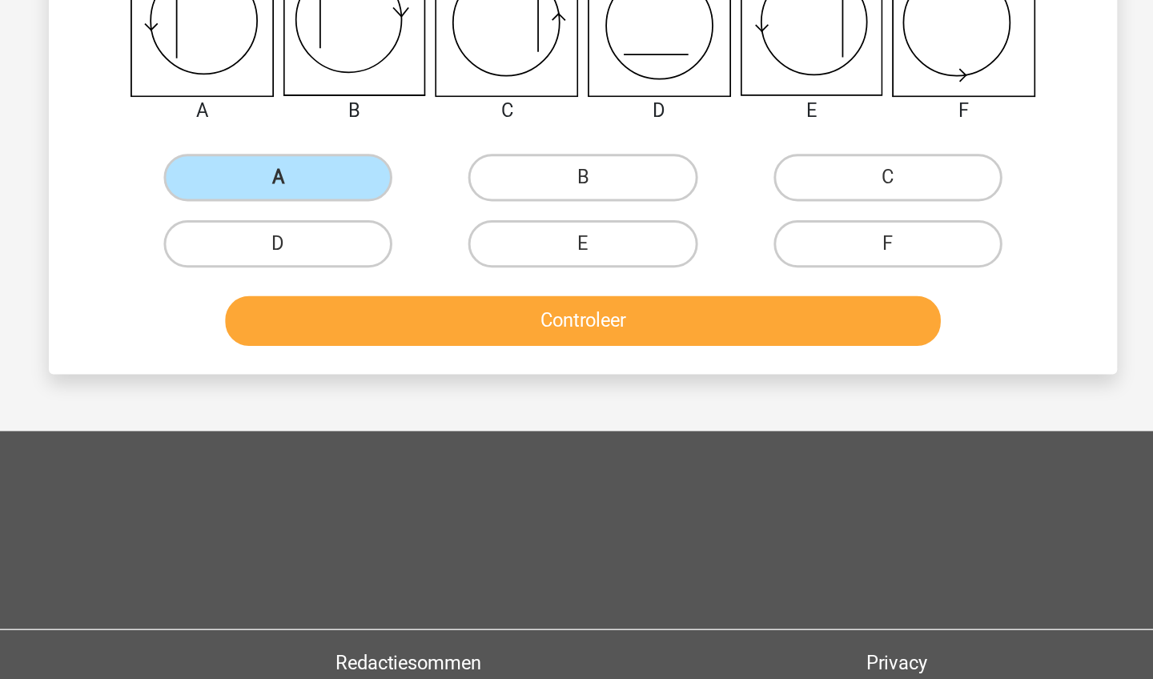
scroll to position [133, 0]
click at [335, 419] on button "Controleer" at bounding box center [577, 436] width 484 height 34
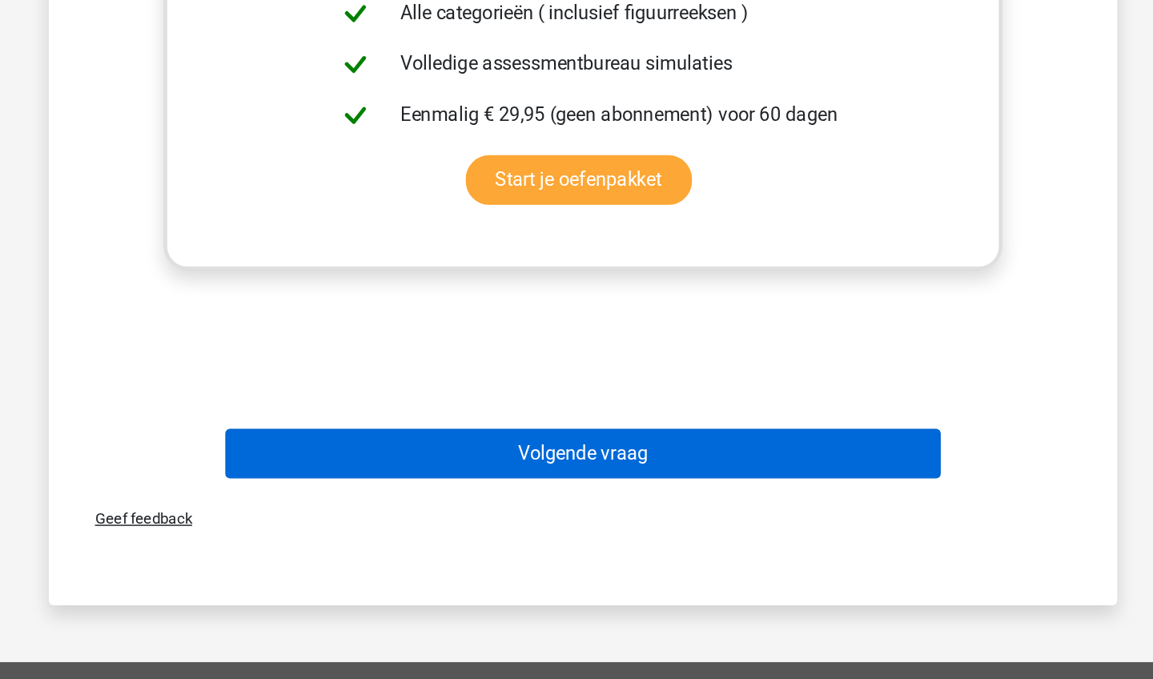
click at [351, 510] on button "Volgende vraag" at bounding box center [577, 527] width 484 height 34
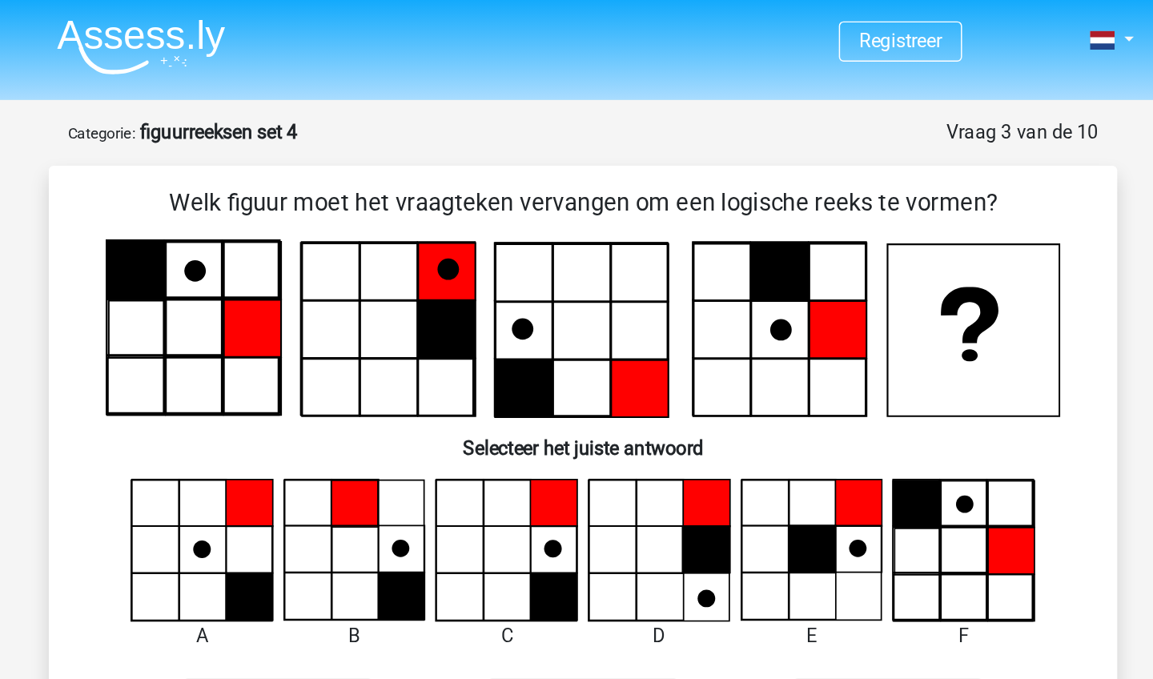
scroll to position [0, 0]
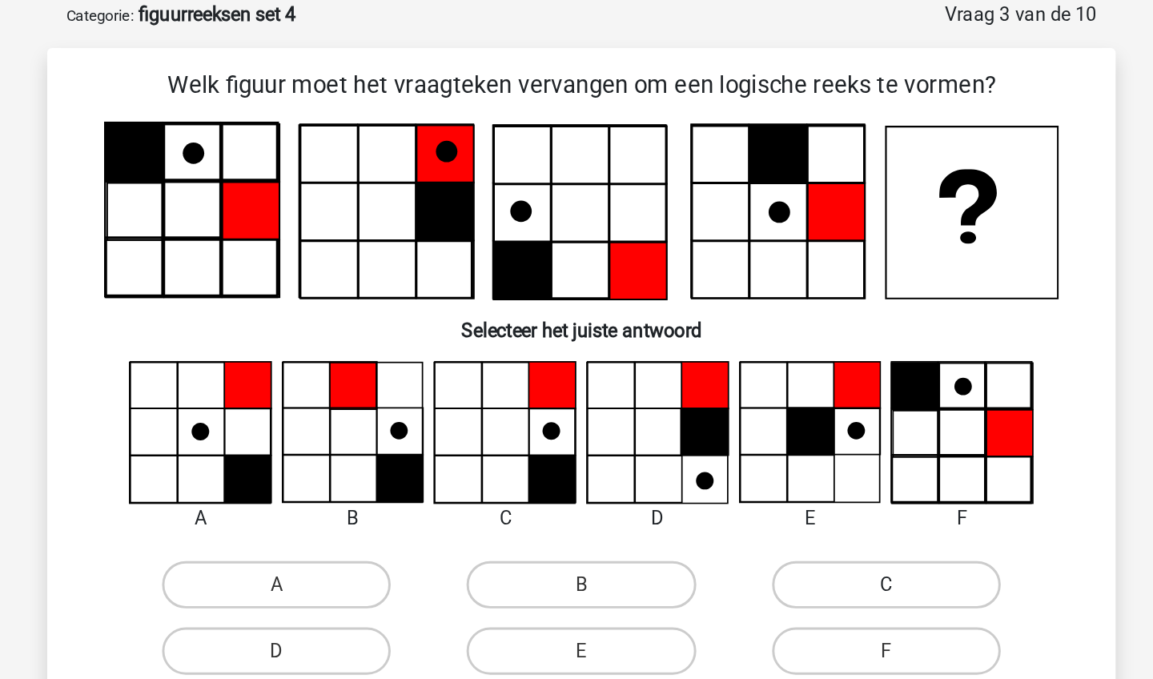
click at [705, 459] on label "C" at bounding box center [782, 475] width 154 height 32
click at [782, 475] on input "C" at bounding box center [787, 480] width 10 height 10
radio input "true"
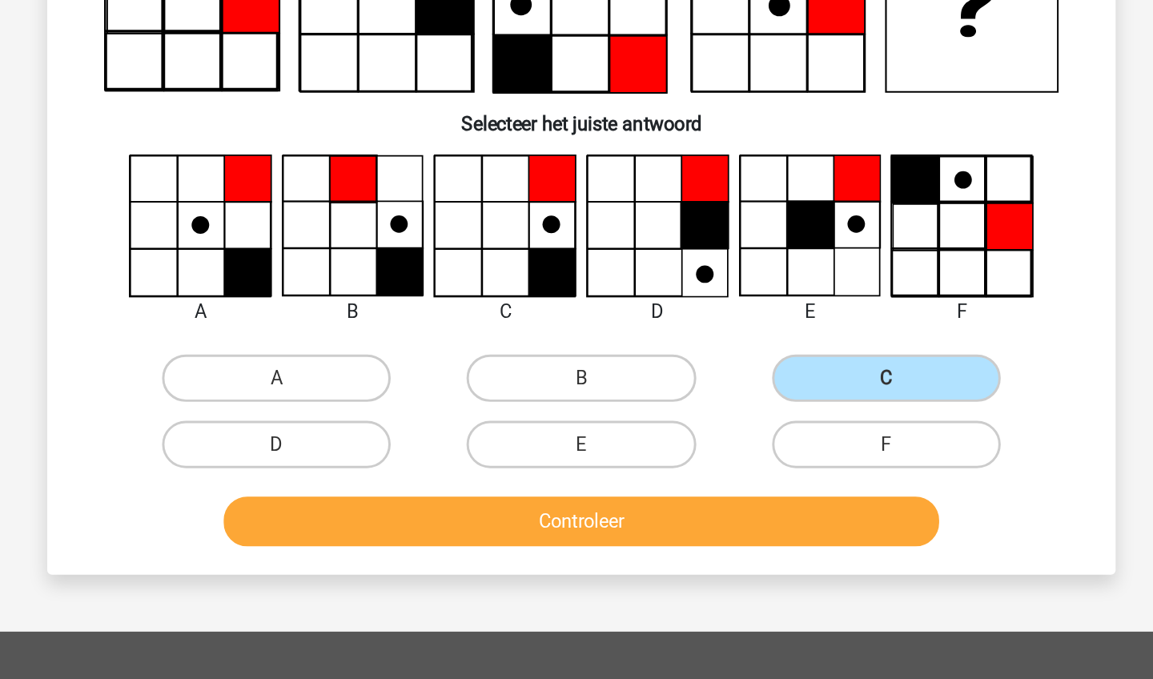
scroll to position [74, 0]
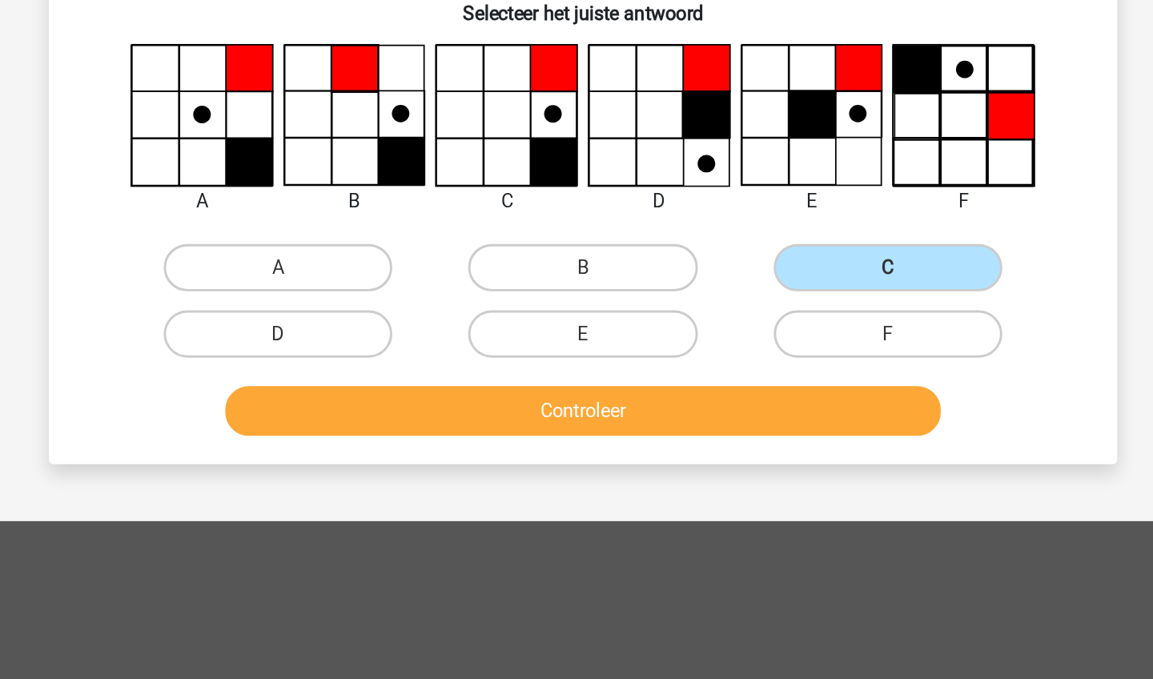
click at [591, 481] on button "Controleer" at bounding box center [577, 498] width 484 height 34
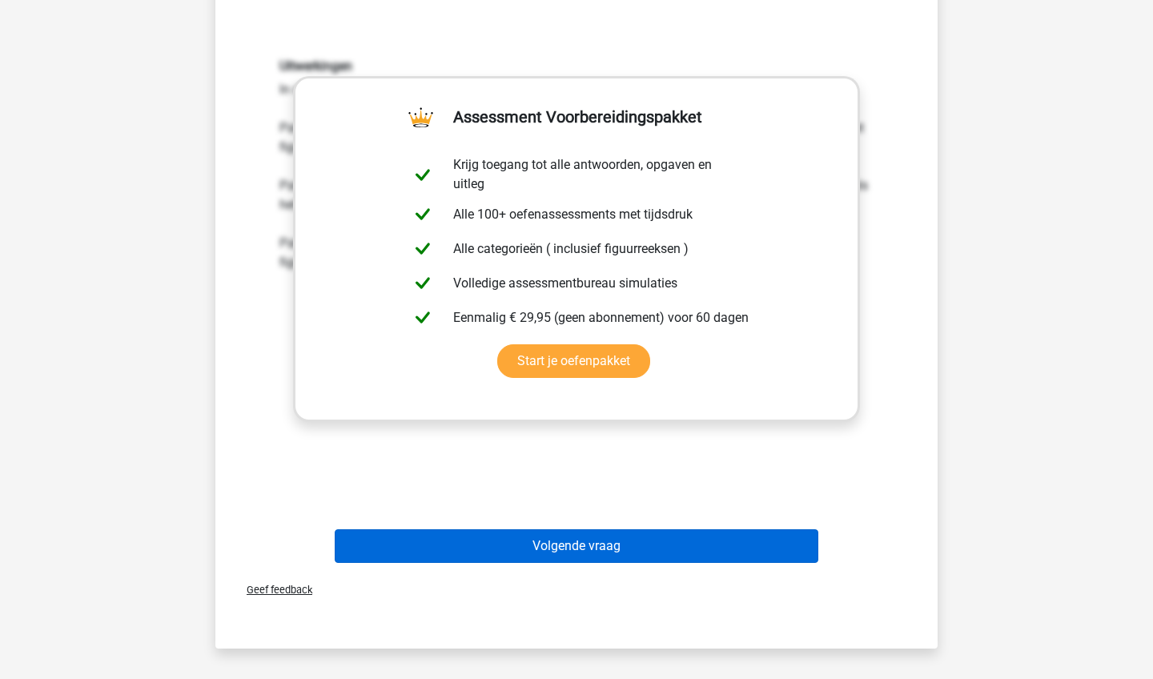
click at [792, 552] on button "Volgende vraag" at bounding box center [577, 546] width 484 height 34
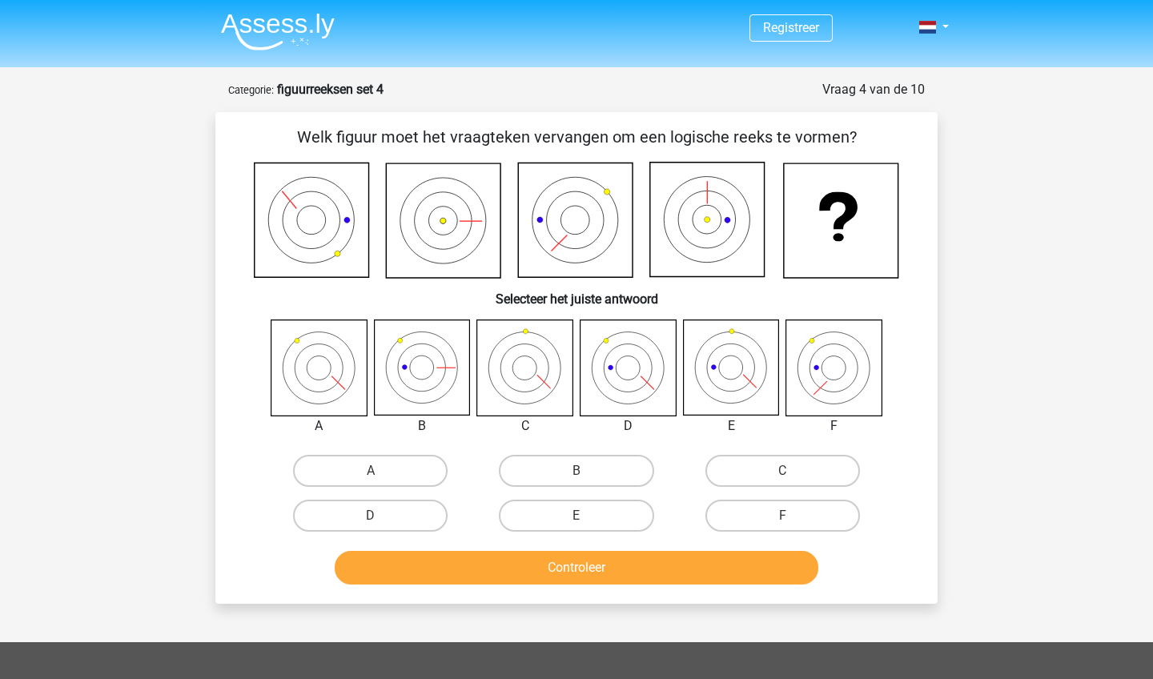
scroll to position [0, 0]
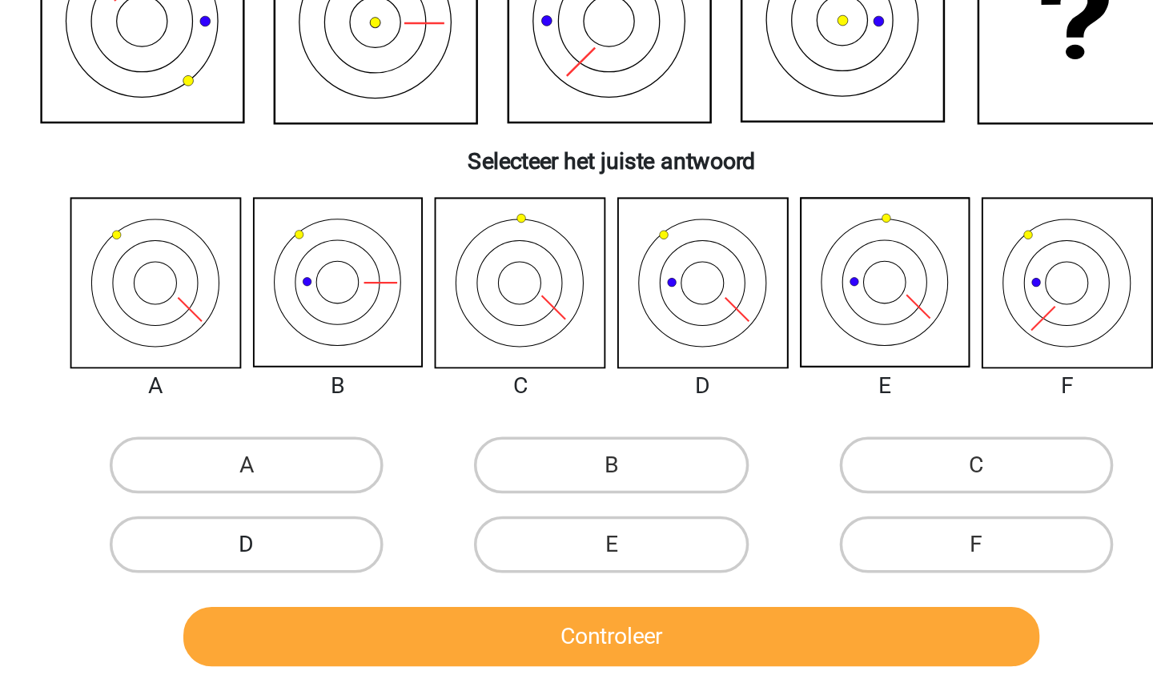
click at [293, 499] on label "D" at bounding box center [370, 515] width 154 height 32
click at [371, 515] on input "D" at bounding box center [376, 520] width 10 height 10
radio input "true"
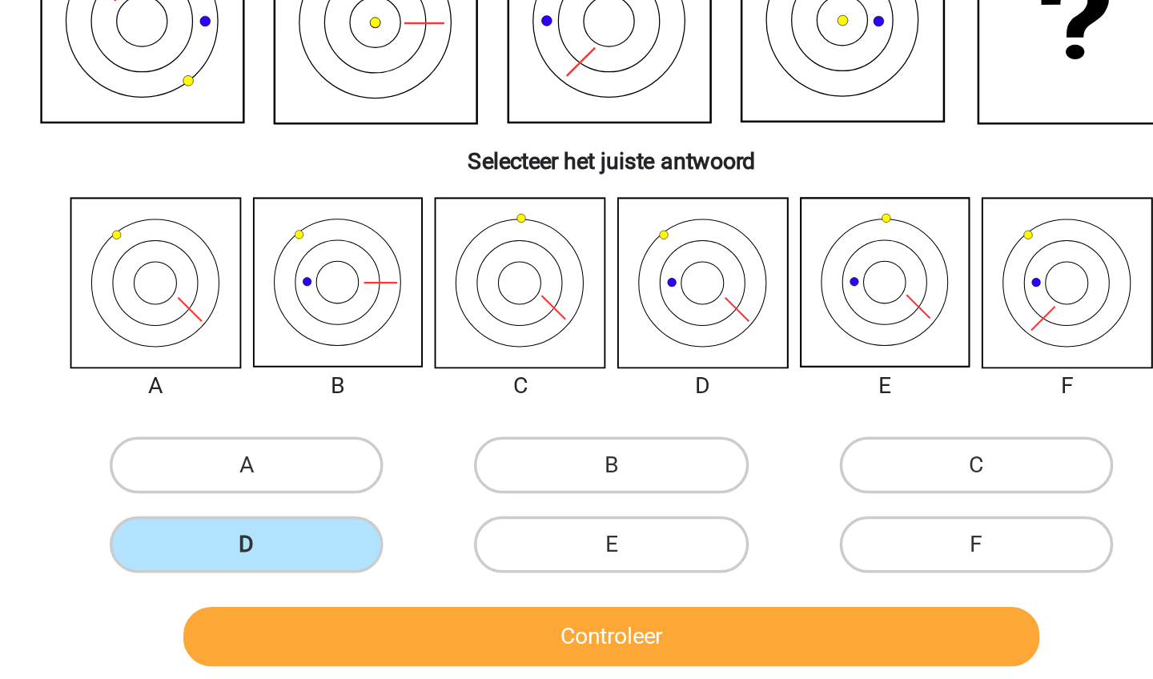
click at [335, 551] on button "Controleer" at bounding box center [577, 568] width 484 height 34
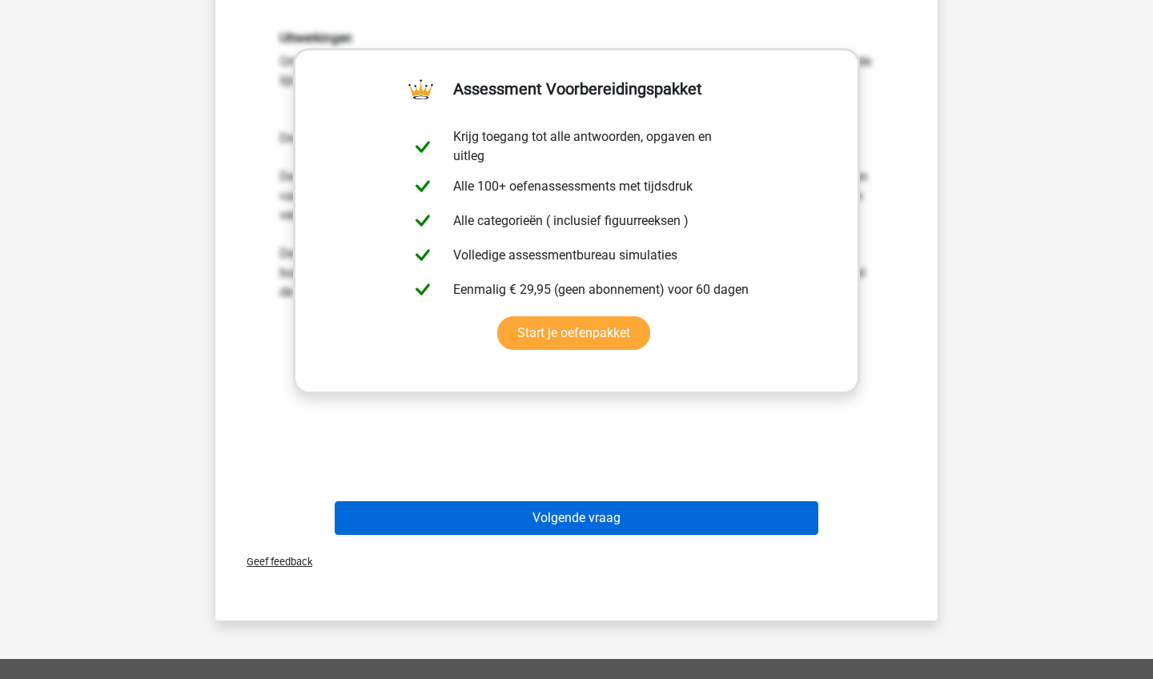
click at [484, 530] on button "Volgende vraag" at bounding box center [577, 518] width 484 height 34
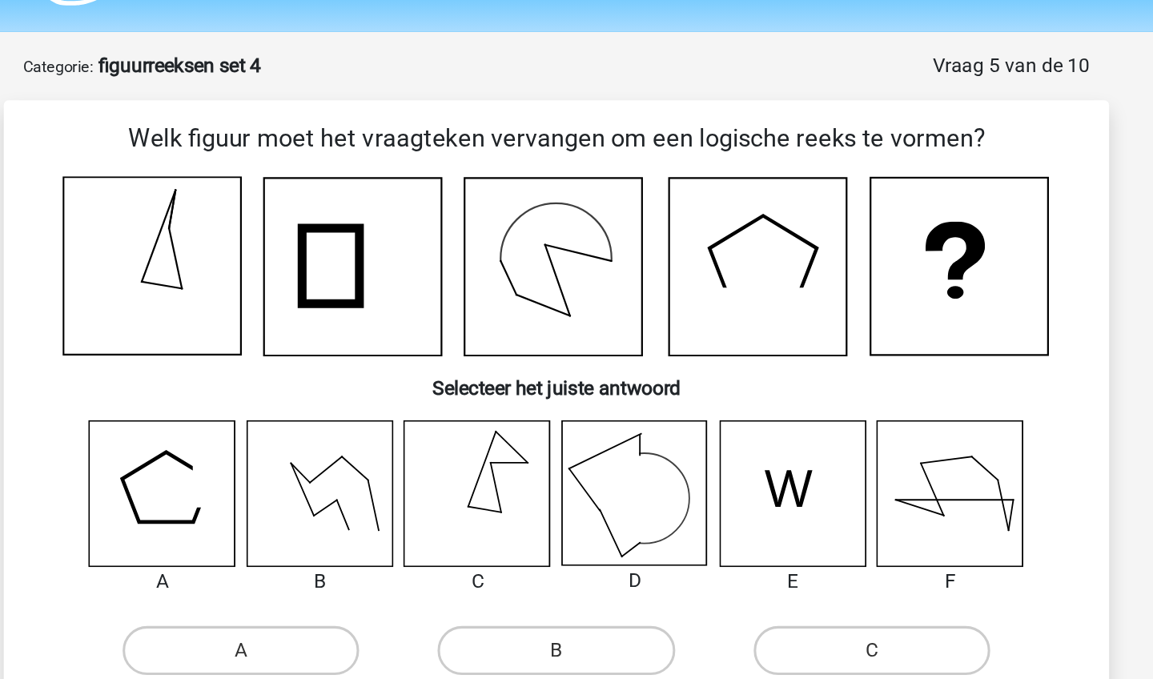
scroll to position [44, 0]
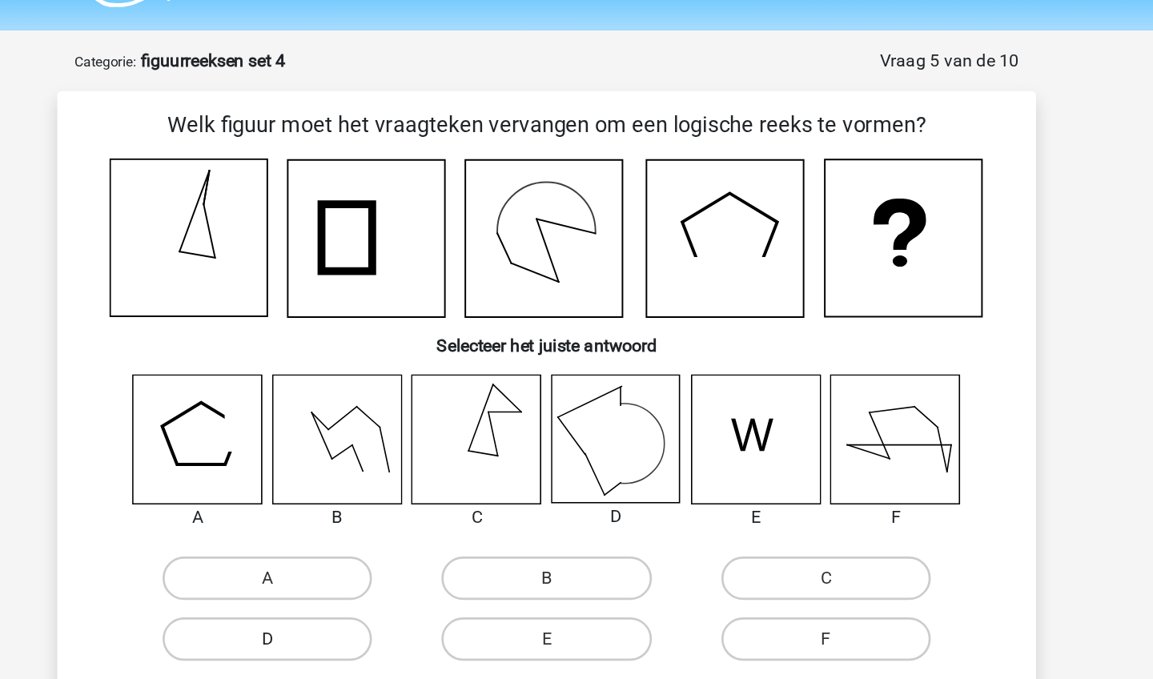
click at [293, 476] on label "D" at bounding box center [370, 472] width 154 height 32
click at [371, 476] on input "D" at bounding box center [376, 477] width 10 height 10
radio input "true"
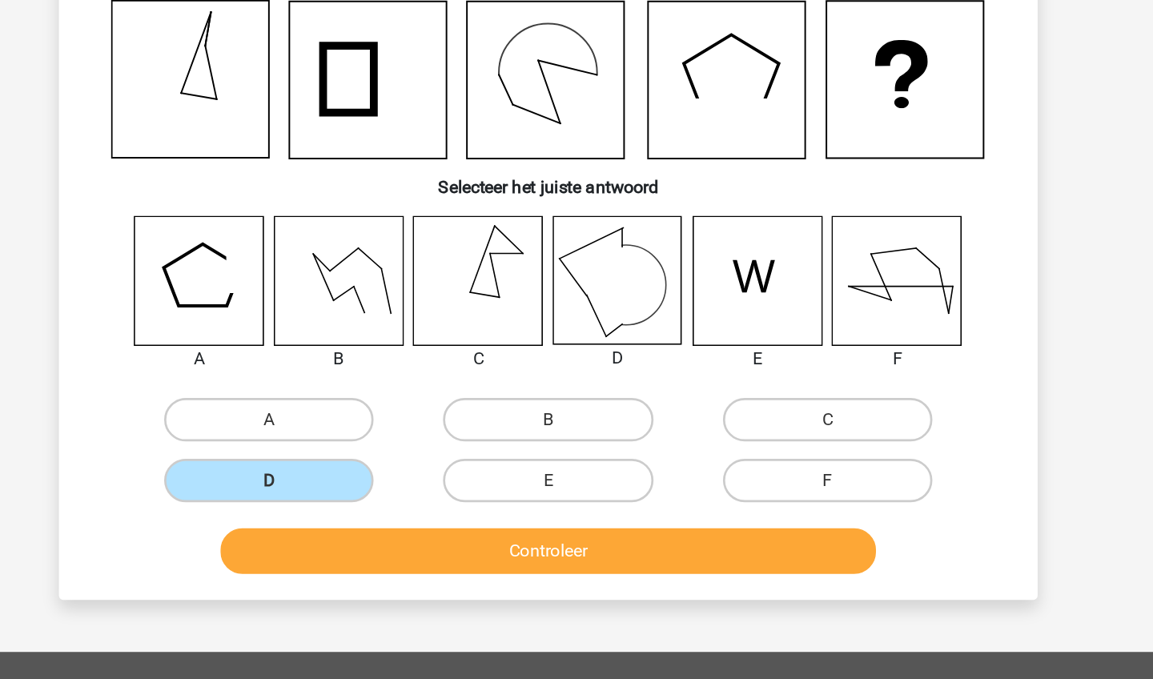
click at [335, 507] on button "Controleer" at bounding box center [577, 524] width 484 height 34
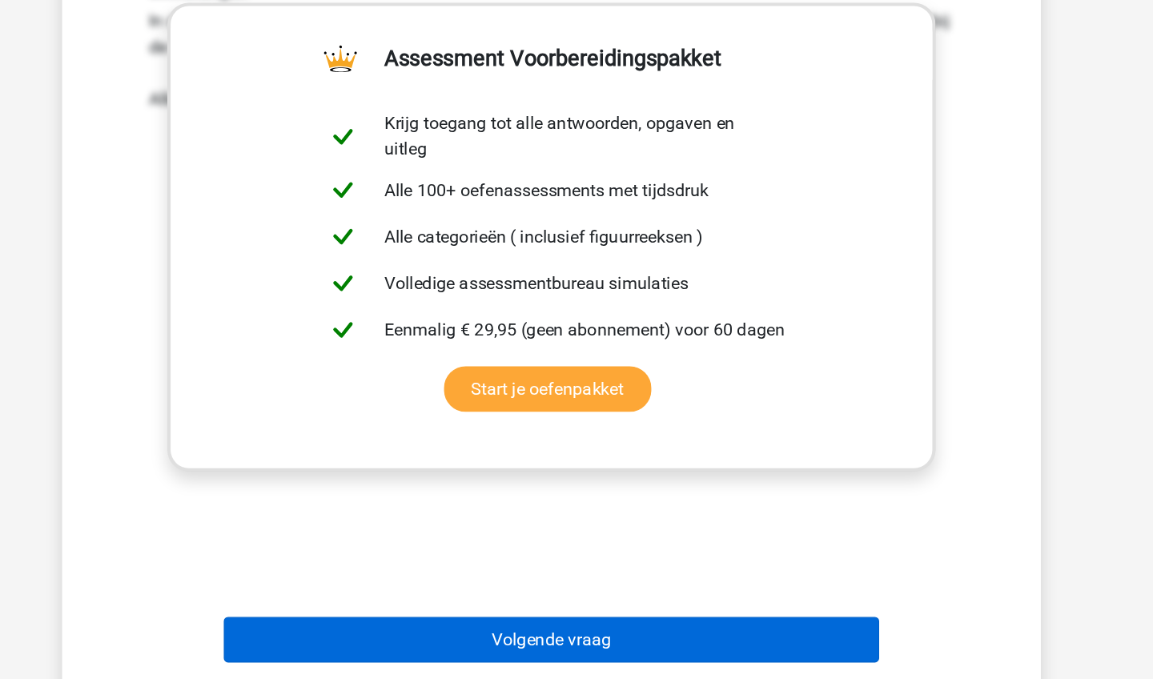
click at [335, 633] on button "Volgende vraag" at bounding box center [577, 650] width 484 height 34
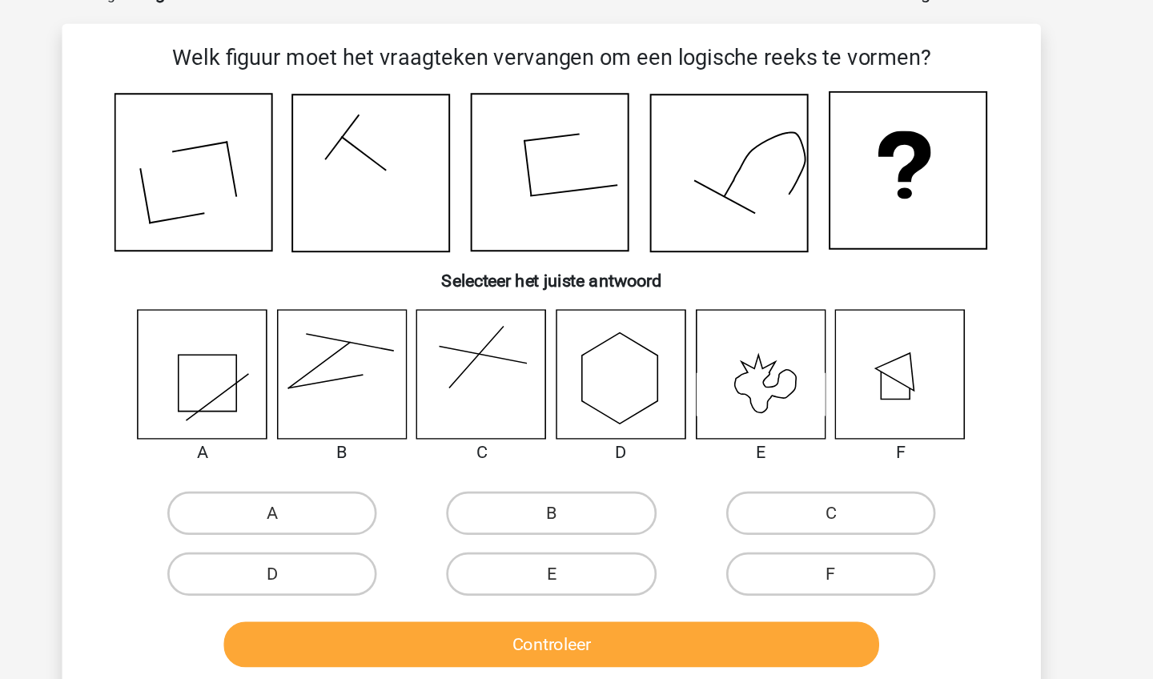
scroll to position [80, 0]
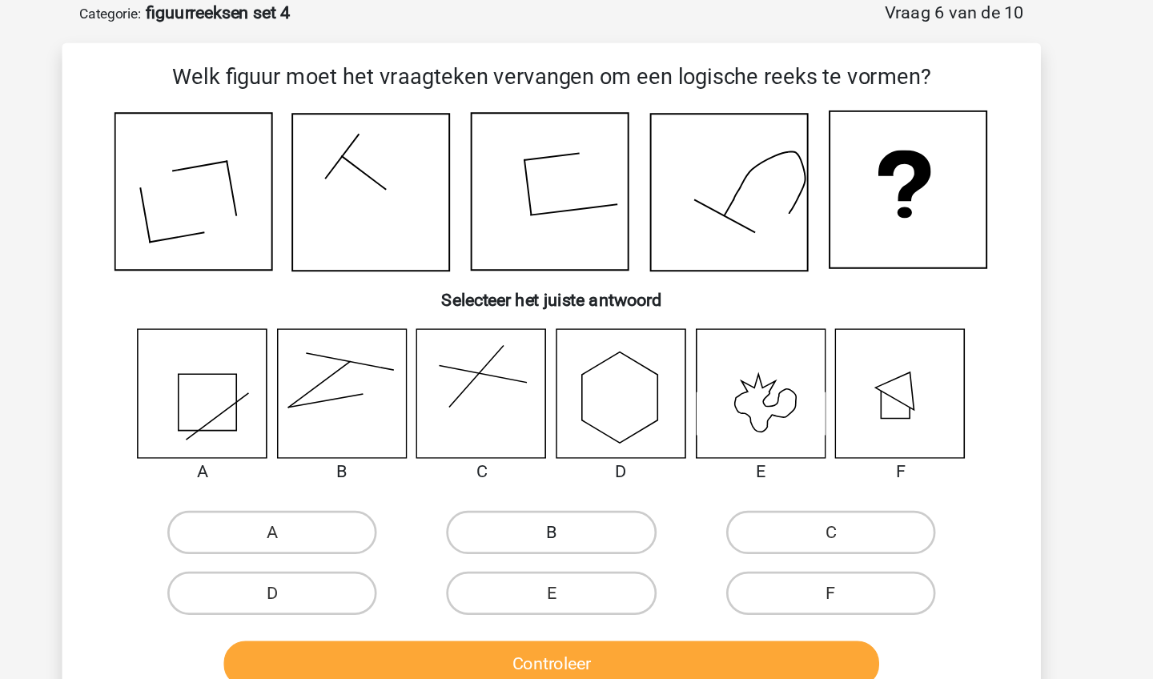
click at [499, 391] on label "B" at bounding box center [576, 393] width 154 height 32
click at [576, 393] on input "B" at bounding box center [581, 398] width 10 height 10
radio input "true"
click at [443, 493] on button "Controleer" at bounding box center [577, 490] width 484 height 34
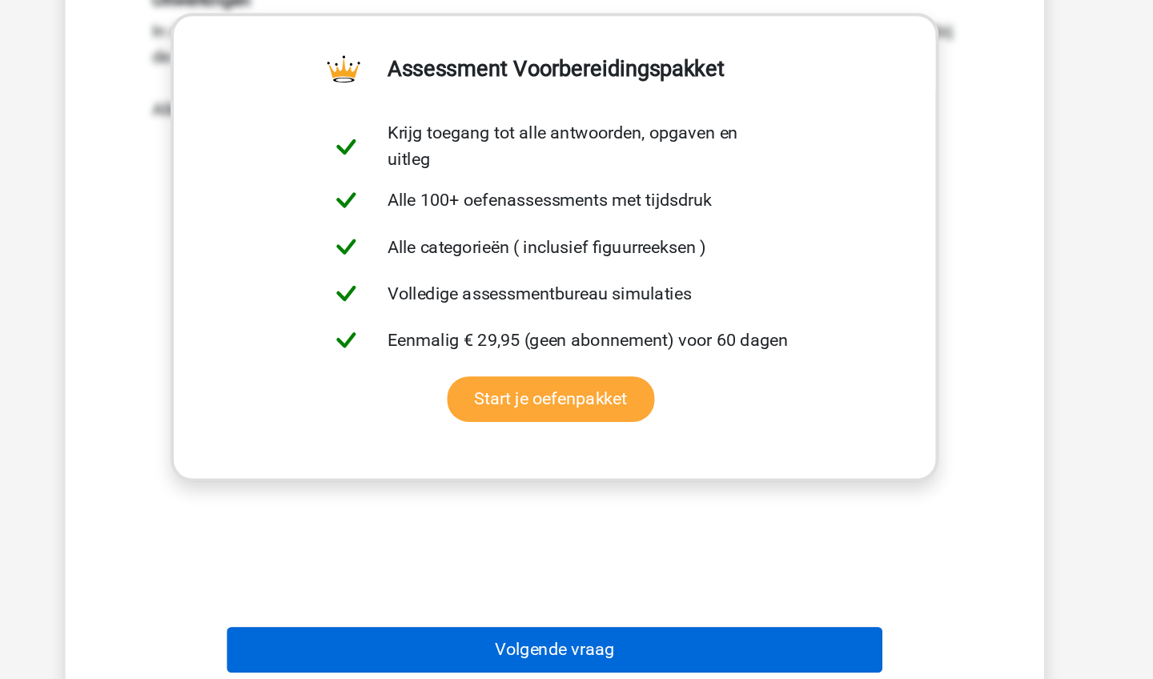
click at [458, 640] on button "Volgende vraag" at bounding box center [577, 657] width 484 height 34
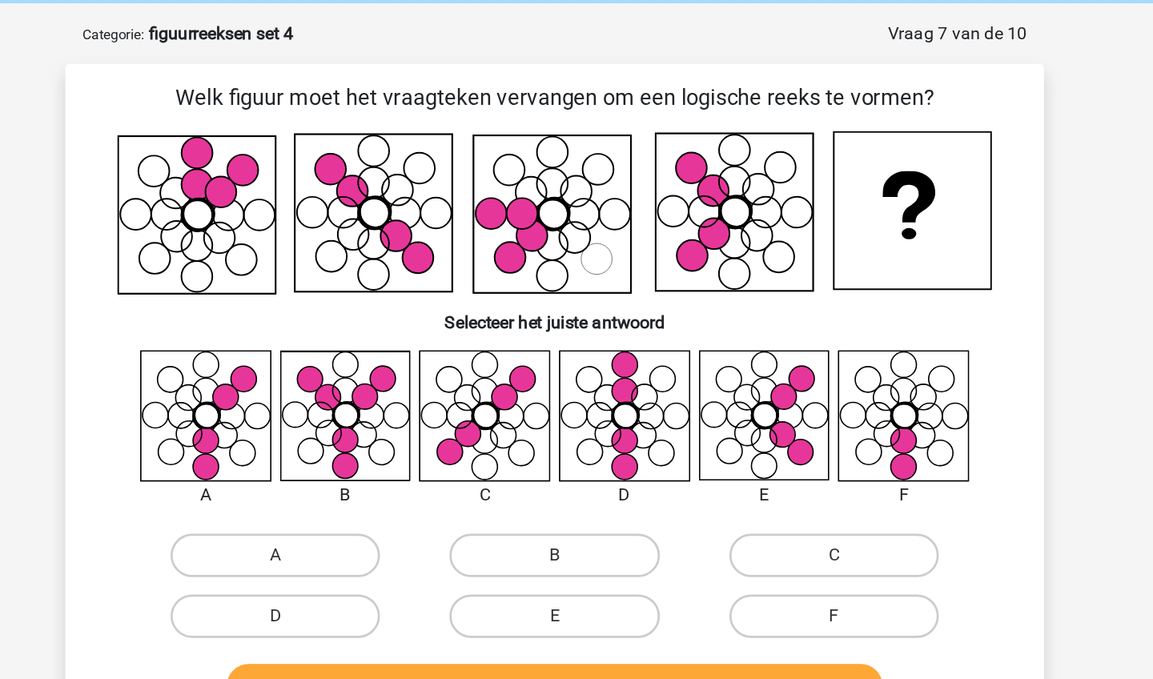
scroll to position [61, 0]
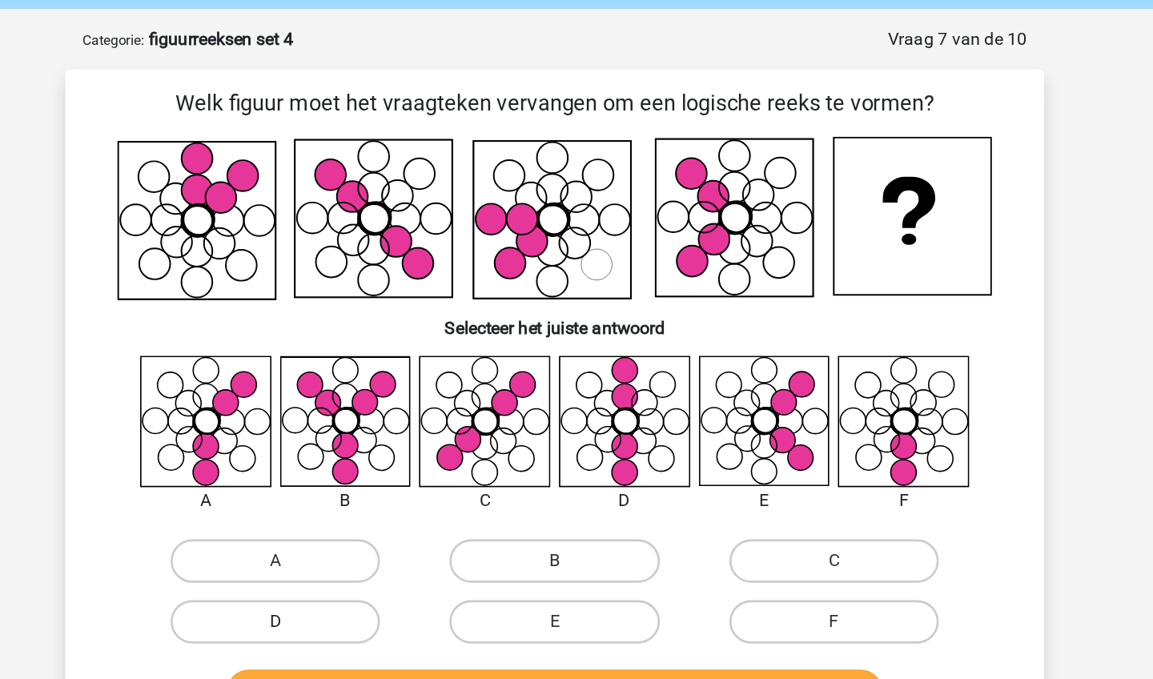
click at [293, 470] on label "D" at bounding box center [370, 459] width 154 height 32
click at [371, 469] on input "D" at bounding box center [376, 464] width 10 height 10
radio input "true"
click at [335, 499] on button "Controleer" at bounding box center [577, 511] width 484 height 34
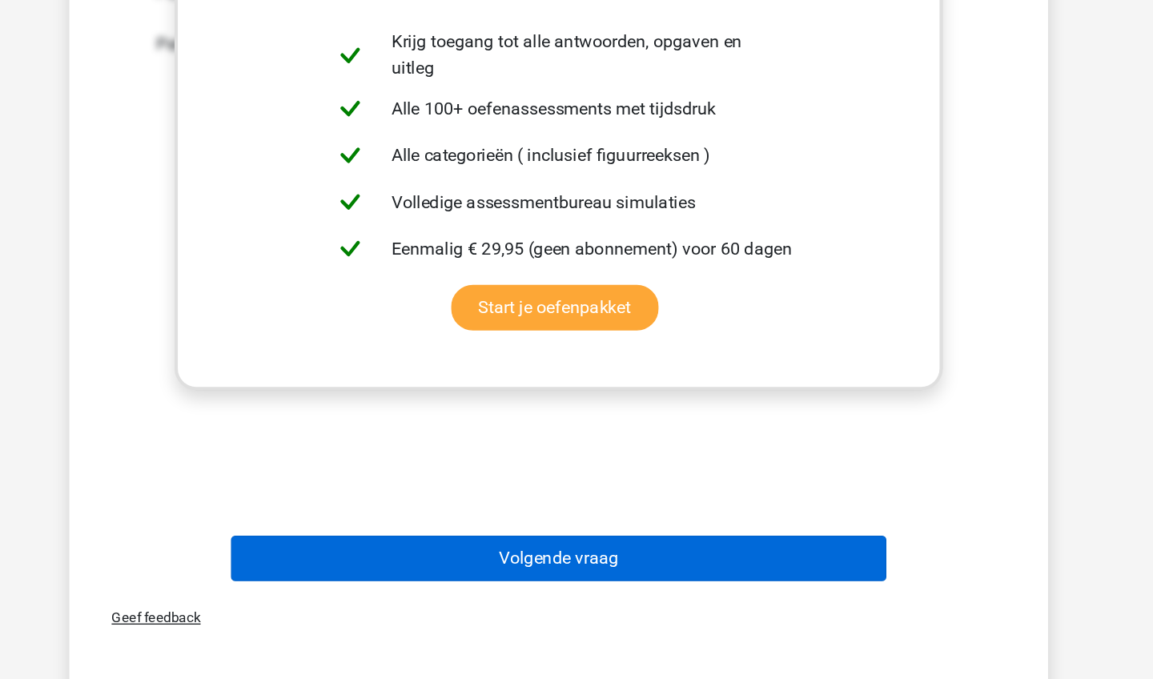
click at [335, 573] on button "Volgende vraag" at bounding box center [577, 590] width 484 height 34
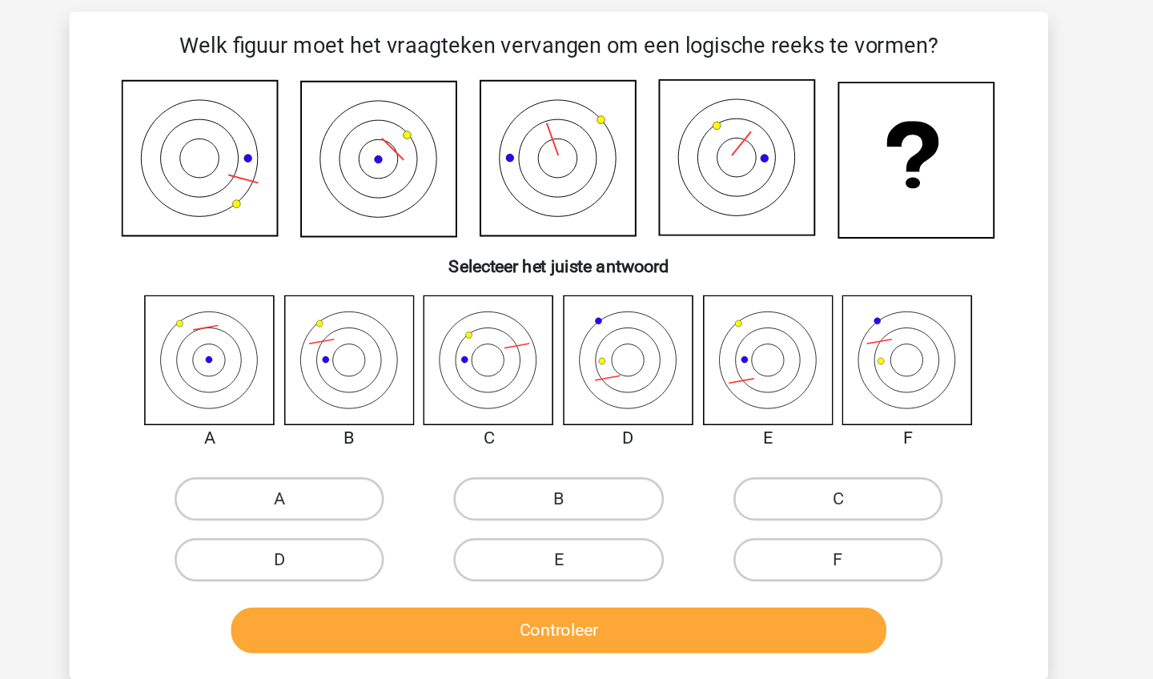
scroll to position [80, 0]
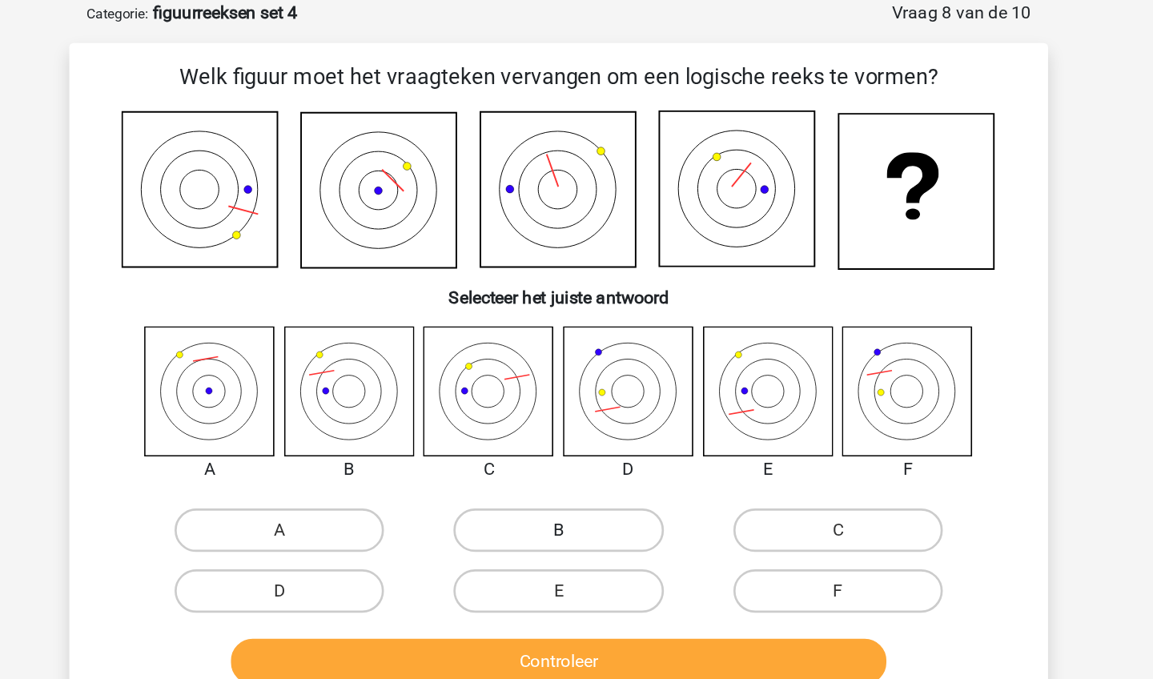
click at [499, 391] on label "B" at bounding box center [576, 391] width 154 height 32
click at [576, 391] on input "B" at bounding box center [581, 396] width 10 height 10
radio input "true"
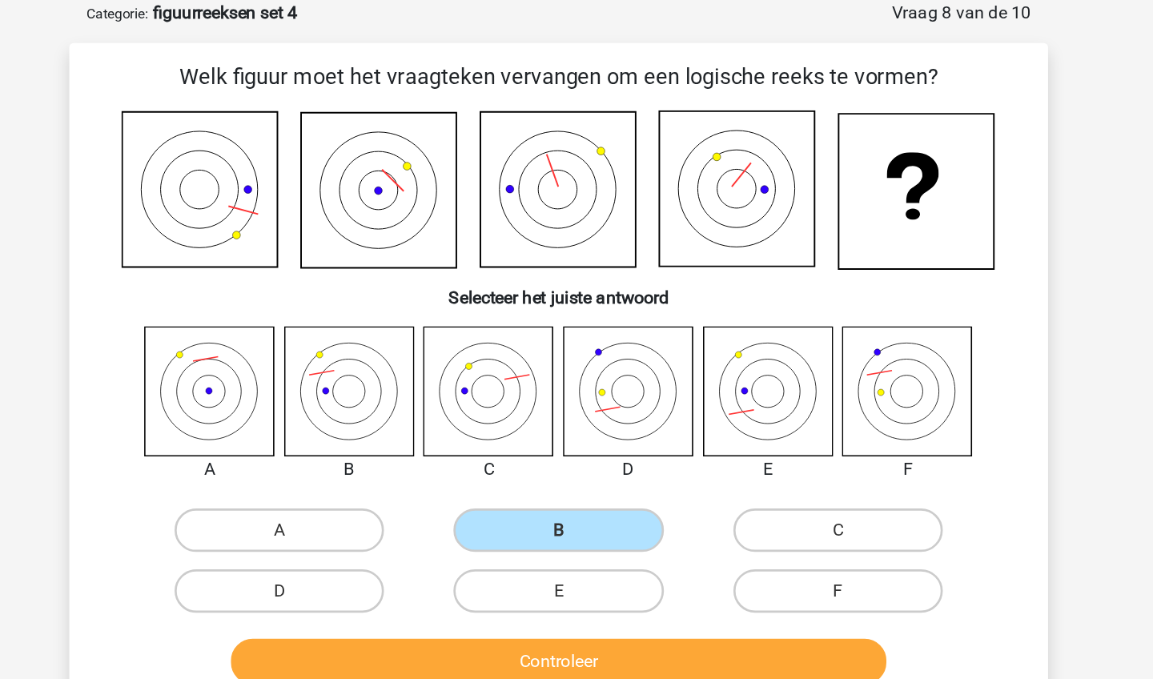
click at [375, 490] on button "Controleer" at bounding box center [577, 488] width 484 height 34
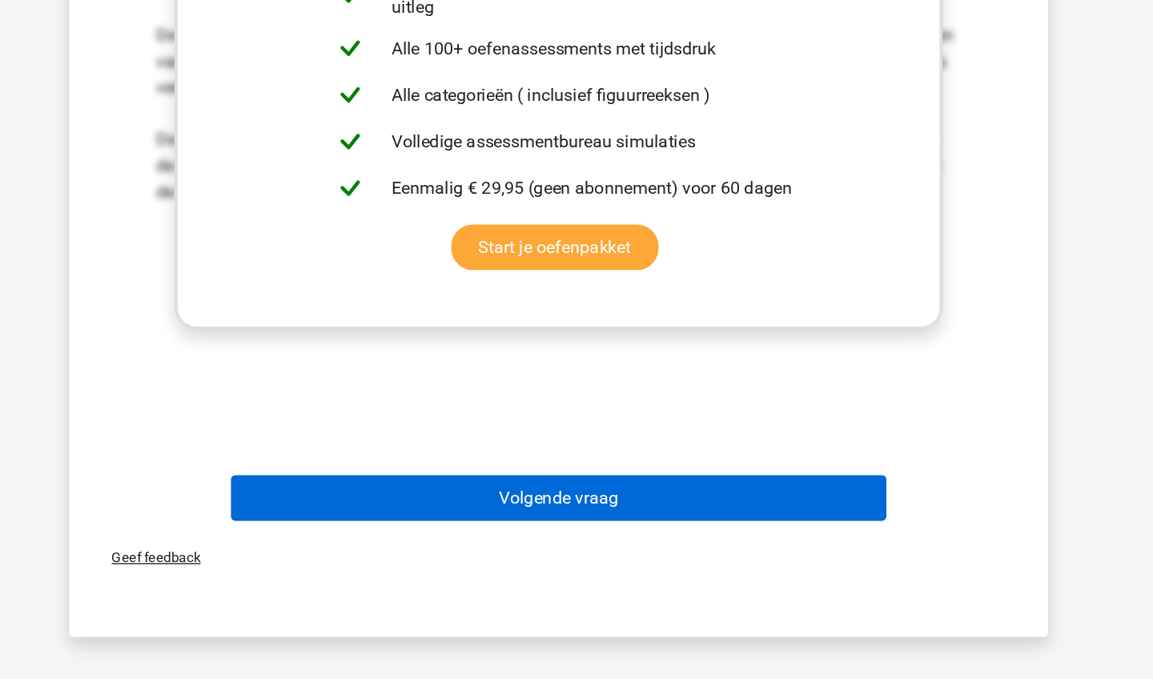
click at [449, 528] on button "Volgende vraag" at bounding box center [577, 545] width 484 height 34
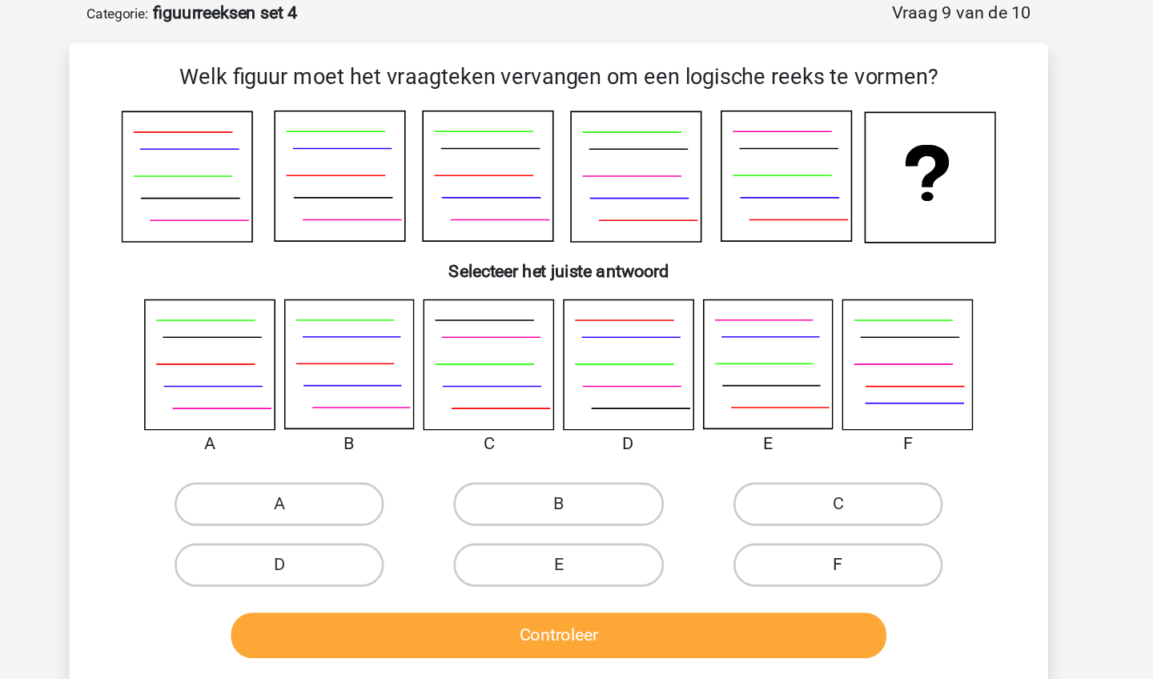
click at [705, 423] on label "F" at bounding box center [782, 417] width 154 height 32
click at [782, 423] on input "F" at bounding box center [787, 422] width 10 height 10
radio input "true"
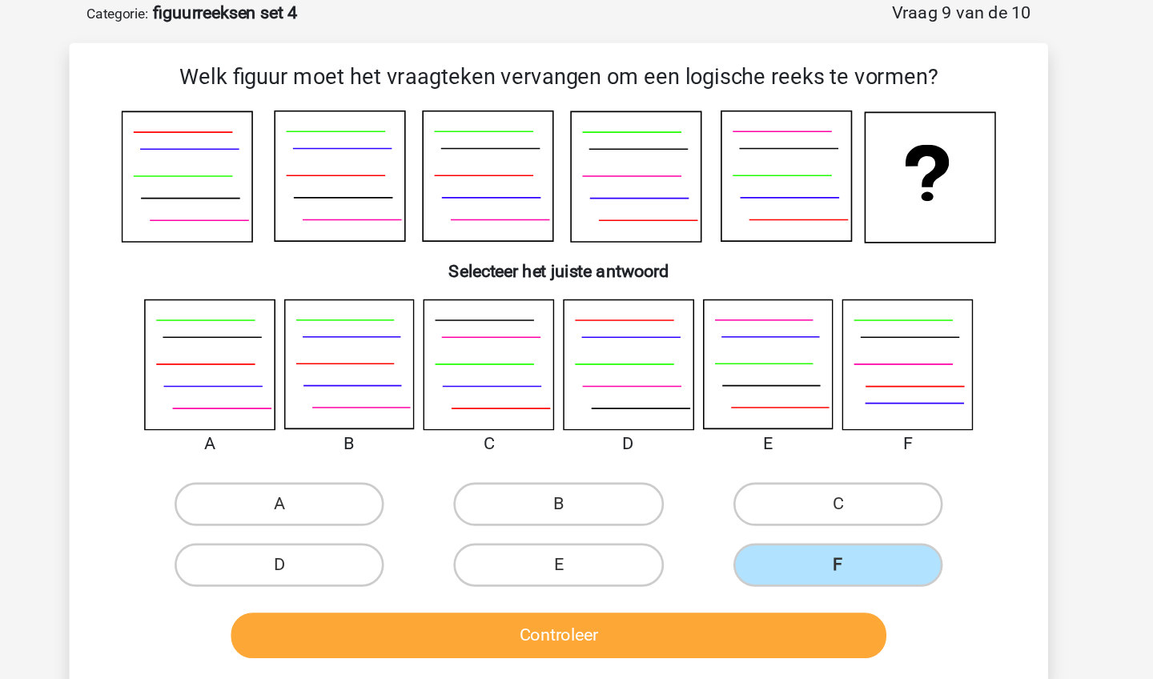
click at [606, 475] on button "Controleer" at bounding box center [577, 469] width 484 height 34
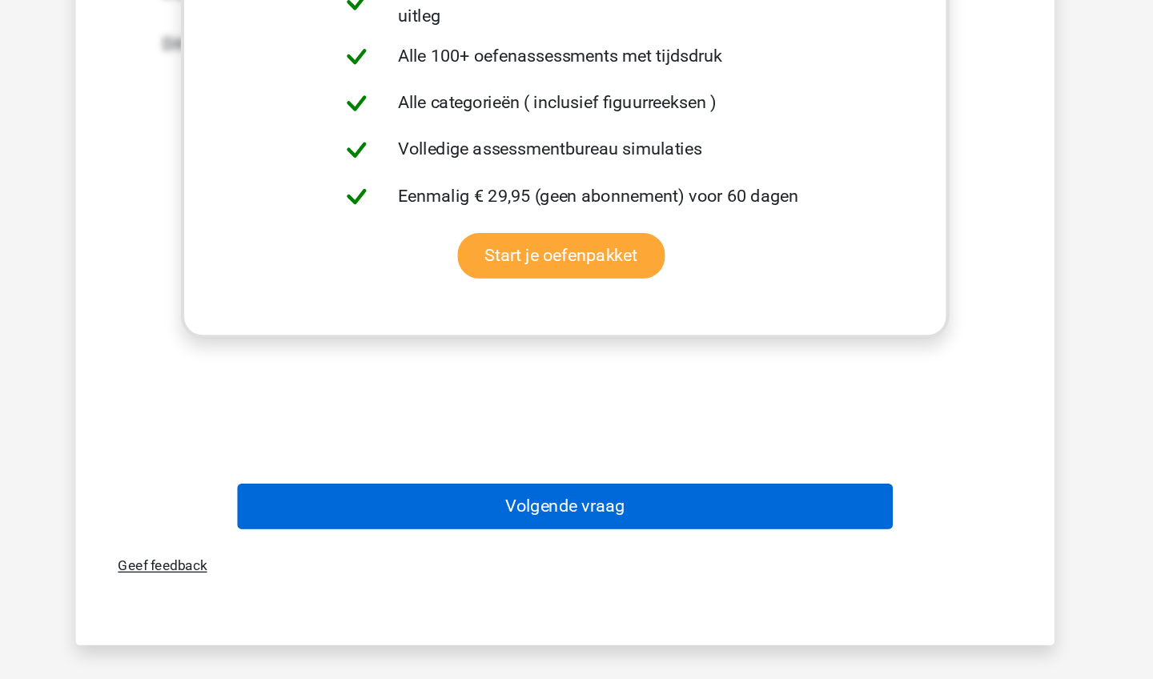
click at [591, 535] on button "Volgende vraag" at bounding box center [577, 552] width 484 height 34
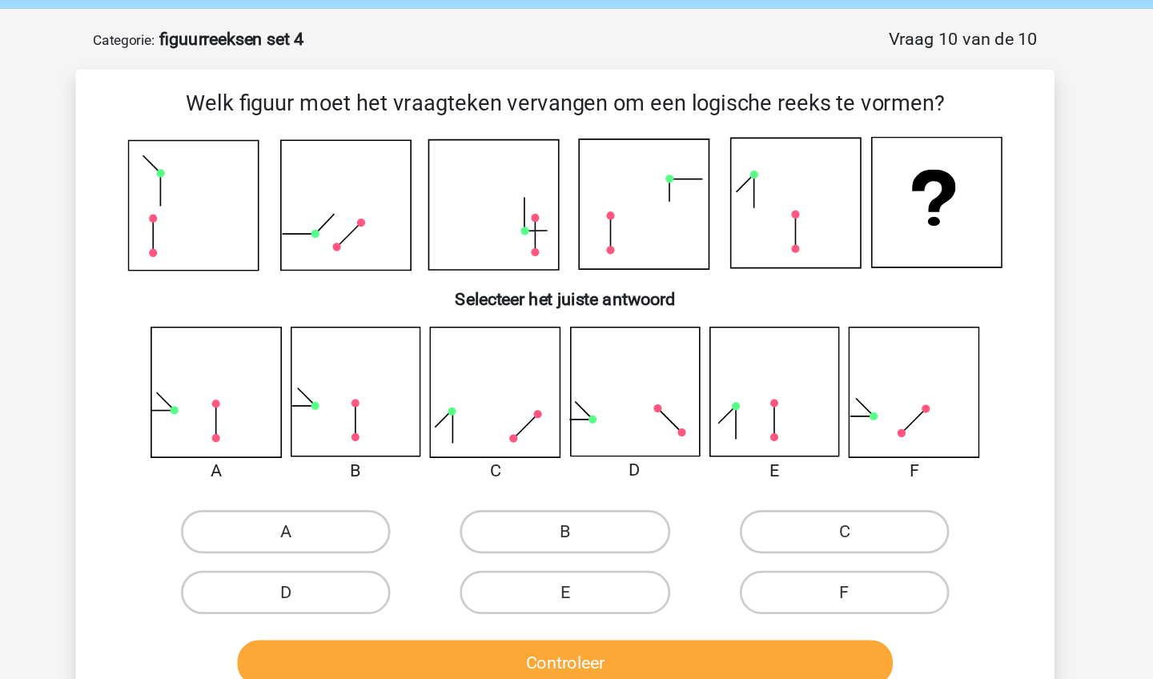
scroll to position [58, 0]
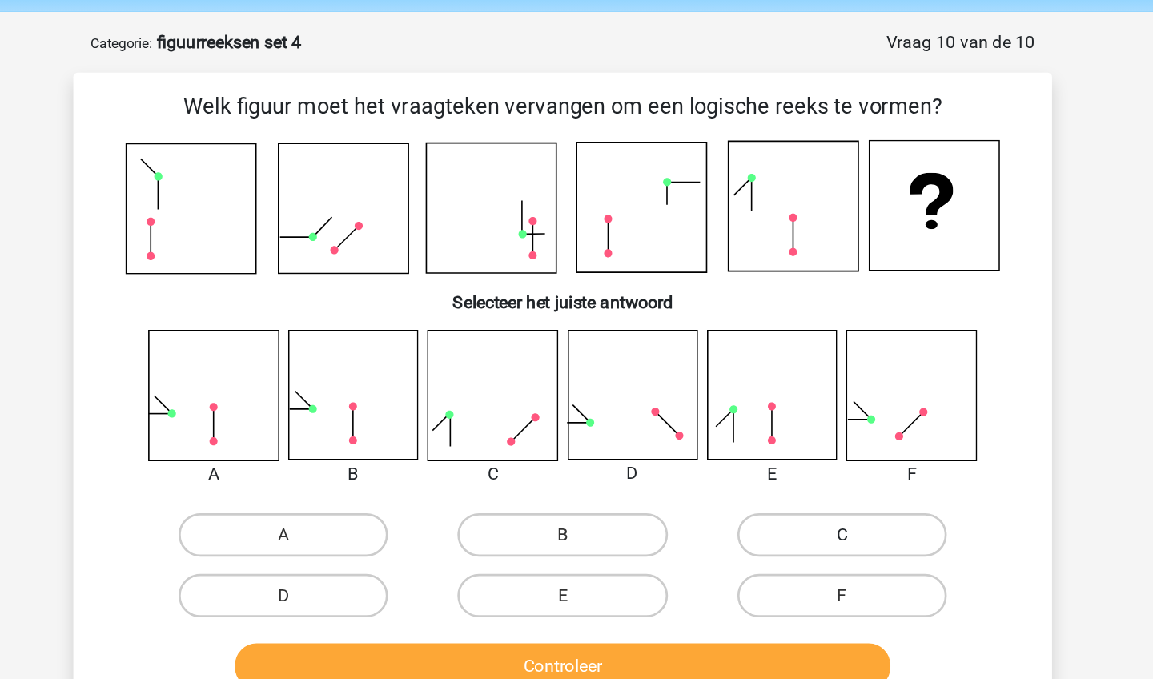
click at [705, 391] on label "C" at bounding box center [782, 395] width 154 height 32
click at [782, 395] on input "C" at bounding box center [787, 400] width 10 height 10
radio input "true"
click at [529, 480] on button "Controleer" at bounding box center [577, 492] width 484 height 34
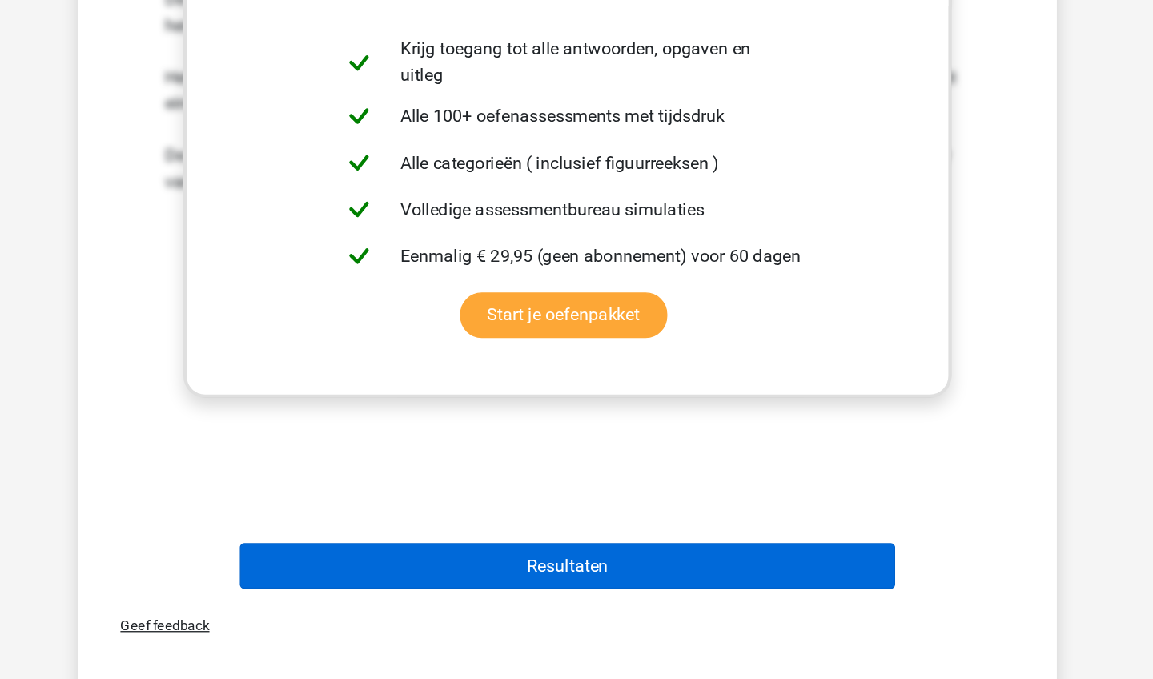
scroll to position [472, 0]
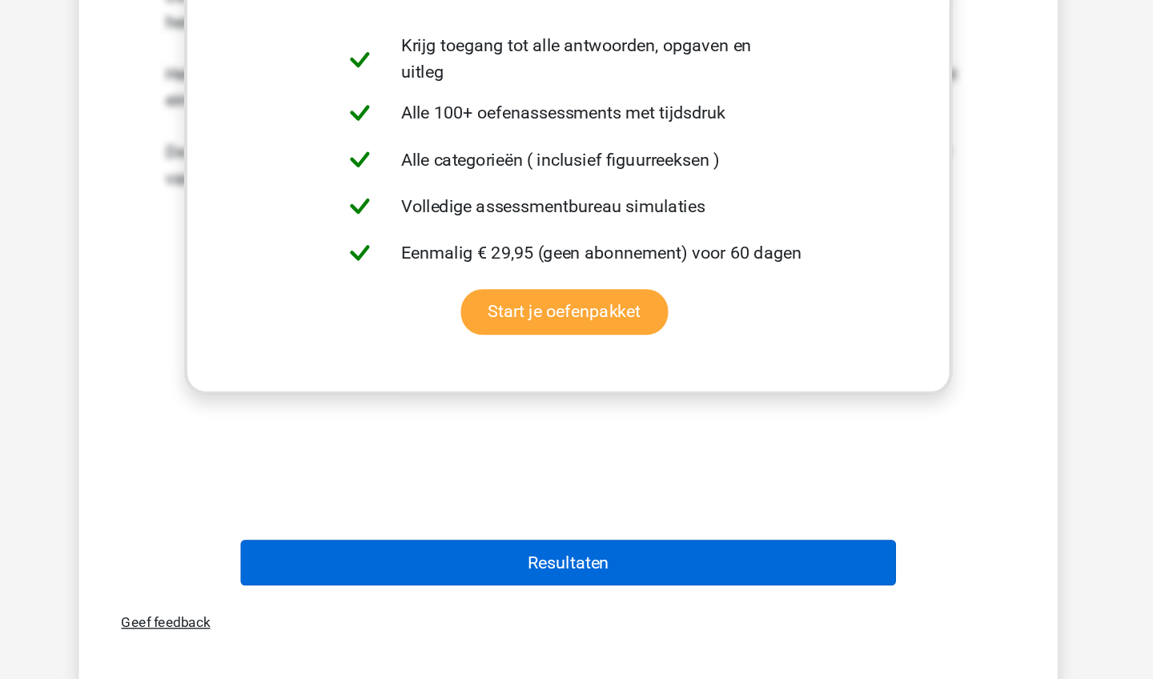
click at [583, 576] on button "Resultaten" at bounding box center [577, 593] width 484 height 34
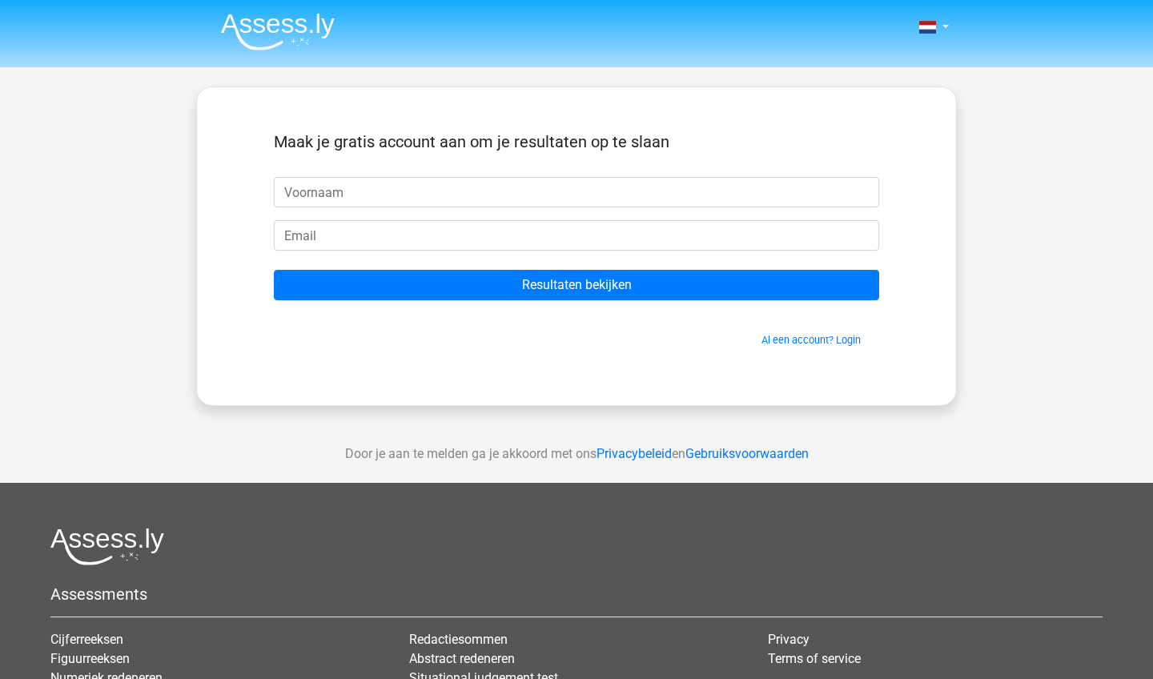
click at [307, 34] on img at bounding box center [278, 32] width 114 height 38
